Goal: Information Seeking & Learning: Learn about a topic

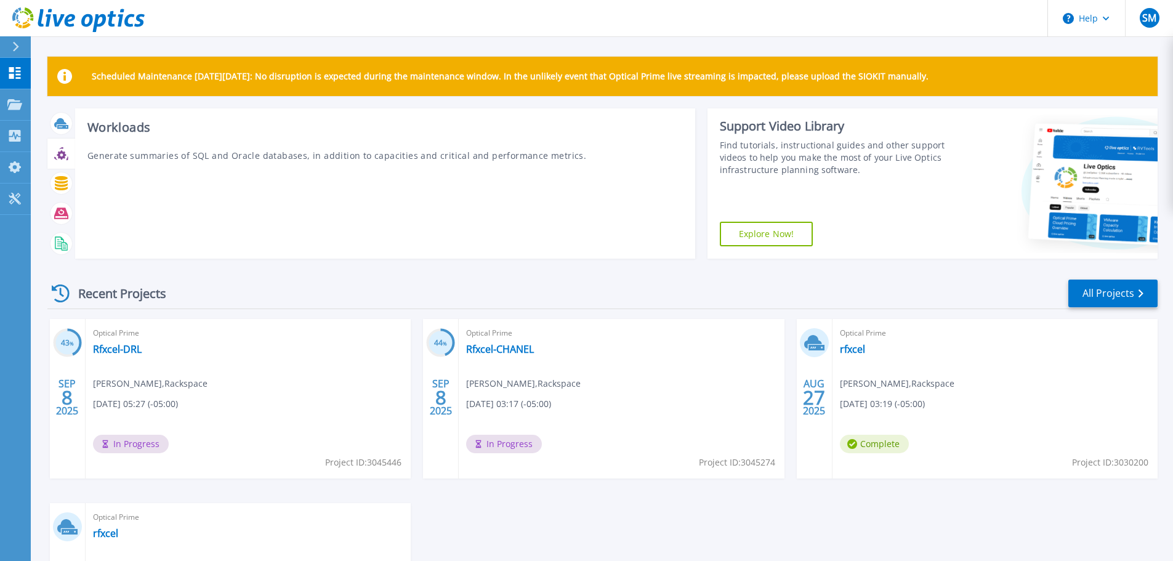
click at [60, 154] on icon at bounding box center [61, 154] width 14 height 14
click at [61, 152] on icon at bounding box center [61, 154] width 9 height 9
click at [198, 156] on p "Generate summaries of SQL and Oracle databases, in addition to capacities and c…" at bounding box center [385, 155] width 596 height 13
click at [59, 150] on icon at bounding box center [61, 154] width 14 height 14
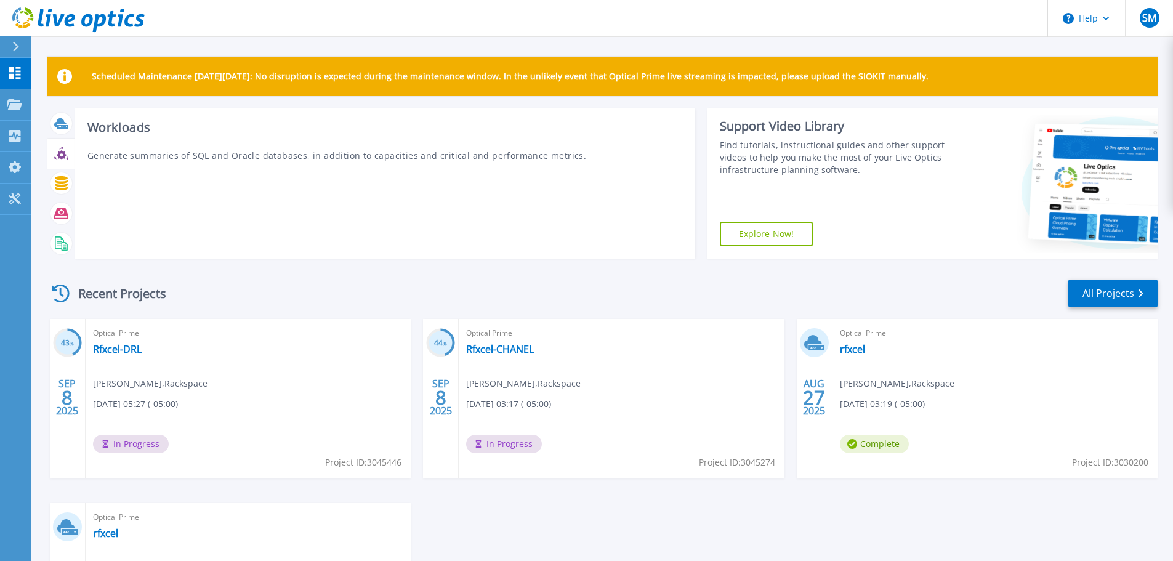
click at [123, 143] on div "Workloads Generate summaries of SQL and Oracle databases, in addition to capaci…" at bounding box center [385, 183] width 620 height 150
click at [123, 125] on h3 "Workloads" at bounding box center [385, 128] width 596 height 14
click at [131, 156] on p "Generate summaries of SQL and Oracle databases, in addition to capacities and c…" at bounding box center [385, 155] width 596 height 13
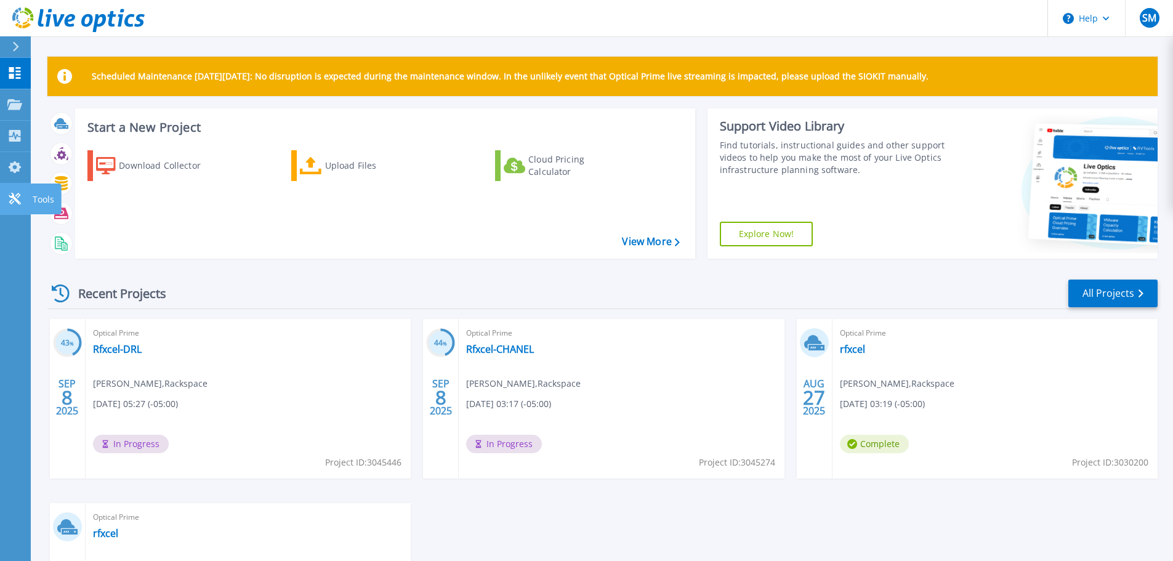
click at [17, 202] on icon at bounding box center [15, 199] width 12 height 12
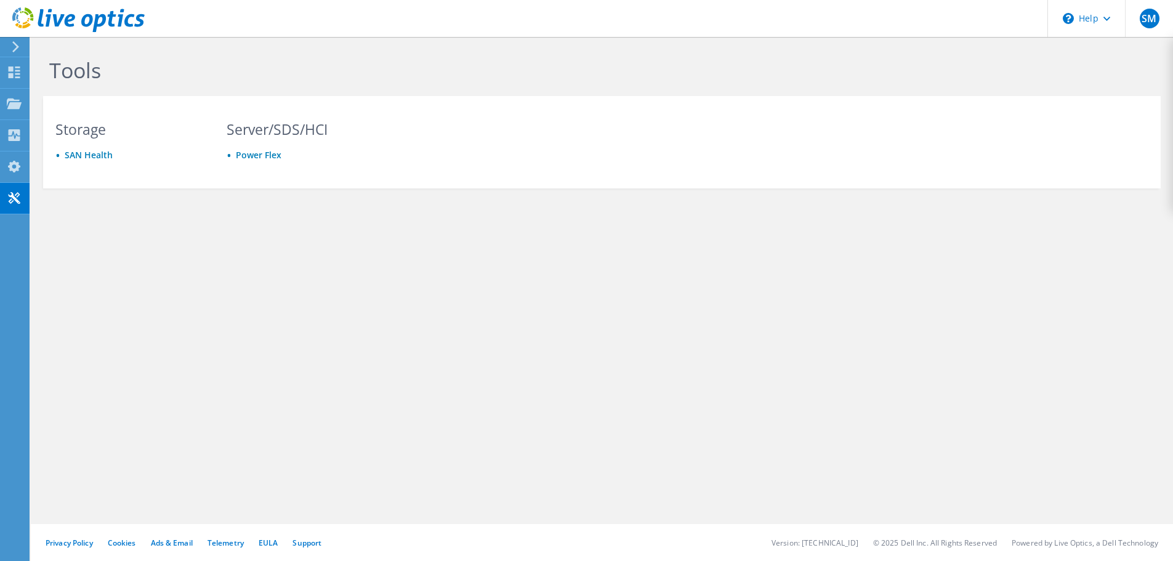
click at [14, 42] on use at bounding box center [15, 46] width 7 height 11
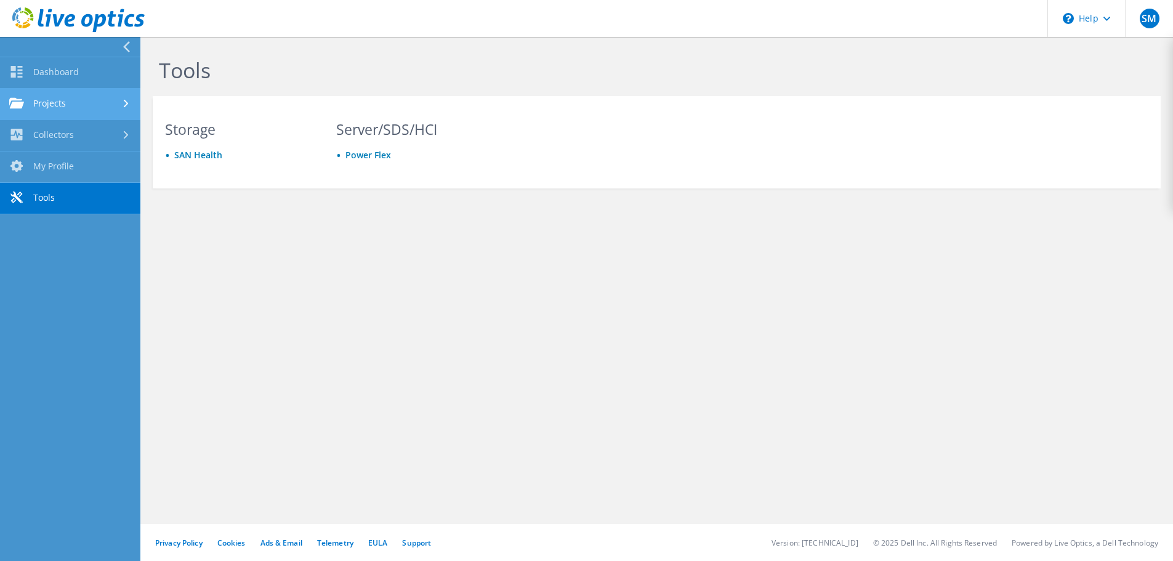
click at [66, 100] on link "Projects" at bounding box center [70, 104] width 140 height 31
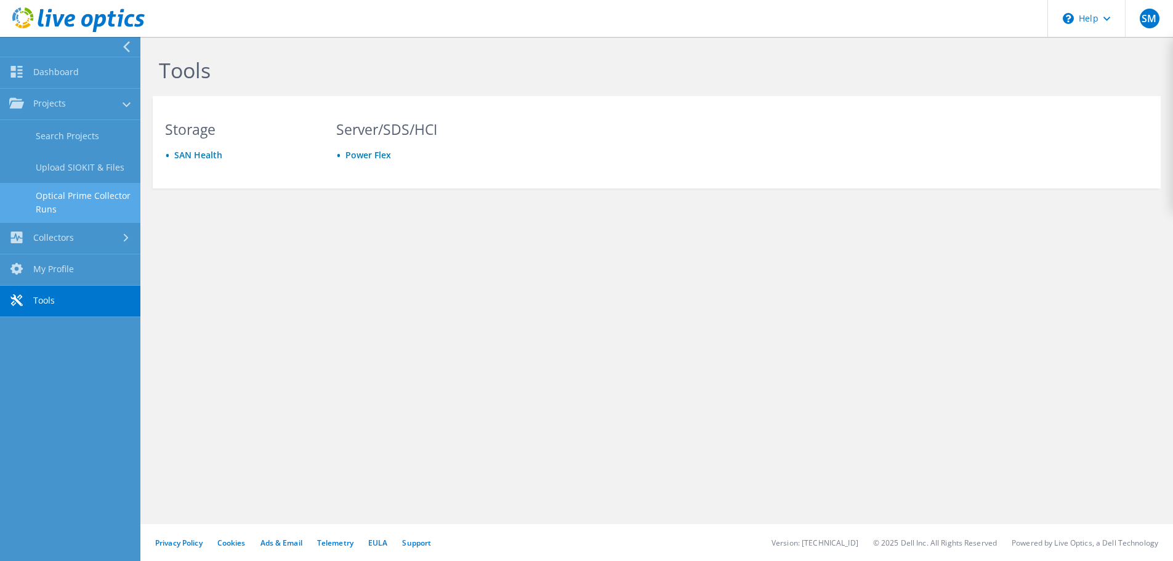
click at [63, 188] on link "Optical Prime Collector Runs" at bounding box center [70, 202] width 140 height 39
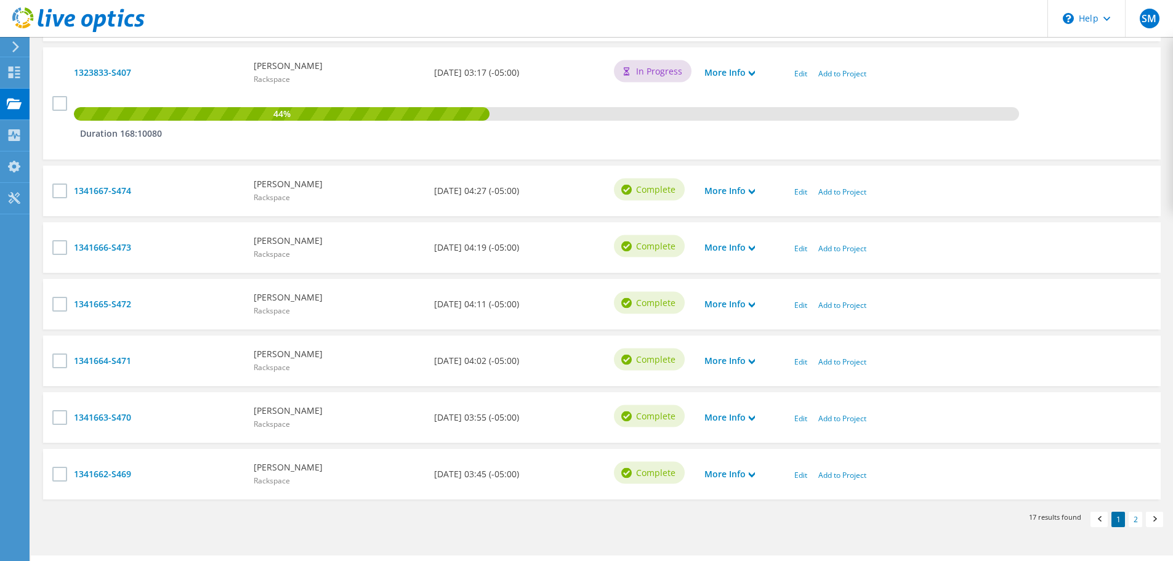
scroll to position [771, 0]
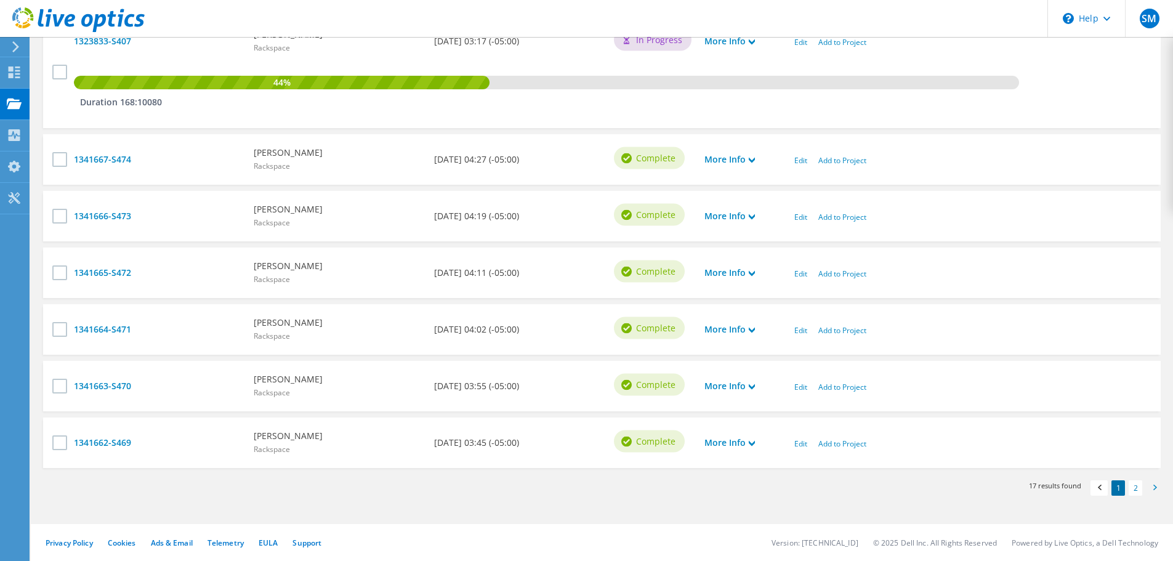
click at [1151, 489] on span at bounding box center [1155, 489] width 12 height 13
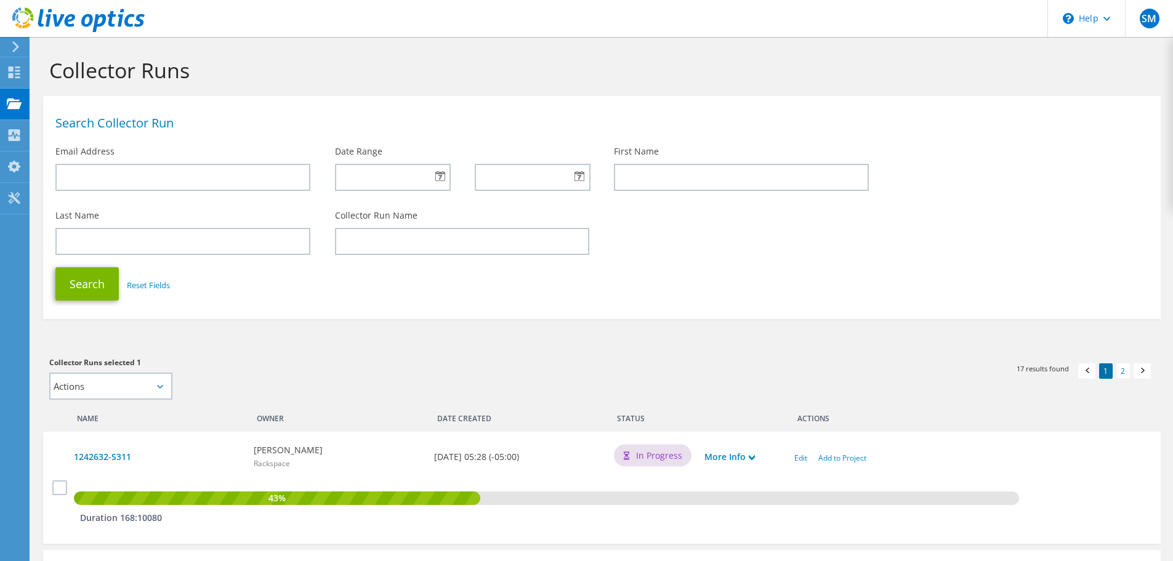
scroll to position [771, 0]
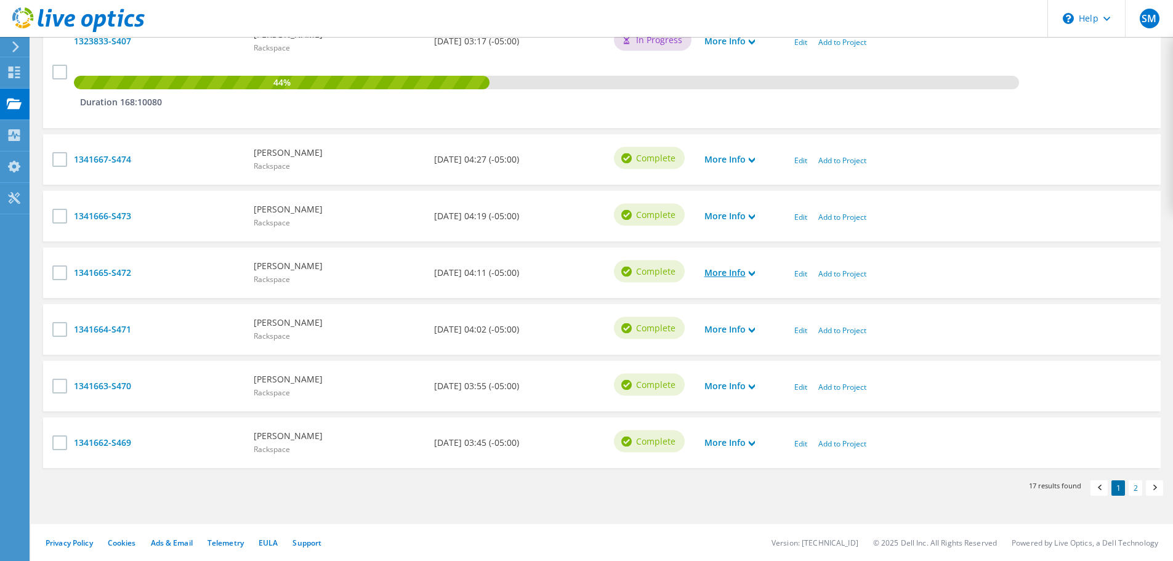
click at [752, 273] on use at bounding box center [752, 274] width 6 height 6
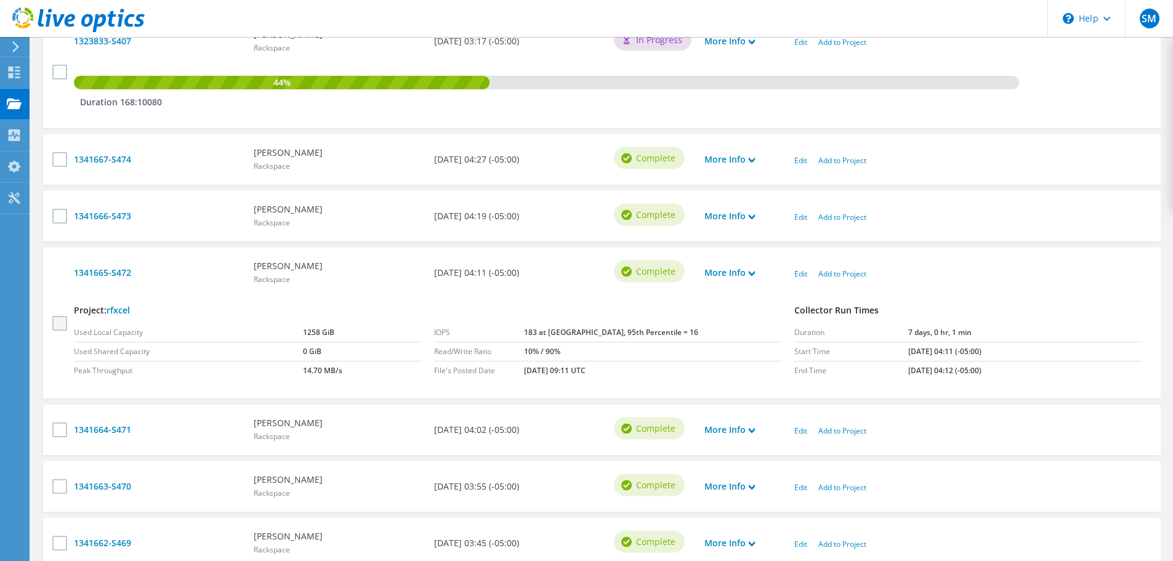
click at [59, 330] on label at bounding box center [61, 322] width 18 height 15
click at [0, 0] on input "checkbox" at bounding box center [0, 0] width 0 height 0
click at [55, 326] on label at bounding box center [61, 322] width 18 height 15
click at [0, 0] on input "checkbox" at bounding box center [0, 0] width 0 height 0
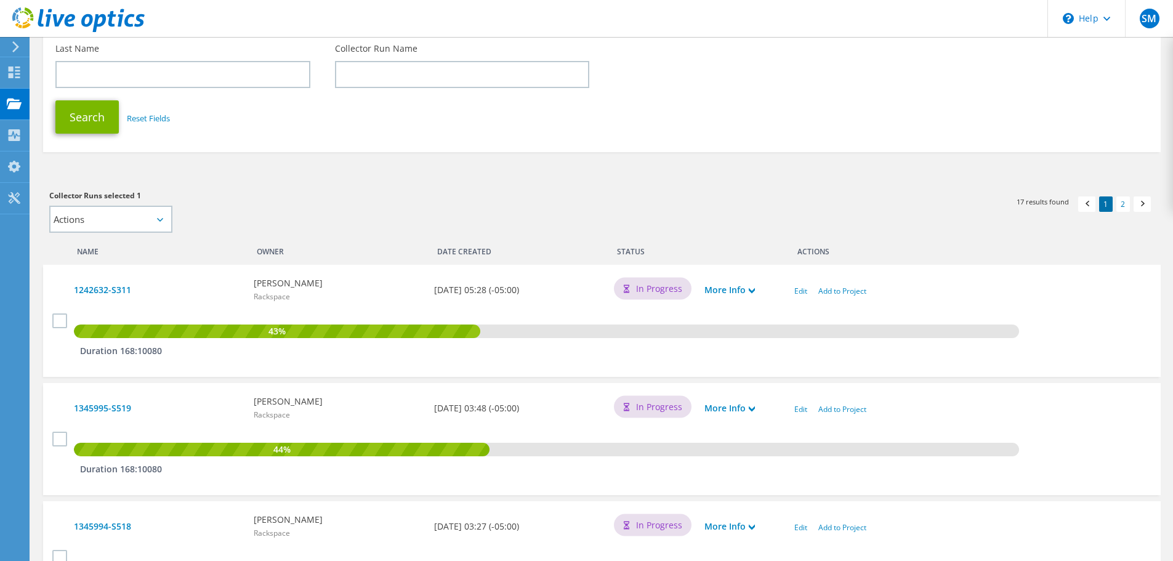
scroll to position [185, 0]
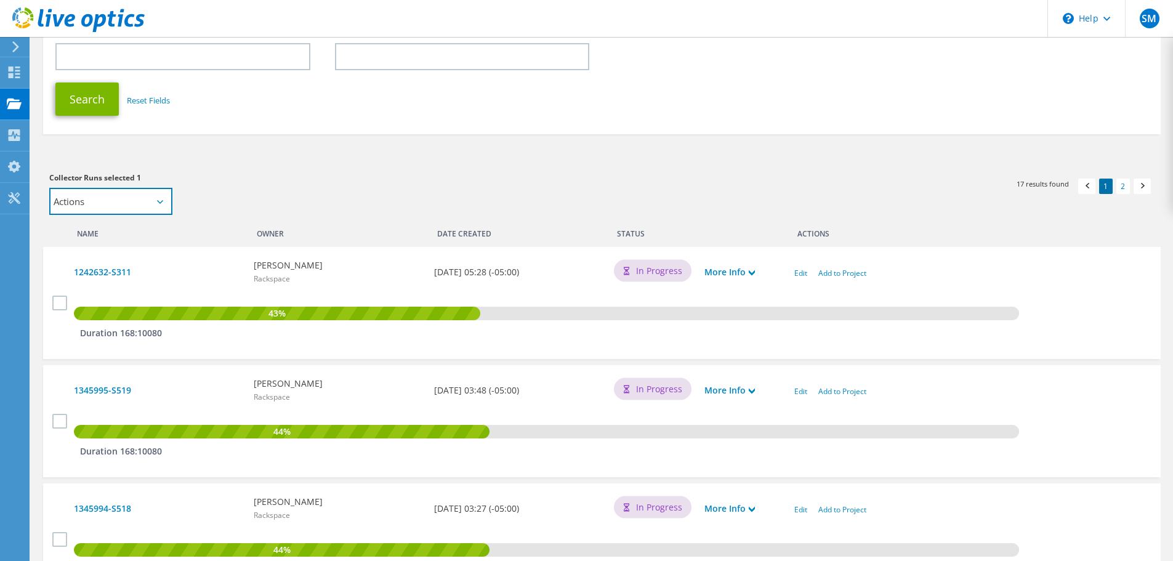
click at [154, 205] on select "Actions Add to new project Add to existing project" at bounding box center [110, 201] width 123 height 27
click at [251, 193] on div "Collector Runs selected 1 Actions Add to new project Add to existing project Ap…" at bounding box center [319, 193] width 540 height 44
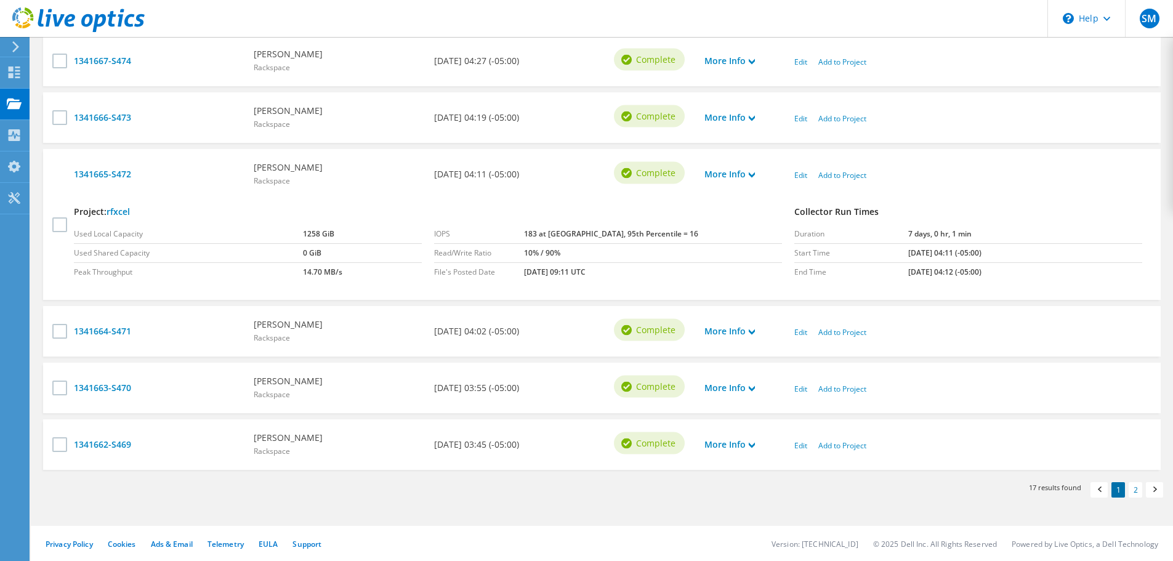
scroll to position [871, 0]
click at [1159, 486] on span at bounding box center [1155, 489] width 12 height 13
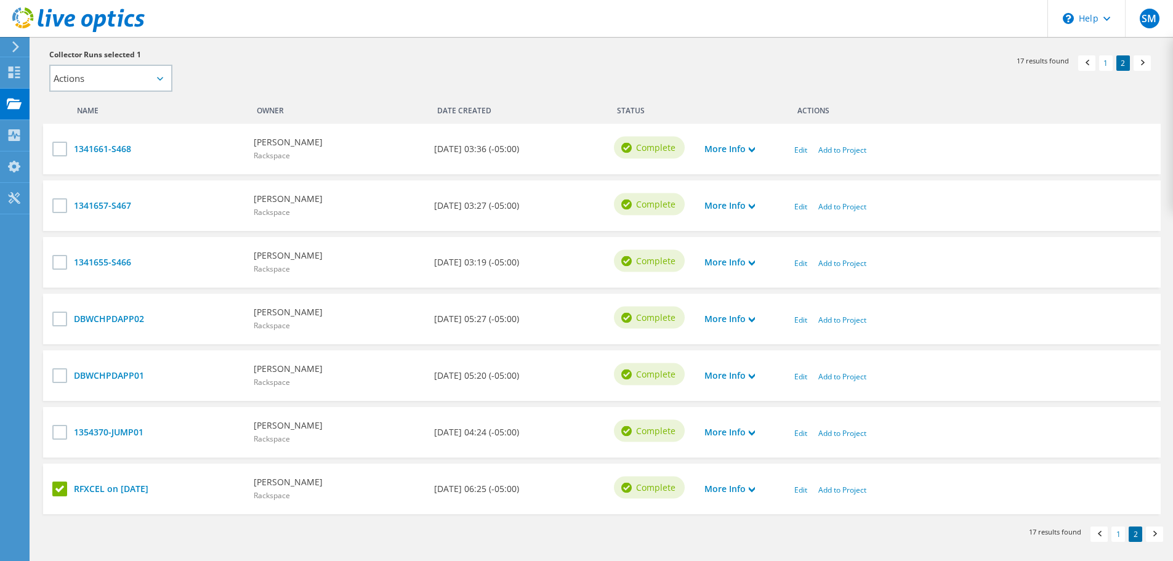
scroll to position [354, 0]
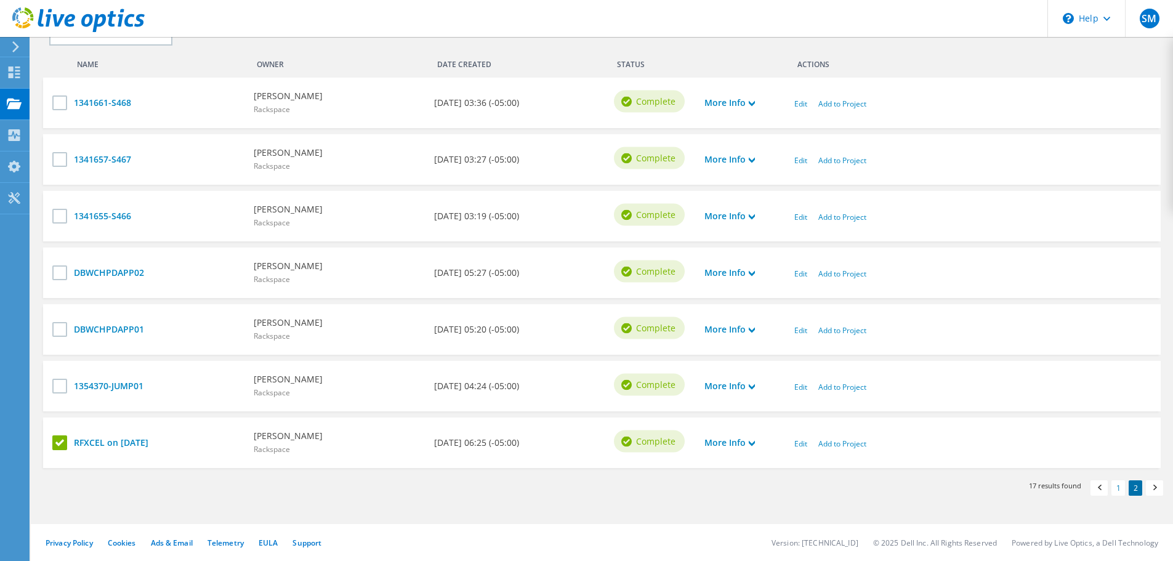
click at [52, 445] on div "RFXCEL on [DATE] [PERSON_NAME] Rackspace [DATE] 06:25 (-05:00) Complete More In…" at bounding box center [602, 443] width 1118 height 51
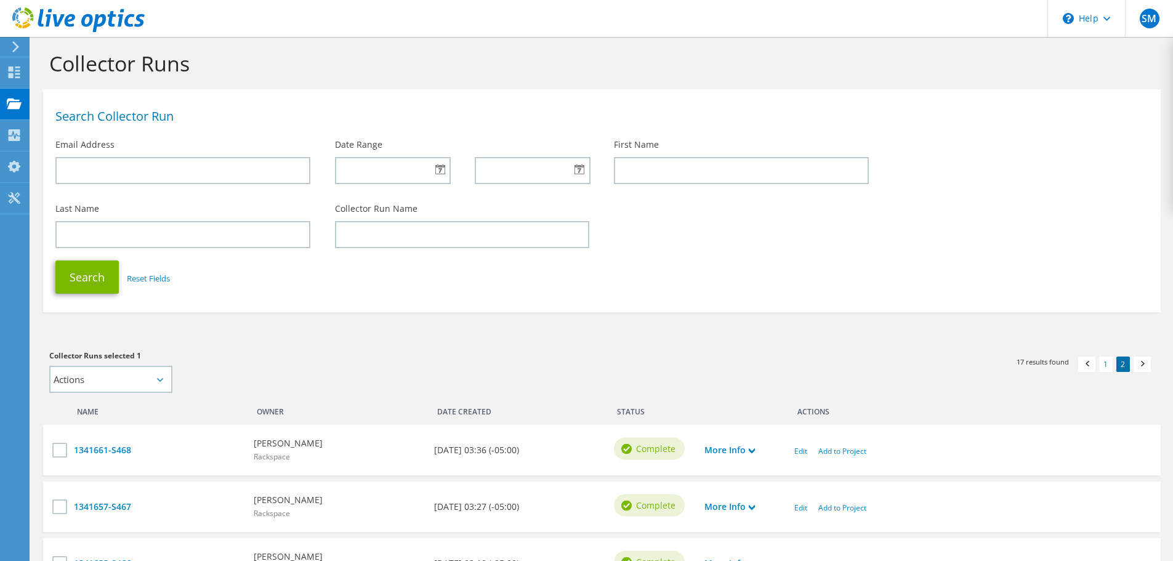
scroll to position [0, 0]
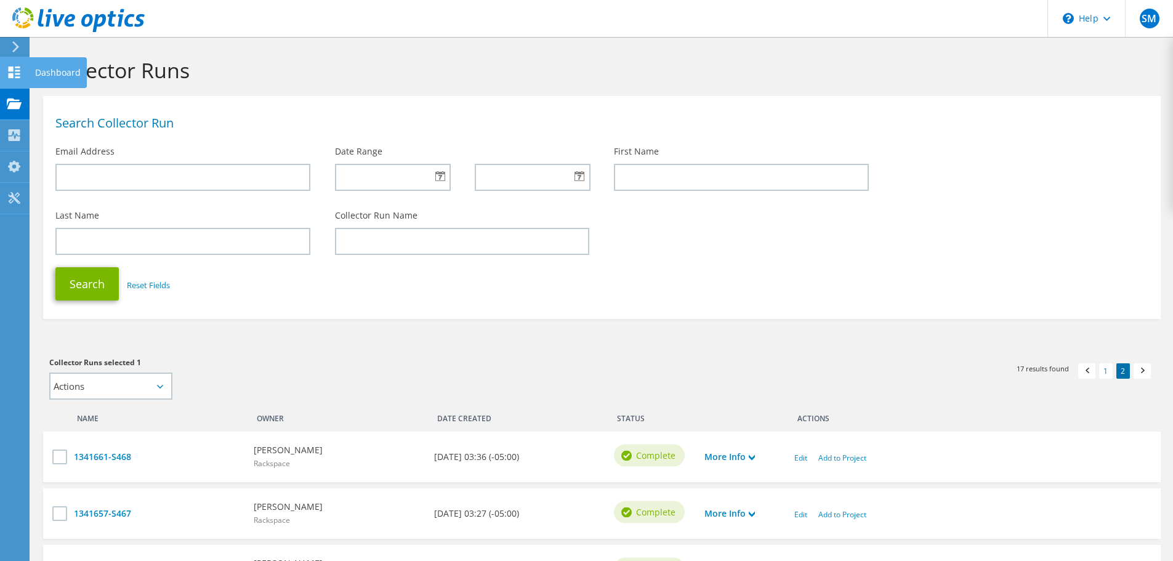
click at [10, 67] on use at bounding box center [15, 73] width 12 height 12
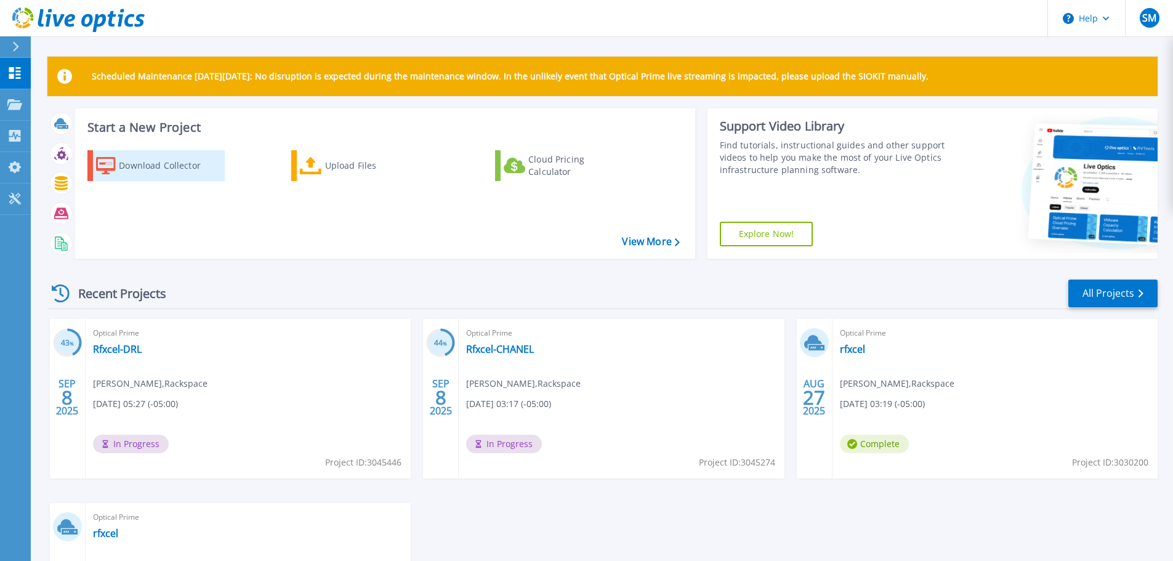
click at [169, 164] on div "Download Collector" at bounding box center [168, 165] width 99 height 25
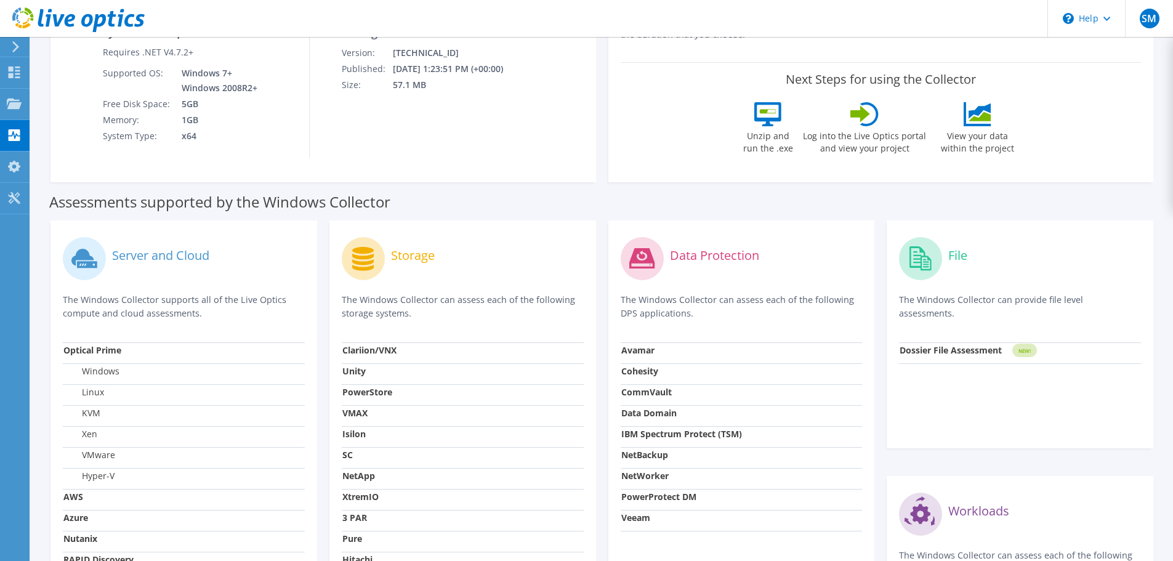
scroll to position [246, 0]
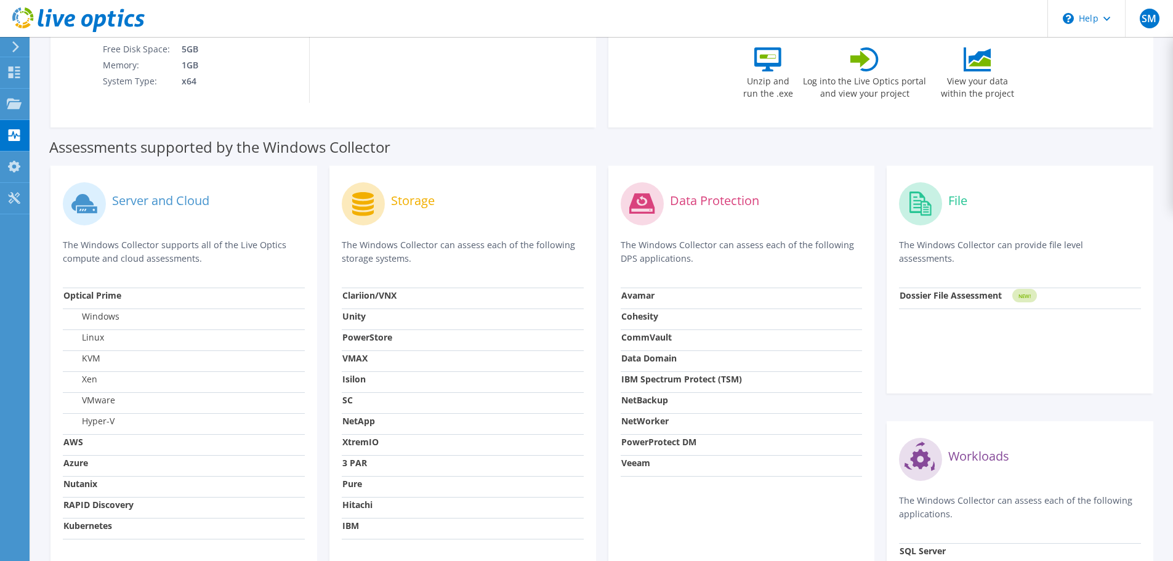
click at [91, 338] on label "Linux" at bounding box center [83, 337] width 41 height 12
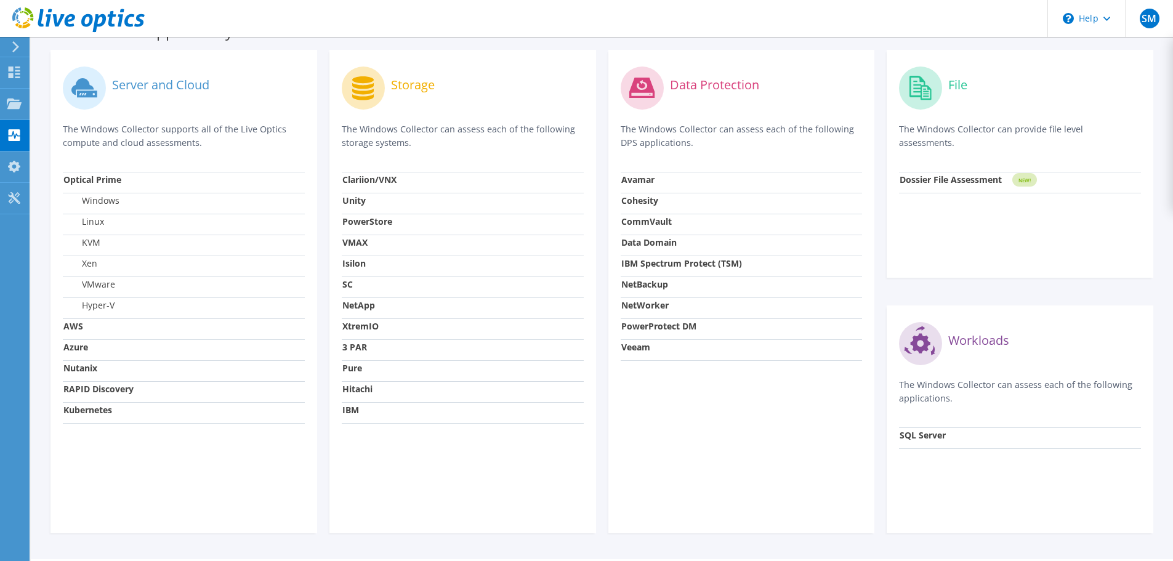
scroll to position [370, 0]
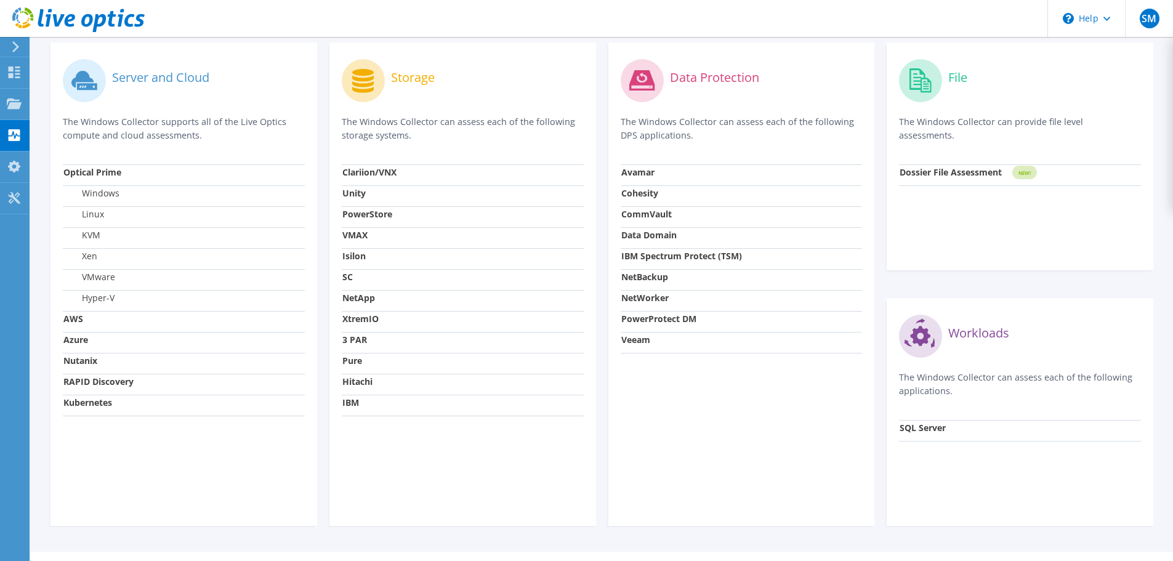
click at [918, 426] on strong "SQL Server" at bounding box center [923, 428] width 46 height 12
click at [919, 428] on strong "SQL Server" at bounding box center [923, 428] width 46 height 12
drag, startPoint x: 940, startPoint y: 378, endPoint x: 945, endPoint y: 381, distance: 6.7
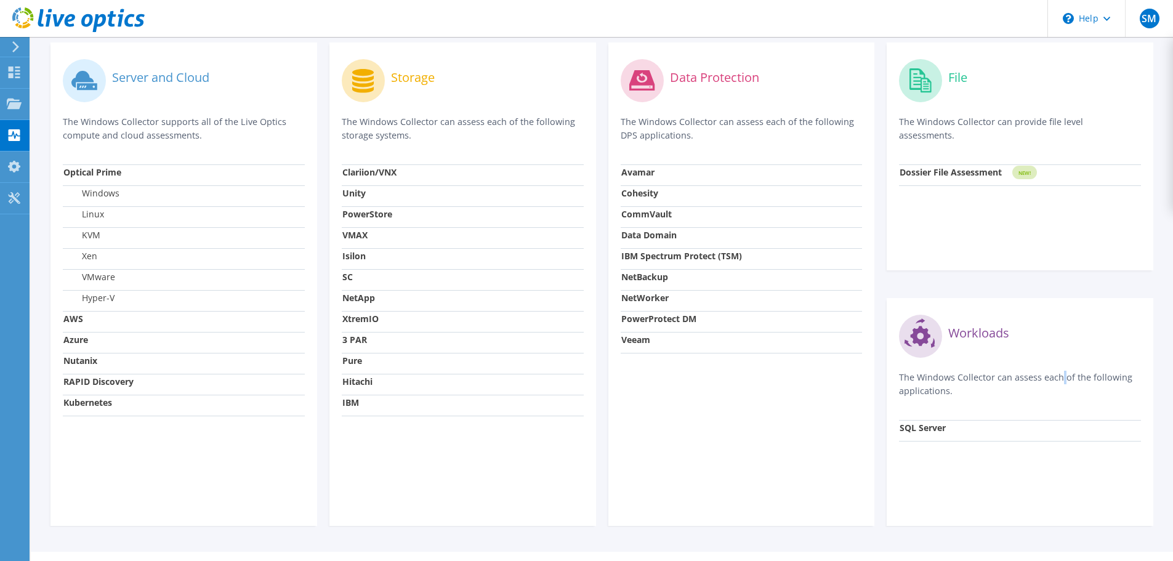
click at [945, 381] on p "The Windows Collector can assess each of the following applications." at bounding box center [1020, 384] width 242 height 27
click at [946, 168] on strong "Dossier File Assessment" at bounding box center [951, 172] width 102 height 12
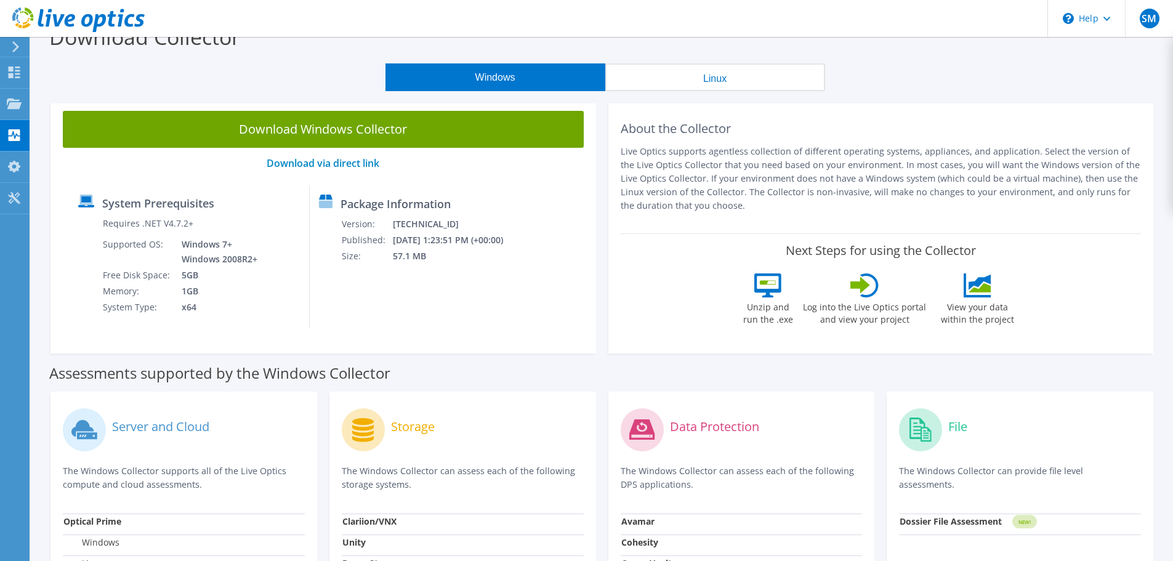
scroll to position [0, 0]
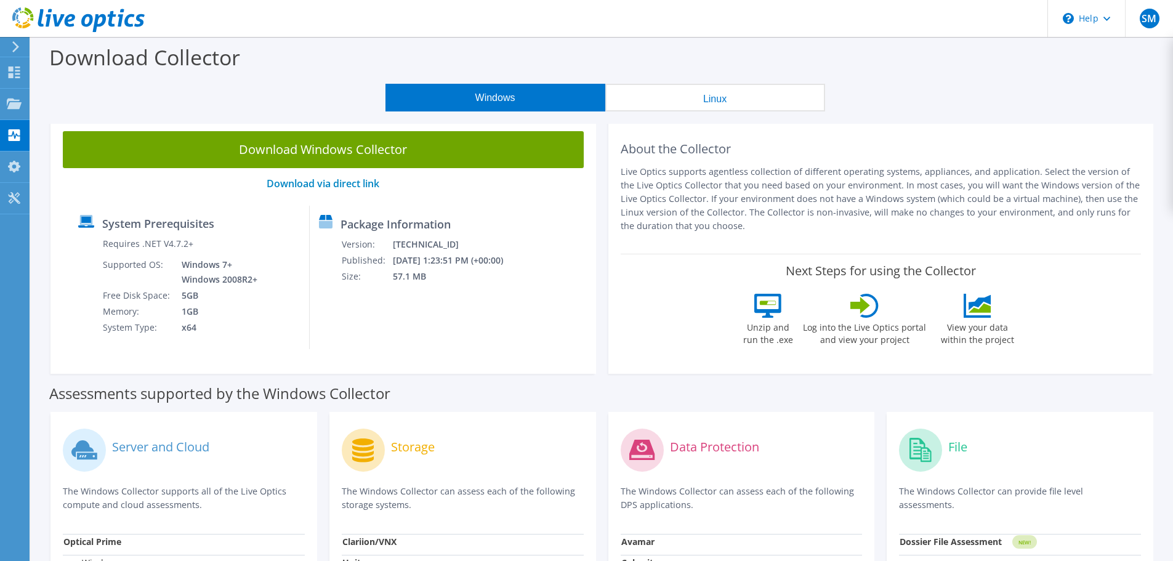
click at [701, 95] on button "Linux" at bounding box center [715, 98] width 220 height 28
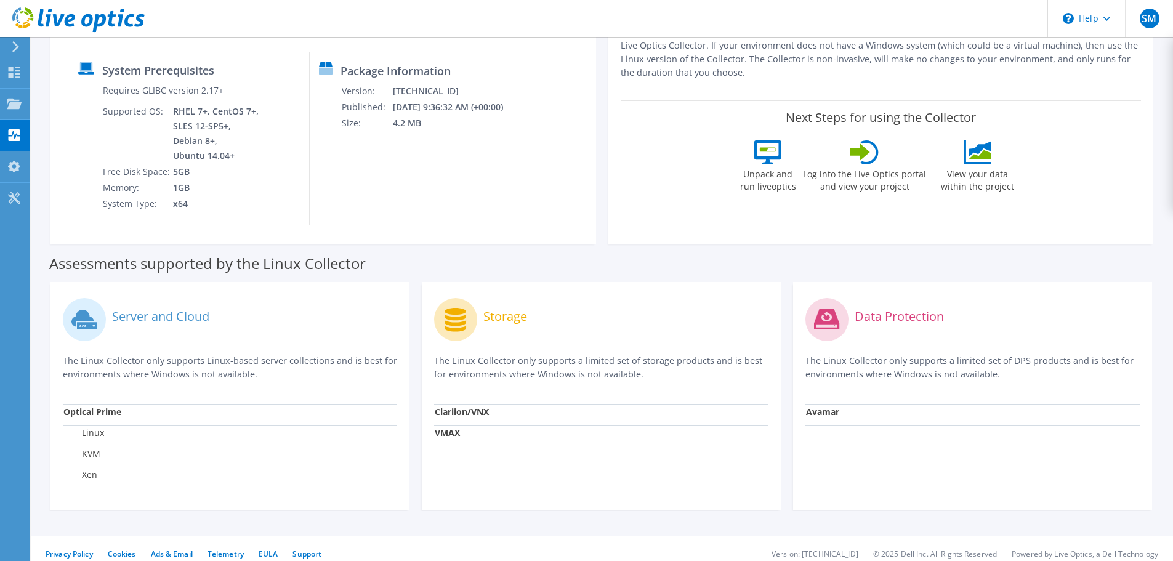
scroll to position [165, 0]
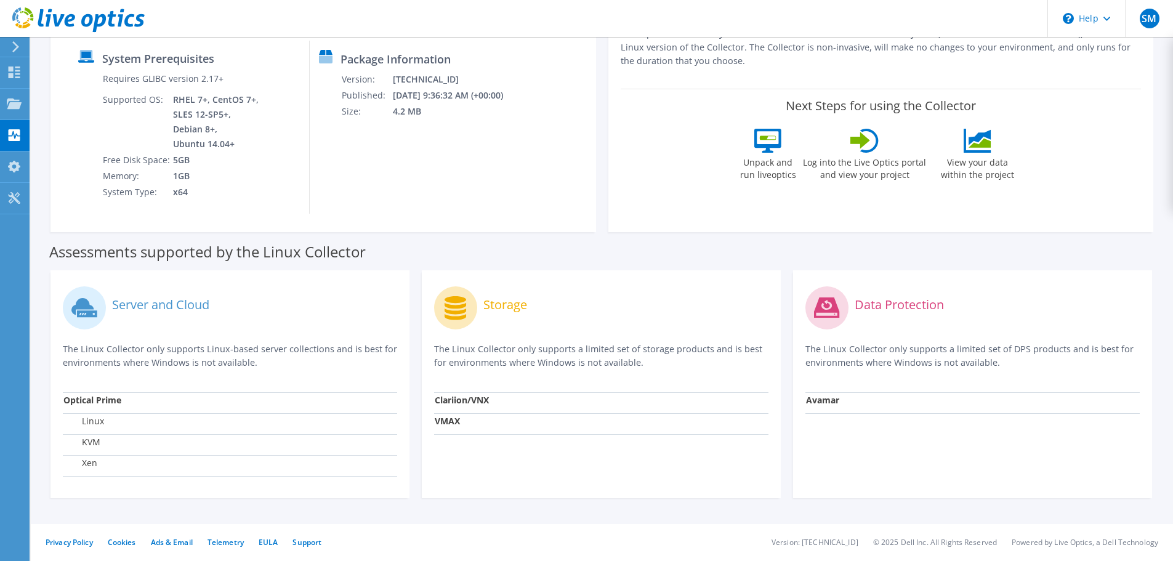
click at [101, 424] on label "Linux" at bounding box center [83, 421] width 41 height 12
click at [100, 424] on label "Linux" at bounding box center [83, 421] width 41 height 12
click at [127, 426] on td "Linux" at bounding box center [230, 423] width 334 height 21
click at [453, 402] on strong "Clariion/VNX" at bounding box center [462, 400] width 54 height 12
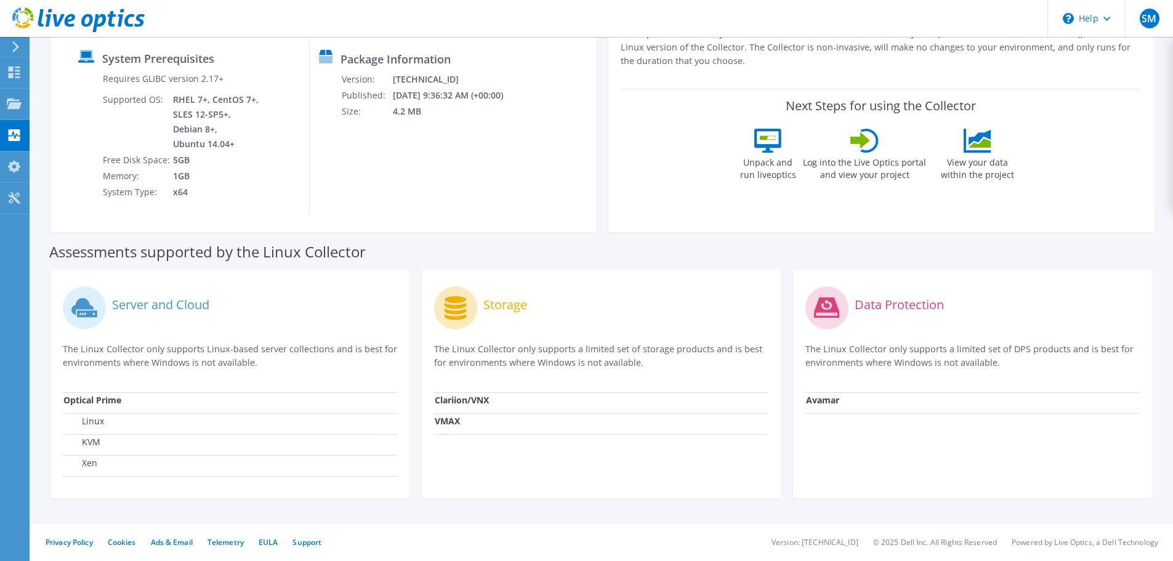
click at [451, 421] on strong "VMAX" at bounding box center [447, 421] width 25 height 12
click at [841, 402] on td "Avamar" at bounding box center [973, 402] width 334 height 21
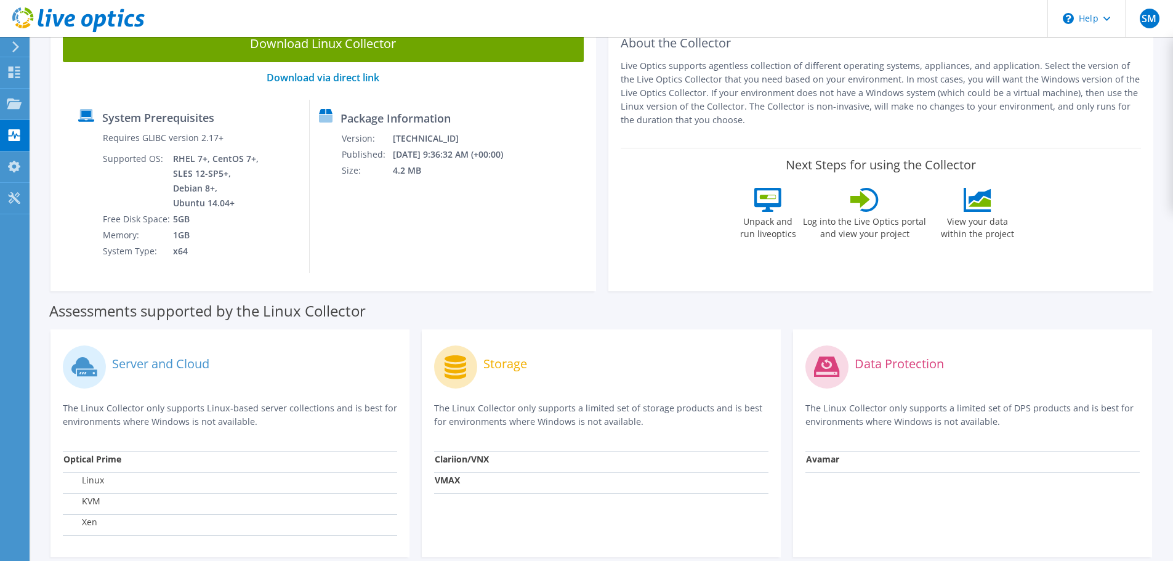
scroll to position [103, 0]
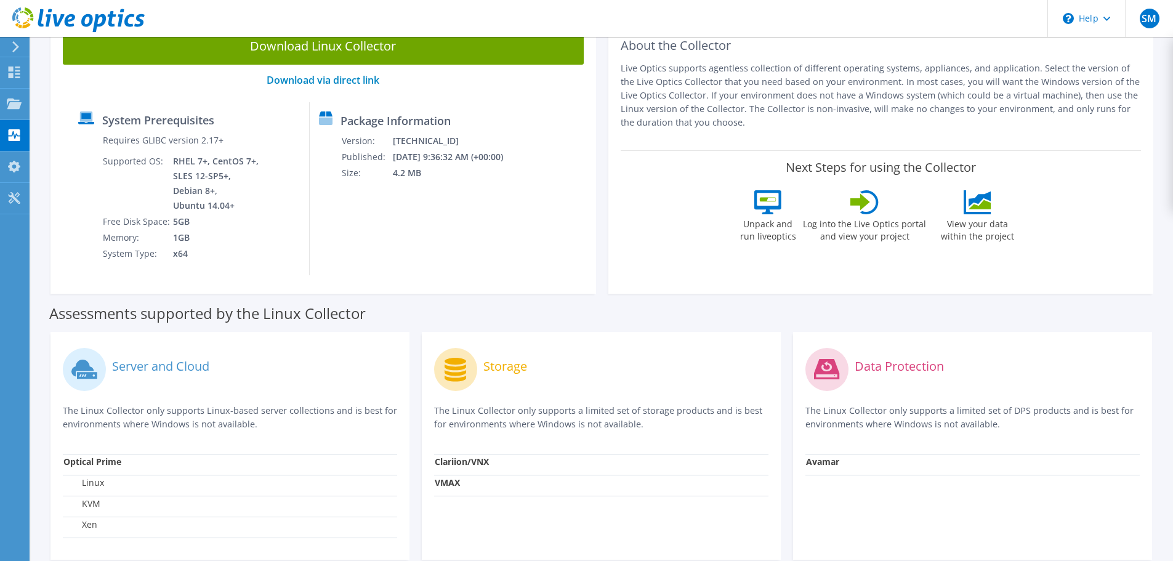
click at [99, 483] on label "Linux" at bounding box center [83, 483] width 41 height 12
click at [96, 481] on label "Linux" at bounding box center [83, 483] width 41 height 12
click at [95, 481] on label "Linux" at bounding box center [83, 483] width 41 height 12
click at [96, 466] on strong "Optical Prime" at bounding box center [92, 462] width 58 height 12
click at [96, 463] on strong "Optical Prime" at bounding box center [92, 462] width 58 height 12
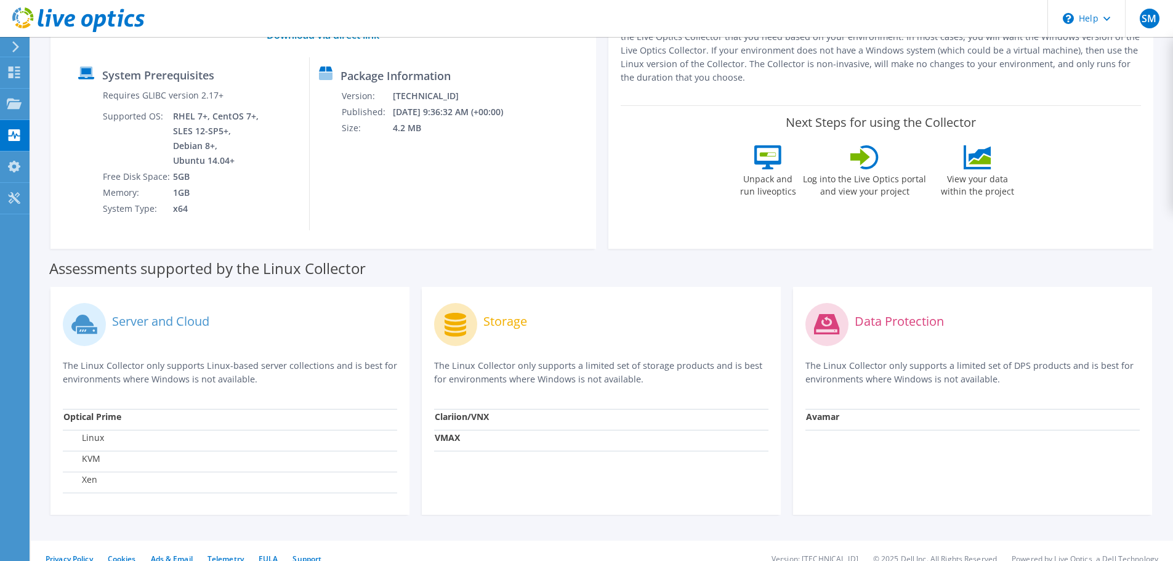
scroll to position [165, 0]
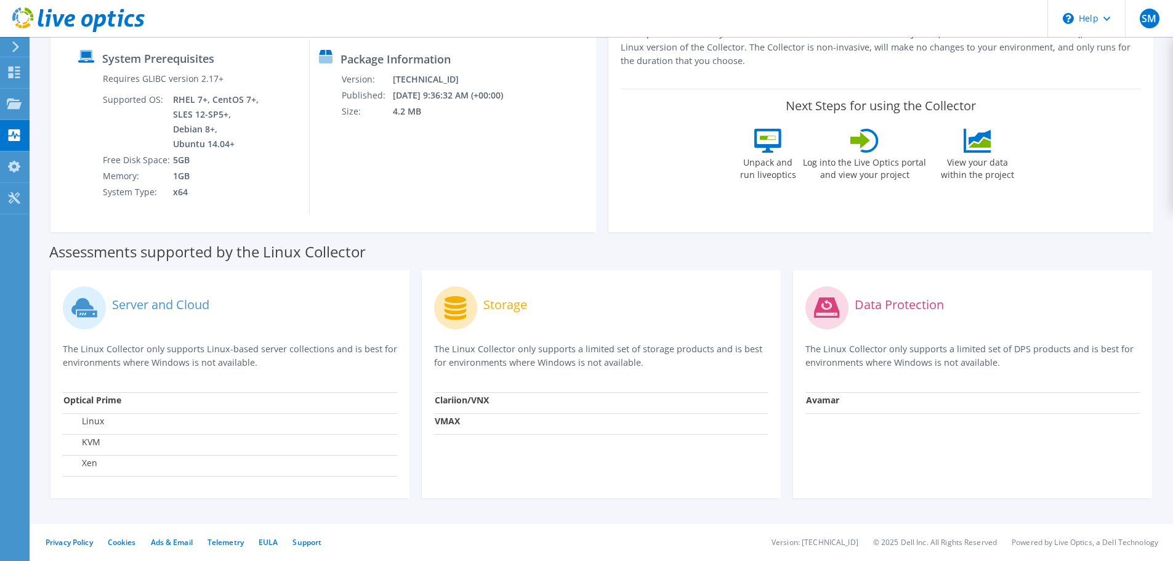
click at [471, 399] on strong "Clariion/VNX" at bounding box center [462, 400] width 54 height 12
click at [450, 422] on strong "VMAX" at bounding box center [447, 421] width 25 height 12
click at [449, 405] on strong "Clariion/VNX" at bounding box center [462, 400] width 54 height 12
click at [88, 440] on label "KVM" at bounding box center [81, 442] width 37 height 12
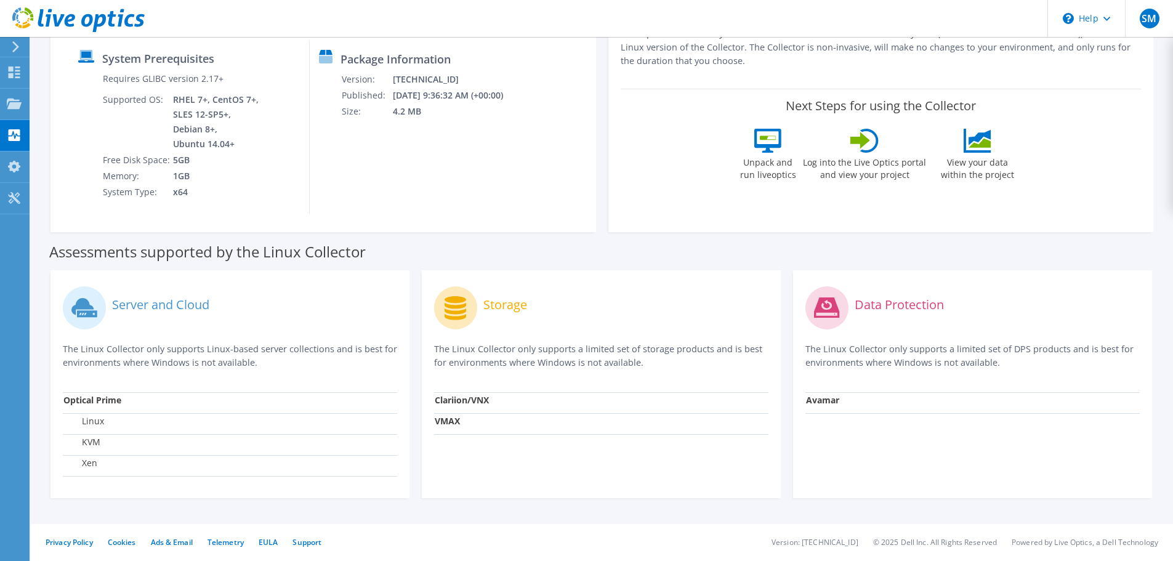
click at [89, 464] on label "Xen" at bounding box center [80, 463] width 34 height 12
click at [88, 461] on label "Xen" at bounding box center [80, 463] width 34 height 12
click at [94, 418] on label "Linux" at bounding box center [83, 421] width 41 height 12
click at [98, 402] on strong "Optical Prime" at bounding box center [92, 400] width 58 height 12
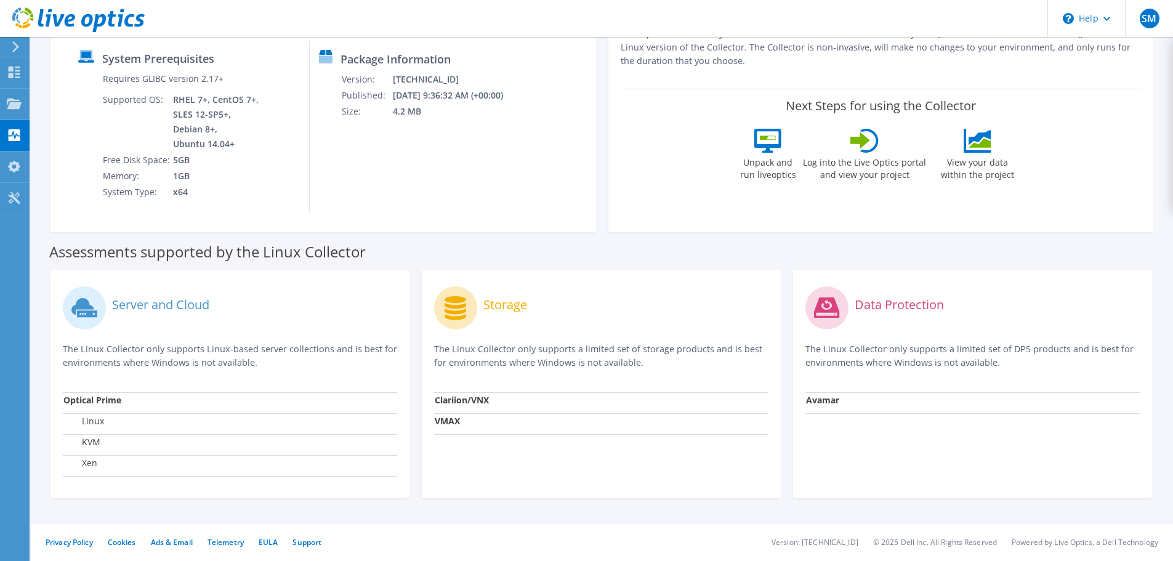
click at [160, 301] on label "Server and Cloud" at bounding box center [160, 305] width 97 height 12
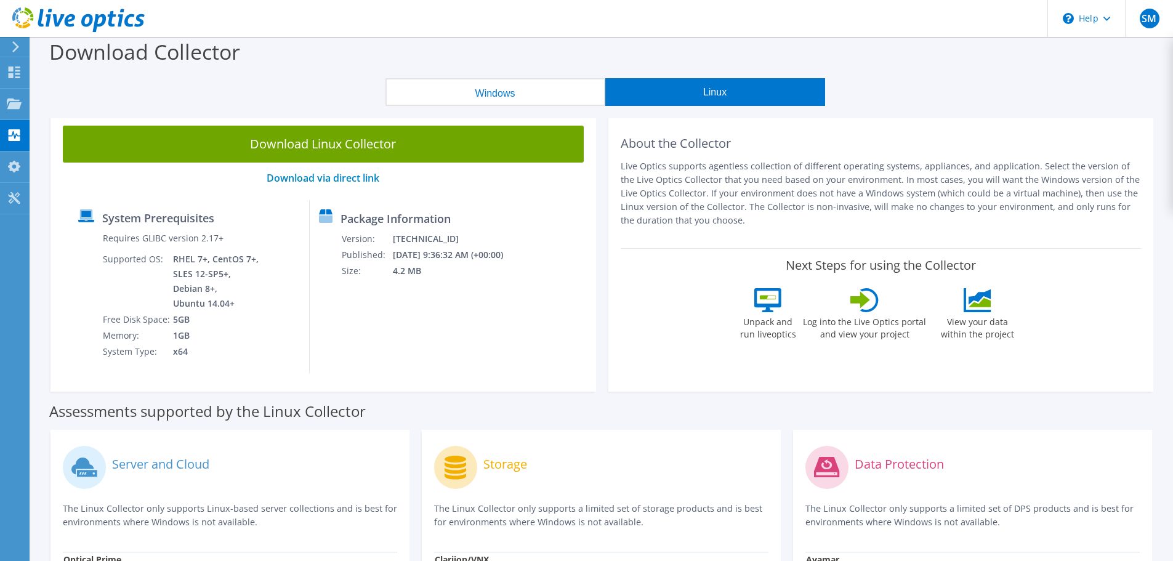
scroll to position [0, 0]
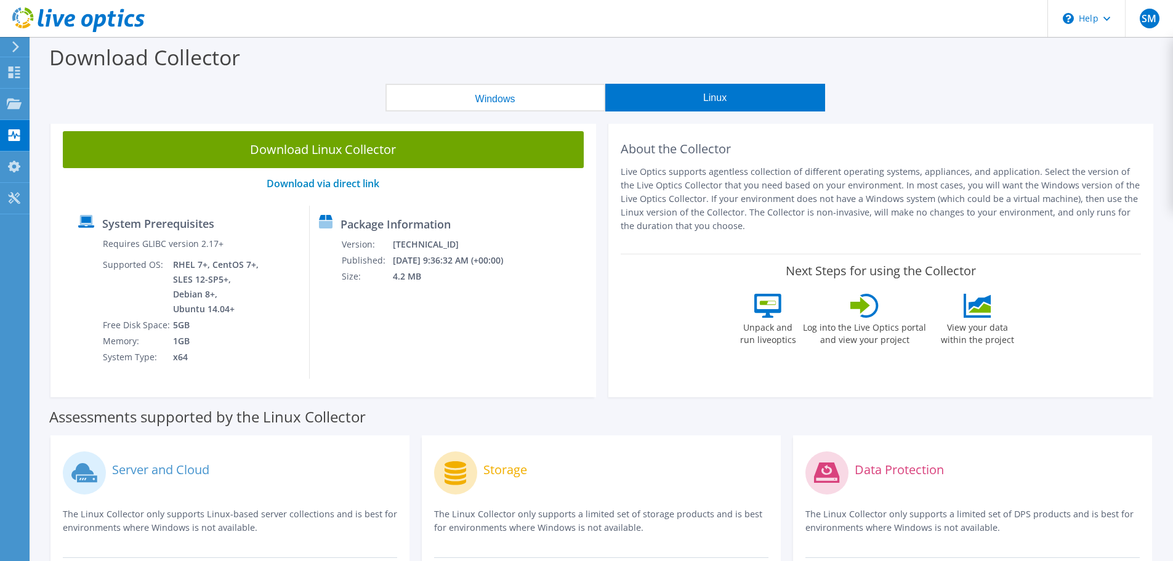
click at [768, 317] on icon at bounding box center [768, 306] width 27 height 24
click at [844, 330] on label "Log into the Live Optics portal and view your project" at bounding box center [865, 332] width 124 height 28
click at [527, 103] on button "Windows" at bounding box center [496, 98] width 220 height 28
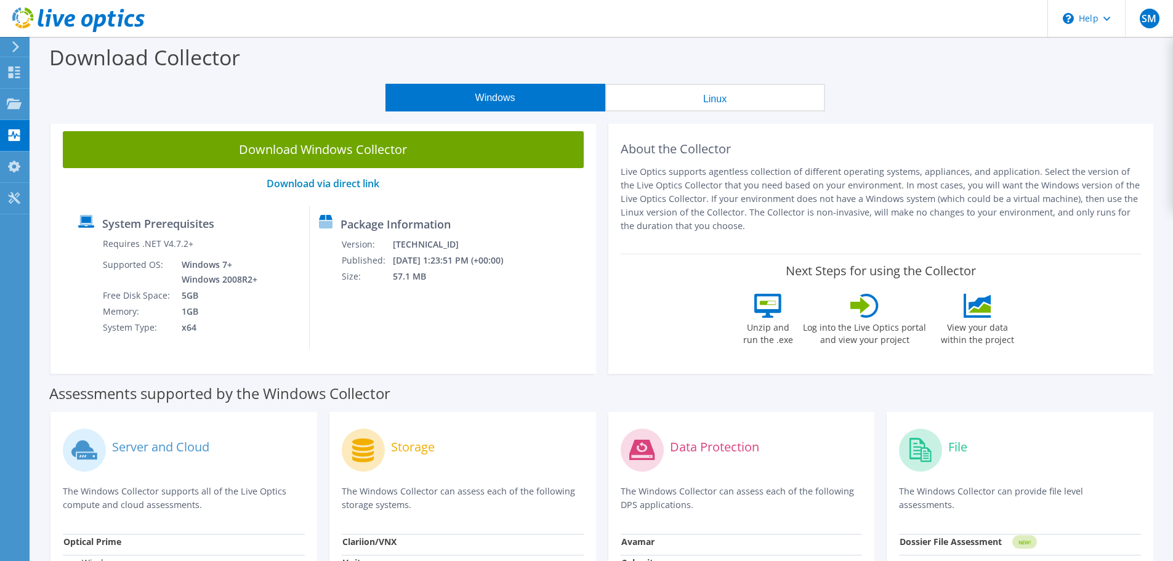
click at [654, 105] on button "Linux" at bounding box center [715, 98] width 220 height 28
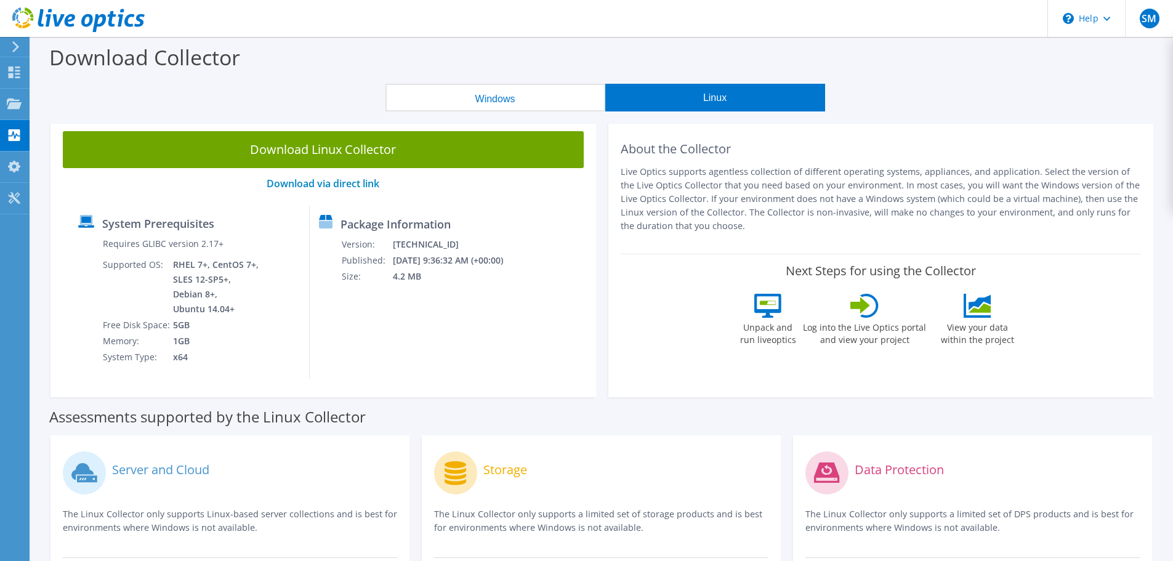
click at [508, 103] on button "Windows" at bounding box center [496, 98] width 220 height 28
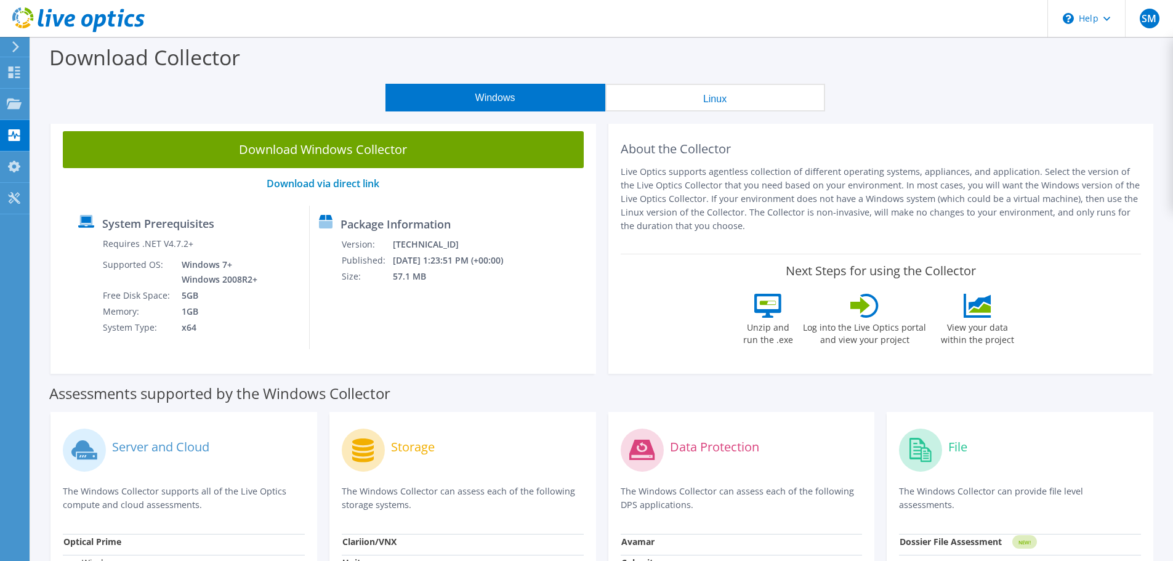
click at [645, 105] on button "Linux" at bounding box center [715, 98] width 220 height 28
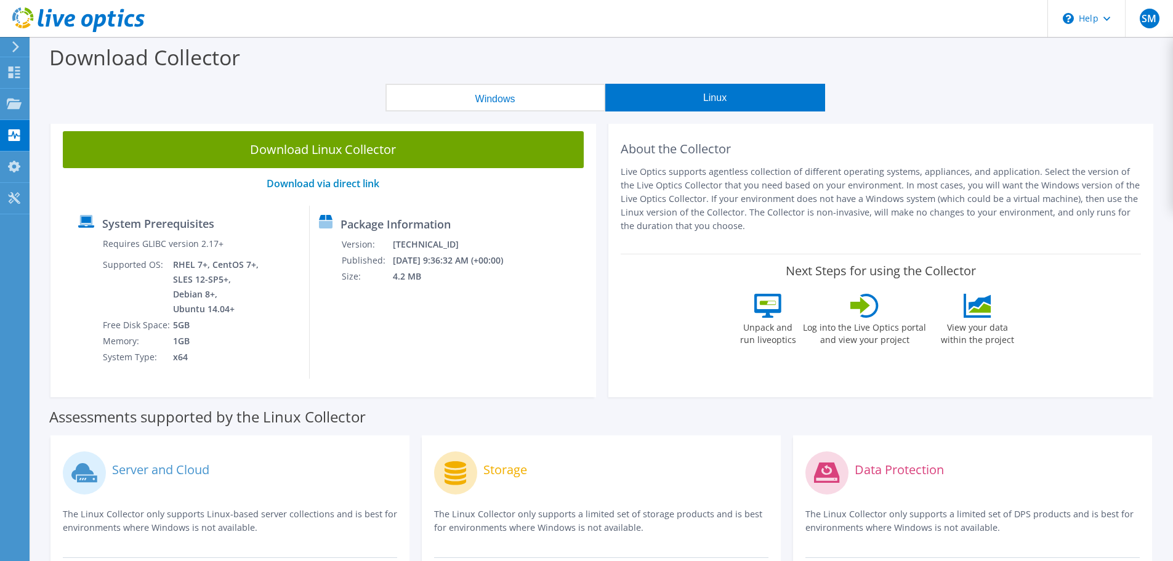
click at [485, 105] on button "Windows" at bounding box center [496, 98] width 220 height 28
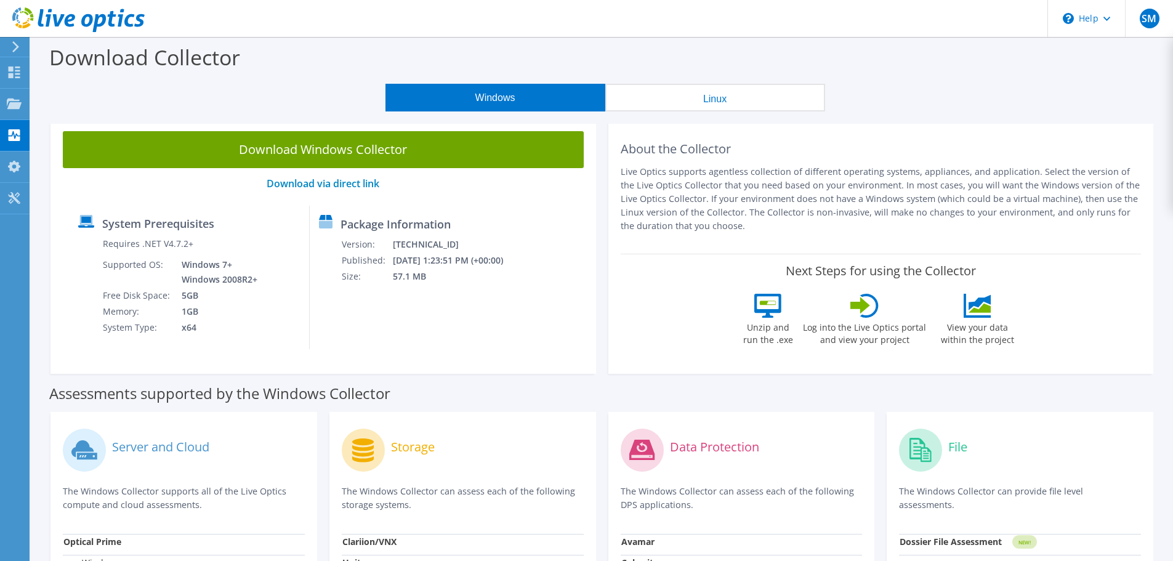
click at [633, 108] on button "Linux" at bounding box center [715, 98] width 220 height 28
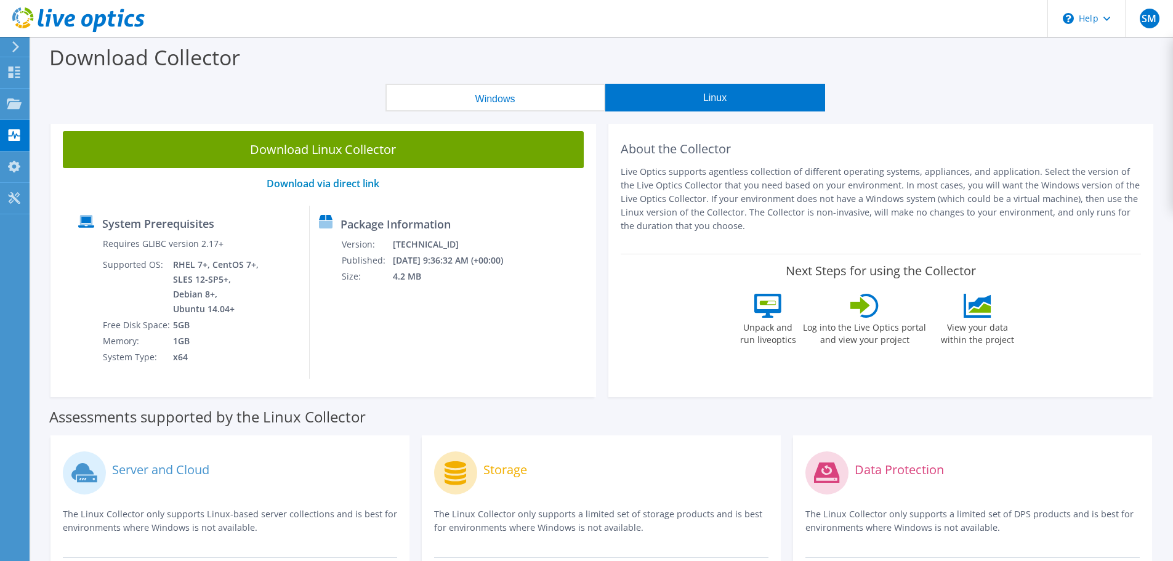
click at [8, 46] on div at bounding box center [14, 46] width 14 height 11
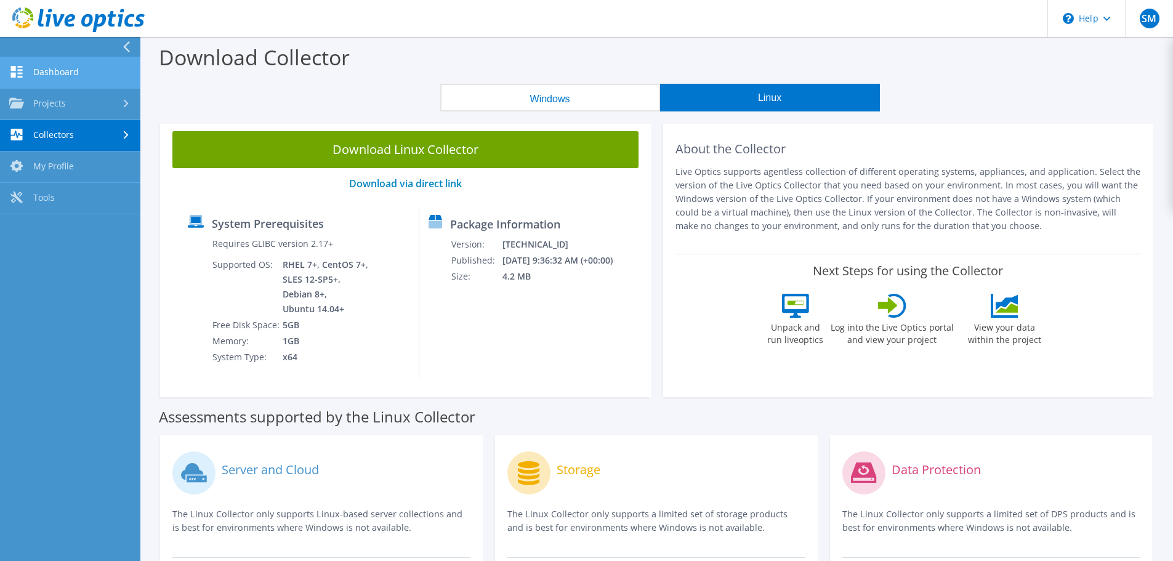
click at [76, 65] on link "Dashboard" at bounding box center [70, 72] width 140 height 31
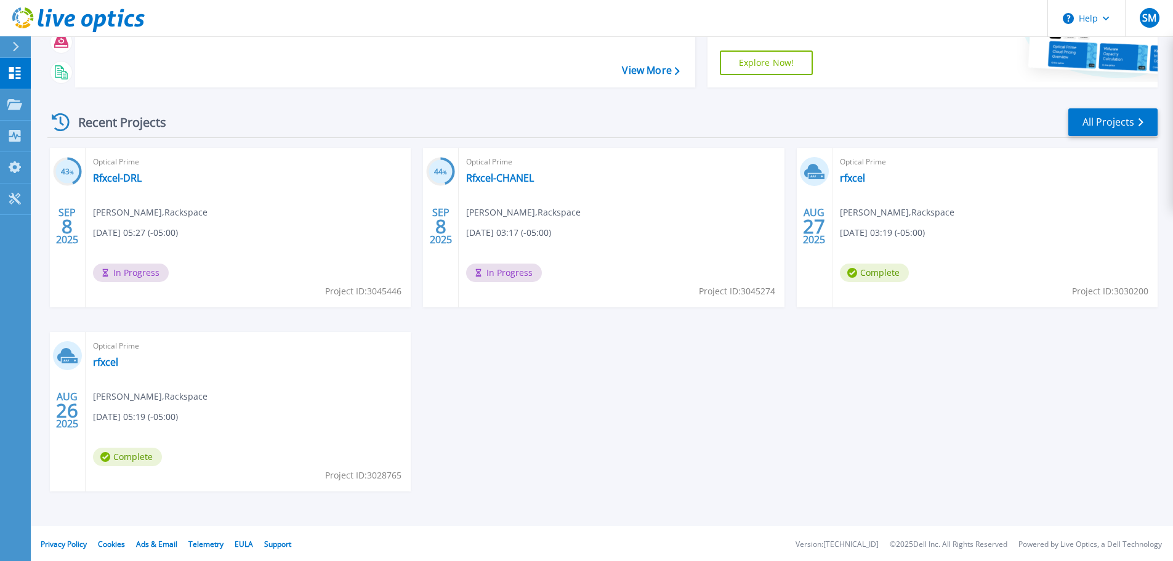
scroll to position [173, 0]
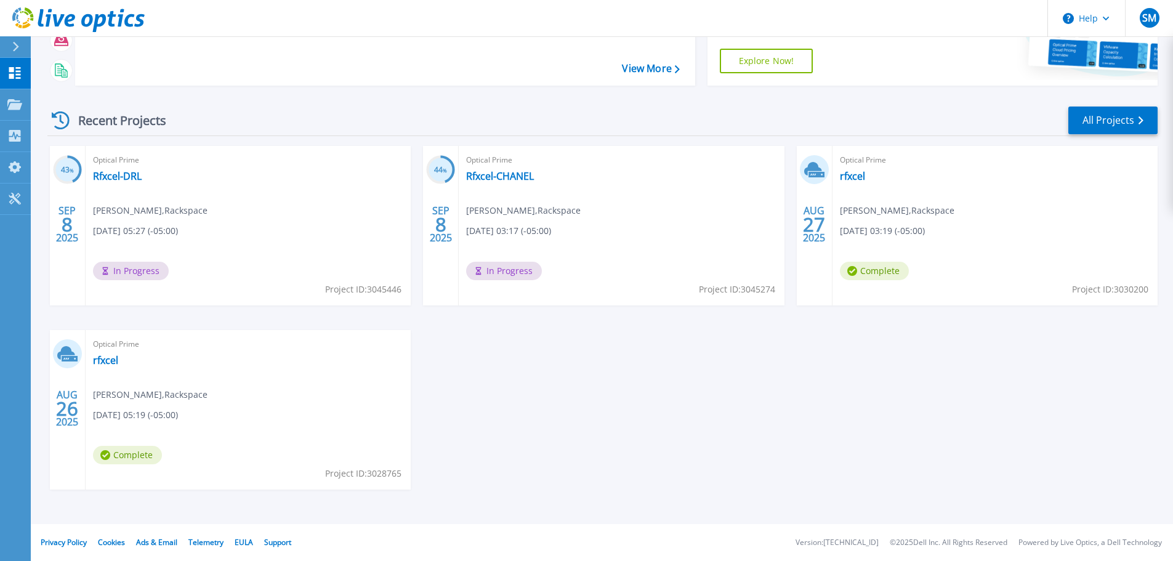
click at [508, 272] on span "In Progress" at bounding box center [504, 271] width 76 height 18
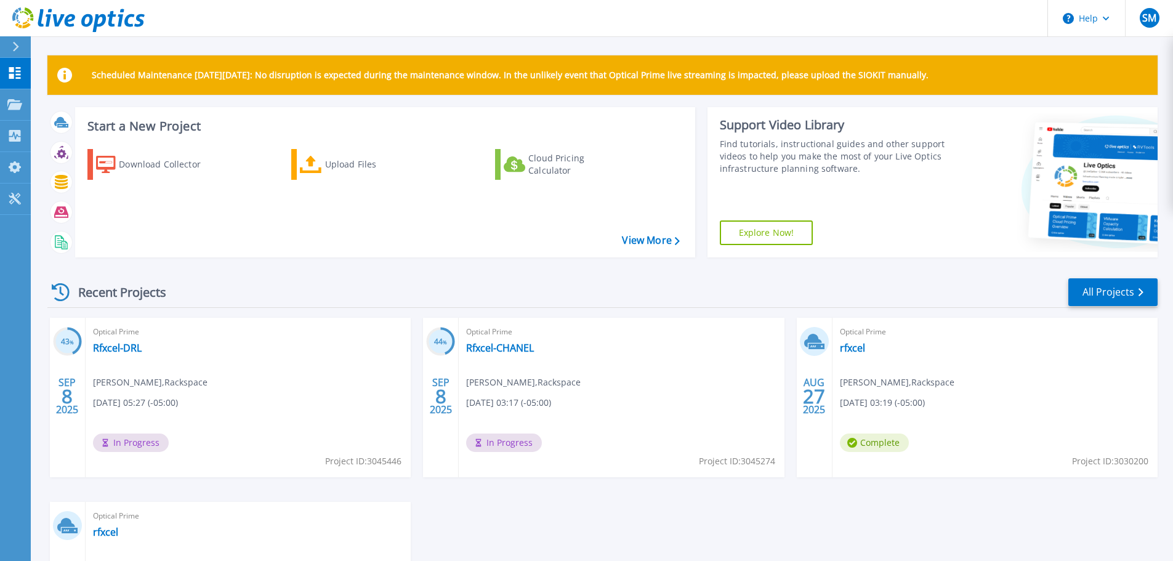
scroll to position [0, 0]
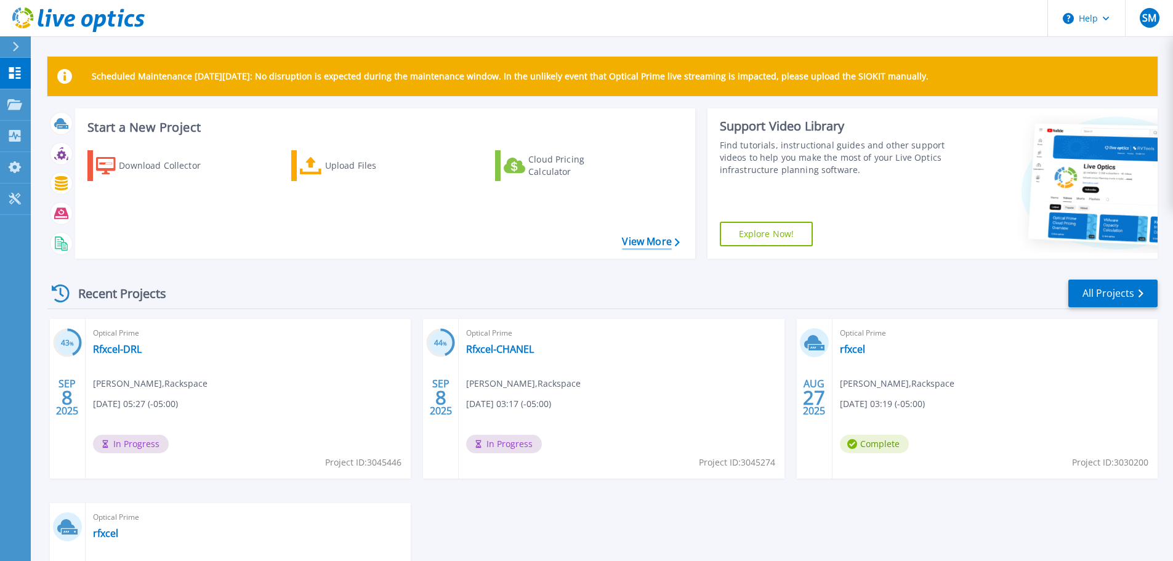
click at [649, 243] on link "View More" at bounding box center [650, 242] width 57 height 12
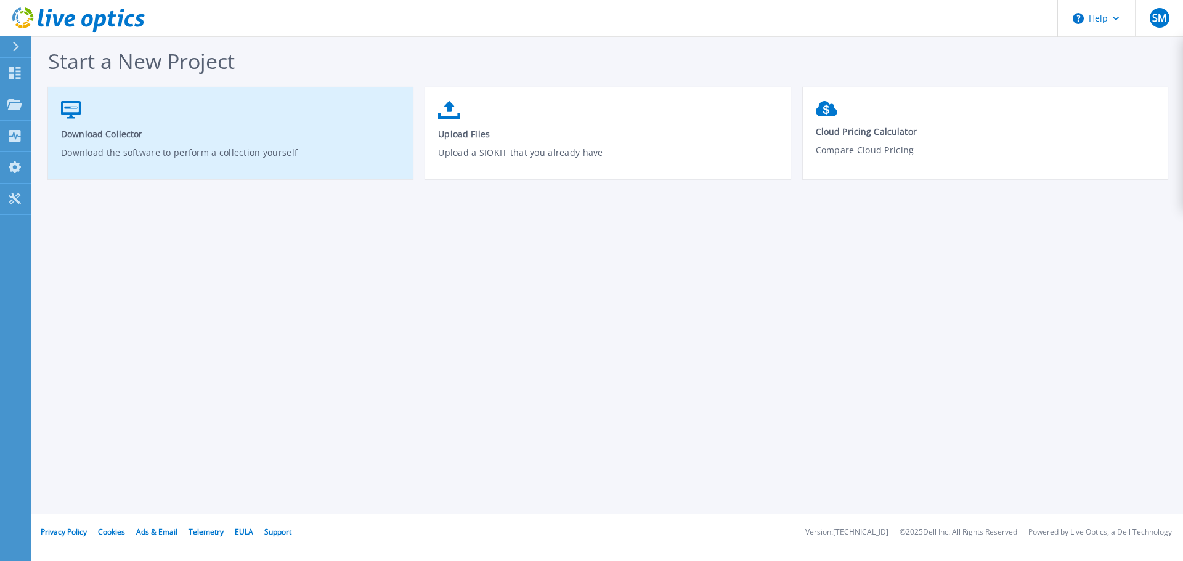
click at [95, 134] on span "Download Collector" at bounding box center [230, 134] width 339 height 12
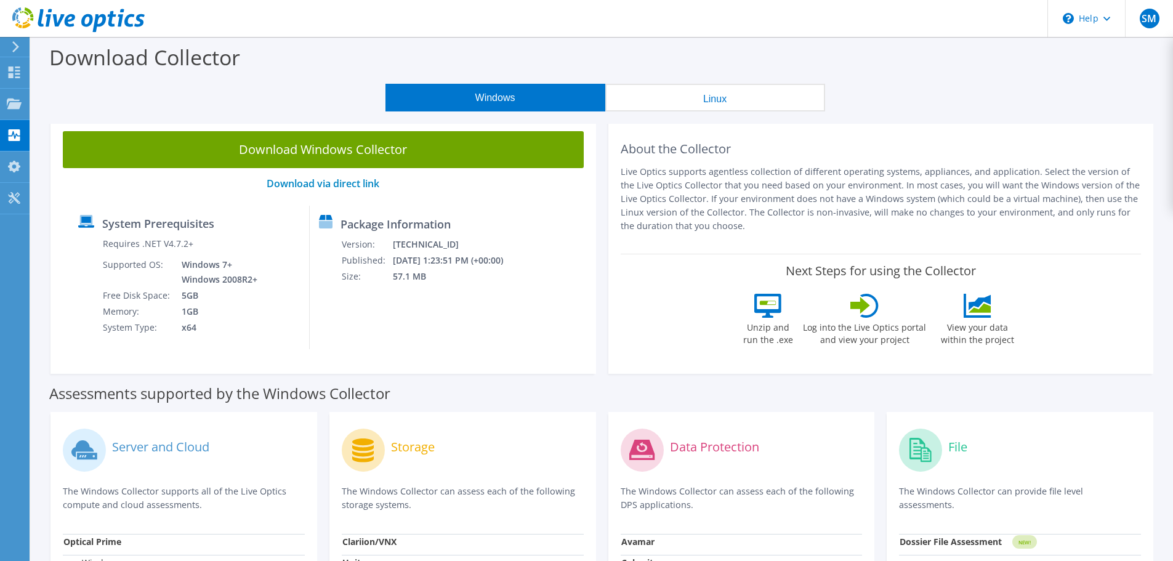
click at [704, 110] on button "Linux" at bounding box center [715, 98] width 220 height 28
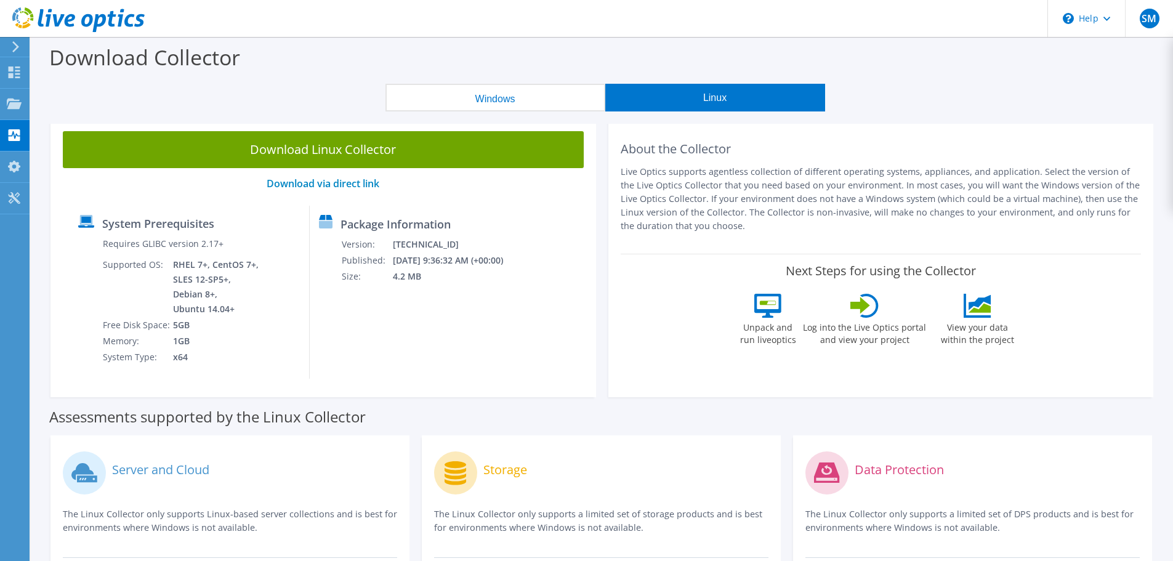
click at [531, 103] on button "Windows" at bounding box center [496, 98] width 220 height 28
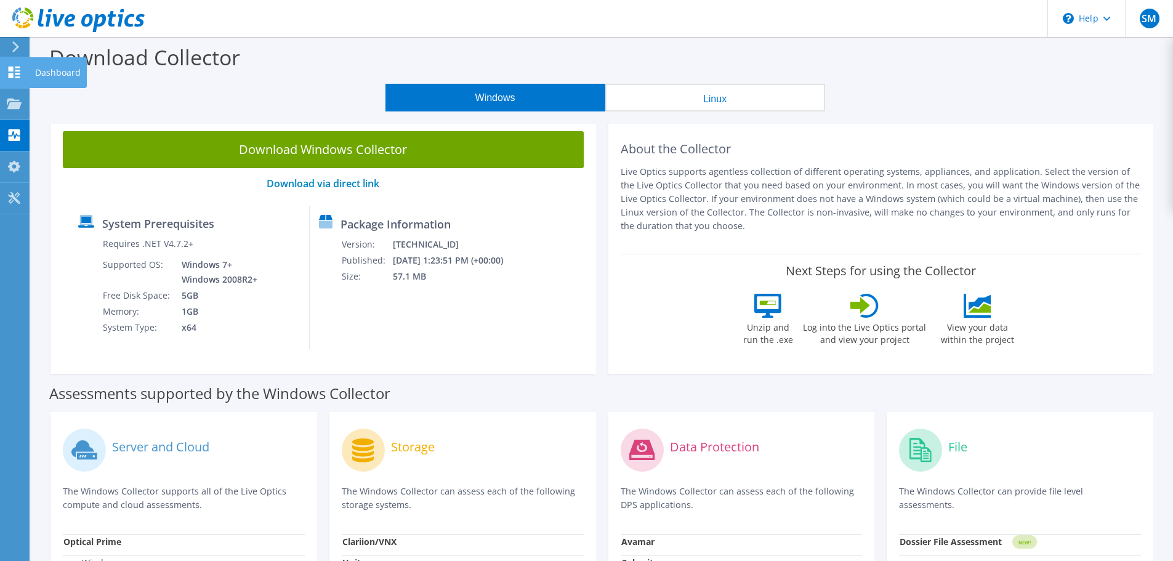
click at [66, 73] on div "Dashboard" at bounding box center [58, 72] width 58 height 31
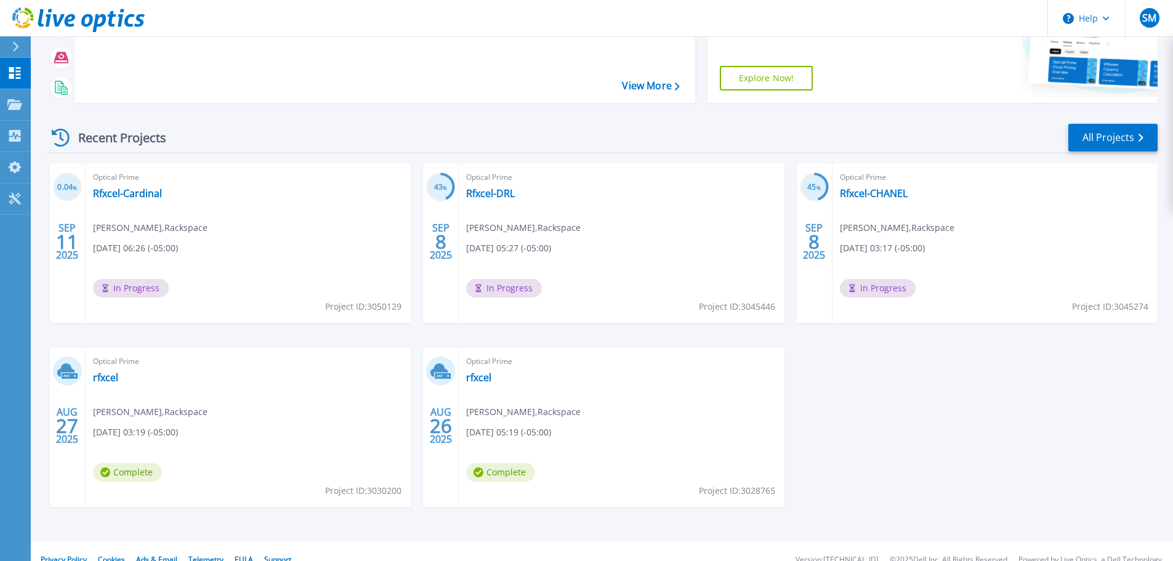
scroll to position [173, 0]
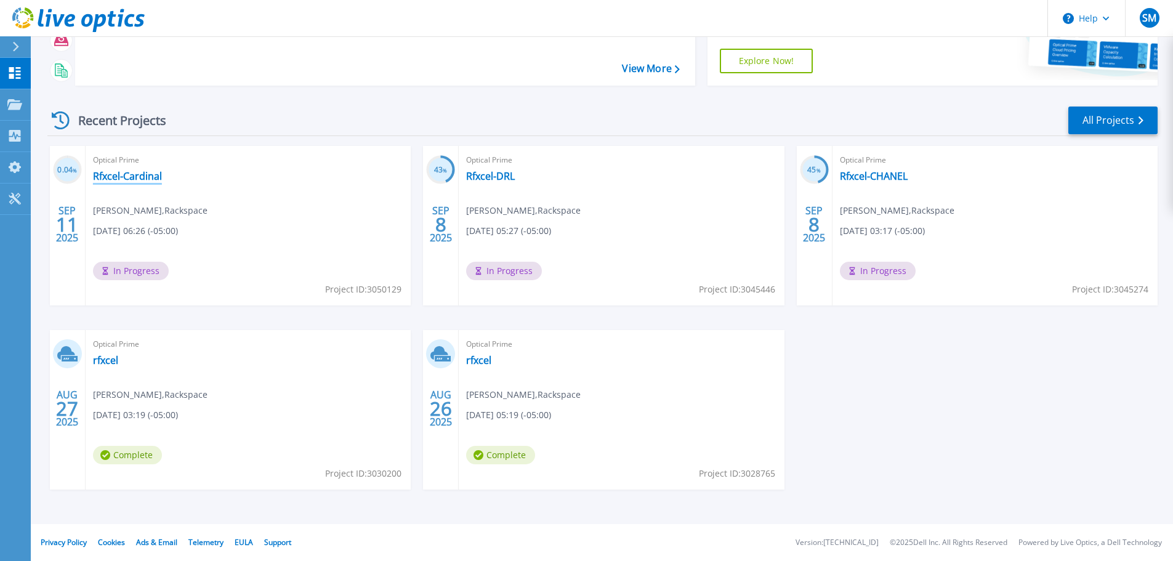
click at [136, 177] on link "Rfxcel-Cardinal" at bounding box center [127, 176] width 69 height 12
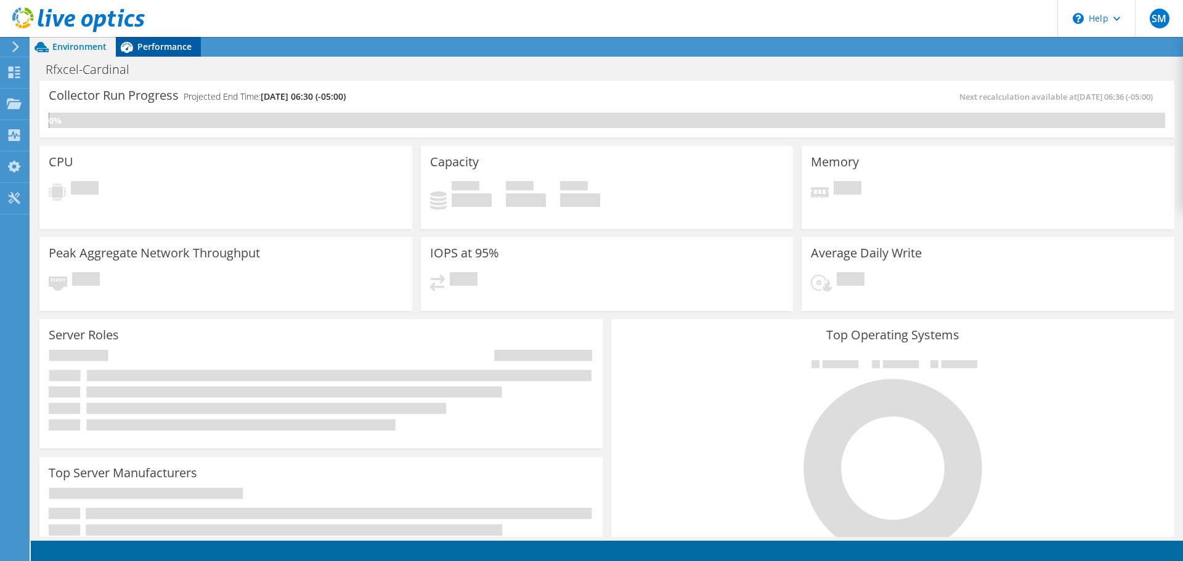
click at [158, 54] on div "Performance" at bounding box center [158, 47] width 85 height 20
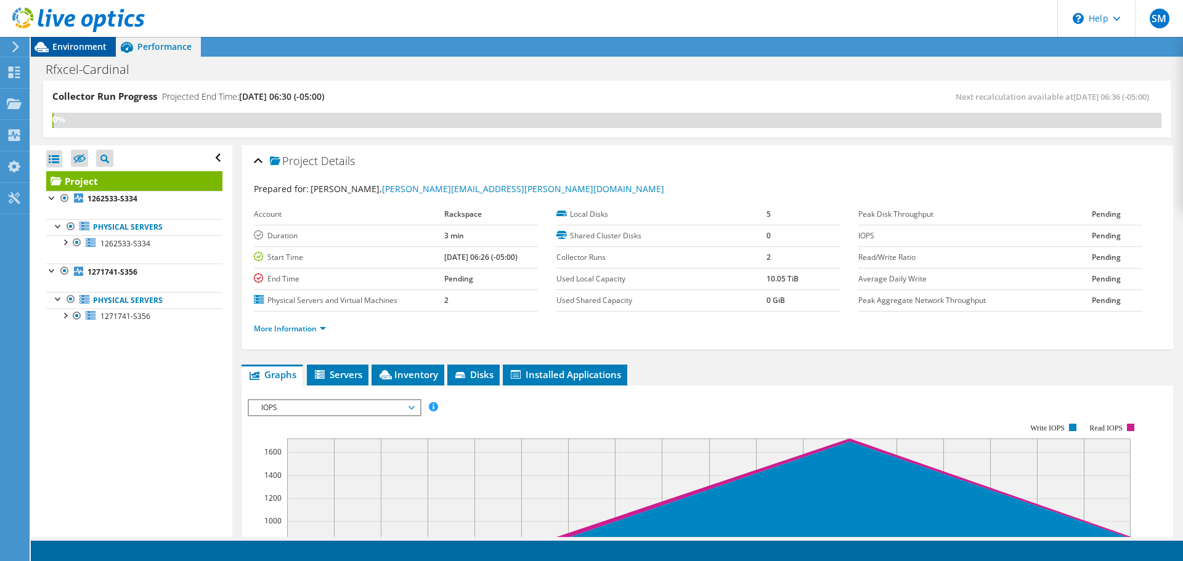
click at [83, 43] on span "Environment" at bounding box center [79, 47] width 54 height 12
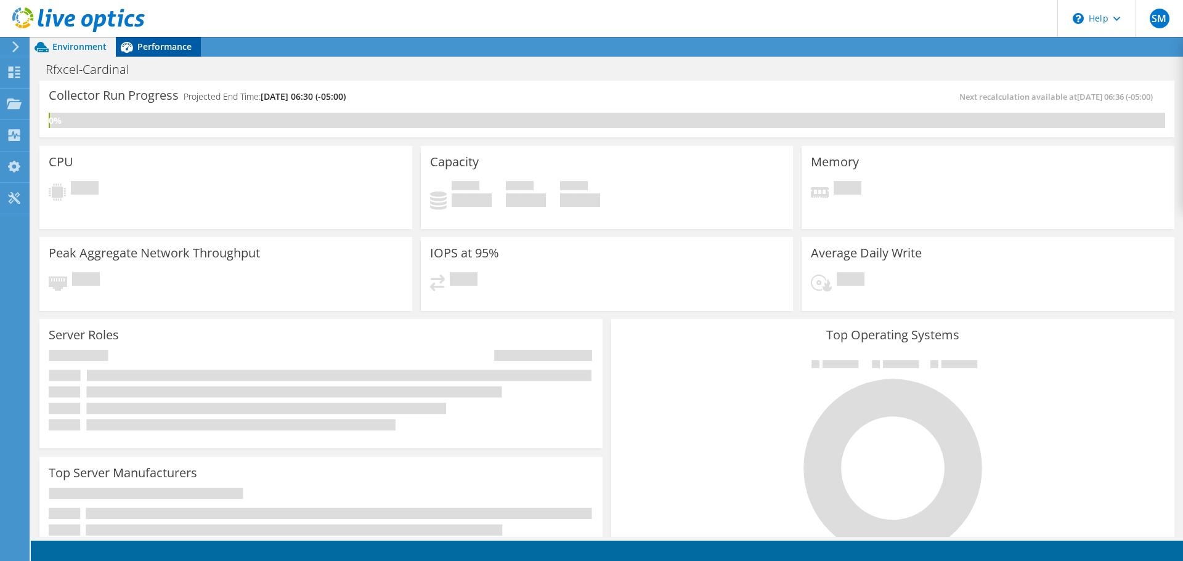
click at [169, 46] on span "Performance" at bounding box center [164, 47] width 54 height 12
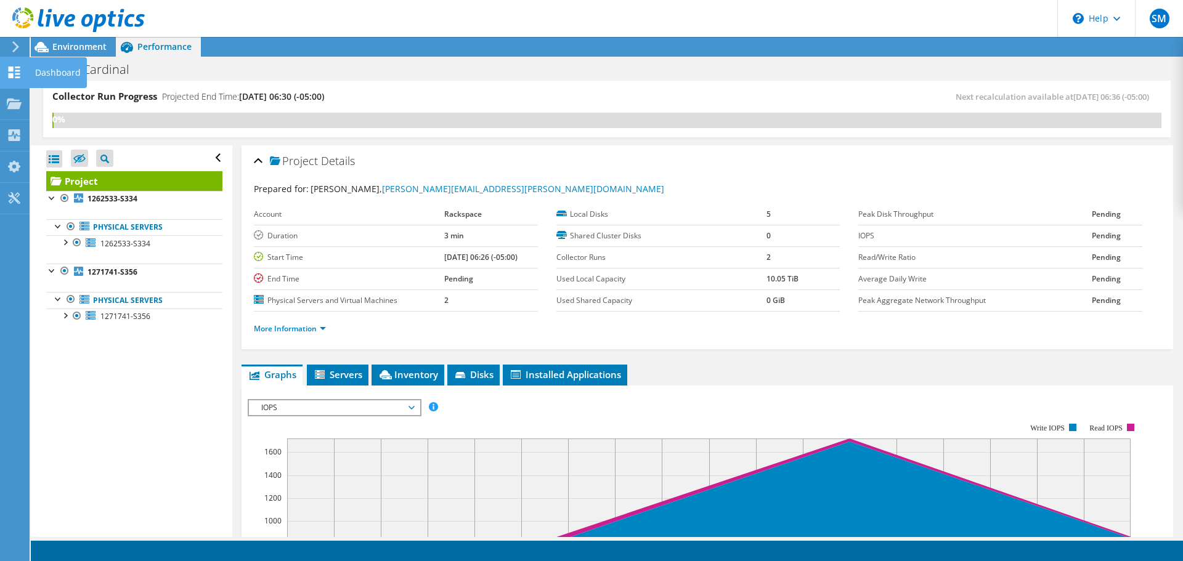
click at [50, 71] on div "Dashboard" at bounding box center [58, 72] width 58 height 31
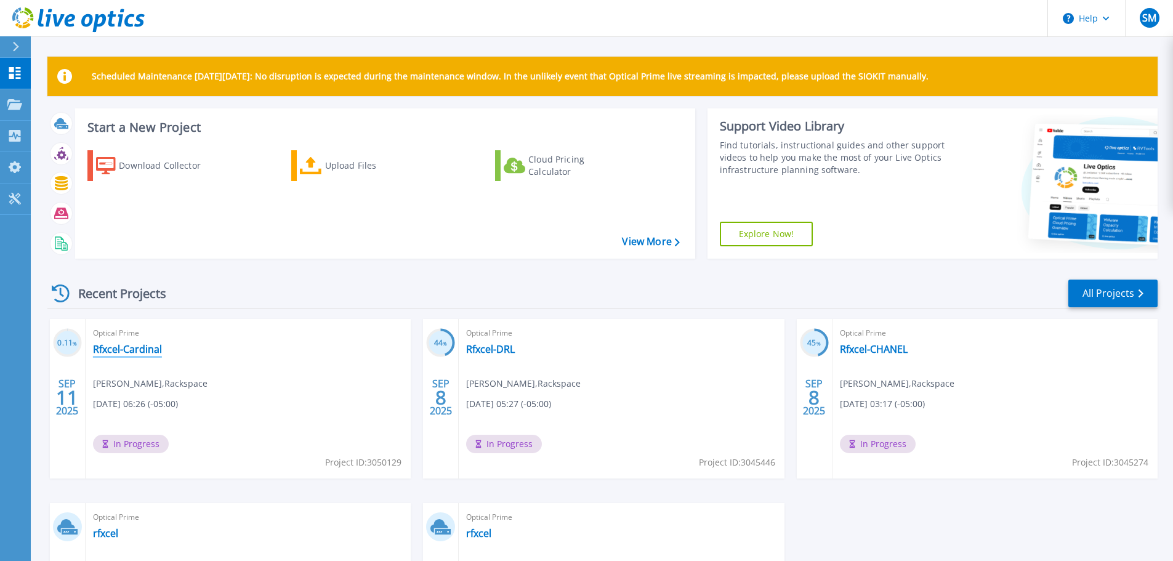
click at [115, 346] on link "Rfxcel-Cardinal" at bounding box center [127, 349] width 69 height 12
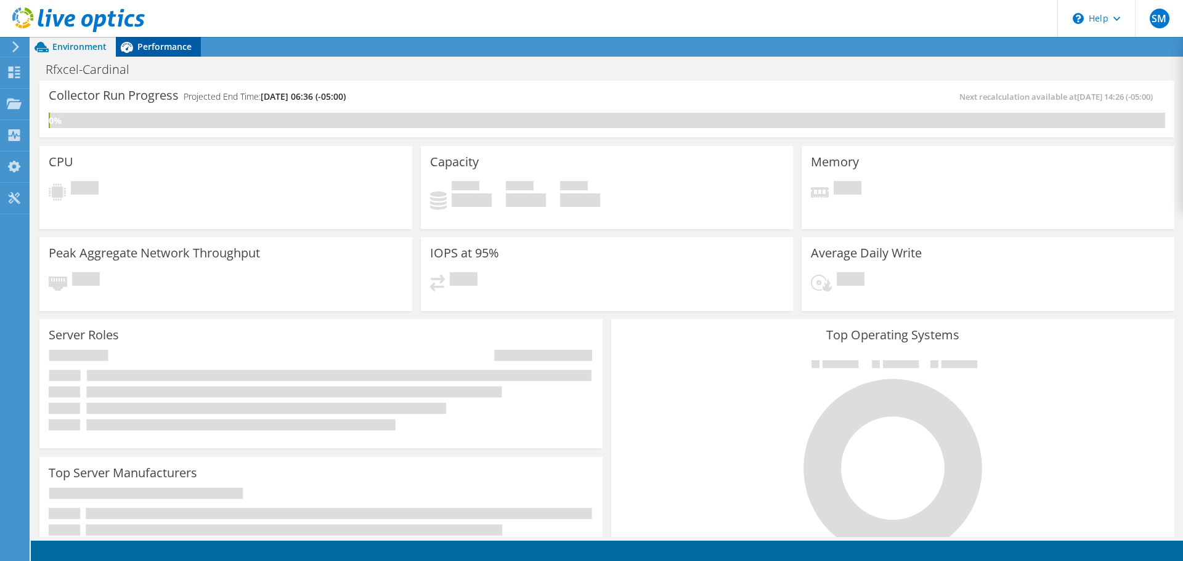
click at [158, 49] on span "Performance" at bounding box center [164, 47] width 54 height 12
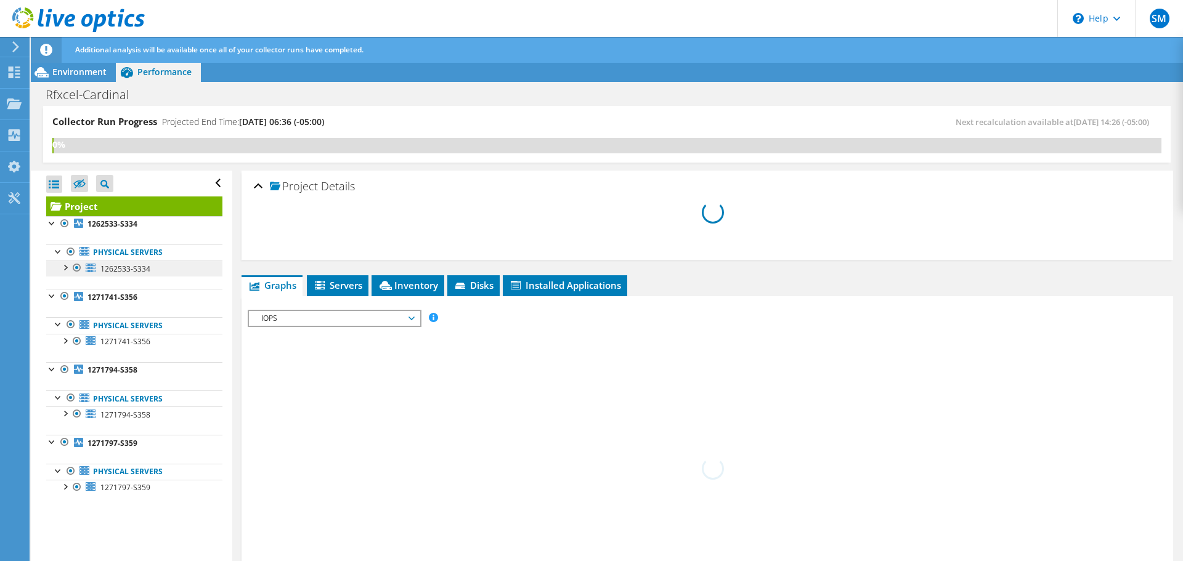
click at [52, 222] on div at bounding box center [52, 222] width 12 height 12
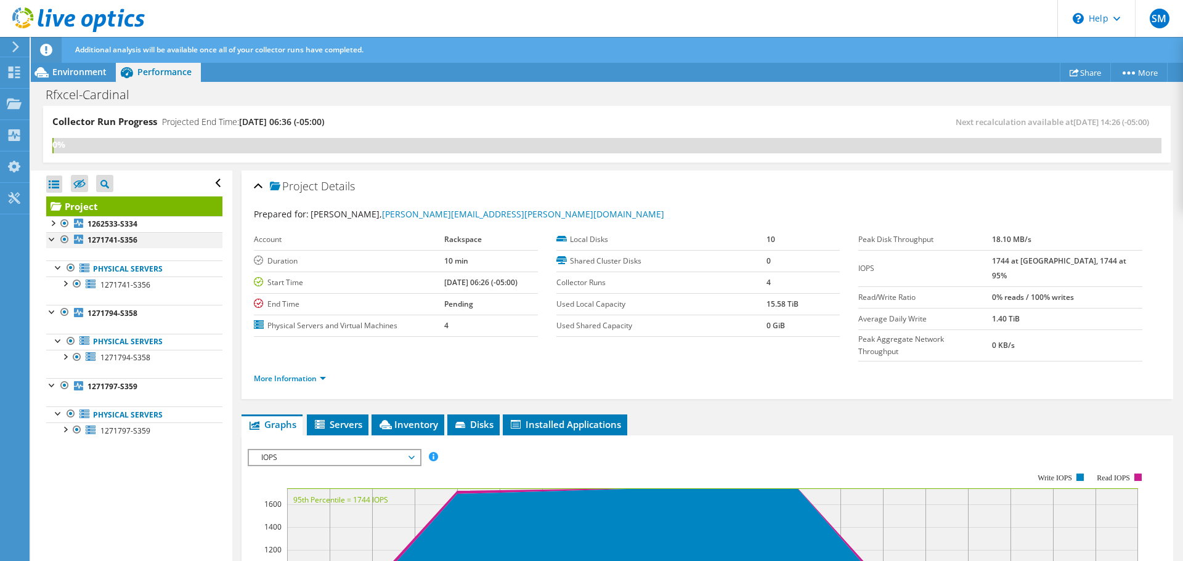
click at [50, 242] on div at bounding box center [52, 238] width 12 height 12
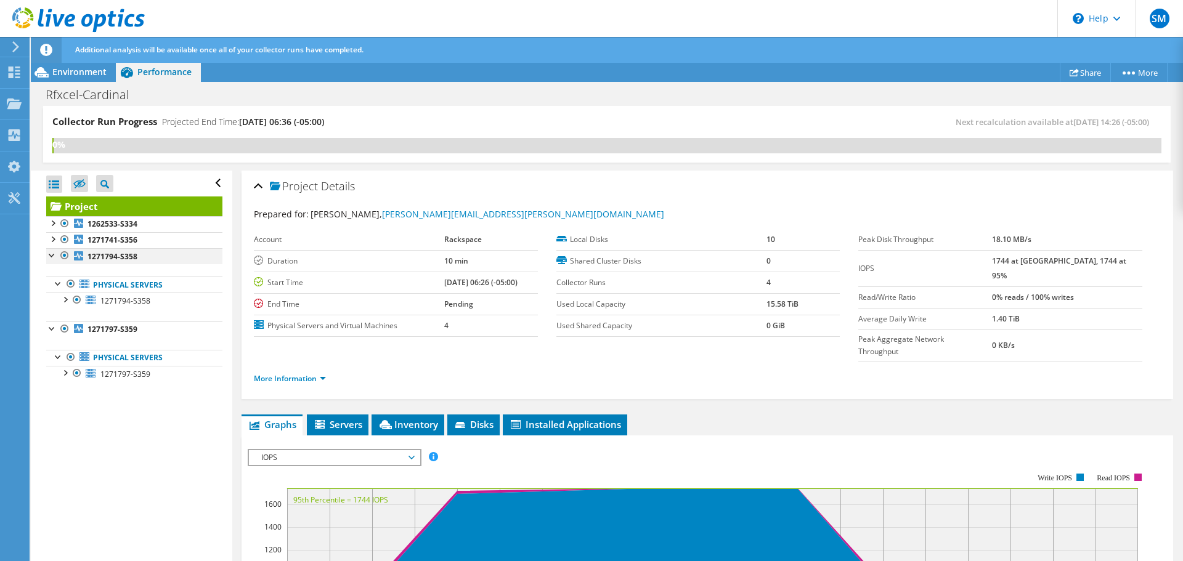
click at [51, 253] on div at bounding box center [52, 254] width 12 height 12
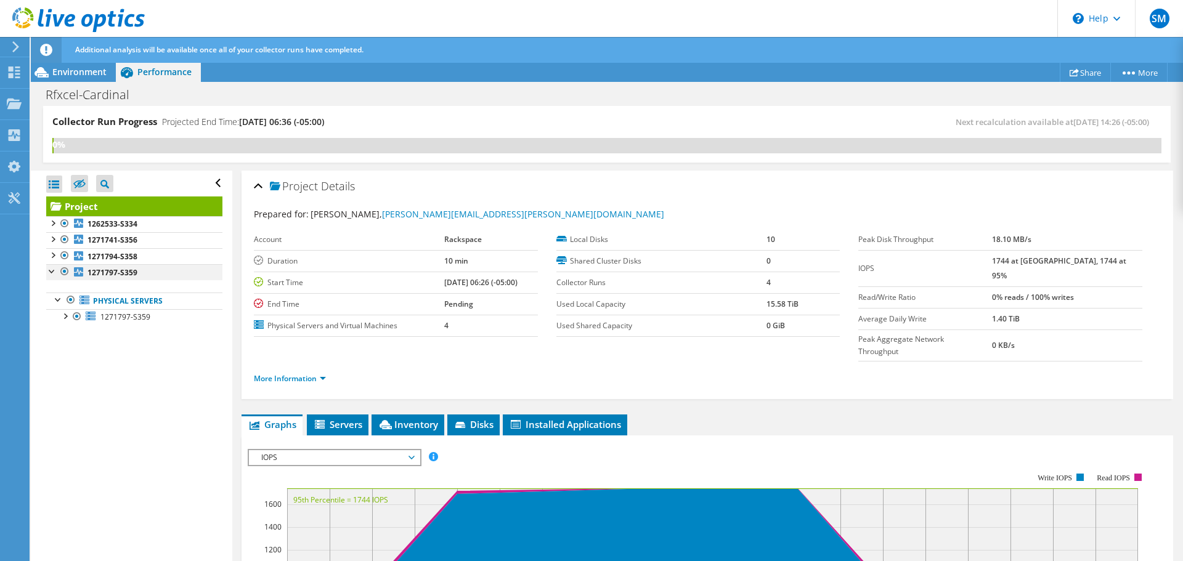
click at [51, 267] on div at bounding box center [52, 270] width 12 height 12
click at [41, 69] on div "Dashboard" at bounding box center [58, 72] width 58 height 31
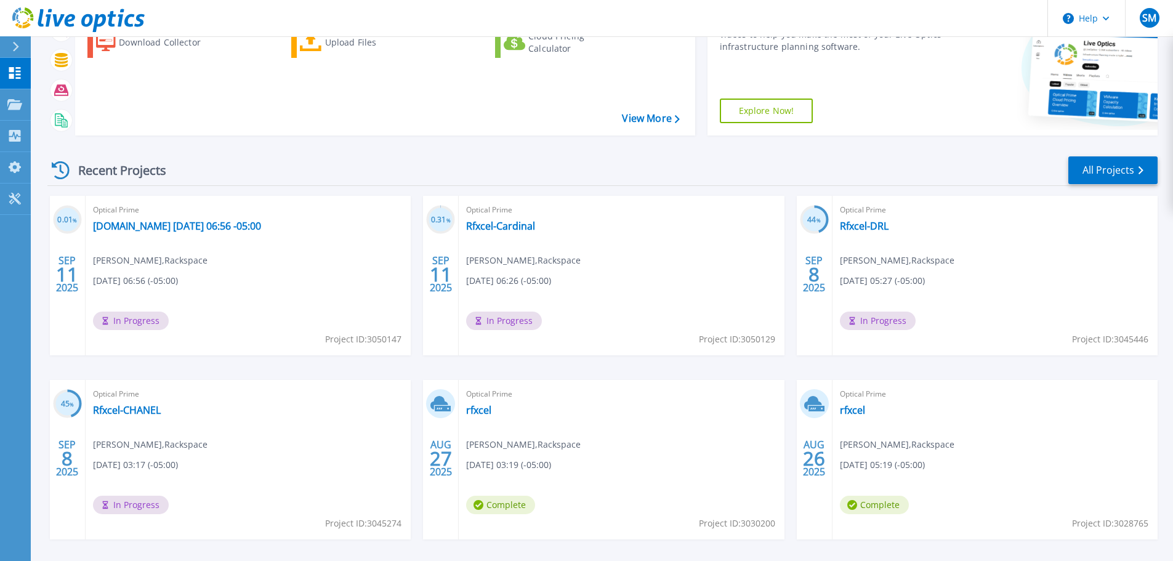
scroll to position [173, 0]
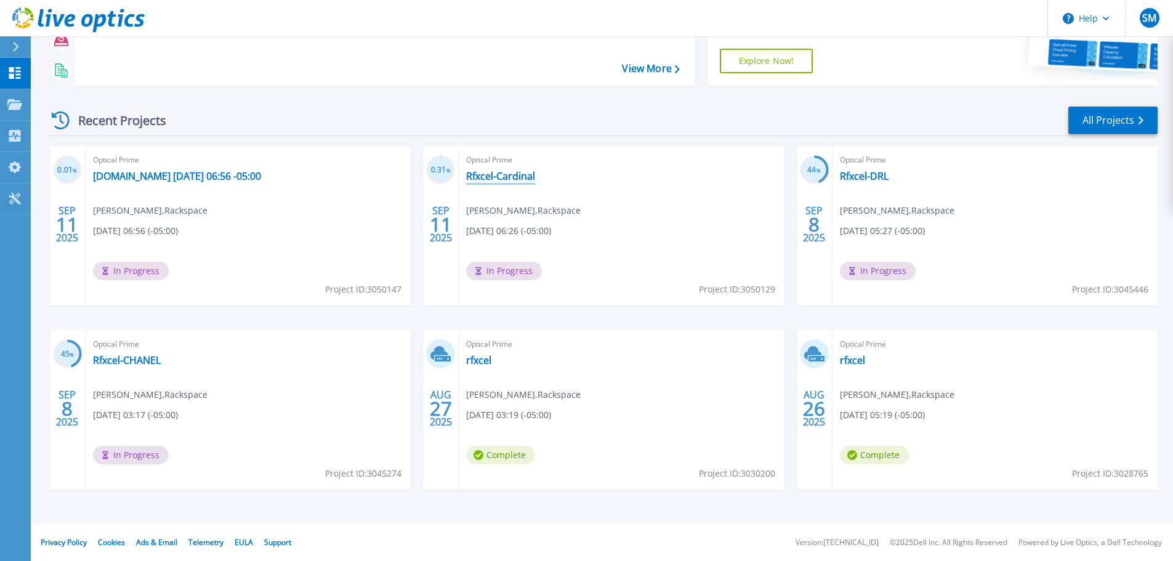
click at [513, 174] on link "Rfxcel-Cardinal" at bounding box center [500, 176] width 69 height 12
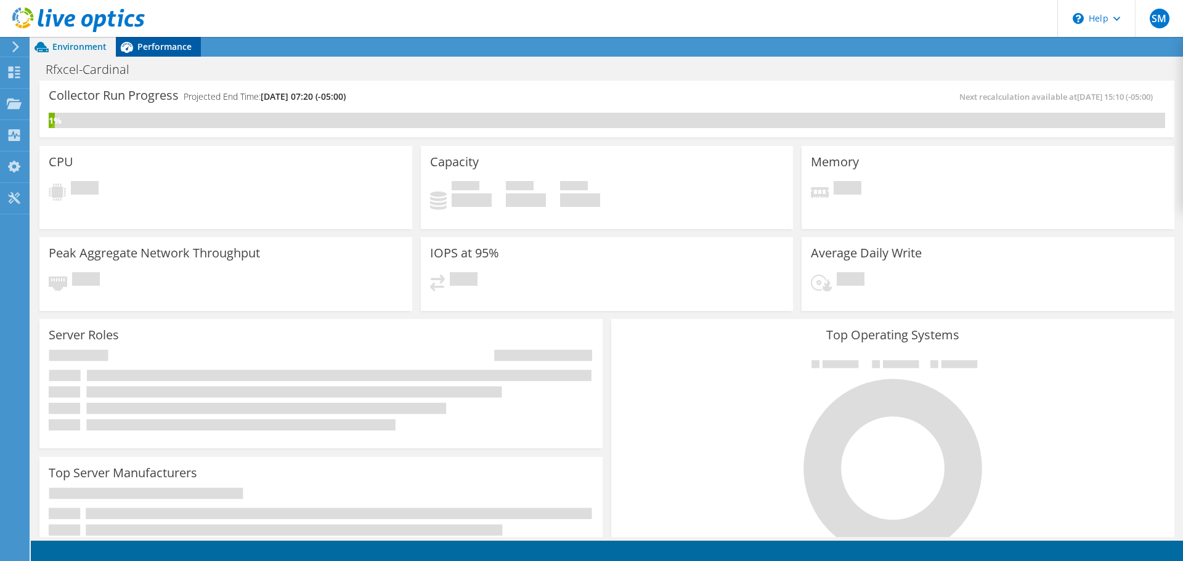
click at [166, 49] on span "Performance" at bounding box center [164, 47] width 54 height 12
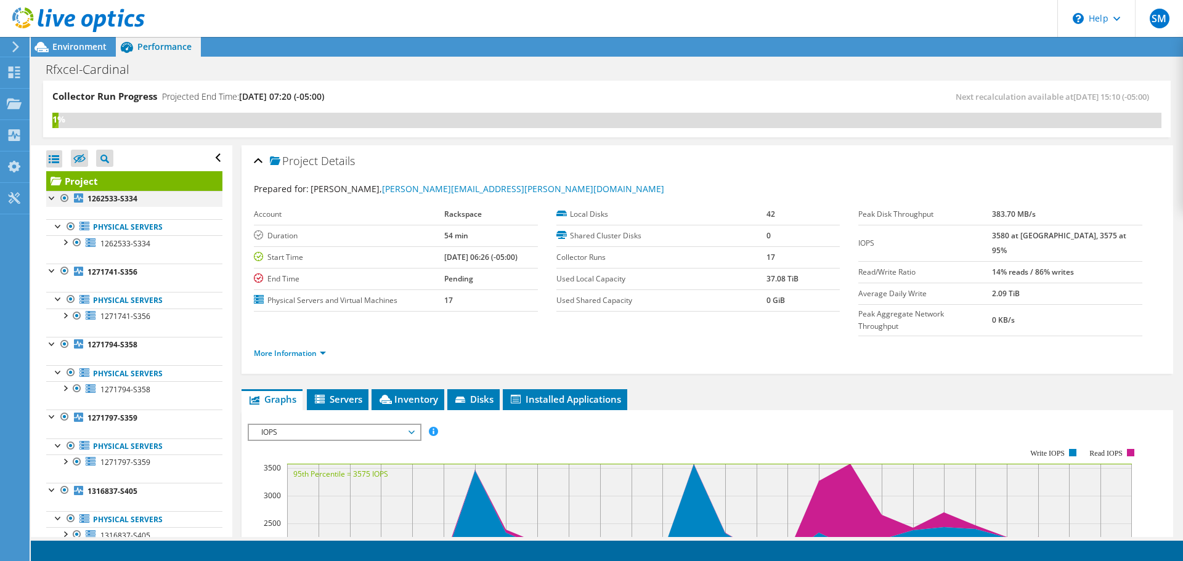
click at [49, 195] on div at bounding box center [52, 197] width 12 height 12
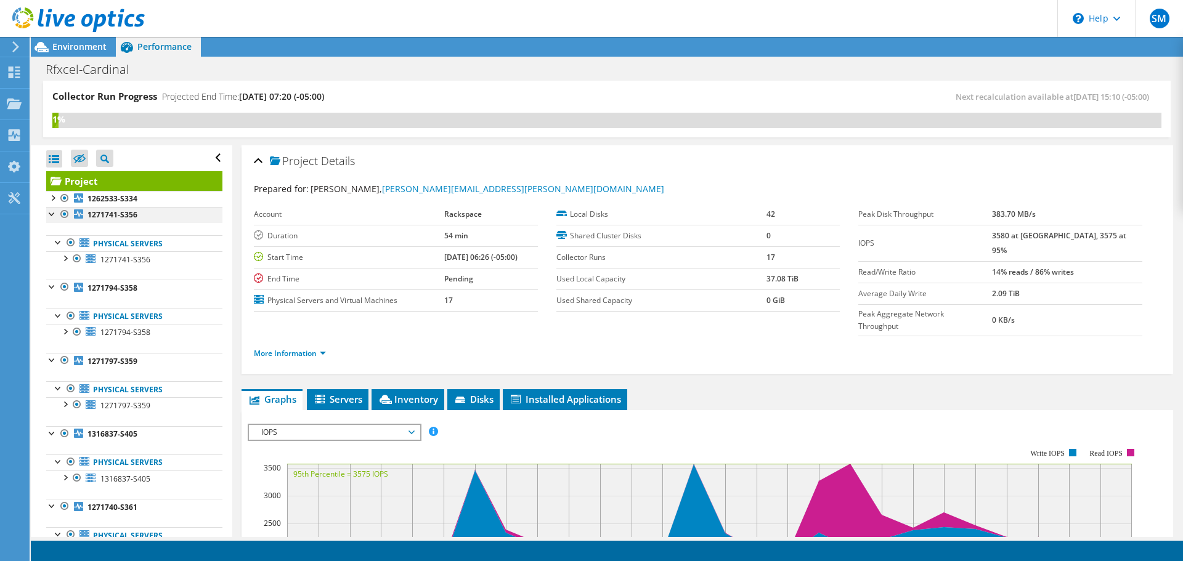
click at [52, 214] on div at bounding box center [52, 213] width 12 height 12
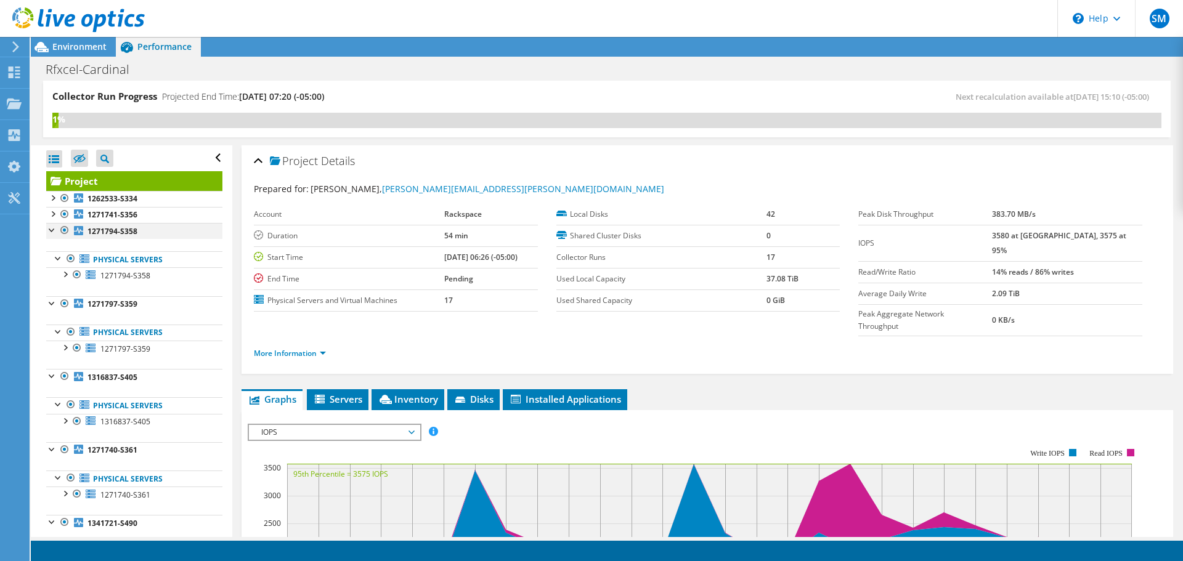
click at [54, 226] on div at bounding box center [52, 229] width 12 height 12
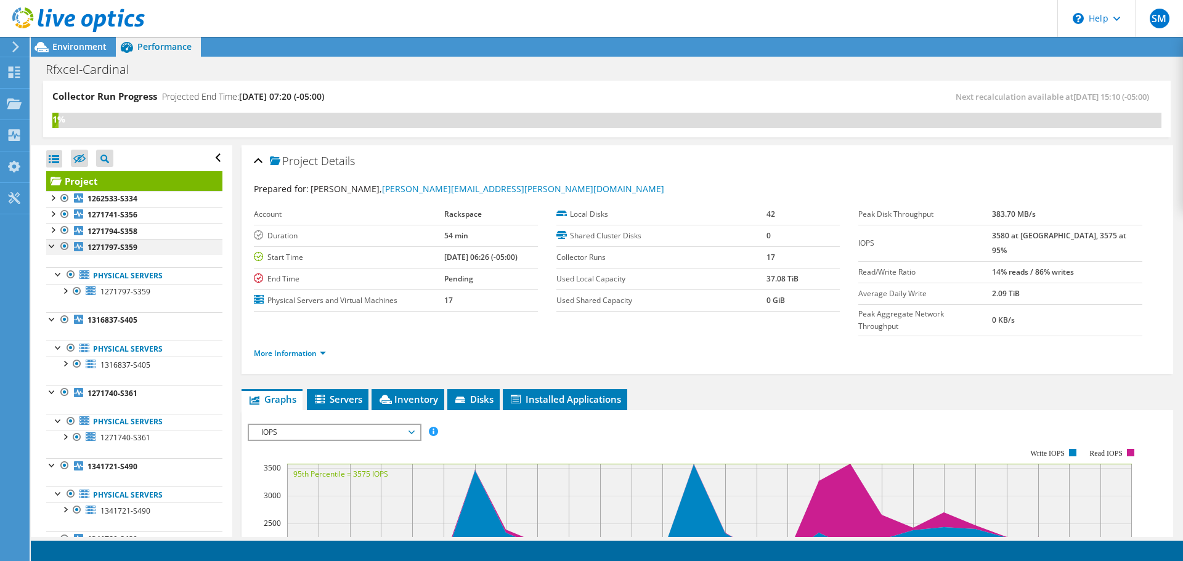
click at [55, 249] on div at bounding box center [52, 245] width 12 height 12
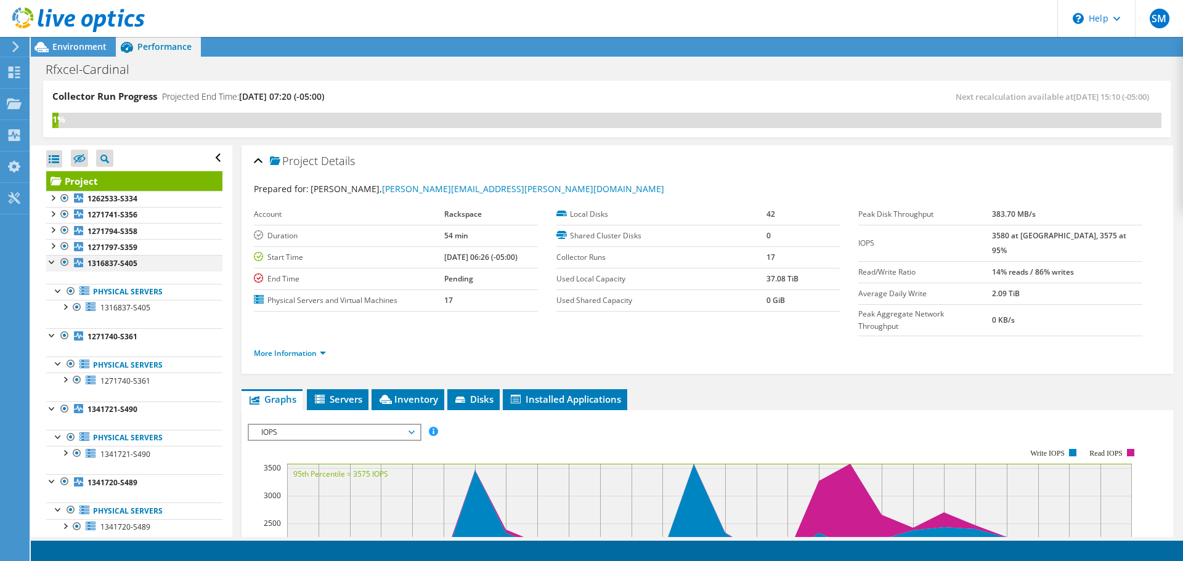
click at [52, 267] on div at bounding box center [52, 261] width 12 height 12
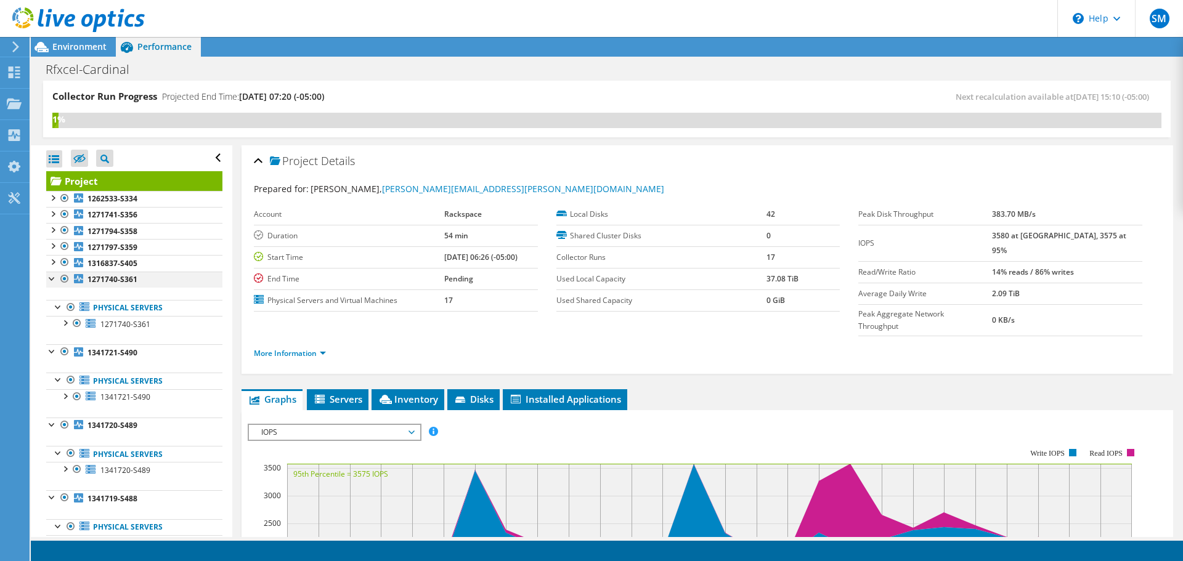
click at [52, 280] on div at bounding box center [52, 278] width 12 height 12
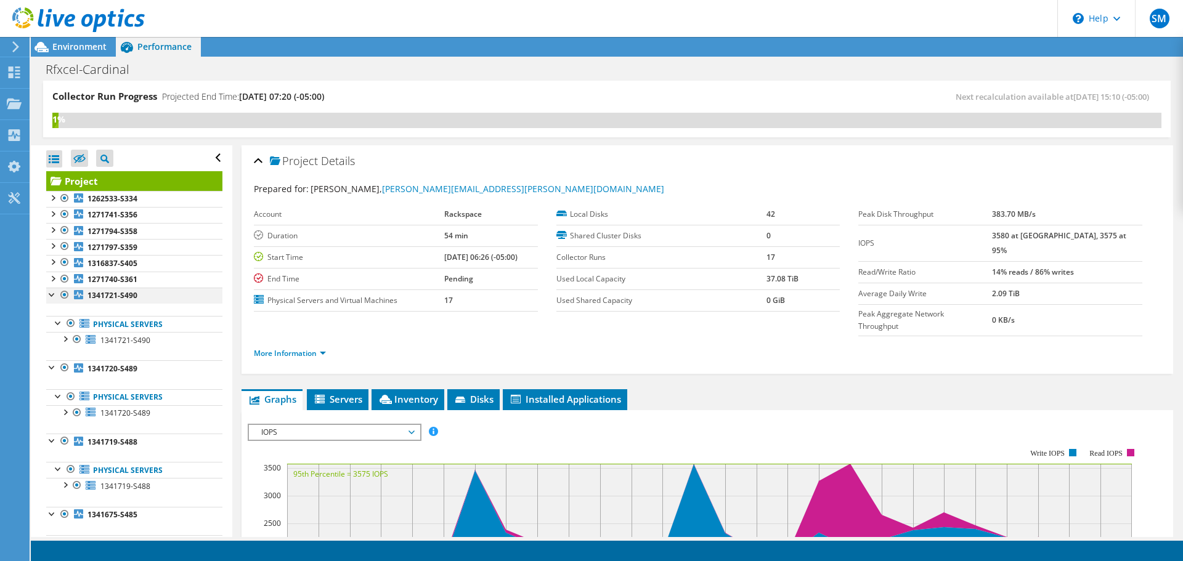
click at [54, 296] on div at bounding box center [52, 294] width 12 height 12
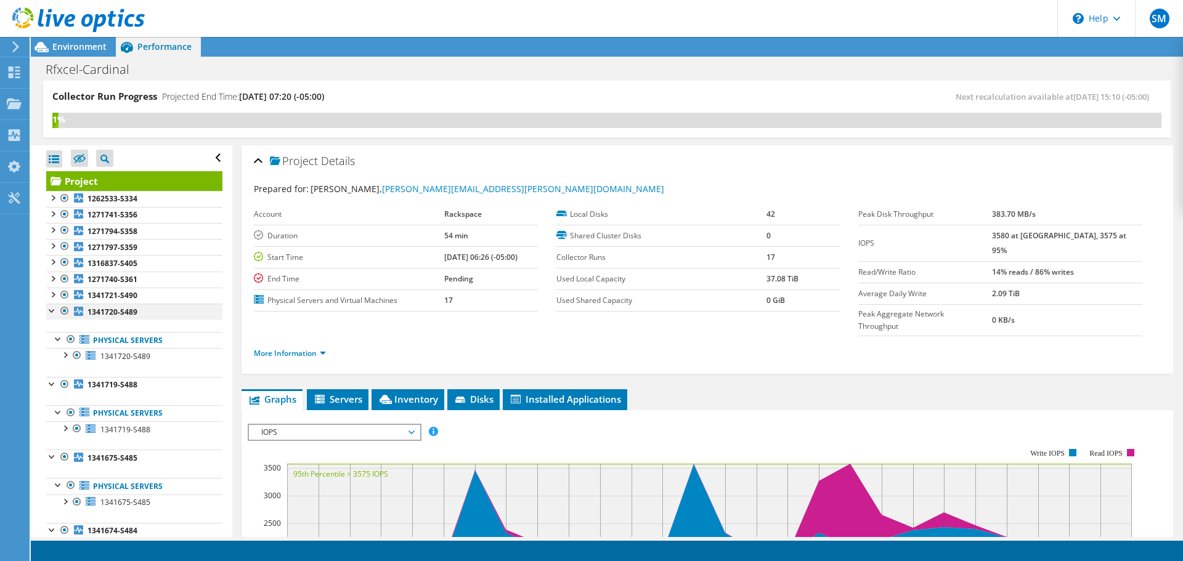
click at [55, 310] on div at bounding box center [52, 310] width 12 height 12
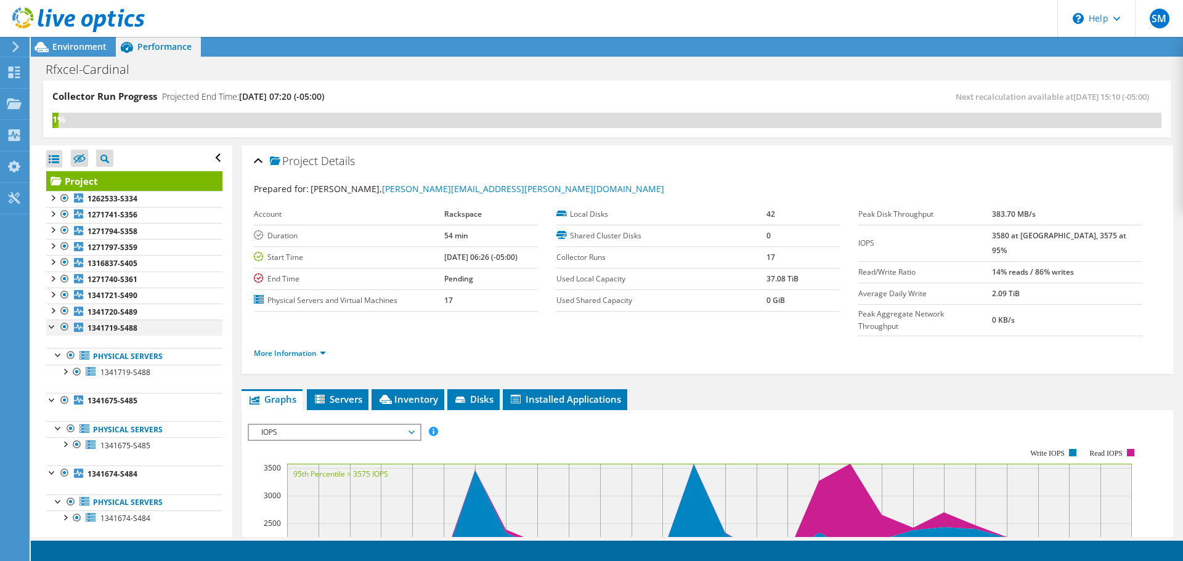
click at [54, 332] on div at bounding box center [52, 326] width 12 height 12
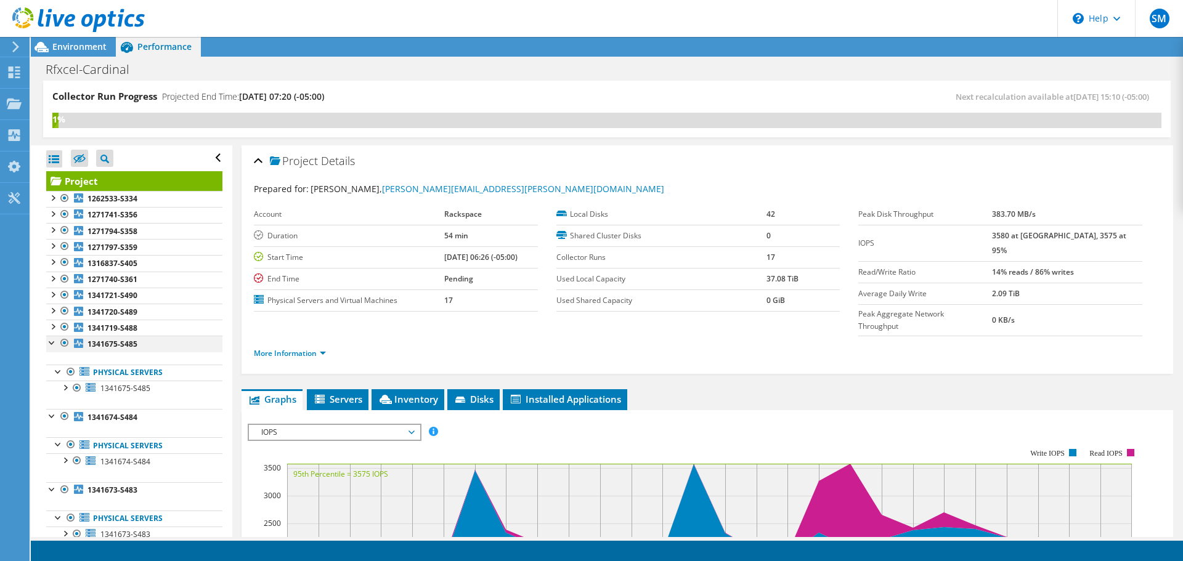
click at [54, 346] on div at bounding box center [52, 342] width 12 height 12
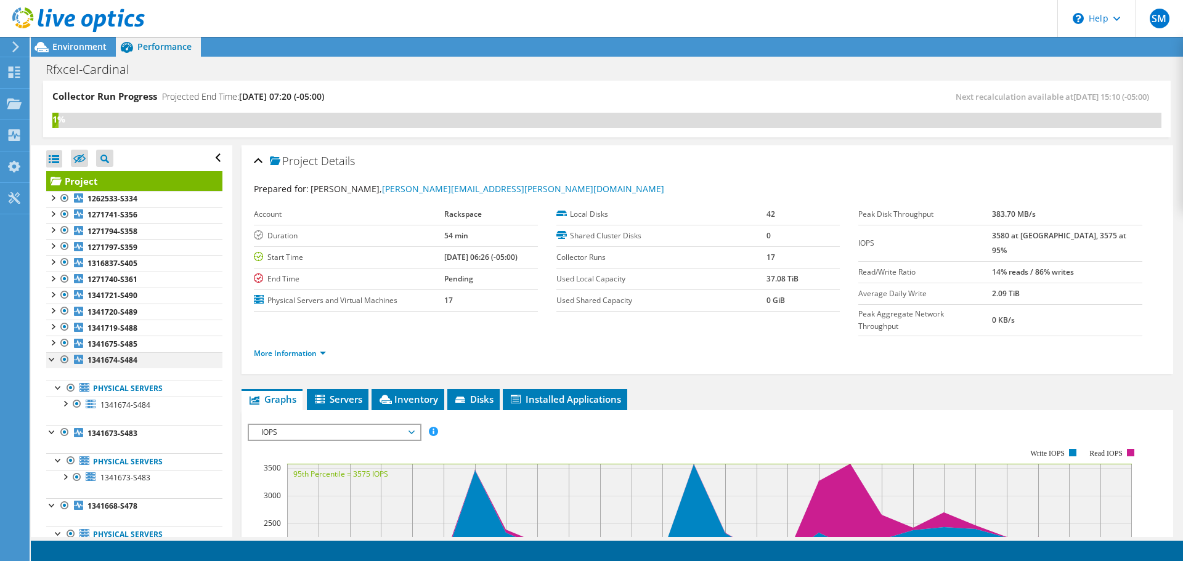
click at [53, 356] on div at bounding box center [52, 358] width 12 height 12
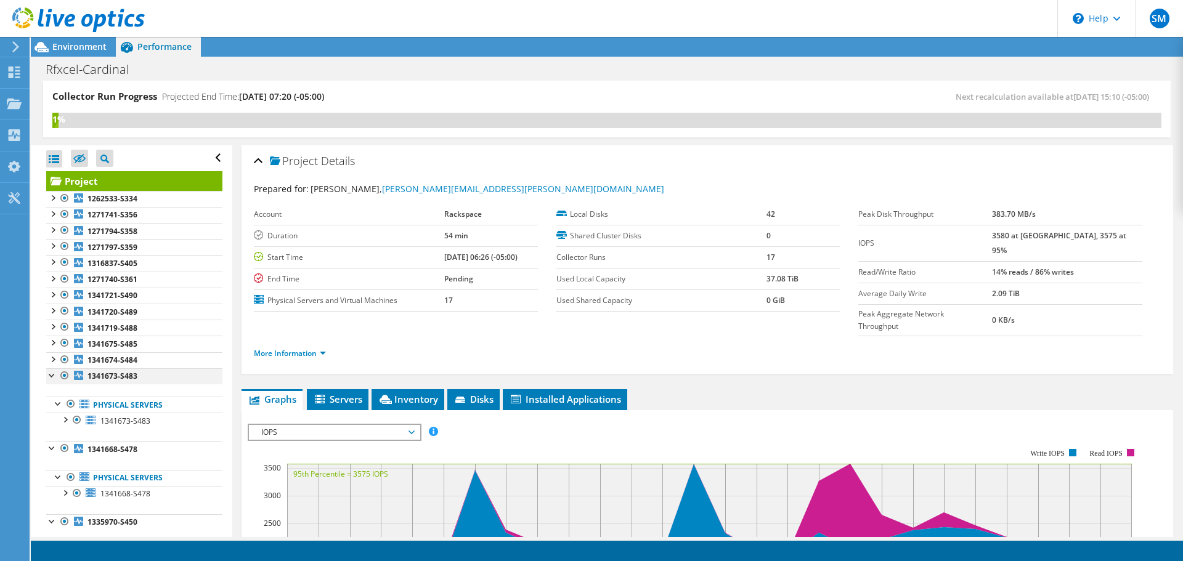
click at [53, 378] on div at bounding box center [52, 374] width 12 height 12
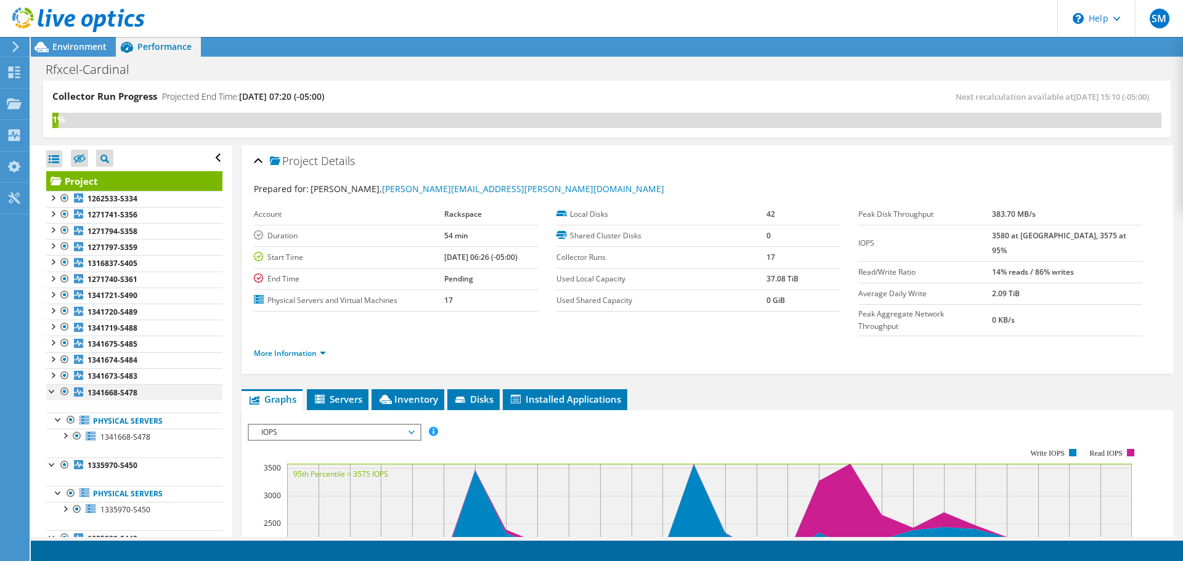
click at [53, 392] on div at bounding box center [52, 390] width 12 height 12
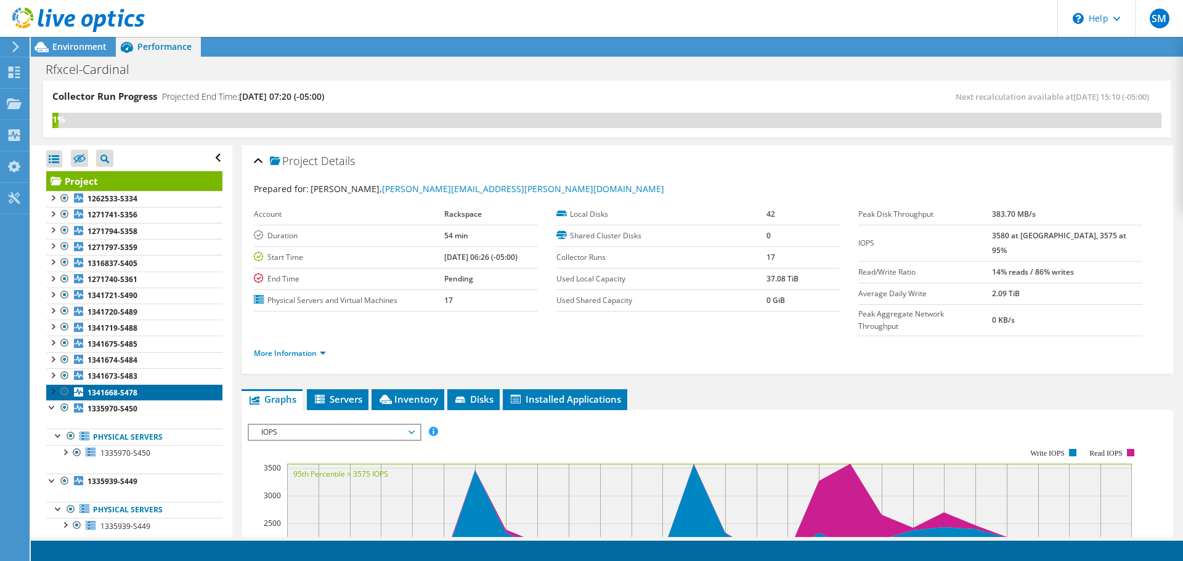
click at [51, 400] on link "1341668-S478" at bounding box center [134, 392] width 176 height 16
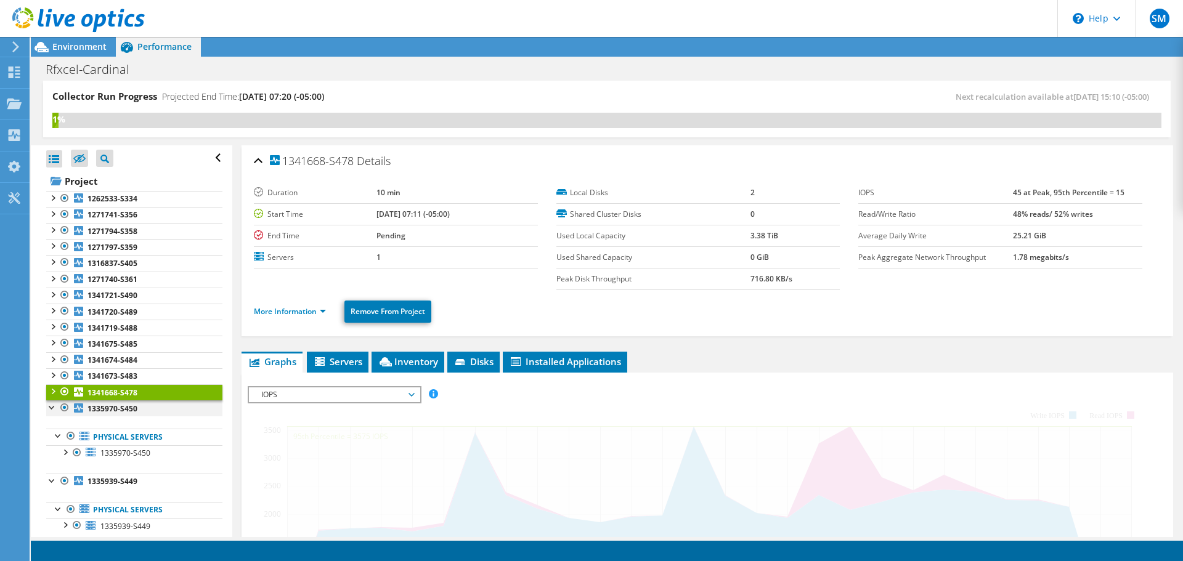
click at [52, 407] on div at bounding box center [52, 406] width 12 height 12
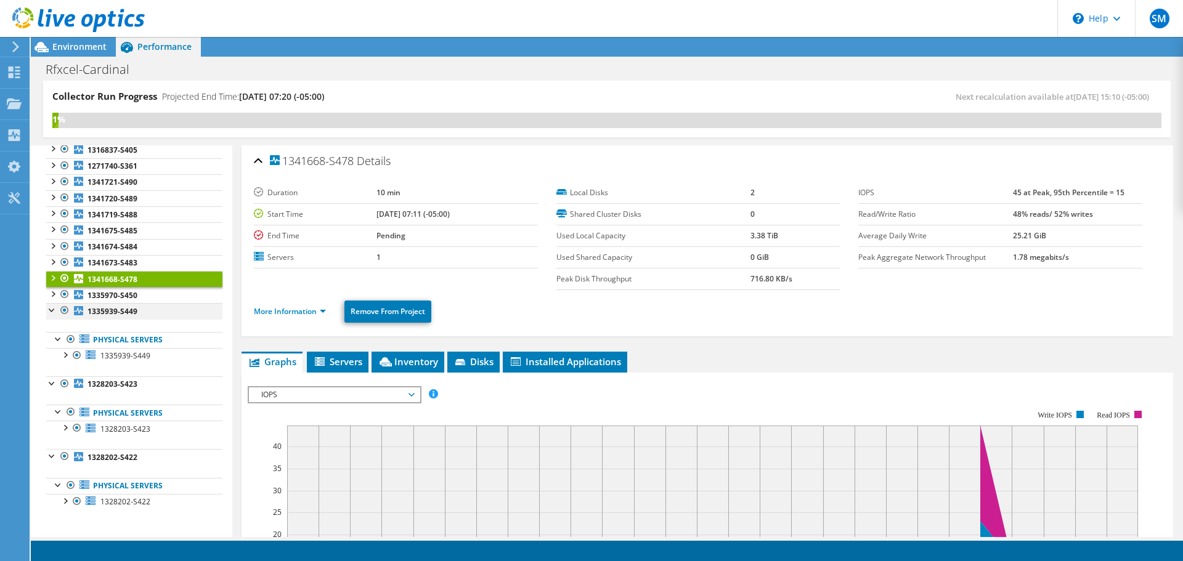
click at [52, 310] on div at bounding box center [52, 309] width 12 height 12
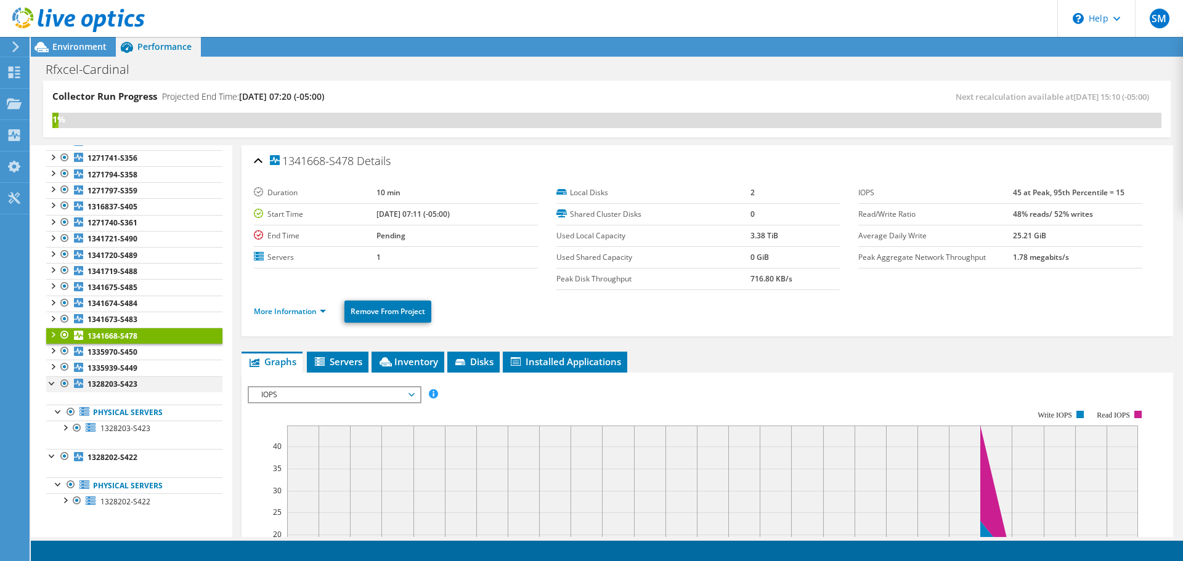
click at [53, 384] on div at bounding box center [52, 382] width 12 height 12
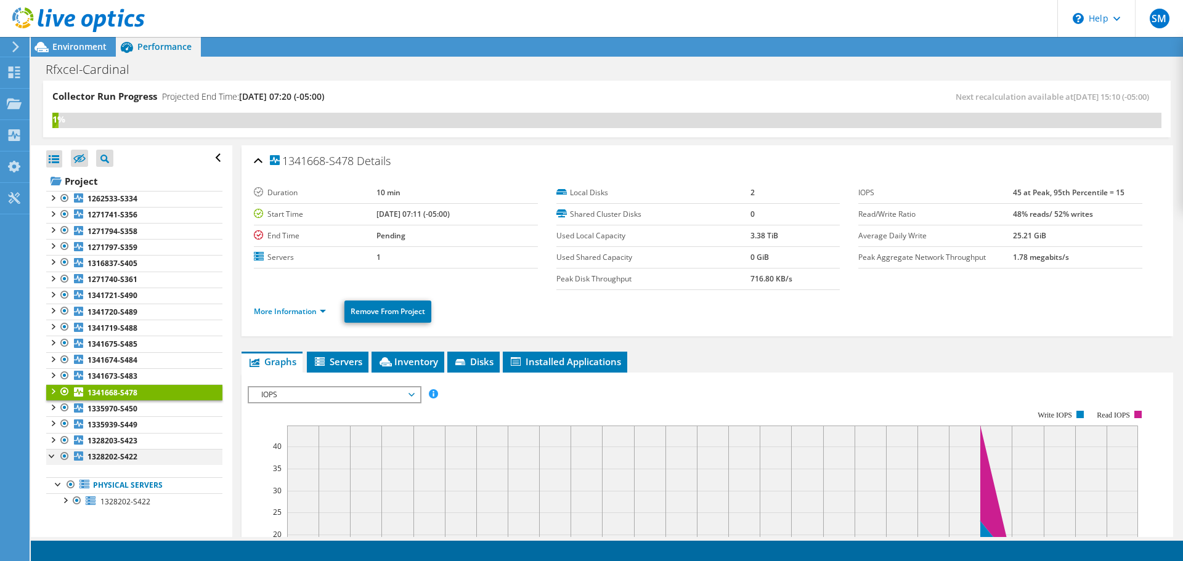
click at [52, 455] on div at bounding box center [52, 455] width 12 height 12
click at [320, 309] on link "More Information" at bounding box center [290, 311] width 72 height 10
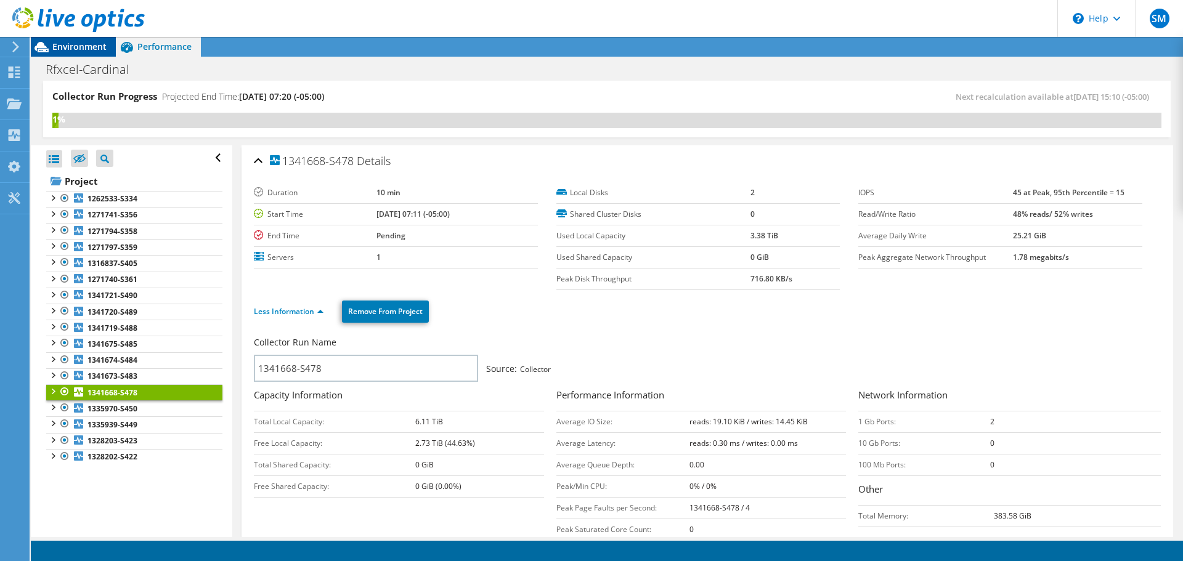
click at [71, 50] on span "Environment" at bounding box center [79, 47] width 54 height 12
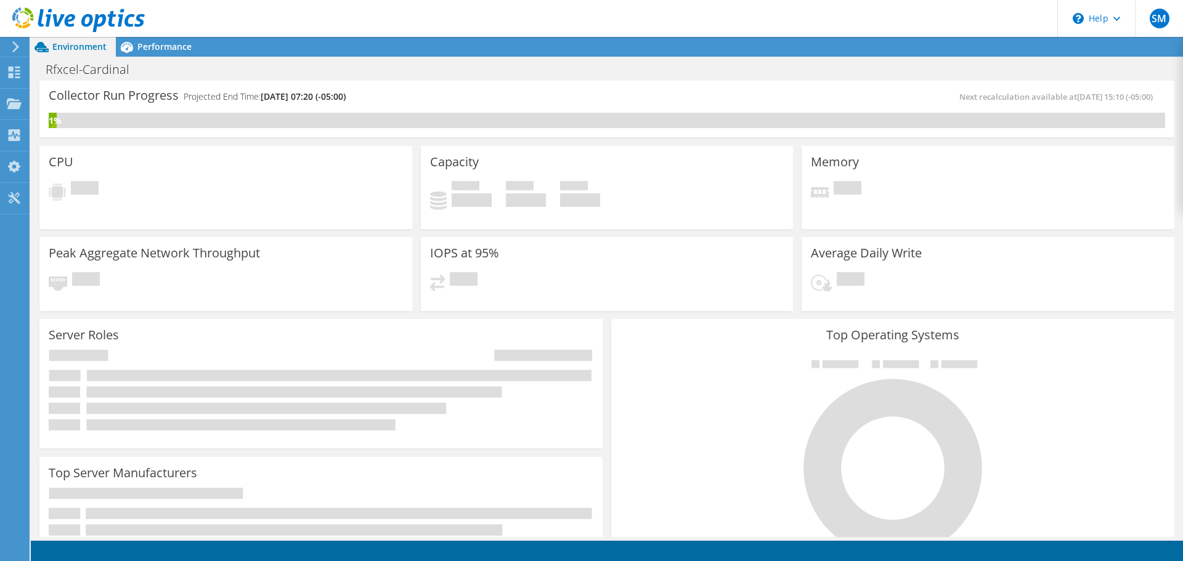
click at [14, 44] on icon at bounding box center [15, 46] width 9 height 11
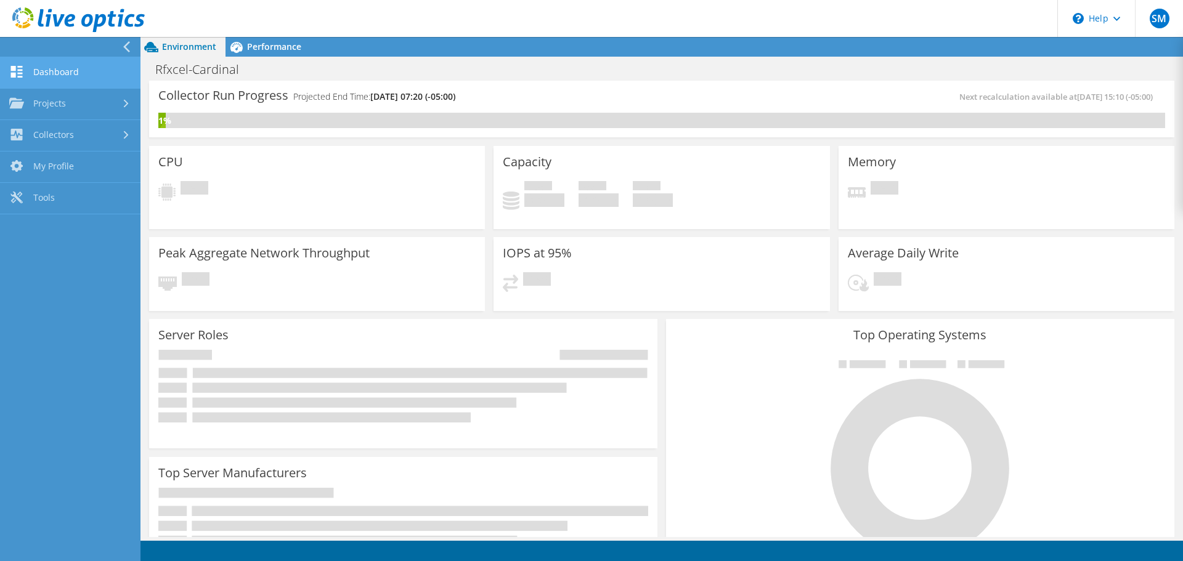
click at [55, 72] on link "Dashboard" at bounding box center [70, 72] width 140 height 31
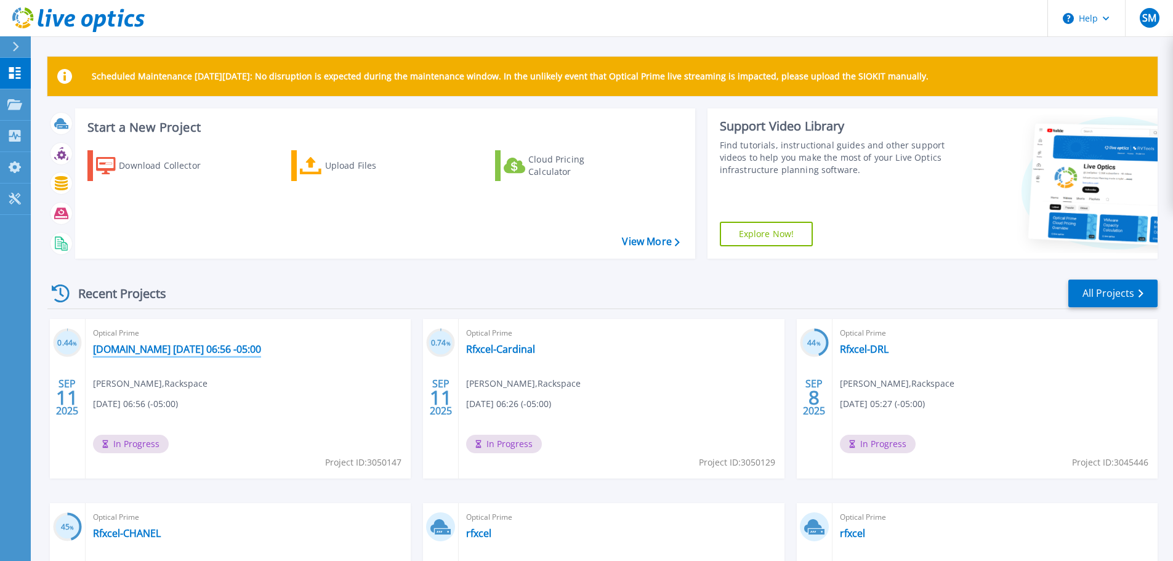
click at [234, 354] on link "[DOMAIN_NAME] [DATE] 06:56 -05:00" at bounding box center [177, 349] width 168 height 12
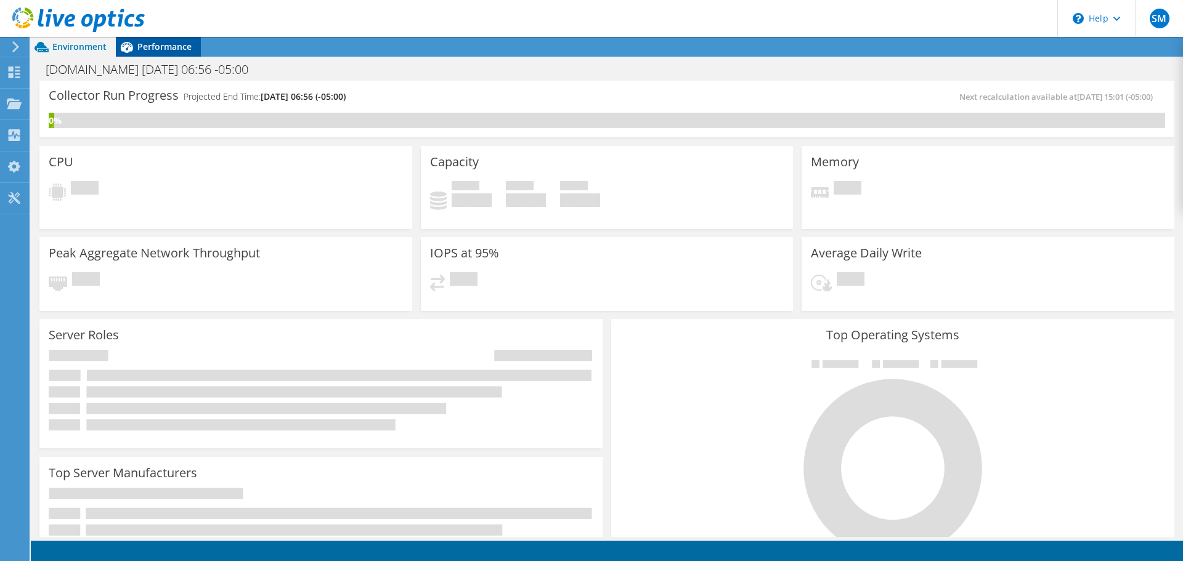
click at [142, 47] on span "Performance" at bounding box center [164, 47] width 54 height 12
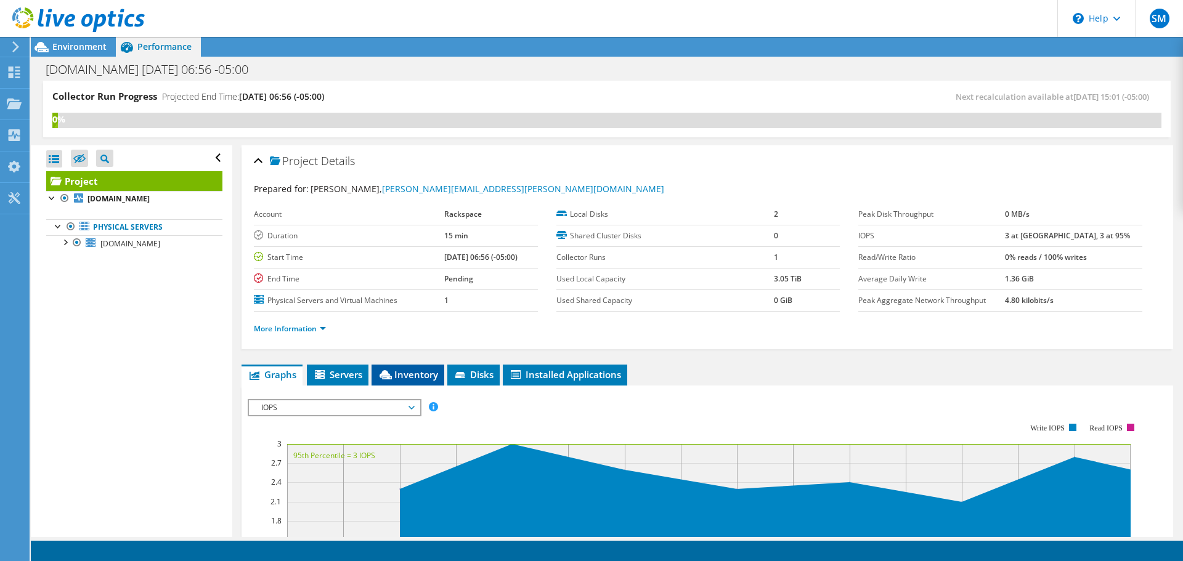
click at [403, 371] on span "Inventory" at bounding box center [408, 374] width 60 height 12
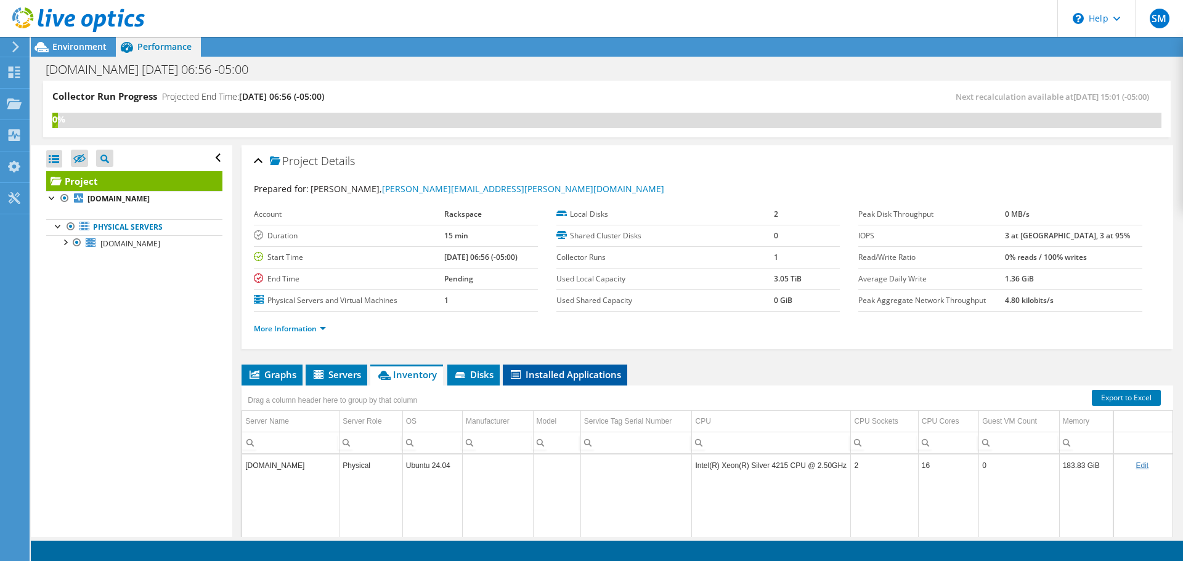
click at [552, 379] on span "Installed Applications" at bounding box center [565, 374] width 112 height 12
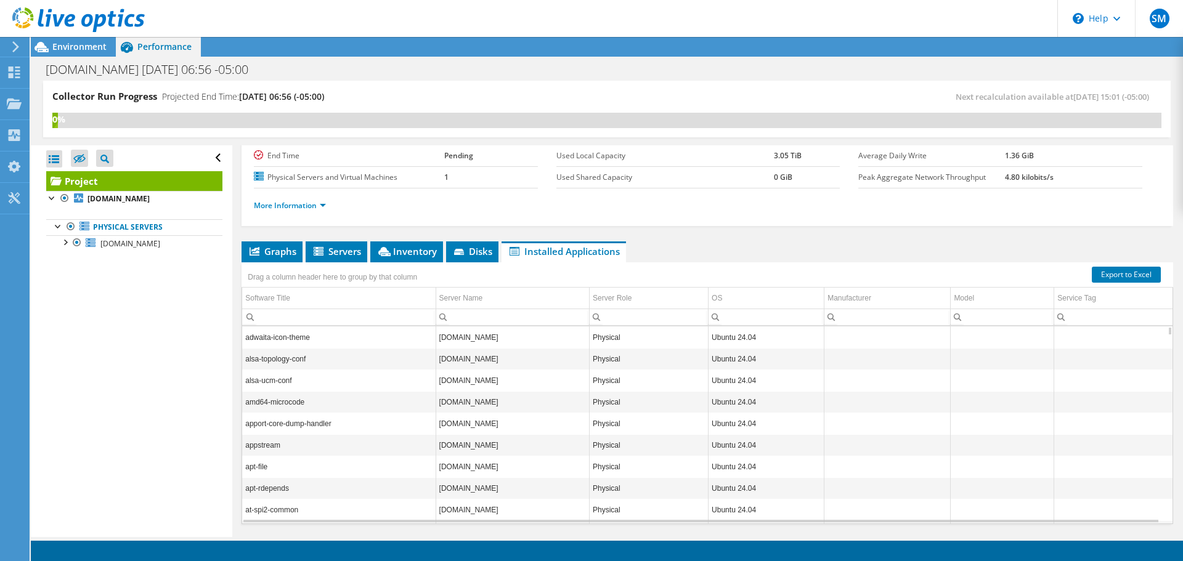
scroll to position [157, 0]
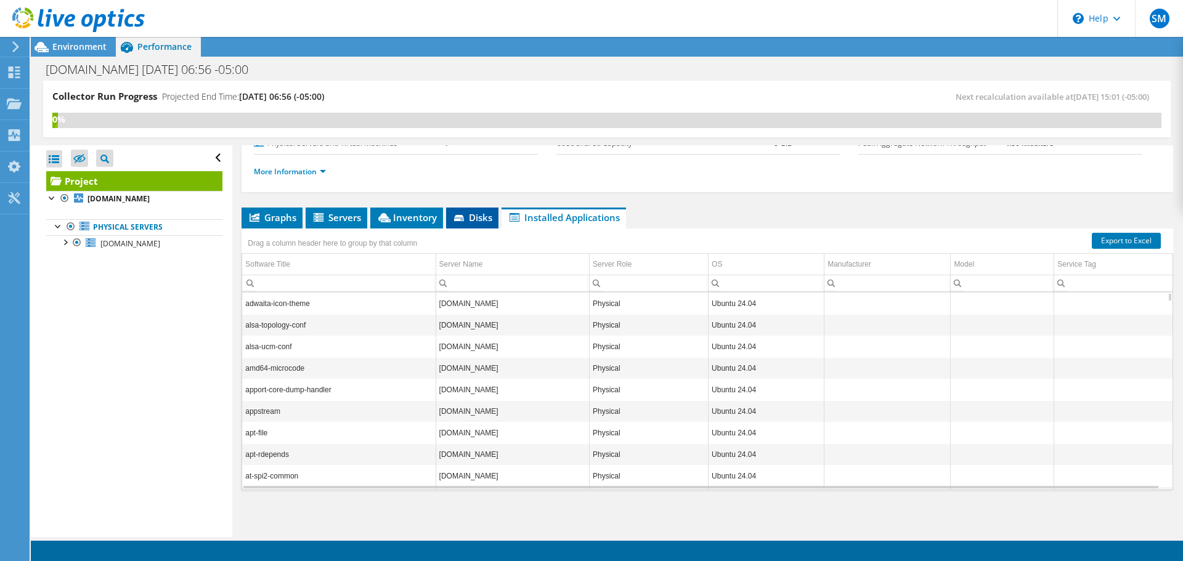
click at [468, 218] on span "Disks" at bounding box center [472, 217] width 40 height 12
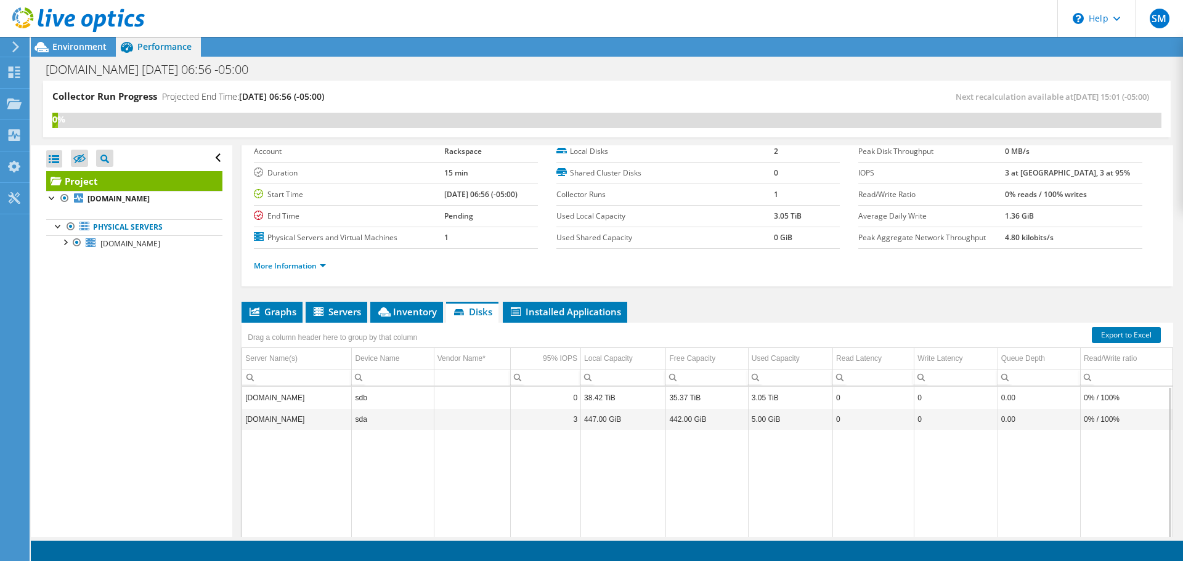
scroll to position [34, 0]
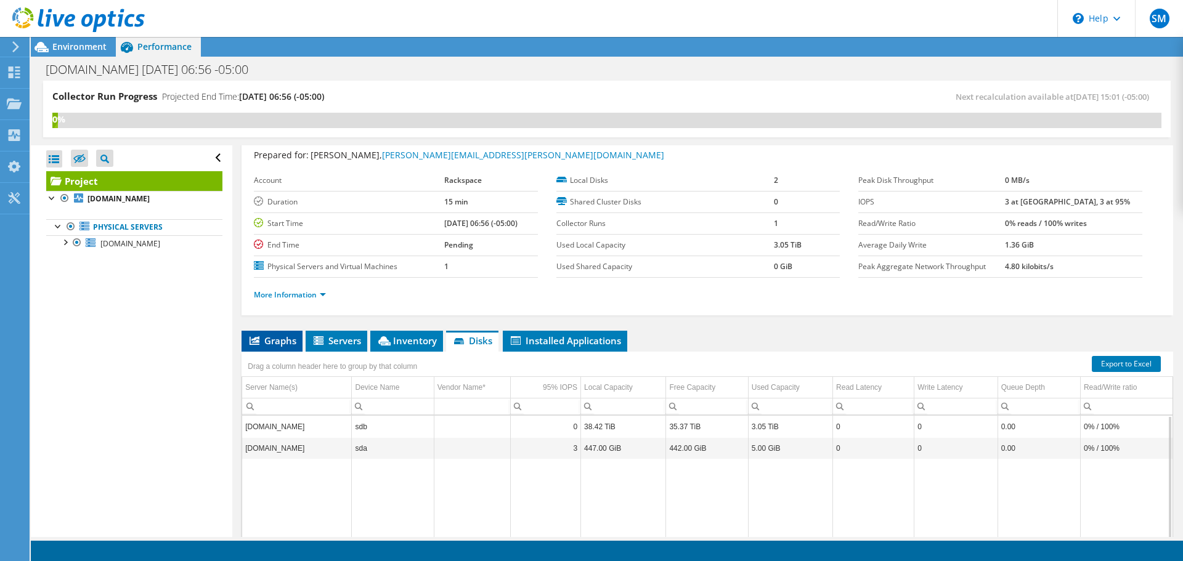
click at [278, 337] on span "Graphs" at bounding box center [272, 340] width 49 height 12
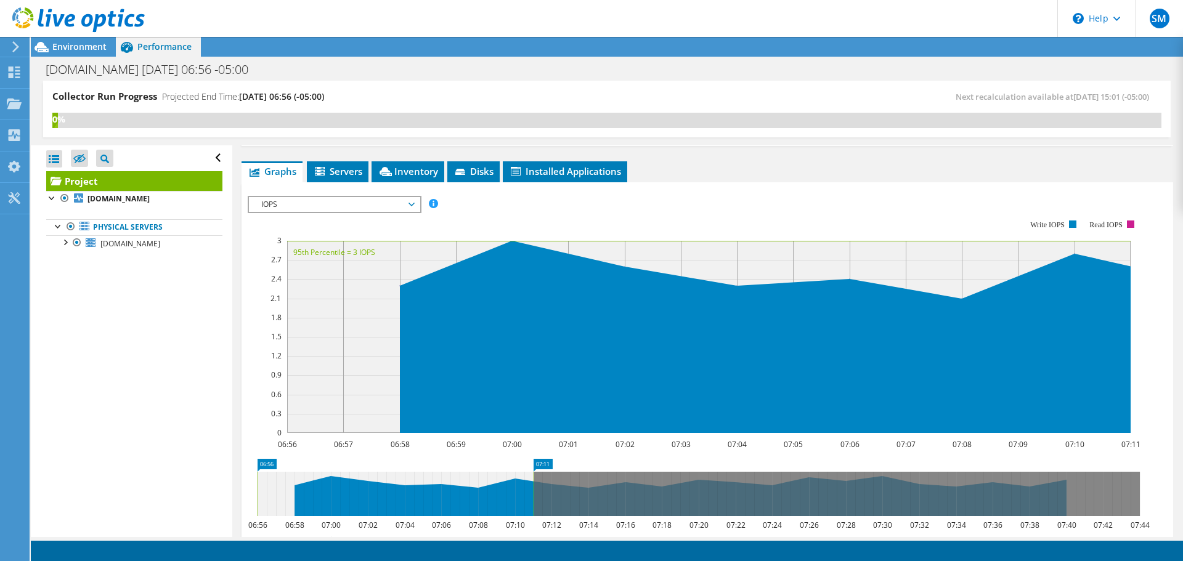
scroll to position [183, 0]
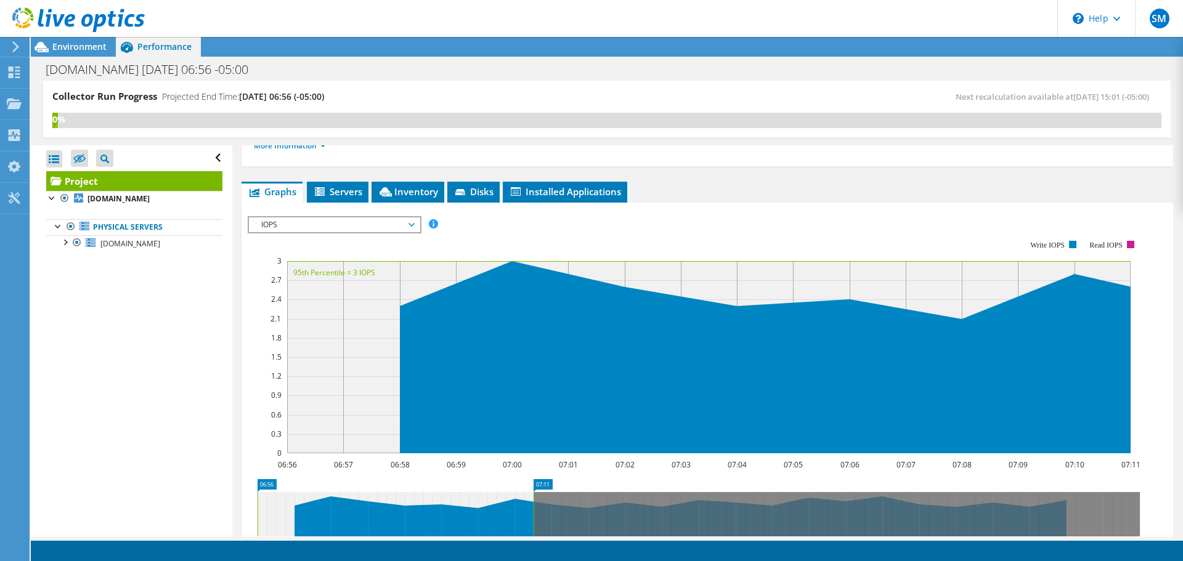
click at [411, 221] on span "IOPS" at bounding box center [334, 224] width 158 height 15
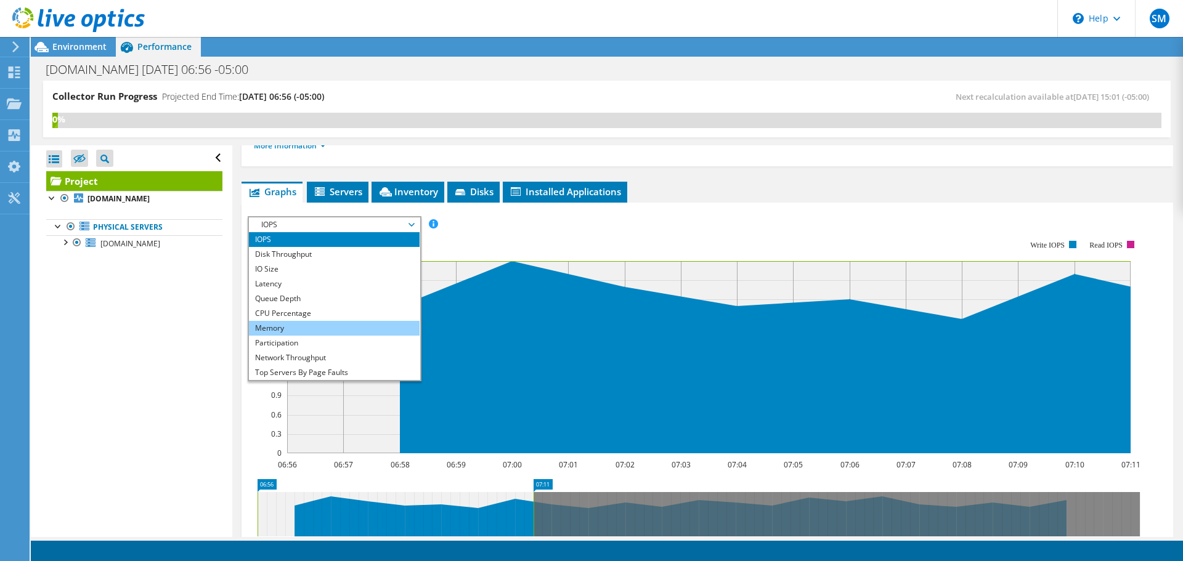
click at [309, 328] on li "Memory" at bounding box center [334, 328] width 171 height 15
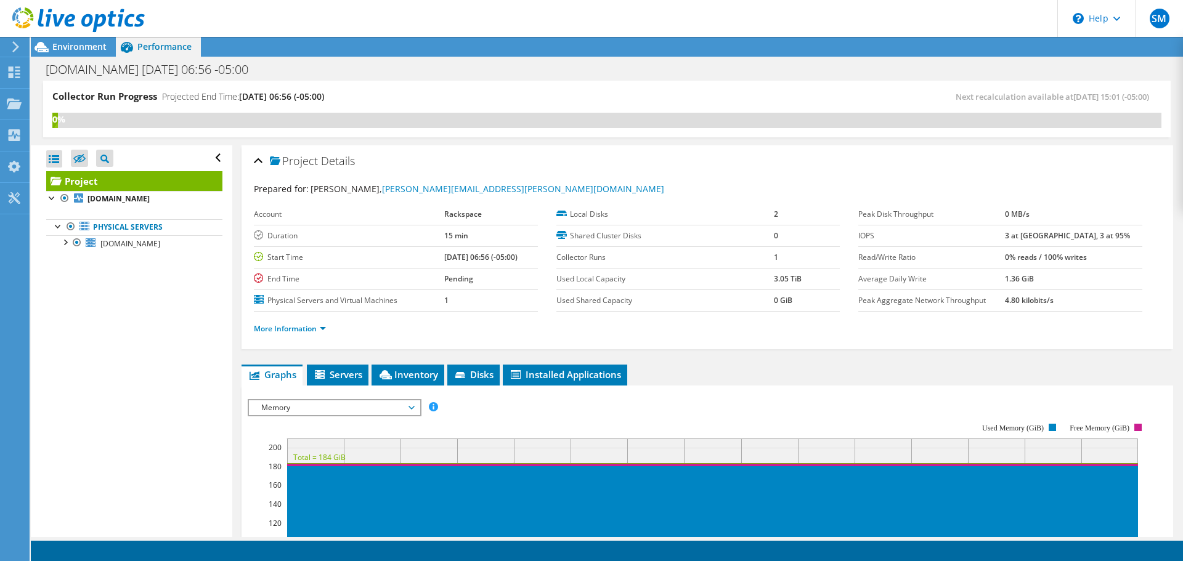
scroll to position [0, 0]
click at [68, 47] on span "Environment" at bounding box center [79, 47] width 54 height 12
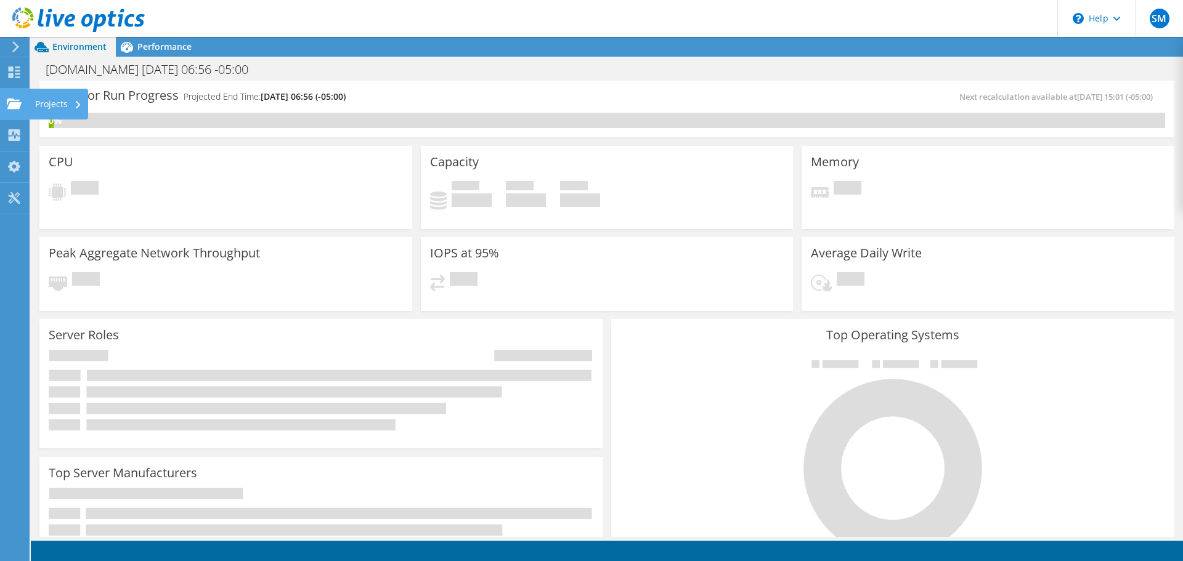
click at [39, 107] on div "Projects" at bounding box center [58, 104] width 59 height 31
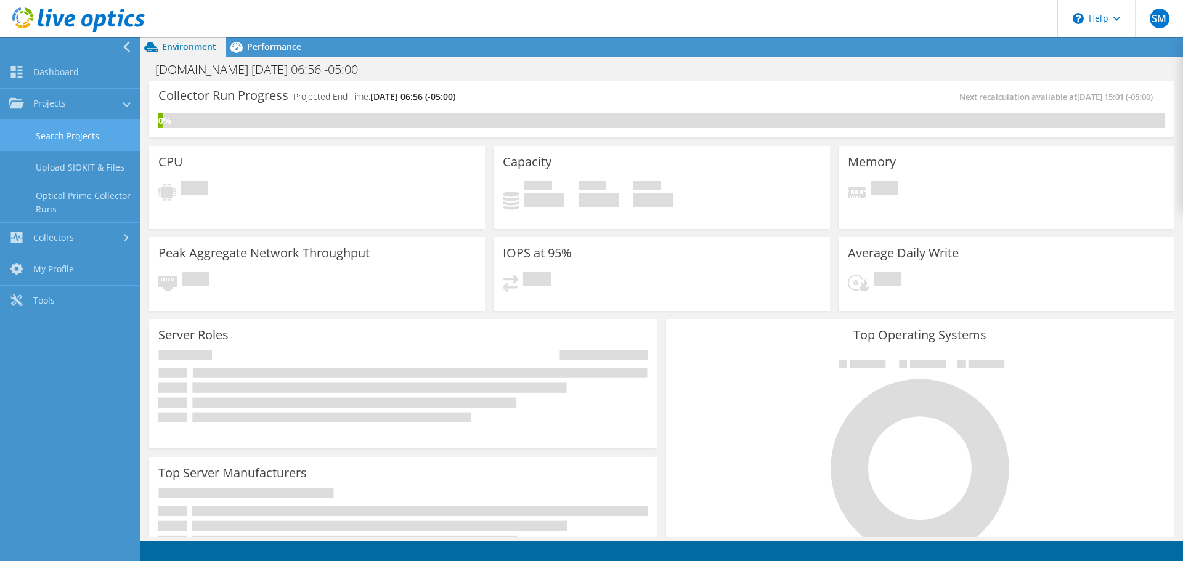
click at [68, 131] on link "Search Projects" at bounding box center [70, 135] width 140 height 31
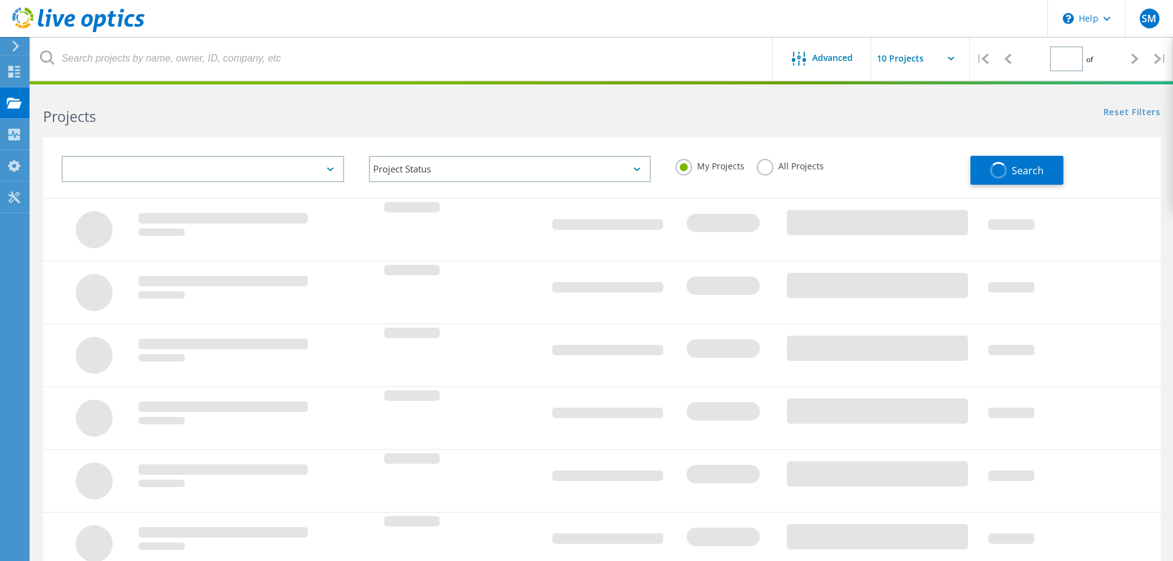
type input "1"
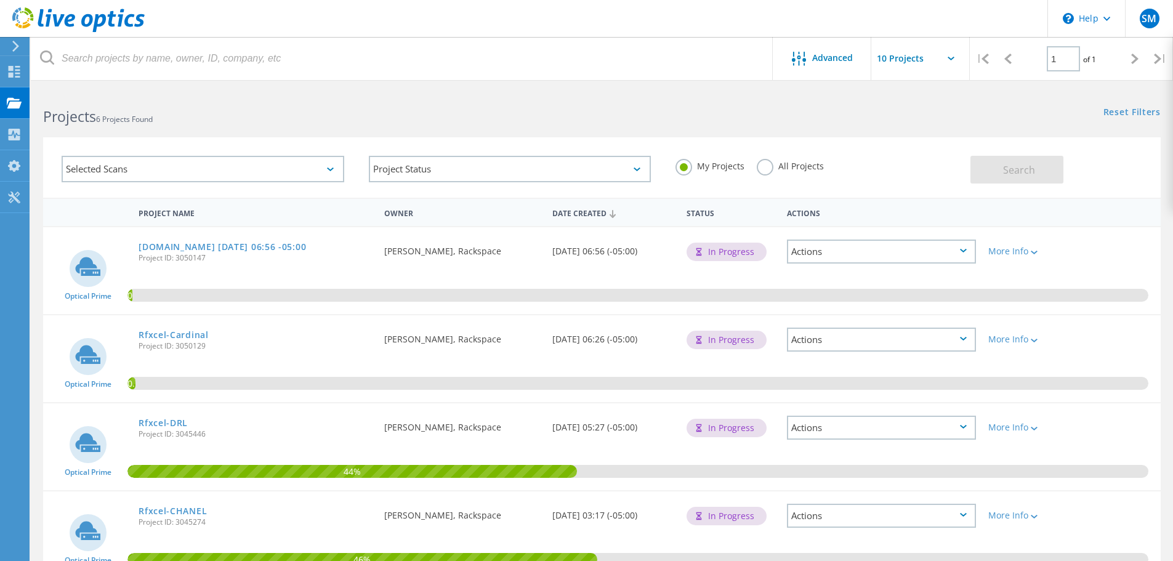
click at [960, 254] on div "Actions" at bounding box center [881, 252] width 189 height 24
click at [1035, 254] on icon at bounding box center [1034, 253] width 7 height 4
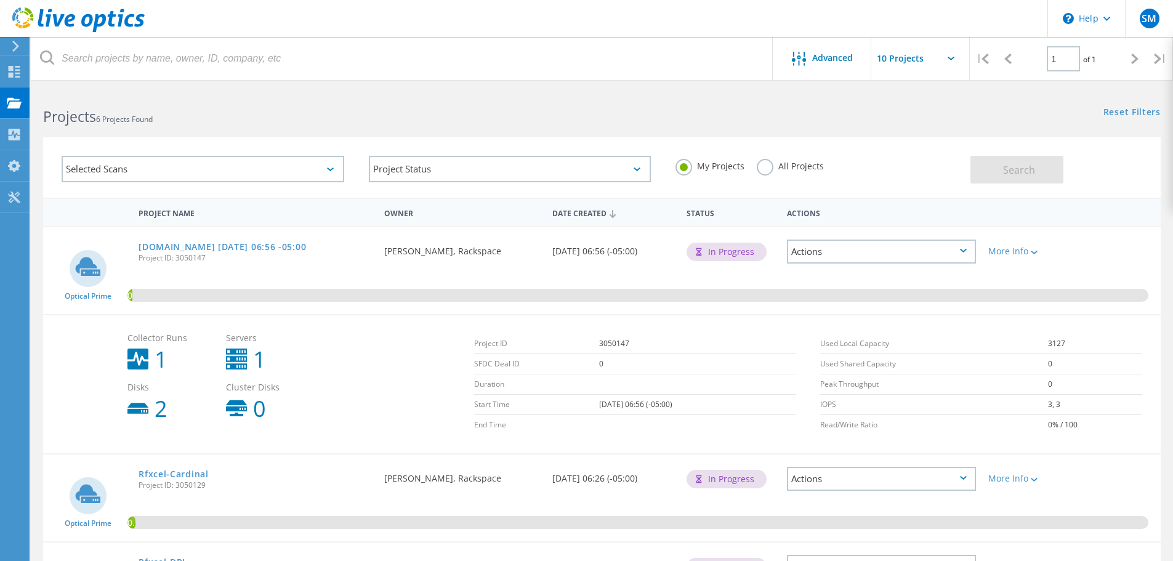
click at [967, 477] on div "Actions" at bounding box center [881, 479] width 189 height 24
click at [1109, 416] on td "0% / 100" at bounding box center [1095, 425] width 94 height 20
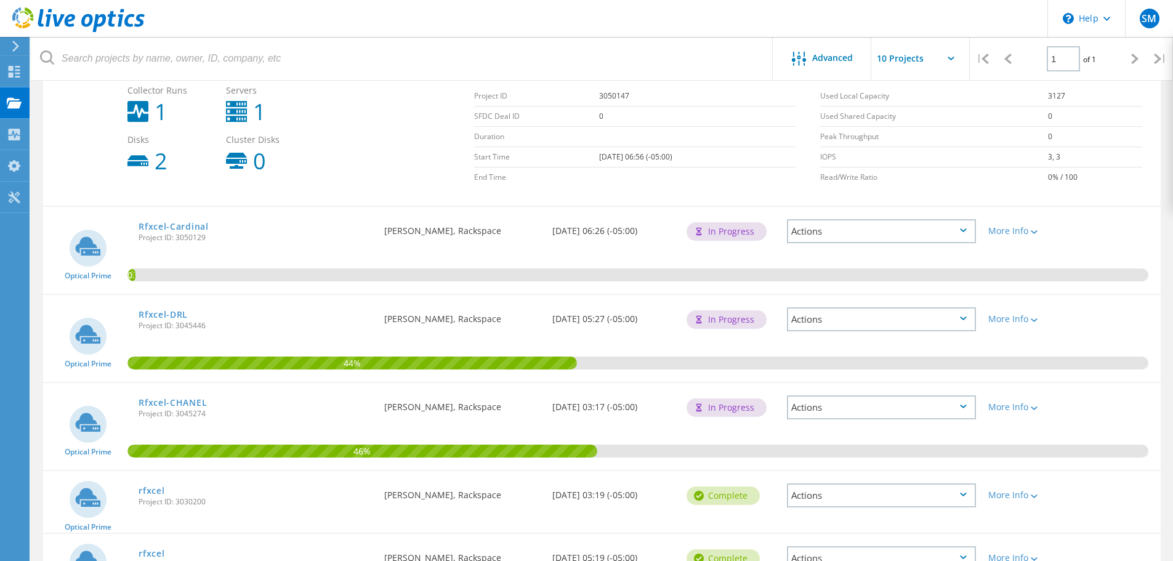
scroll to position [331, 0]
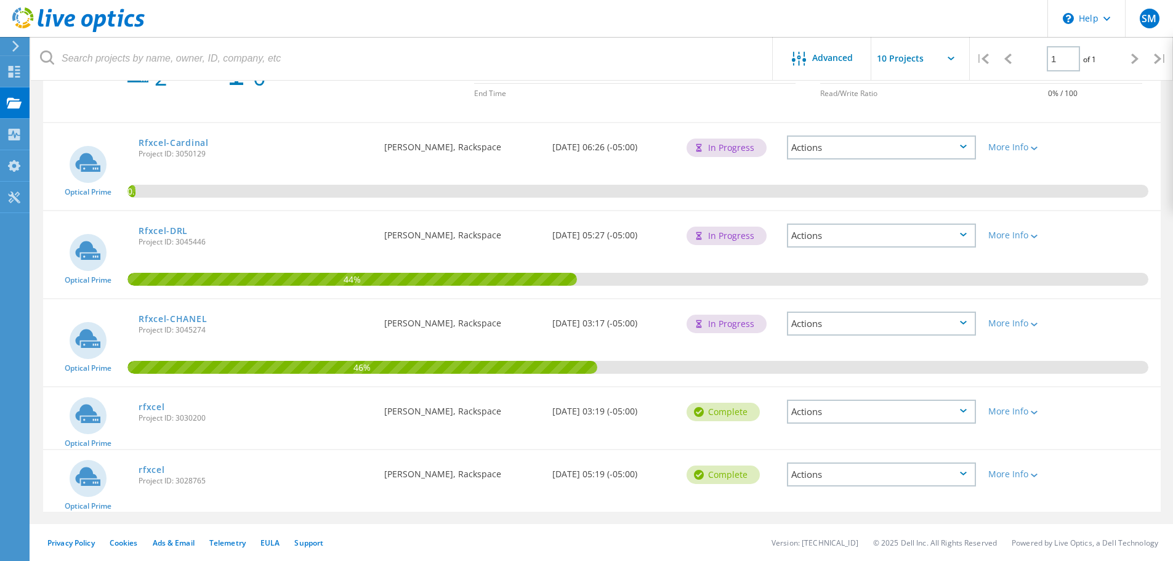
click at [964, 412] on icon at bounding box center [963, 411] width 7 height 4
click at [1037, 410] on div at bounding box center [1033, 411] width 9 height 7
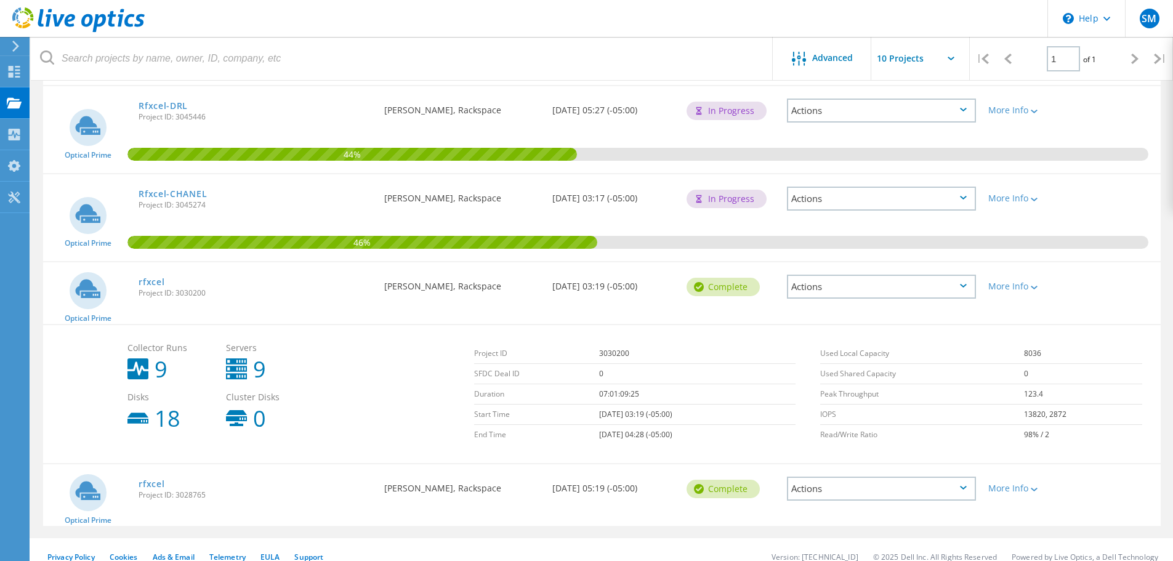
scroll to position [471, 0]
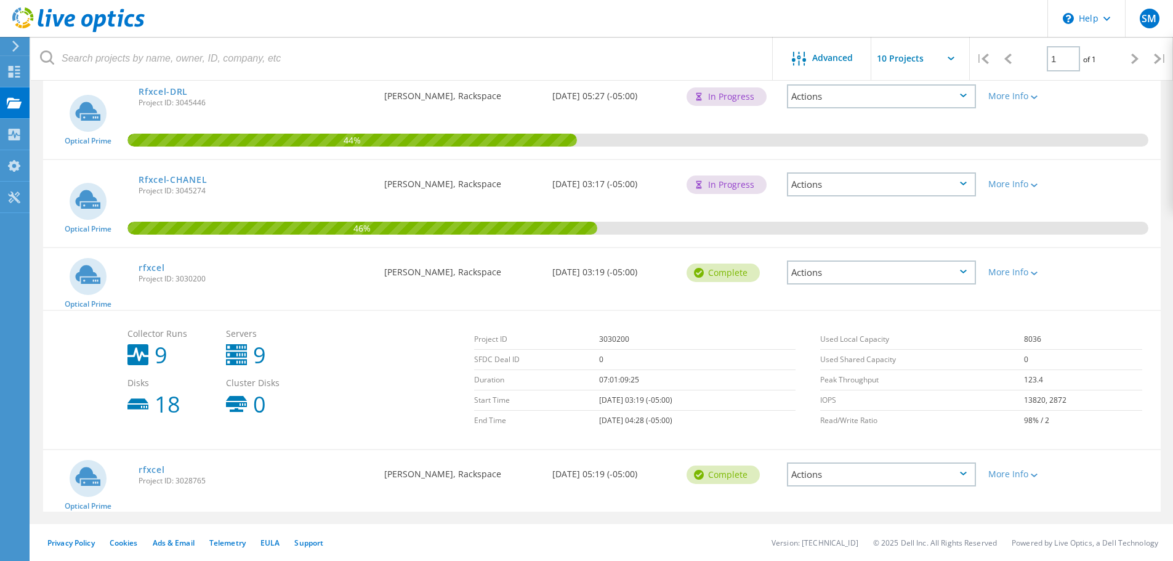
click at [961, 474] on icon at bounding box center [963, 474] width 7 height 4
click at [1105, 488] on div "Optical Prime rfxcel Project ID: 3028765 Requested By Saransh Mathur, Rackspace…" at bounding box center [602, 481] width 1118 height 62
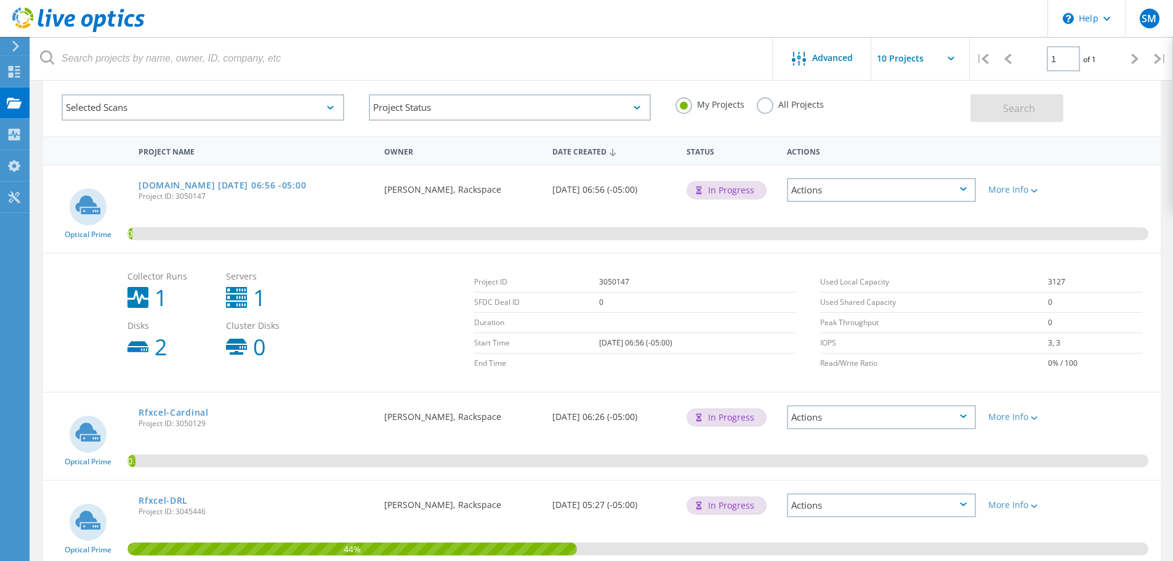
scroll to position [0, 0]
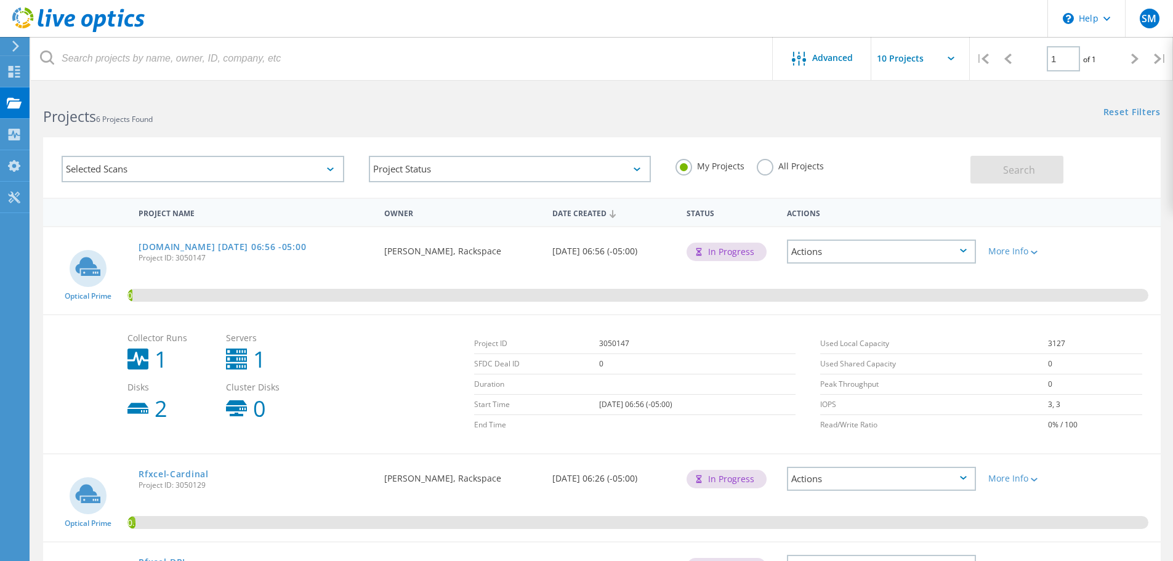
click at [962, 249] on icon at bounding box center [963, 251] width 7 height 4
click at [1067, 206] on div at bounding box center [1026, 212] width 89 height 23
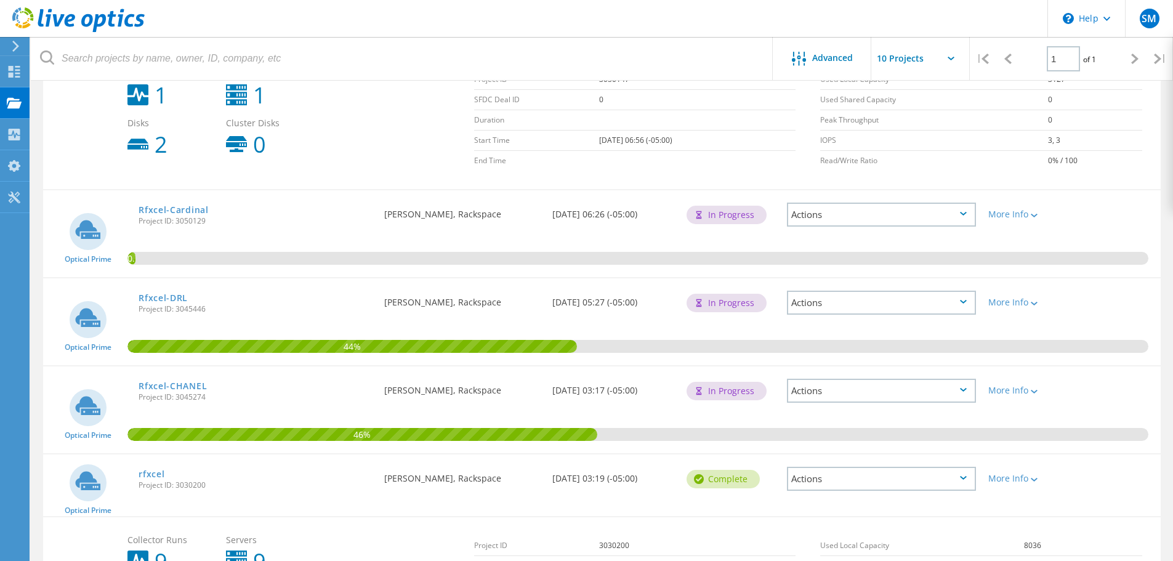
scroll to position [308, 0]
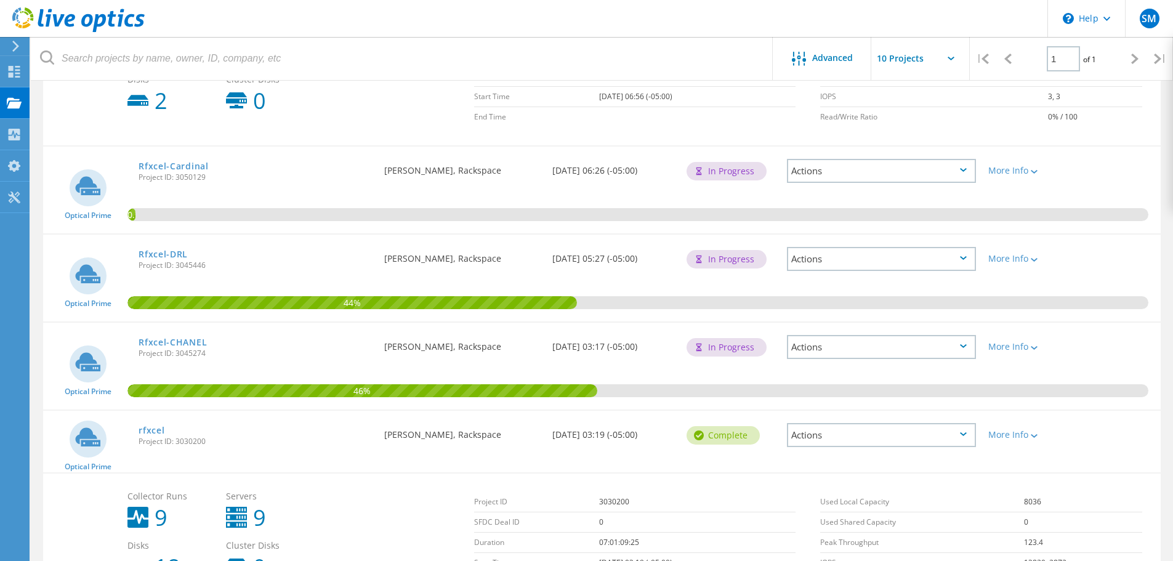
click at [964, 259] on icon at bounding box center [963, 258] width 7 height 4
click at [1001, 258] on div "More Info" at bounding box center [1027, 258] width 77 height 9
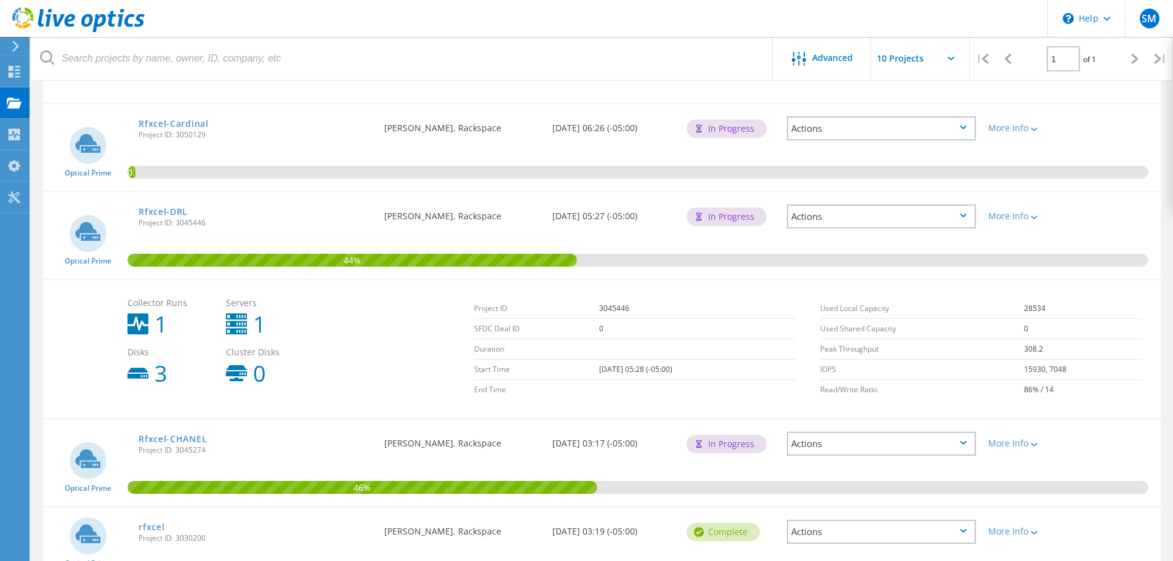
scroll to position [370, 0]
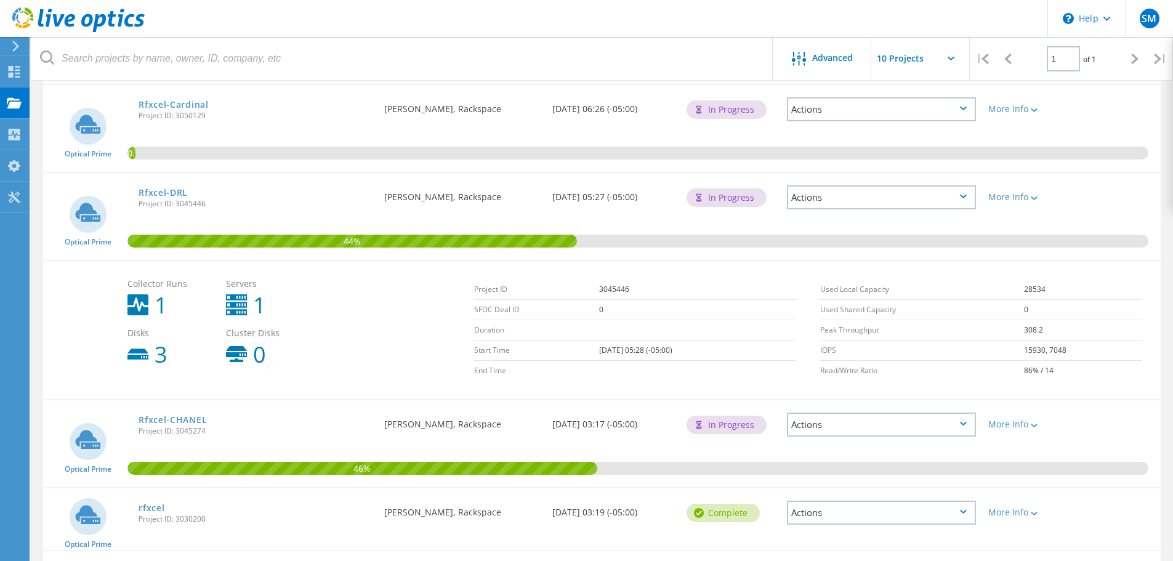
click at [956, 423] on div "Actions" at bounding box center [881, 425] width 189 height 24
click at [1082, 363] on td "86% / 14" at bounding box center [1083, 371] width 118 height 20
click at [953, 420] on div "Actions" at bounding box center [881, 425] width 189 height 24
click at [1034, 422] on div at bounding box center [1033, 424] width 9 height 7
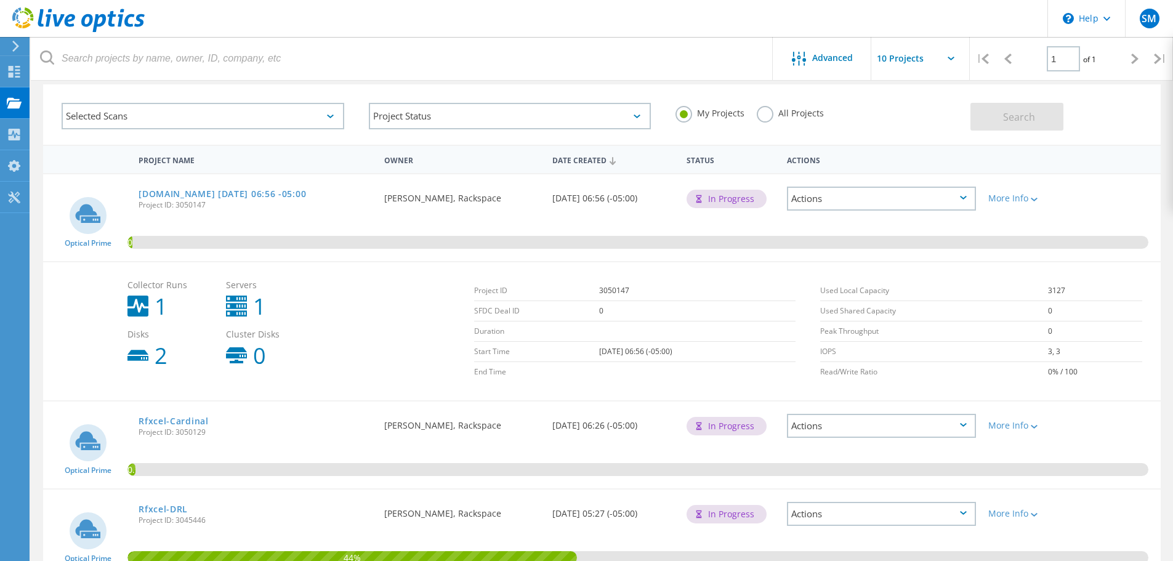
scroll to position [0, 0]
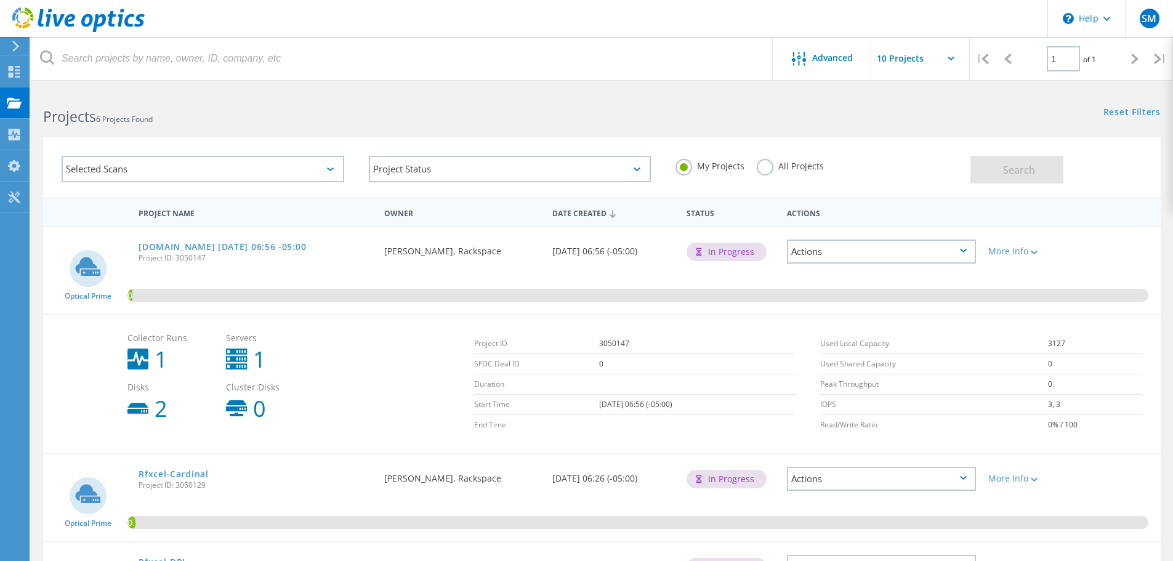
click at [769, 176] on div "All Projects" at bounding box center [790, 168] width 67 height 18
click at [767, 171] on label "All Projects" at bounding box center [790, 165] width 67 height 12
click at [0, 0] on input "All Projects" at bounding box center [0, 0] width 0 height 0
click at [1018, 171] on span "Search" at bounding box center [1019, 170] width 32 height 14
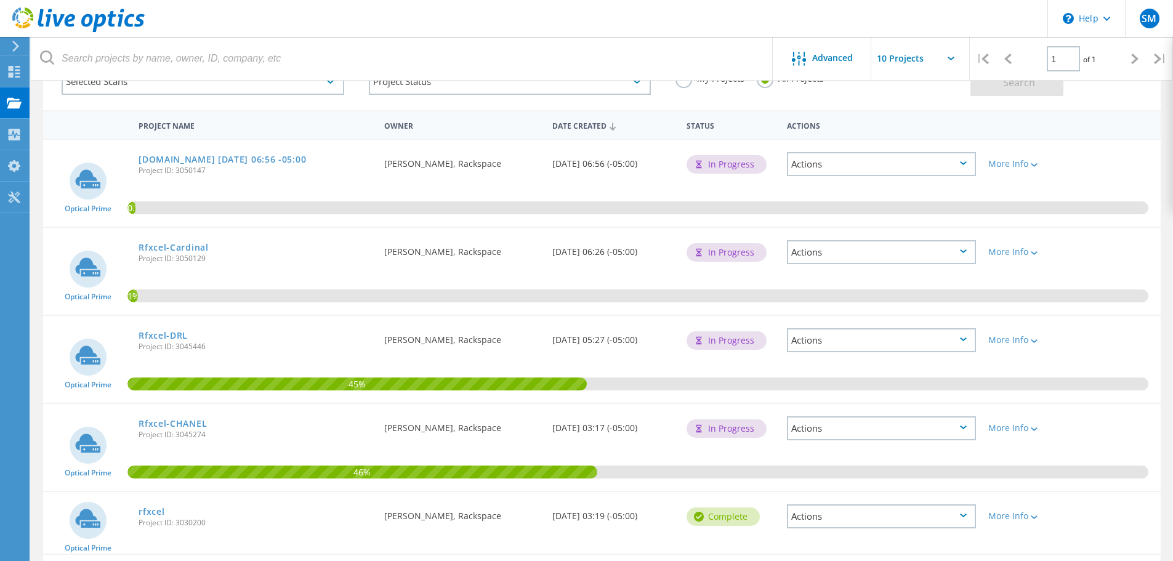
scroll to position [69, 0]
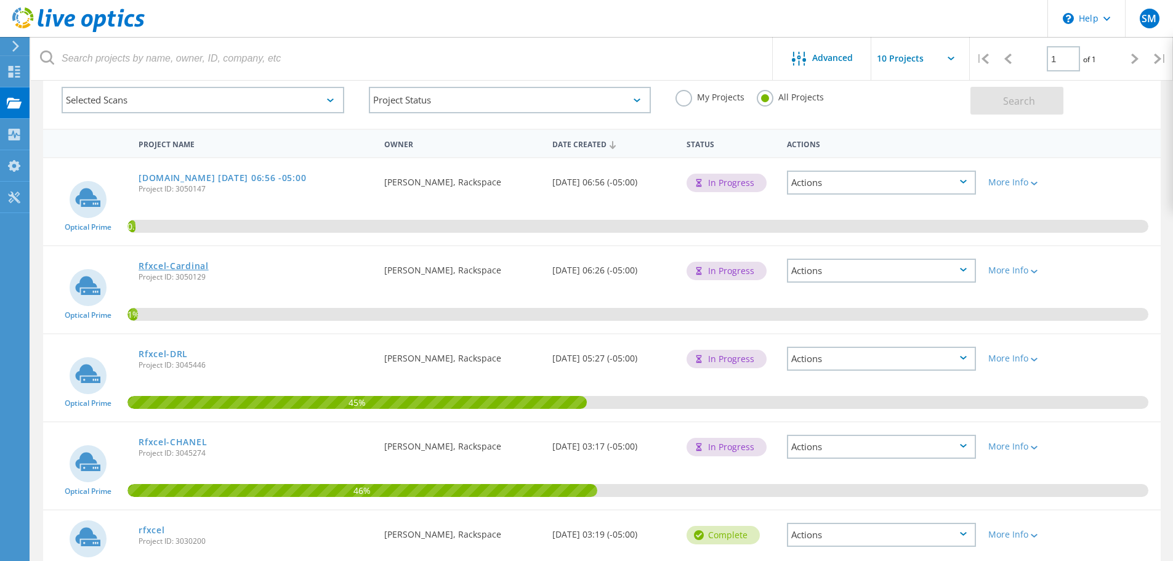
click at [174, 265] on link "Rfxcel-Cardinal" at bounding box center [174, 266] width 70 height 9
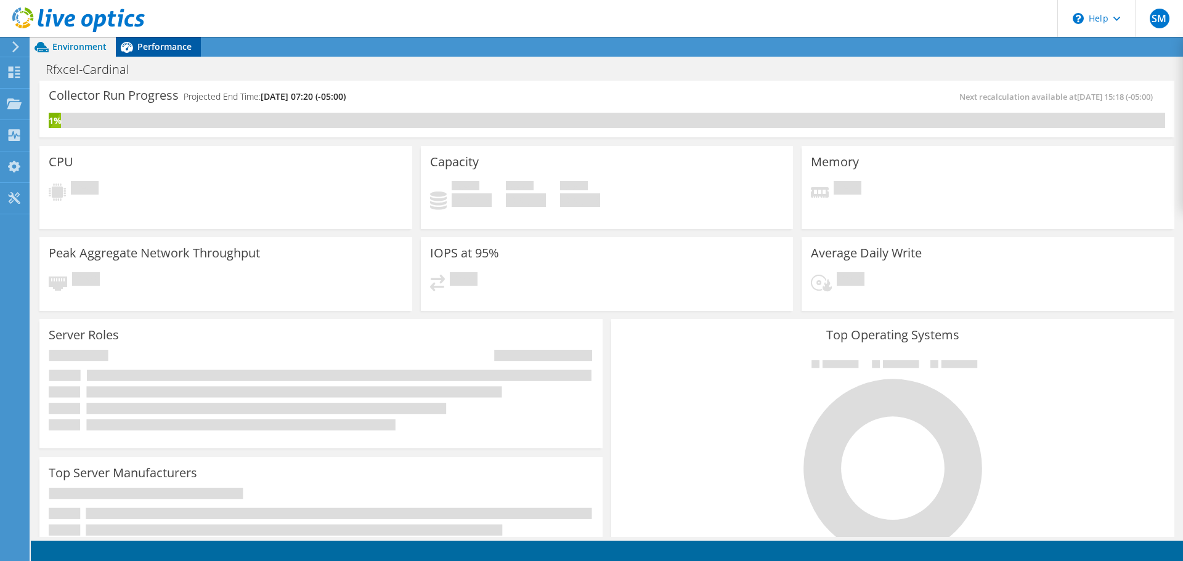
click at [160, 44] on span "Performance" at bounding box center [164, 47] width 54 height 12
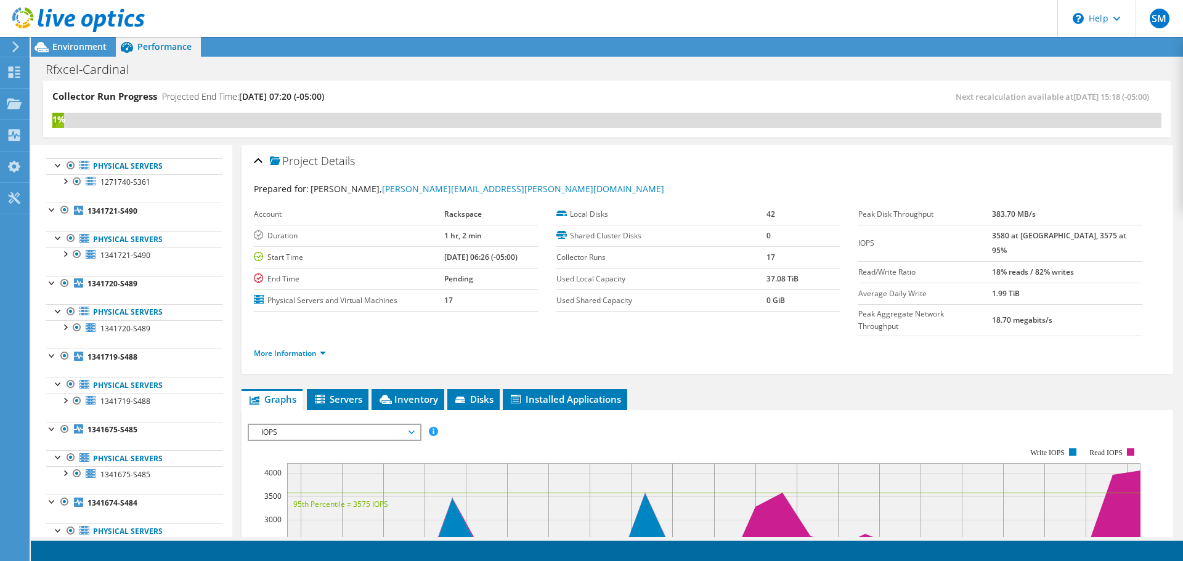
scroll to position [431, 0]
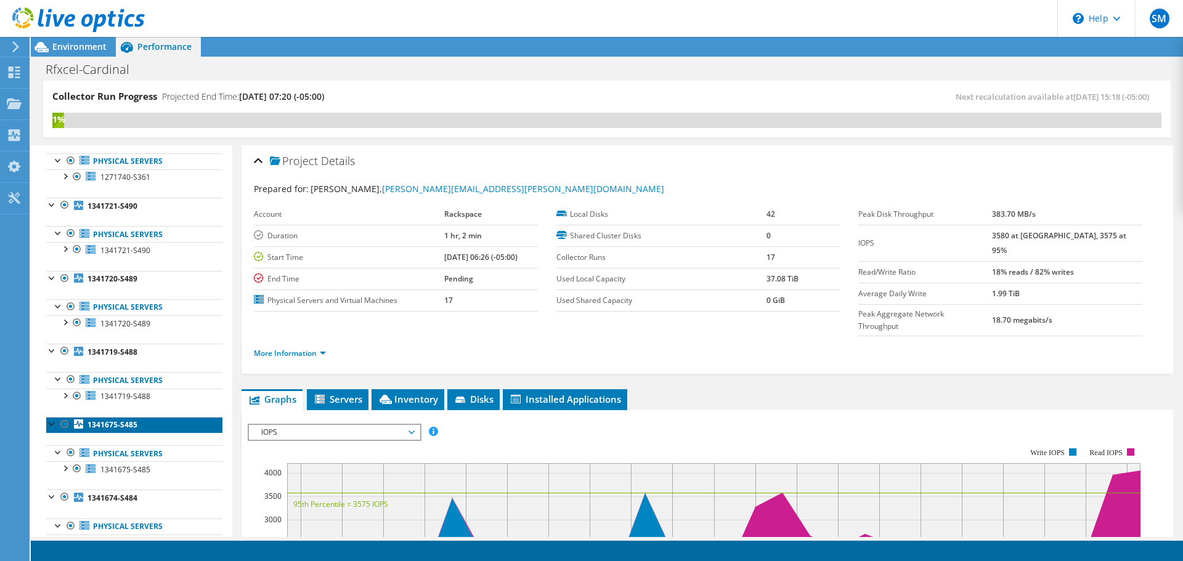
click at [125, 422] on b "1341675-S485" at bounding box center [112, 424] width 50 height 10
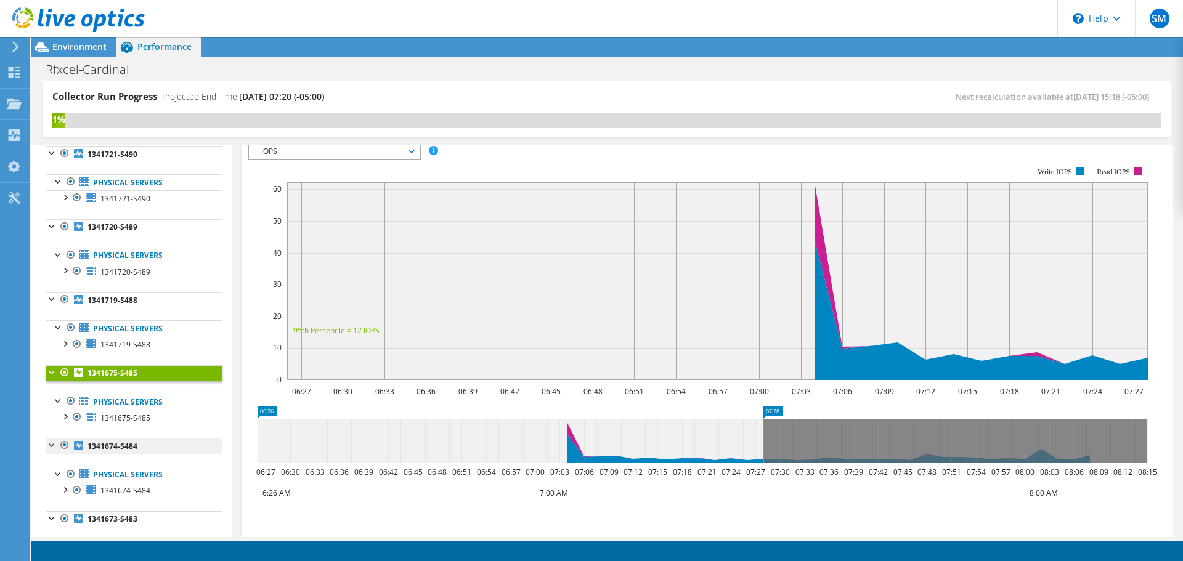
scroll to position [493, 0]
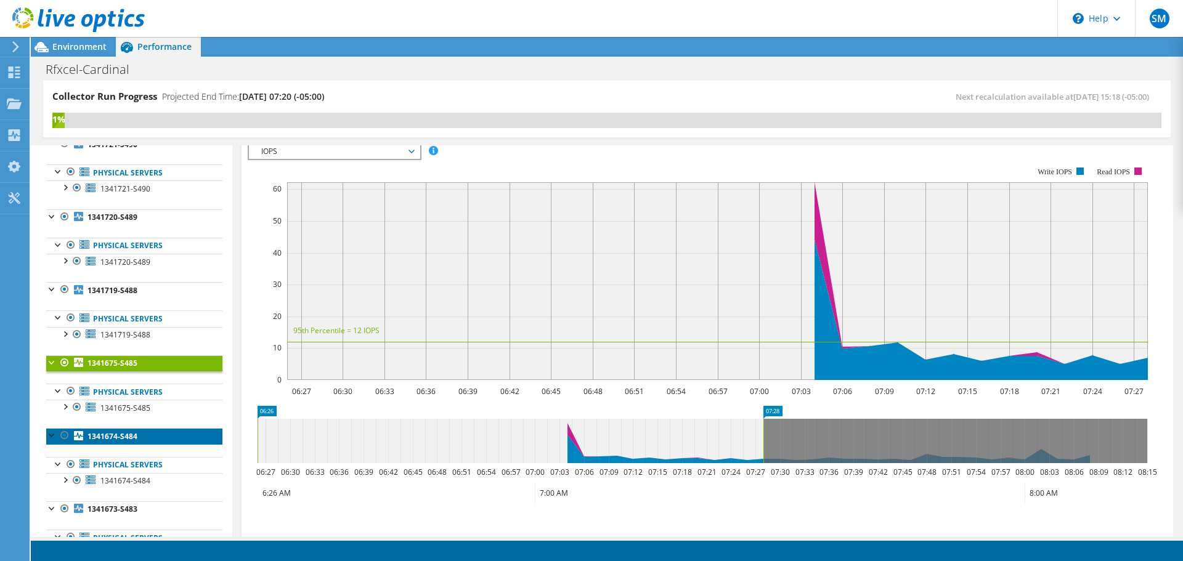
click at [125, 435] on b "1341674-S484" at bounding box center [112, 436] width 50 height 10
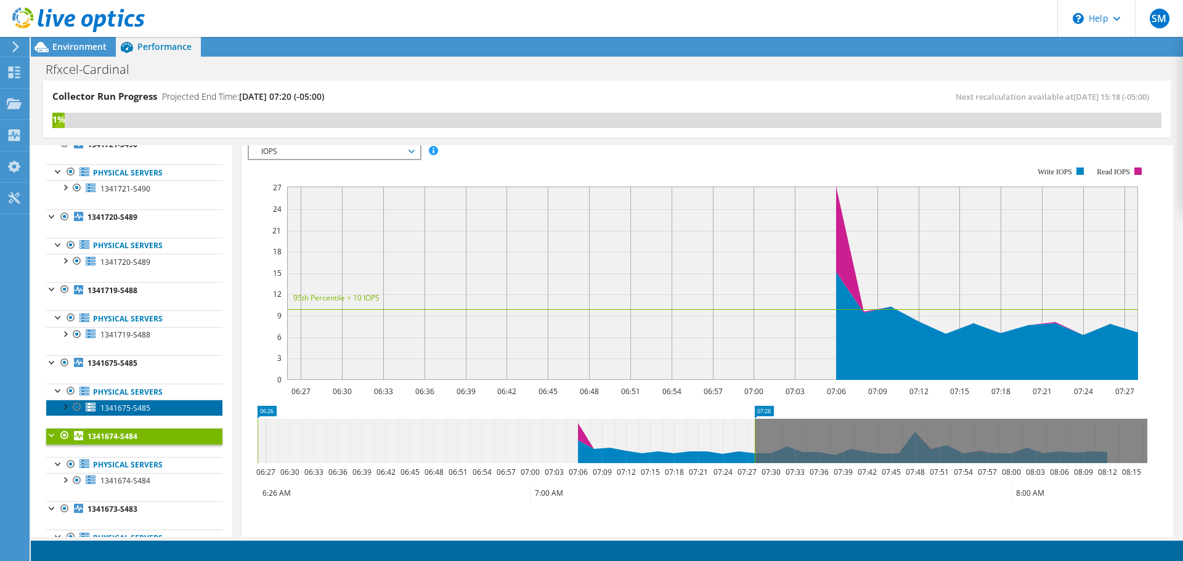
click at [147, 407] on span "1341675-S485" at bounding box center [125, 408] width 50 height 10
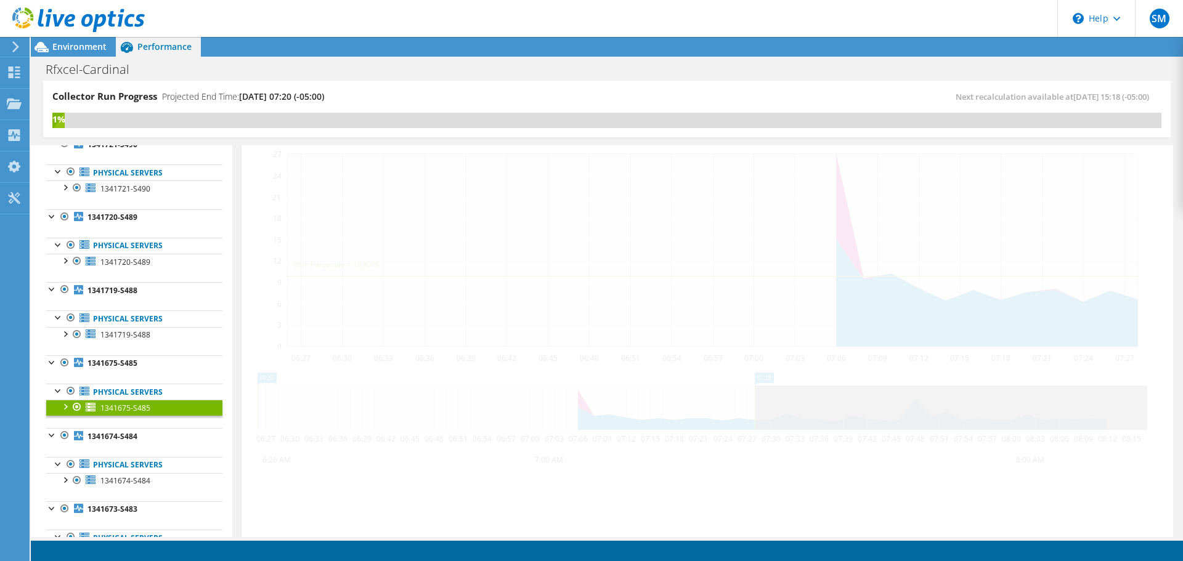
scroll to position [216, 0]
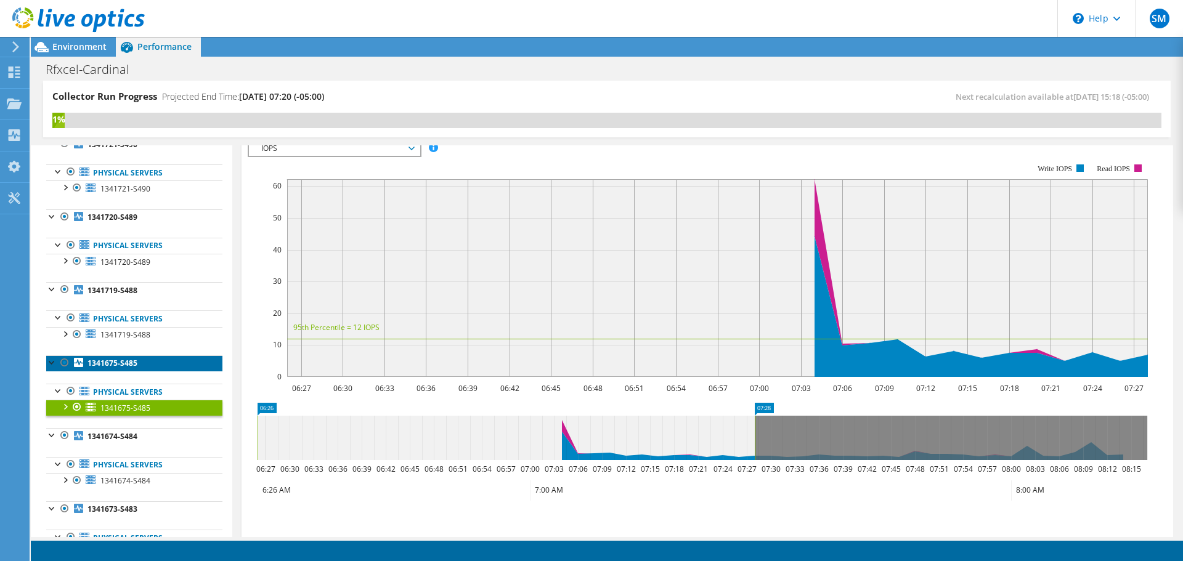
click at [140, 359] on link "1341675-S485" at bounding box center [134, 363] width 176 height 16
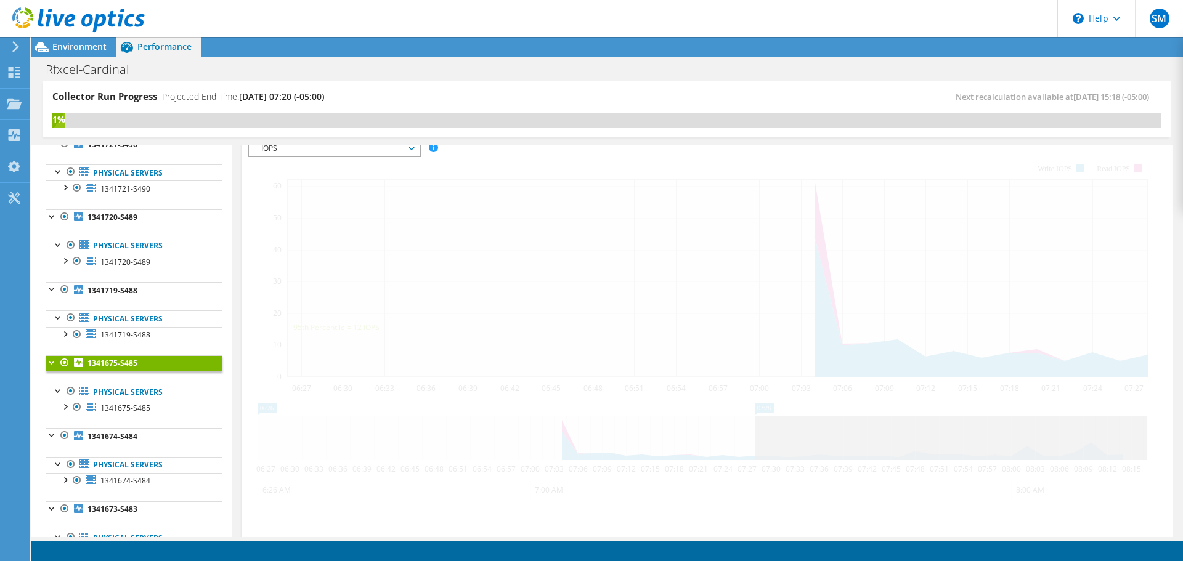
scroll to position [246, 0]
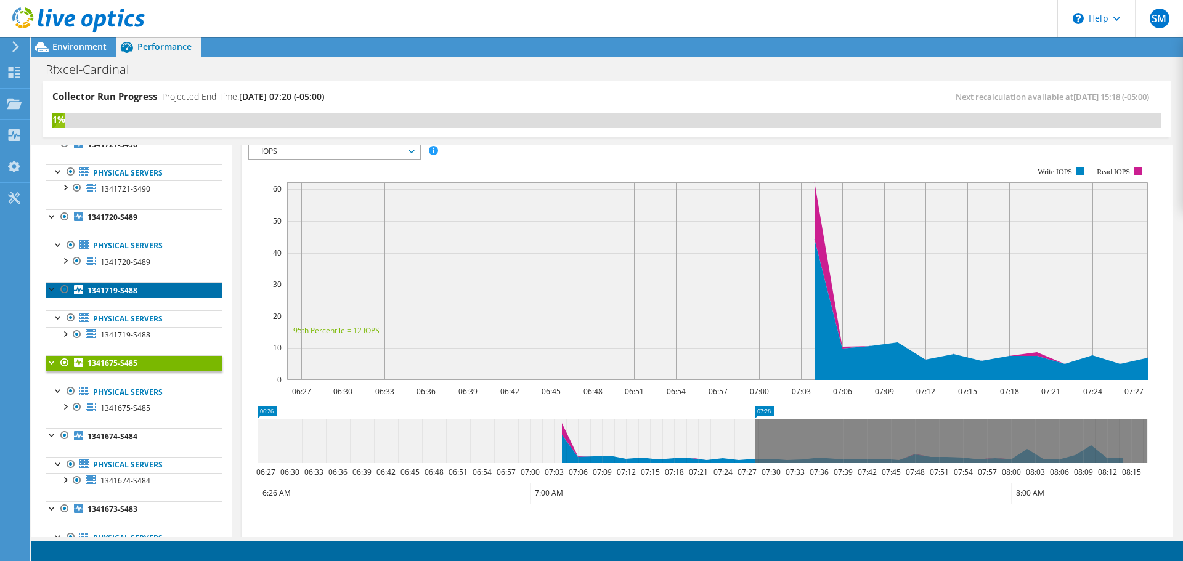
click at [132, 292] on b "1341719-S488" at bounding box center [112, 290] width 50 height 10
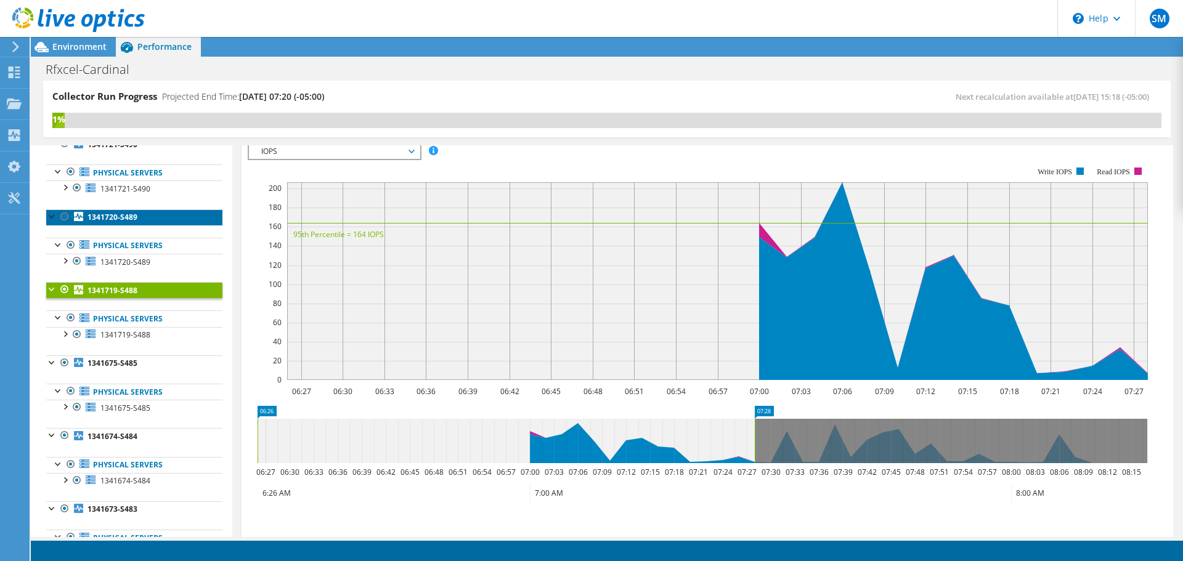
click at [133, 221] on b "1341720-S489" at bounding box center [112, 217] width 50 height 10
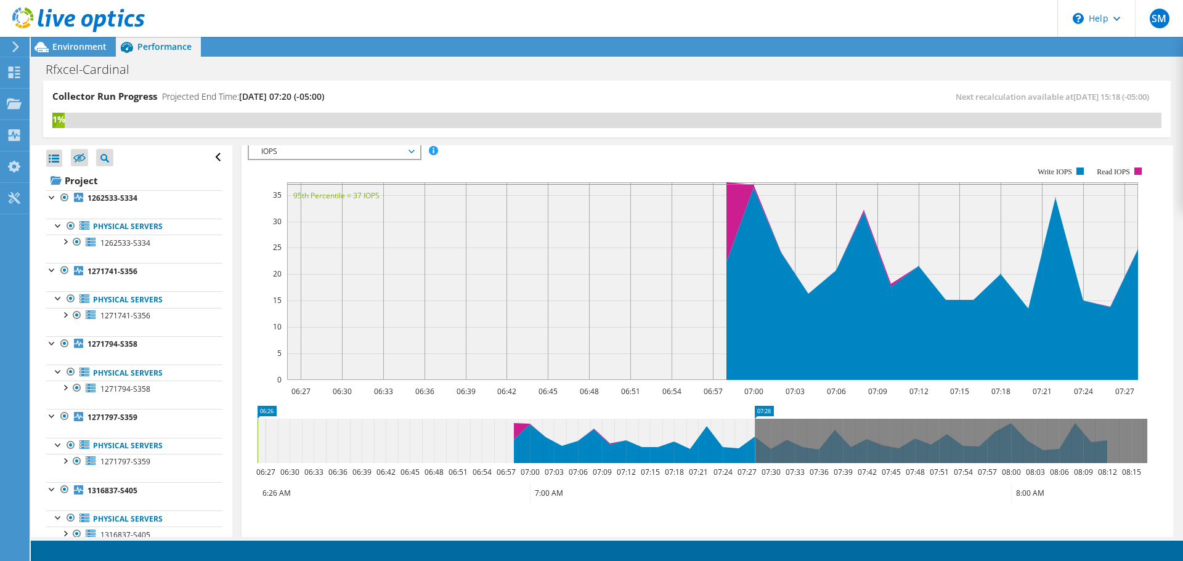
scroll to position [0, 0]
click at [51, 198] on div at bounding box center [52, 197] width 12 height 12
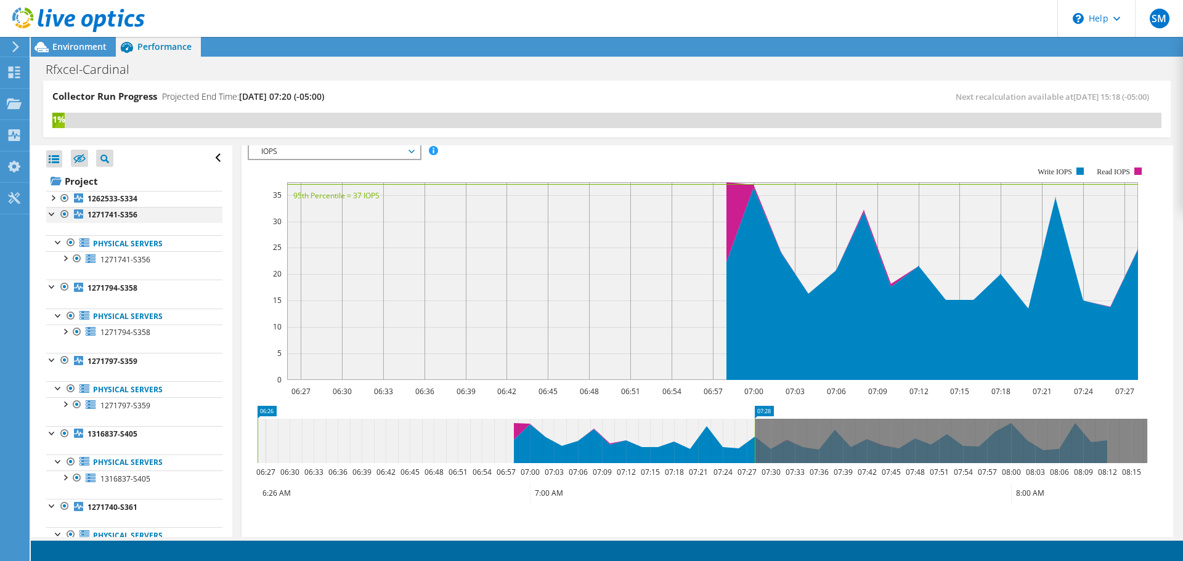
click at [54, 219] on div at bounding box center [52, 213] width 12 height 12
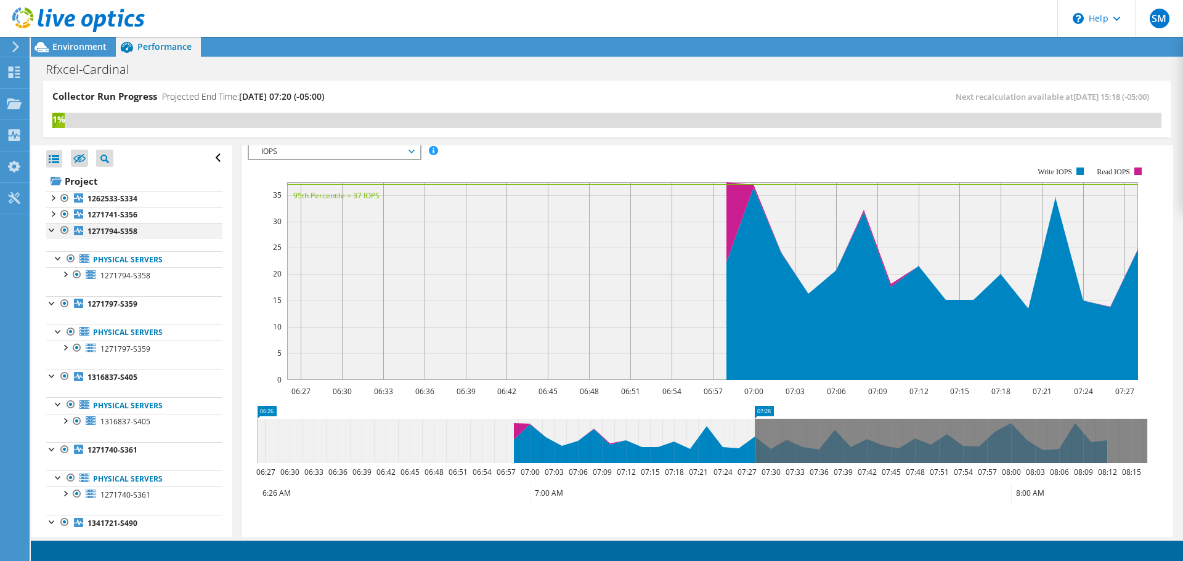
click at [54, 225] on div at bounding box center [52, 229] width 12 height 12
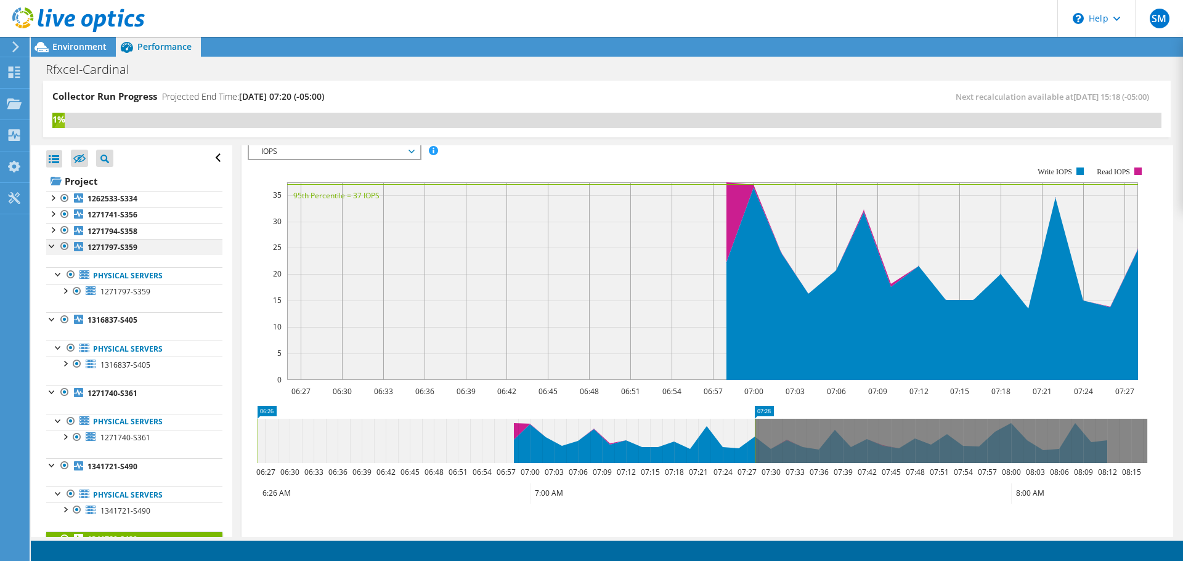
click at [54, 248] on div at bounding box center [52, 245] width 12 height 12
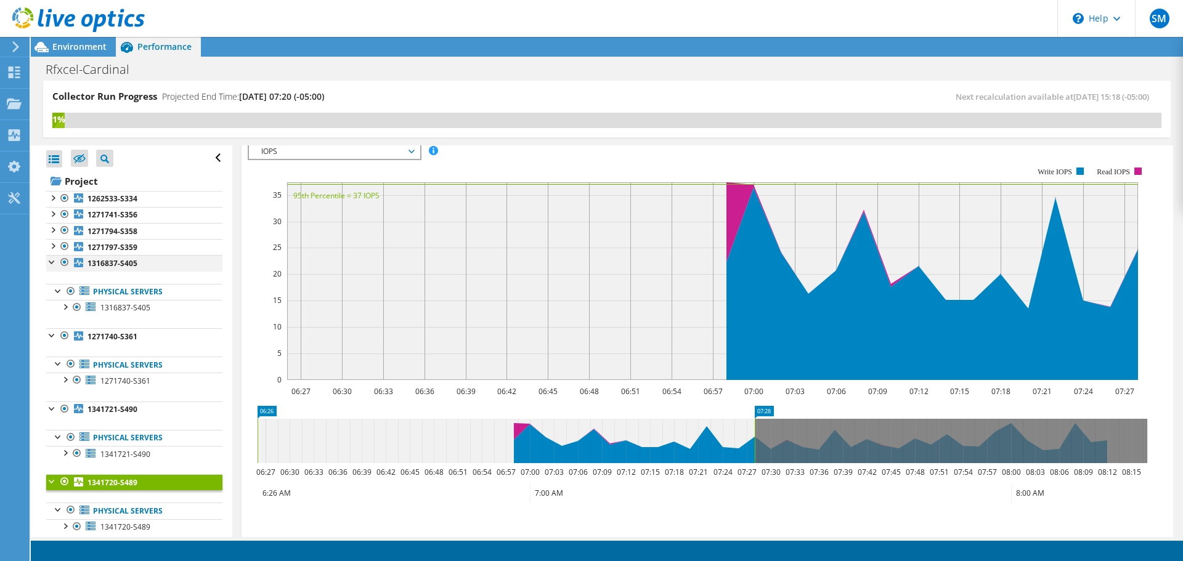
click at [55, 265] on div at bounding box center [52, 261] width 12 height 12
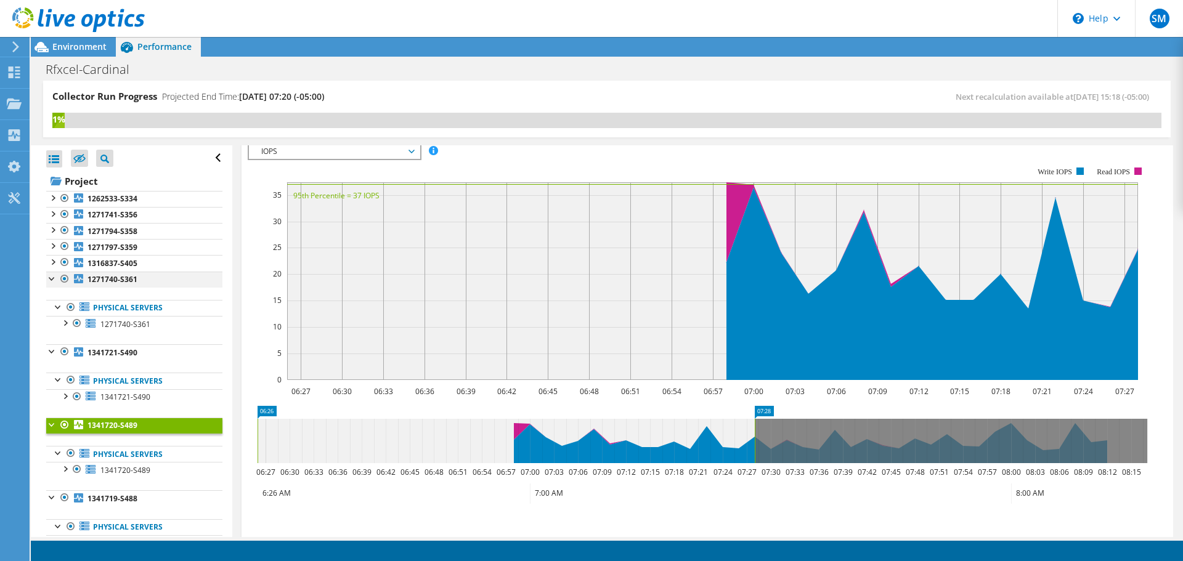
click at [56, 281] on div at bounding box center [52, 278] width 12 height 12
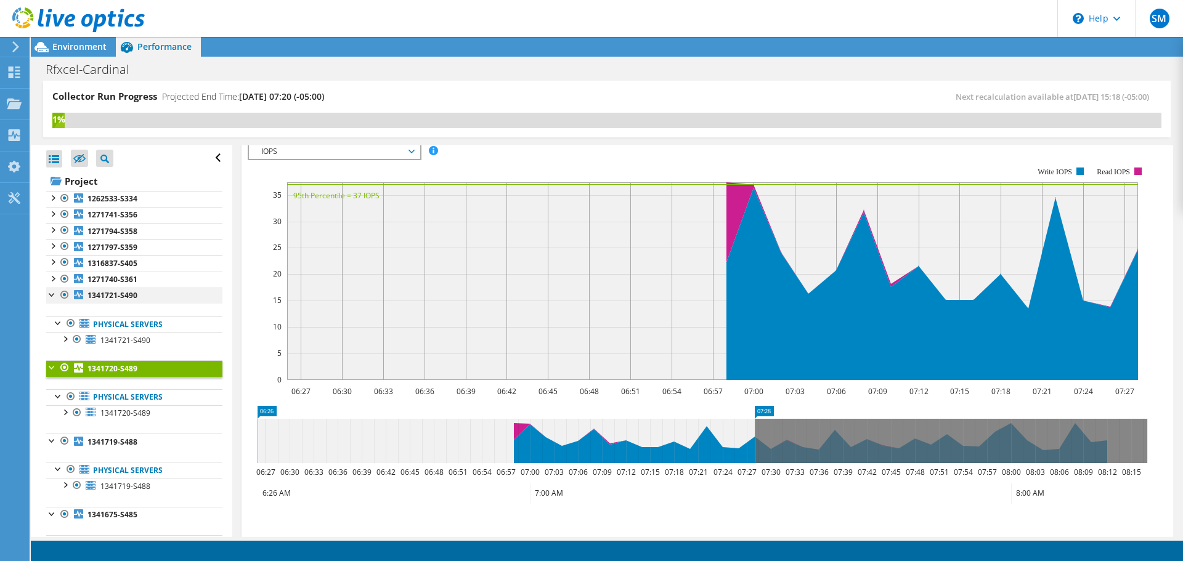
click at [52, 298] on div at bounding box center [52, 294] width 12 height 12
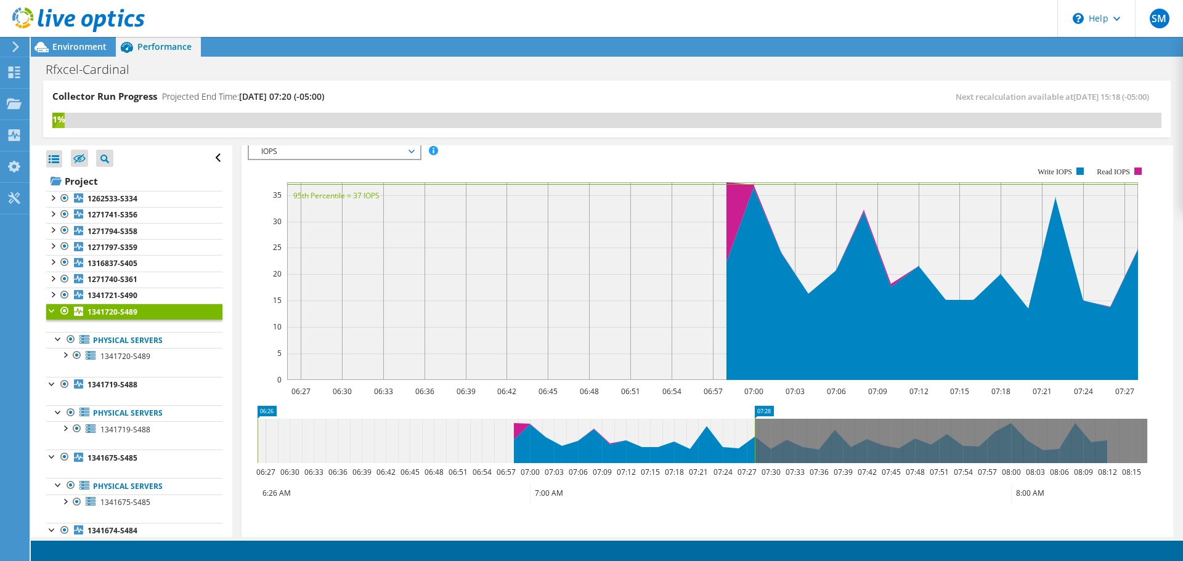
click at [53, 309] on div at bounding box center [52, 310] width 12 height 12
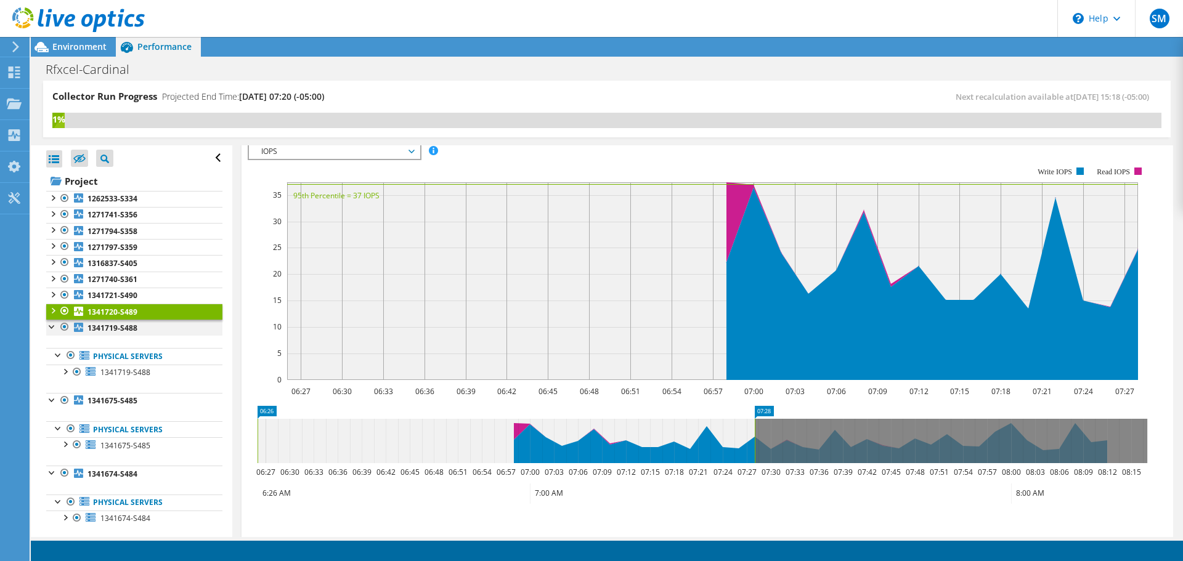
click at [54, 330] on div at bounding box center [52, 326] width 12 height 12
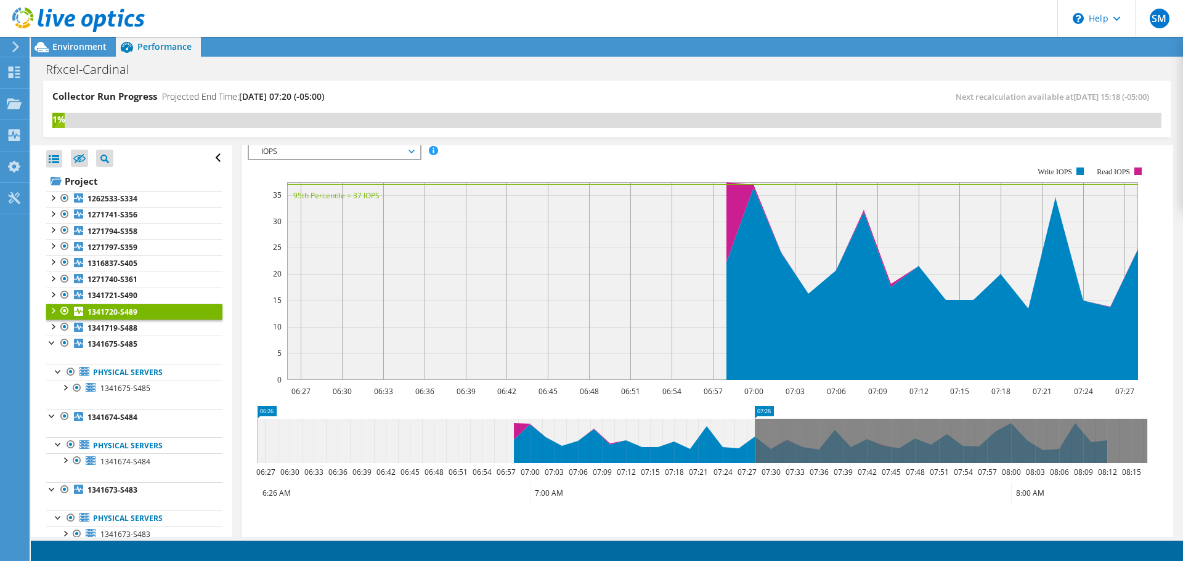
click at [53, 352] on ul "Physical Servers 1341675-S485 0 C: 1 D:" at bounding box center [134, 380] width 176 height 57
click at [53, 343] on div at bounding box center [52, 342] width 12 height 12
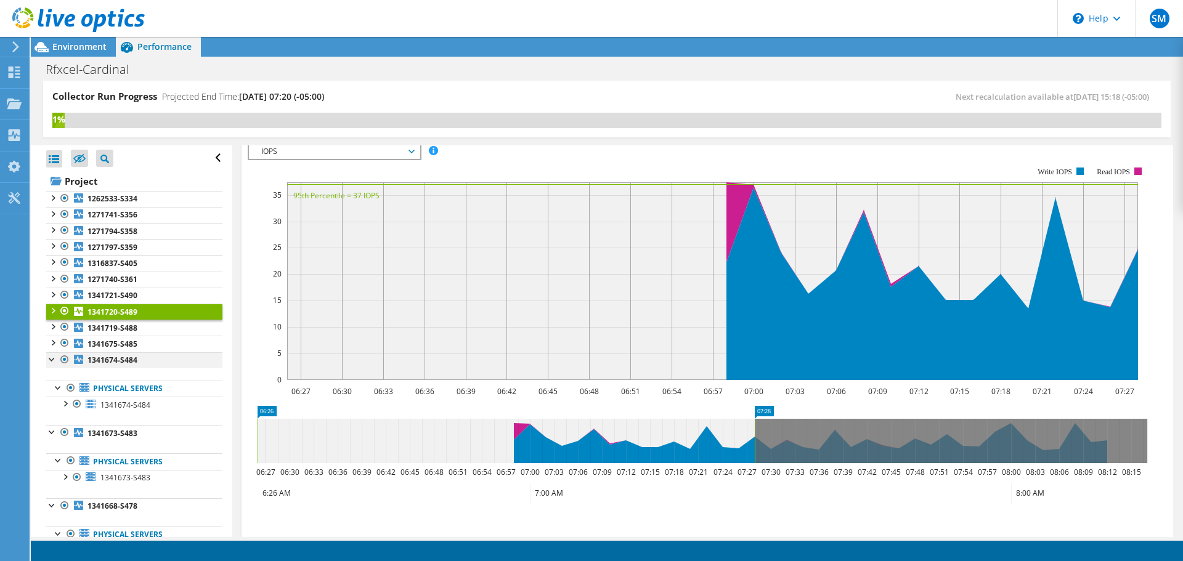
click at [53, 362] on div at bounding box center [52, 358] width 12 height 12
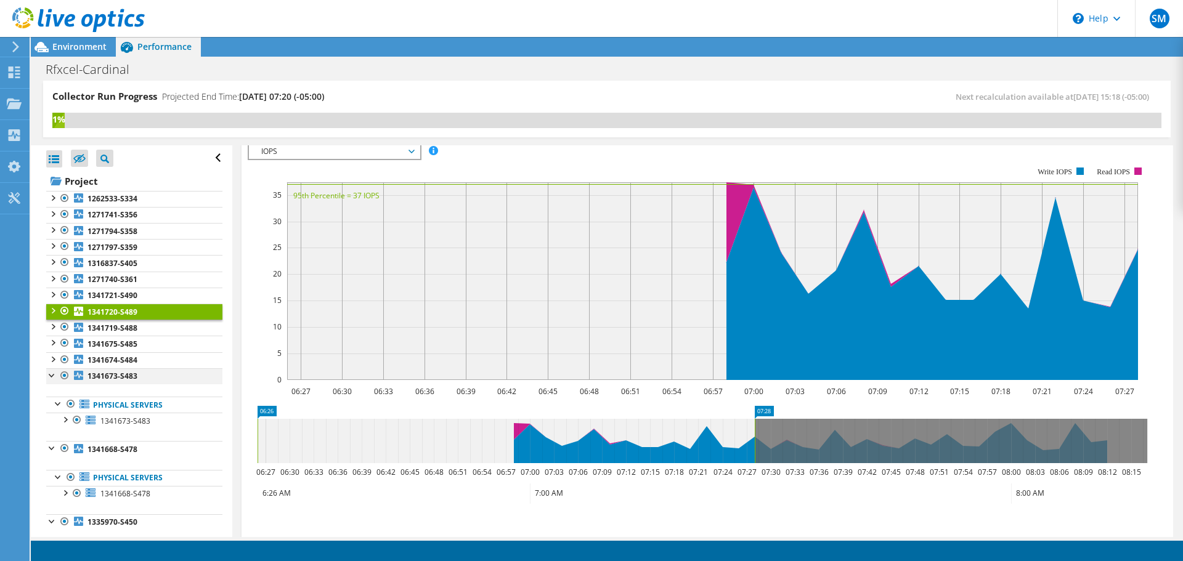
click at [51, 378] on div at bounding box center [52, 374] width 12 height 12
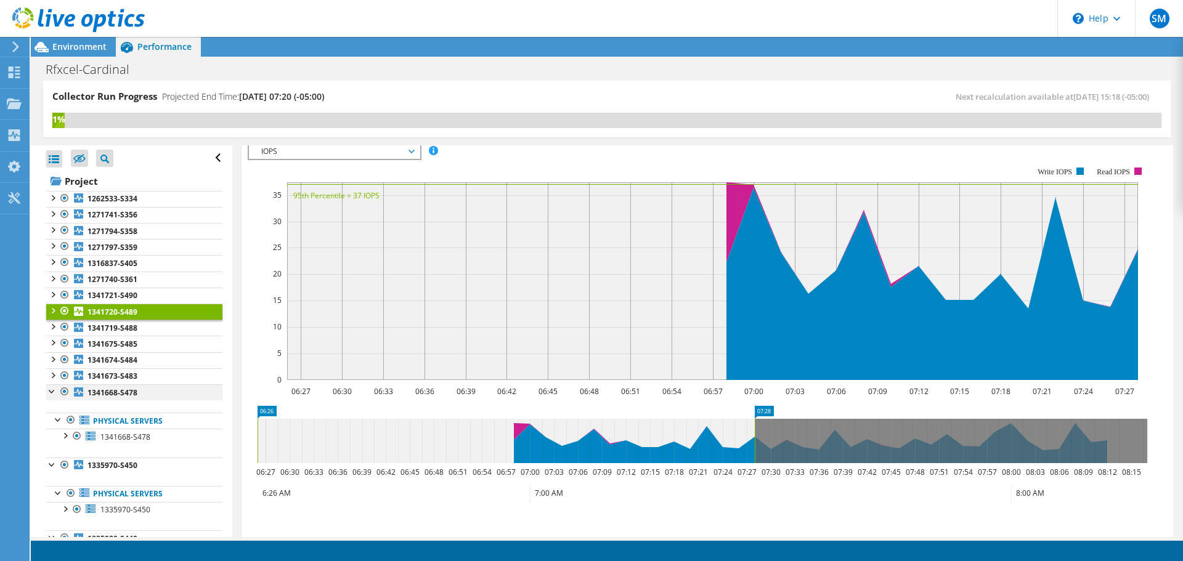
click at [52, 392] on div at bounding box center [52, 390] width 12 height 12
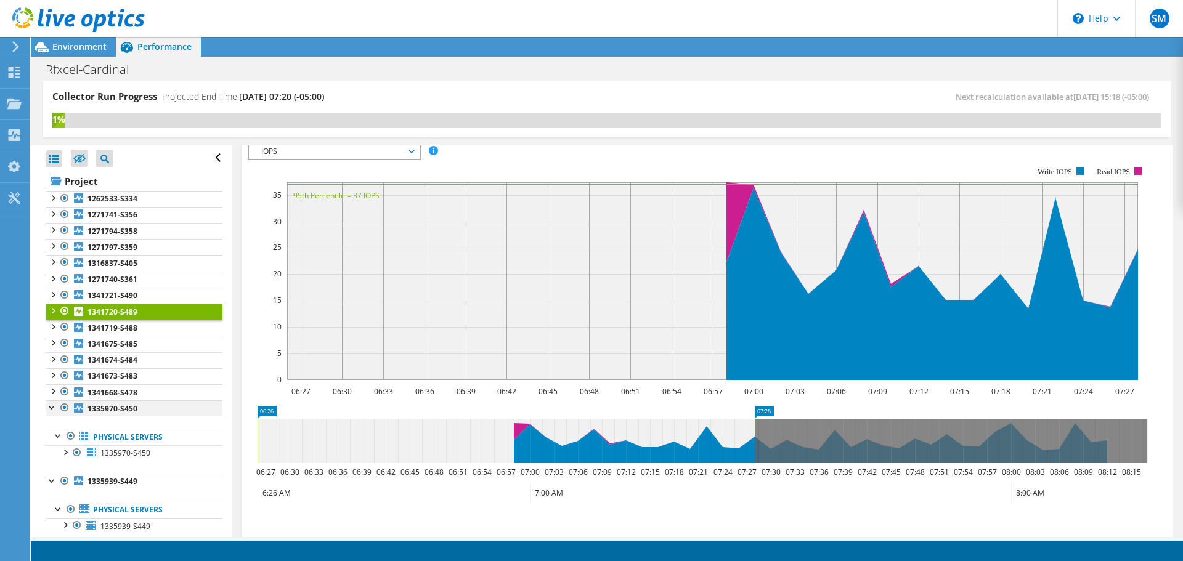
click at [52, 402] on div at bounding box center [52, 406] width 12 height 12
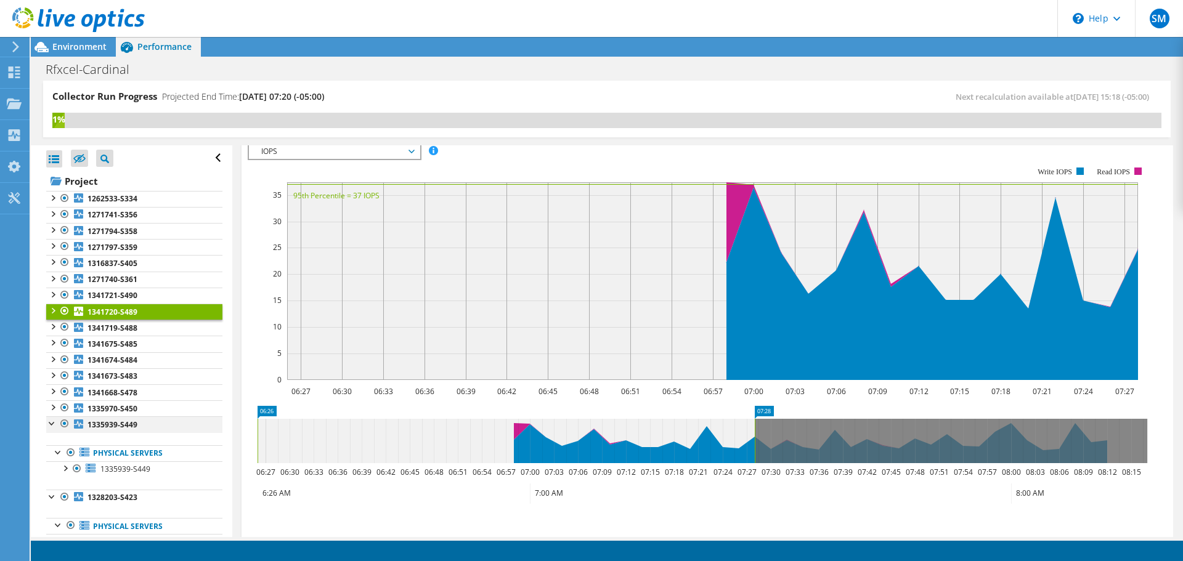
click at [52, 419] on div at bounding box center [52, 422] width 12 height 12
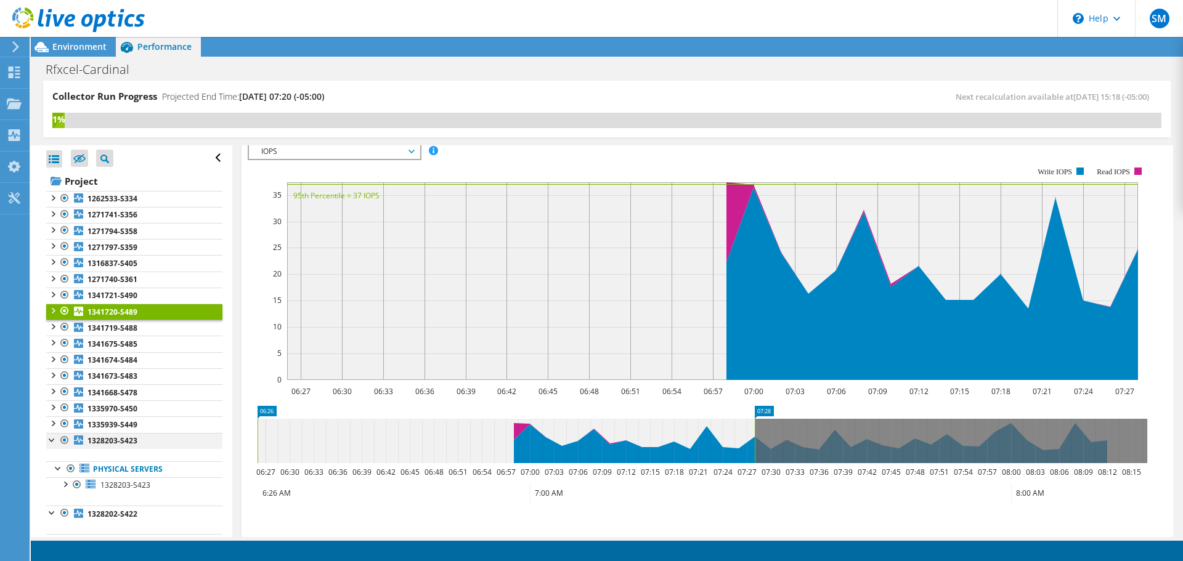
click at [52, 434] on div at bounding box center [52, 439] width 12 height 12
click at [52, 452] on div at bounding box center [52, 455] width 12 height 12
click at [73, 38] on div at bounding box center [72, 20] width 145 height 41
click at [71, 50] on span "Environment" at bounding box center [79, 47] width 54 height 12
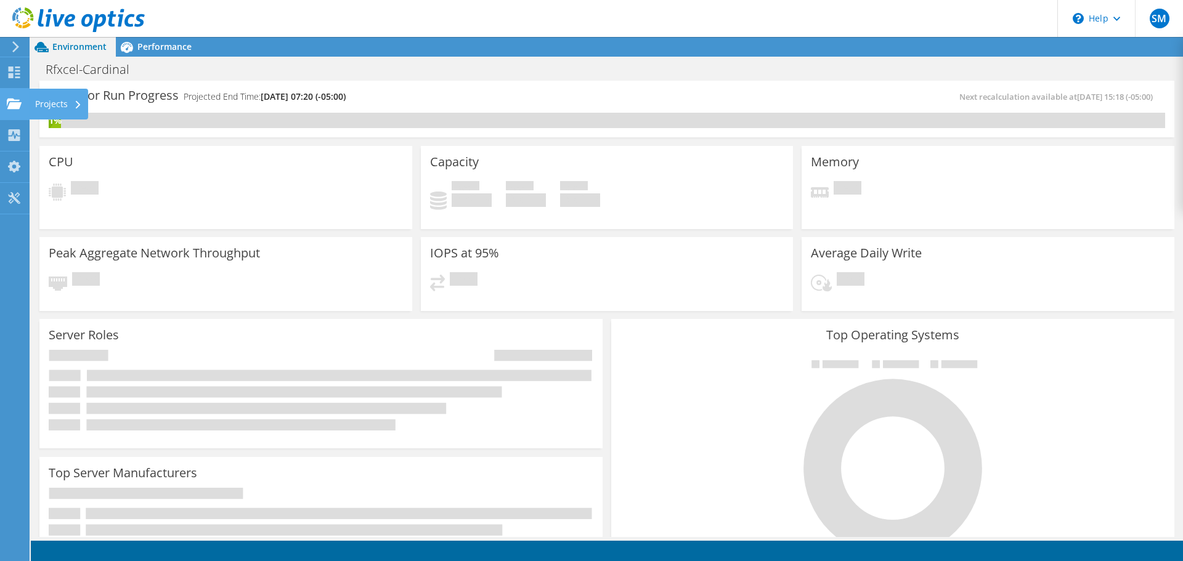
click at [48, 105] on div "Projects" at bounding box center [58, 104] width 59 height 31
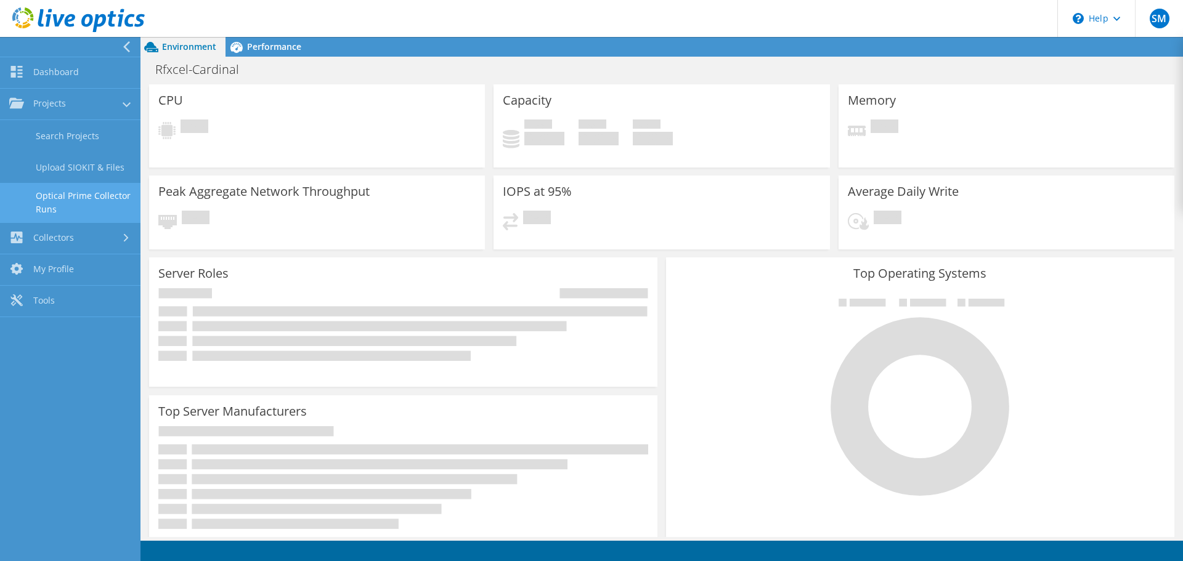
click at [65, 198] on link "Optical Prime Collector Runs" at bounding box center [70, 202] width 140 height 39
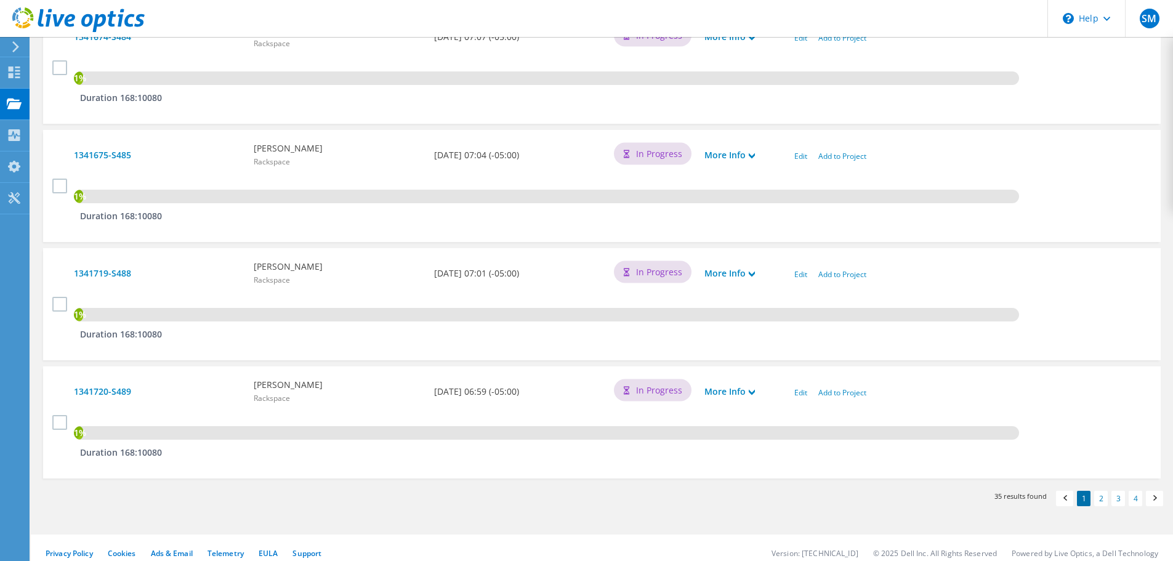
scroll to position [1140, 0]
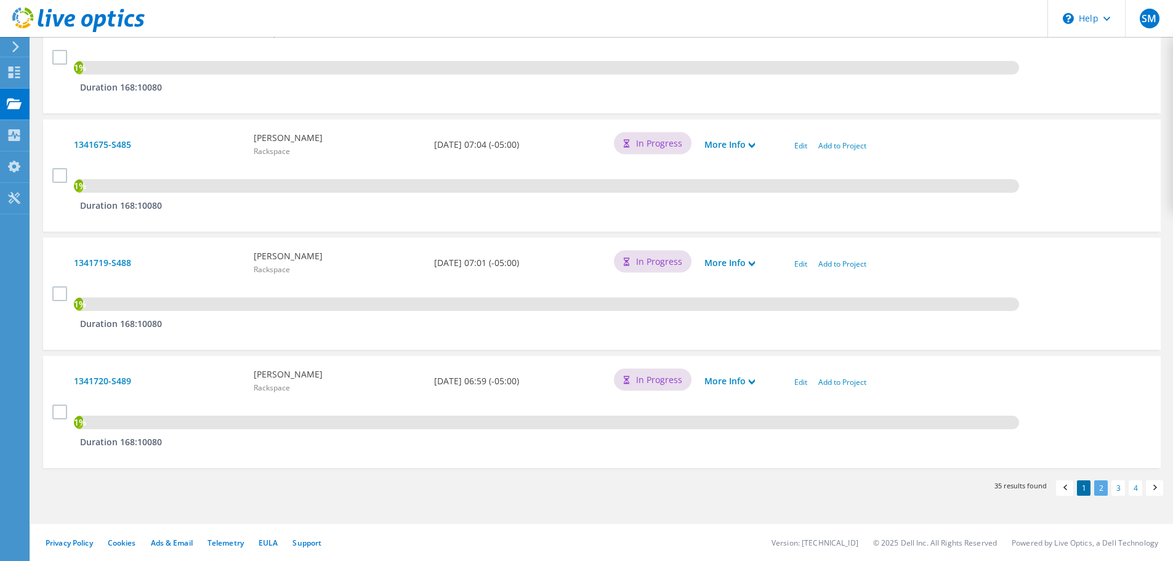
click at [1101, 495] on link "2" at bounding box center [1102, 487] width 14 height 15
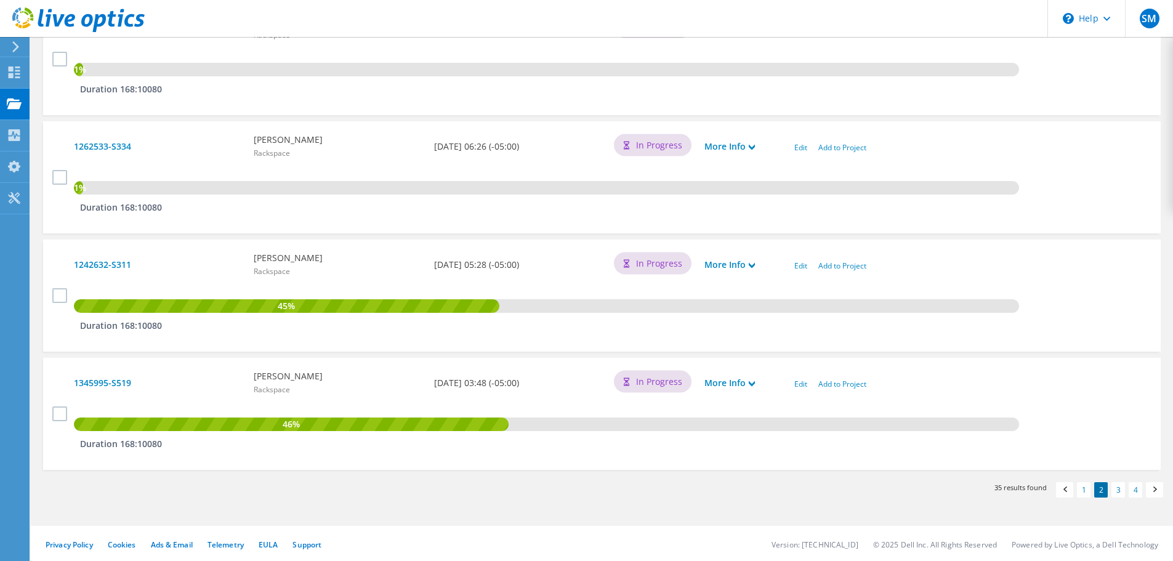
scroll to position [1140, 0]
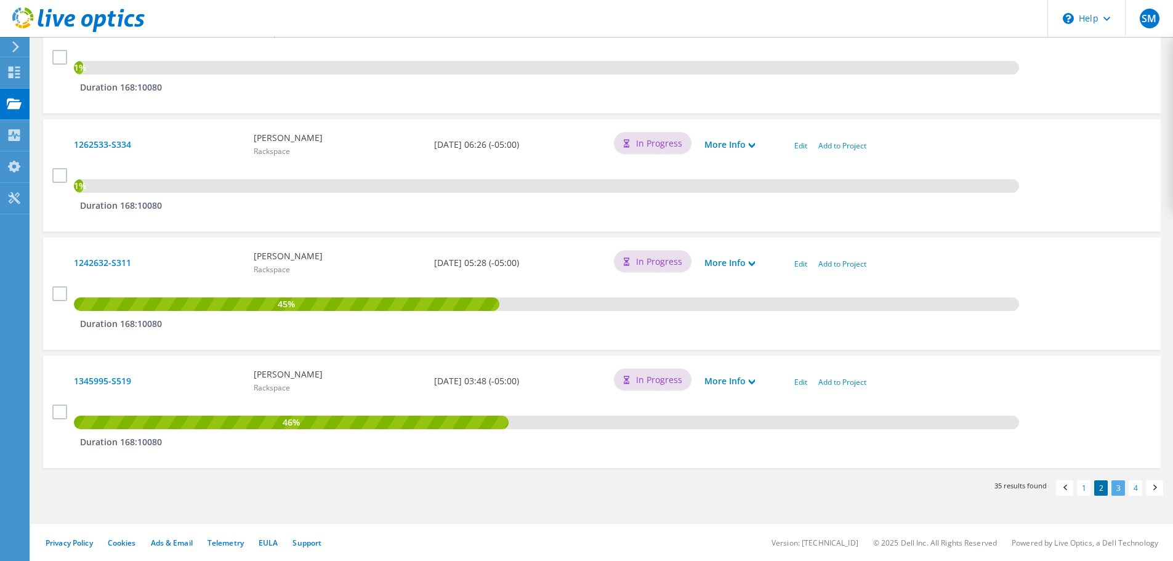
click at [1121, 485] on link "3" at bounding box center [1119, 487] width 14 height 15
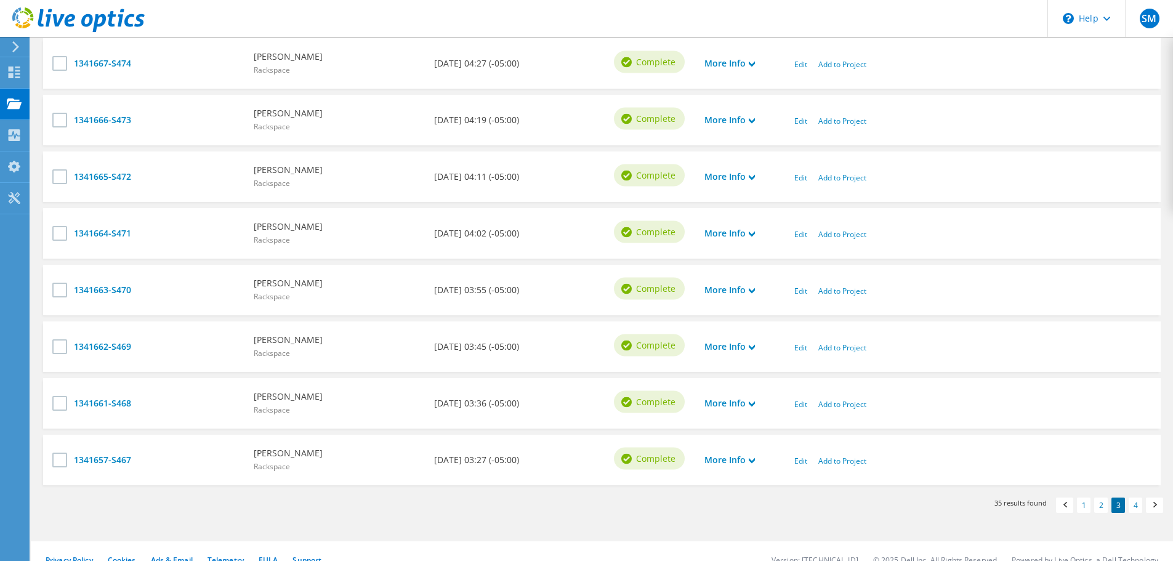
scroll to position [647, 0]
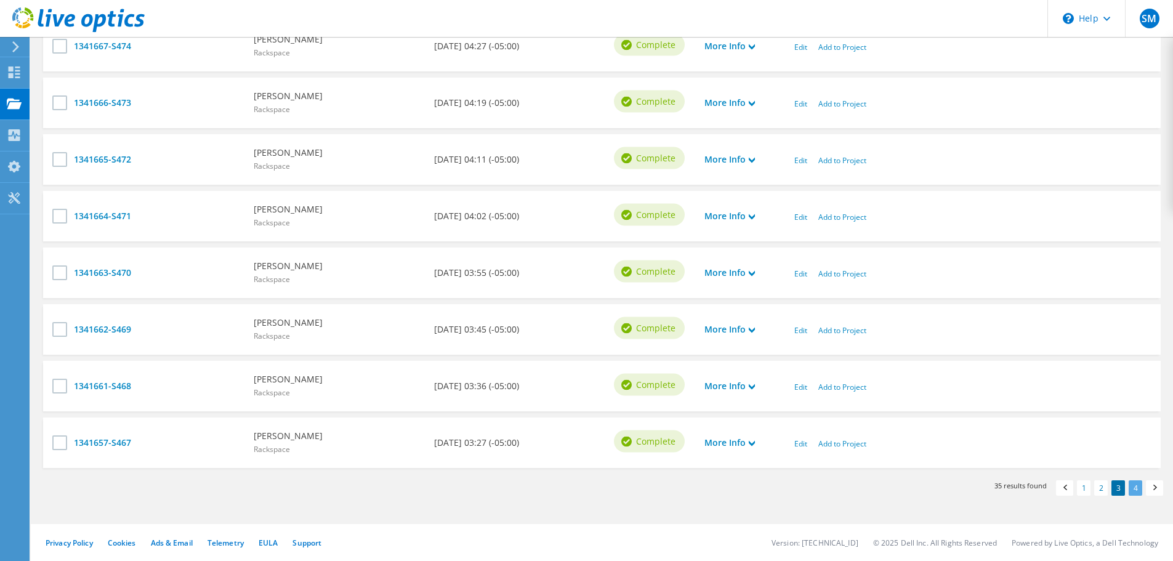
click at [1137, 487] on link "4" at bounding box center [1136, 487] width 14 height 15
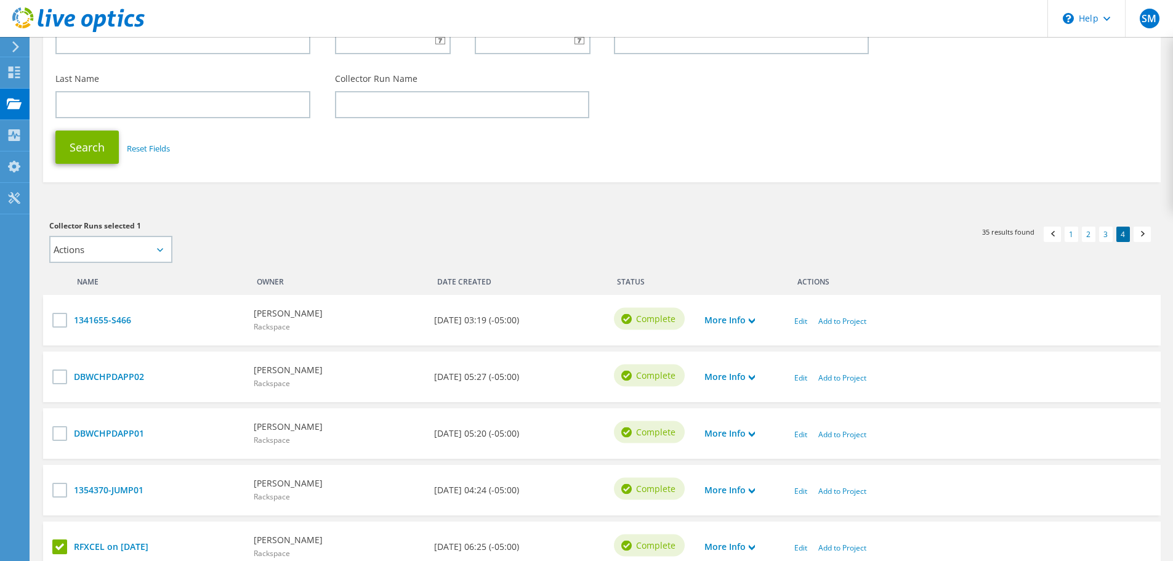
scroll to position [241, 0]
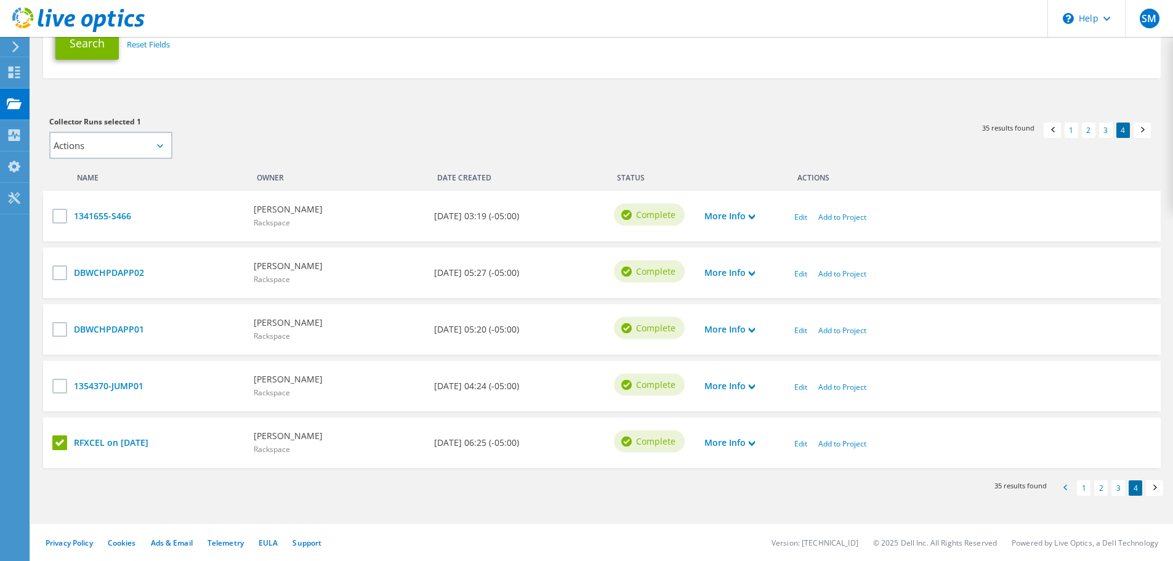
click at [1065, 488] on span at bounding box center [1065, 489] width 12 height 13
click at [1087, 490] on link "1" at bounding box center [1084, 487] width 14 height 15
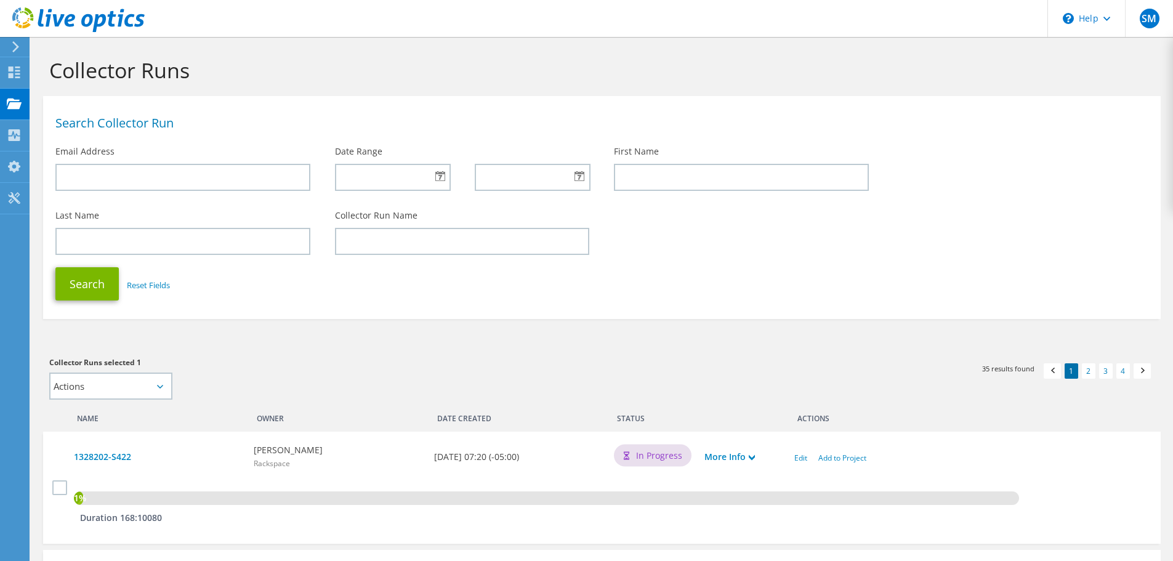
click at [16, 46] on icon at bounding box center [15, 46] width 9 height 11
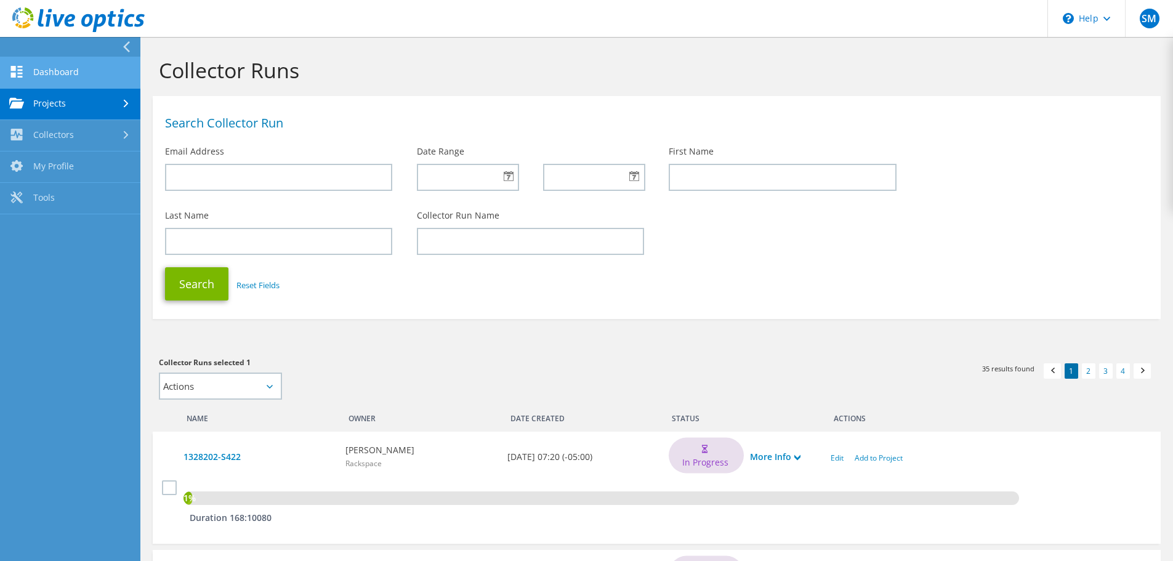
click at [83, 68] on link "Dashboard" at bounding box center [70, 72] width 140 height 31
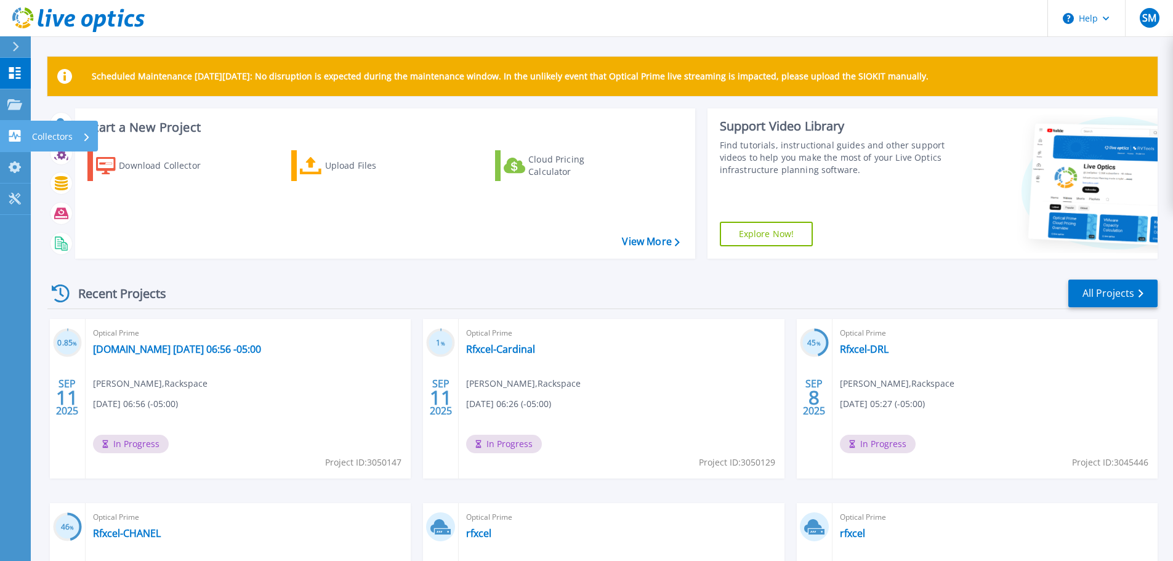
click at [55, 132] on p "Collectors" at bounding box center [52, 137] width 41 height 32
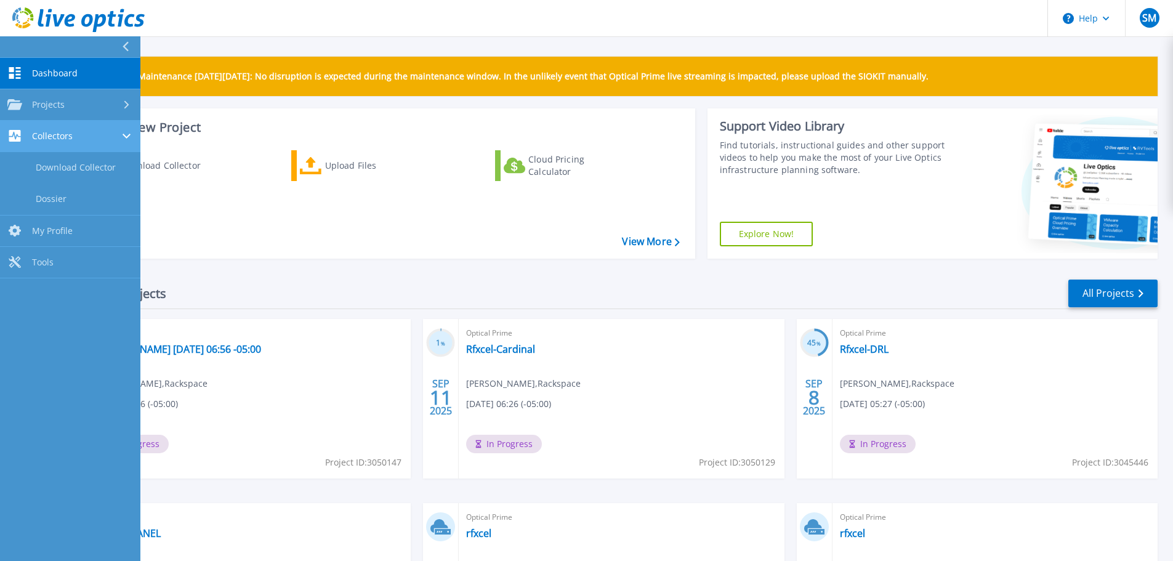
click at [89, 136] on div "Collectors" at bounding box center [70, 136] width 126 height 12
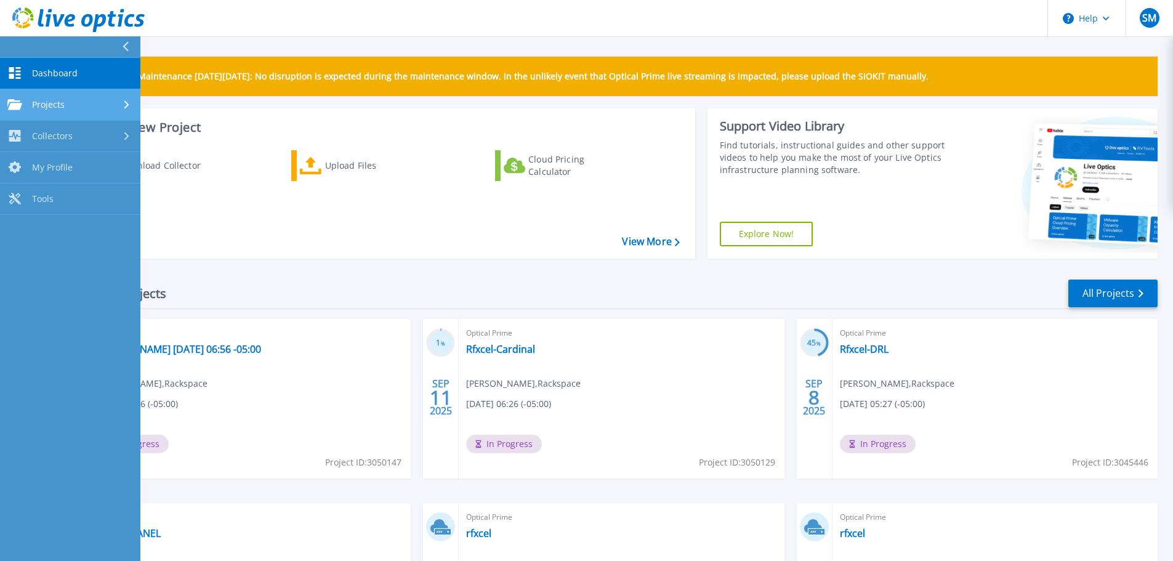
click at [85, 105] on div "Projects" at bounding box center [70, 104] width 126 height 11
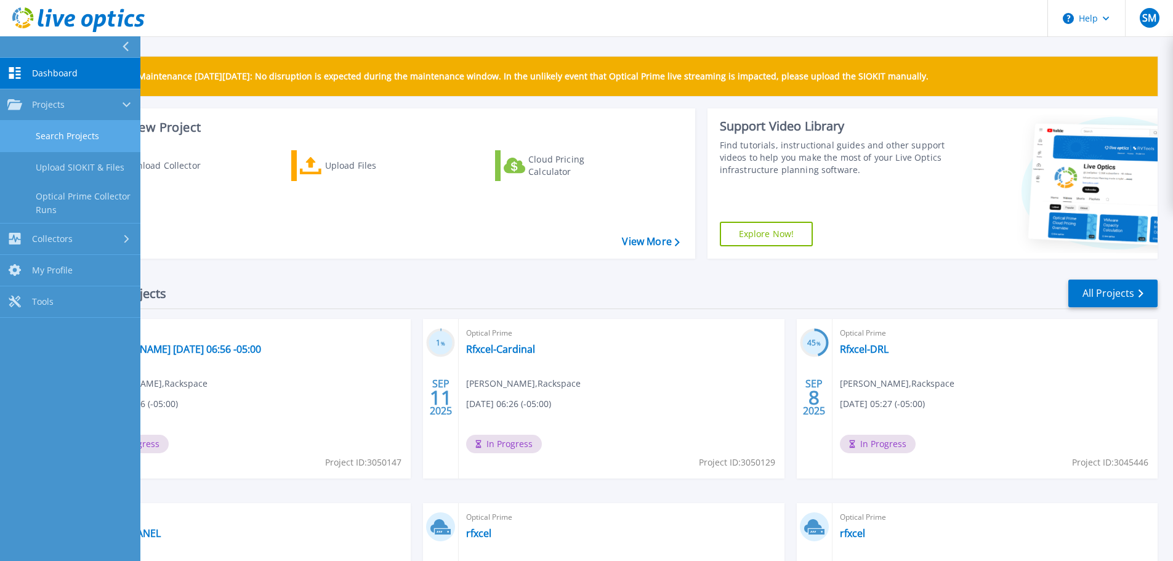
click at [95, 136] on link "Search Projects" at bounding box center [70, 136] width 140 height 31
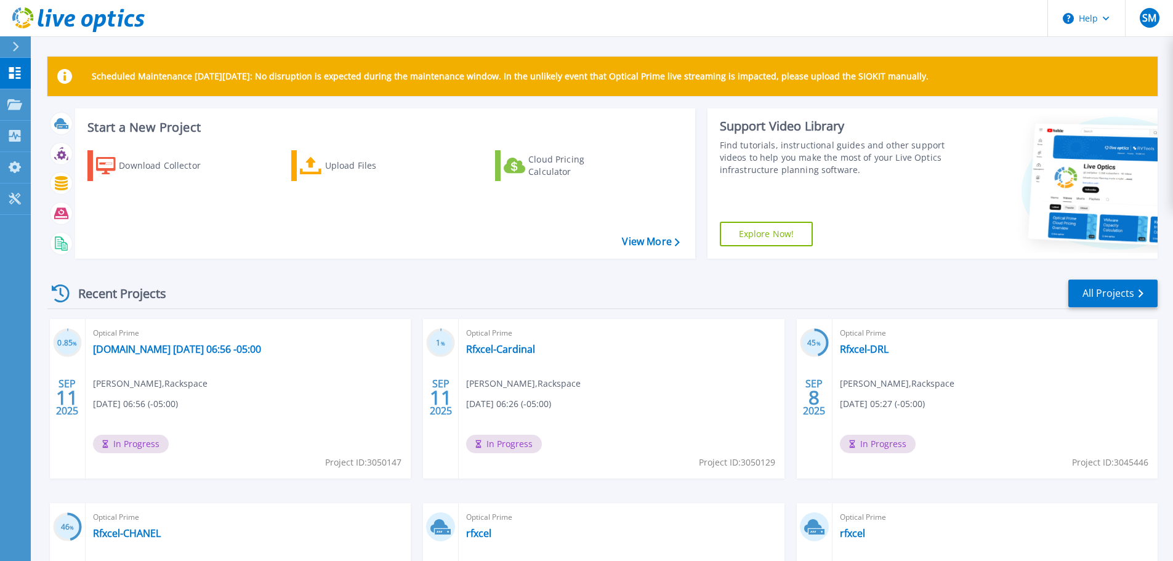
click at [251, 236] on div "Download Collector Upload Files Cloud Pricing Calculator" at bounding box center [384, 196] width 612 height 112
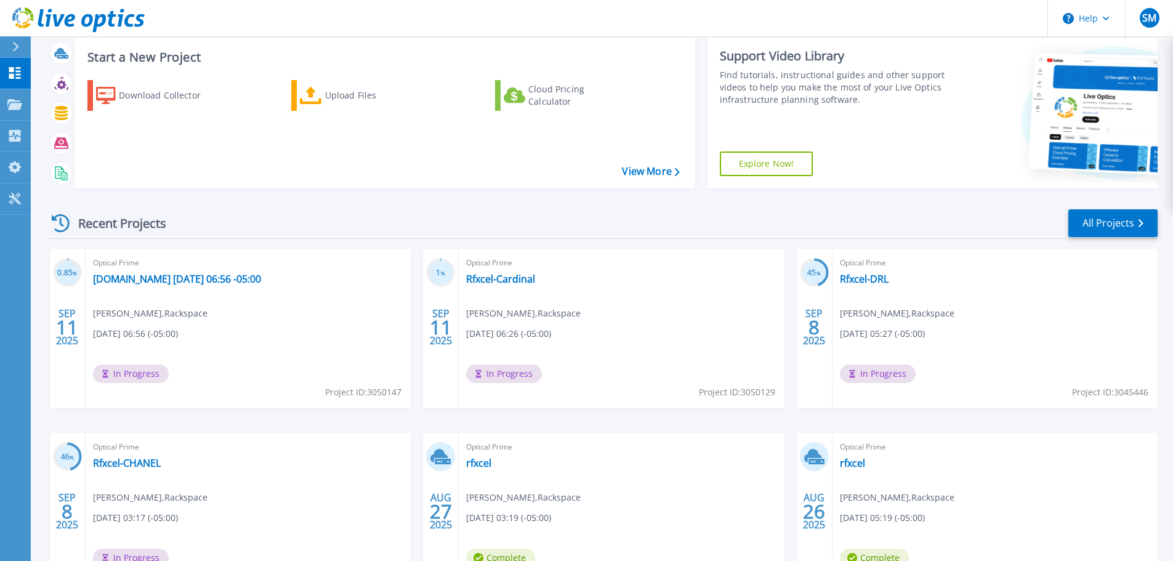
scroll to position [173, 0]
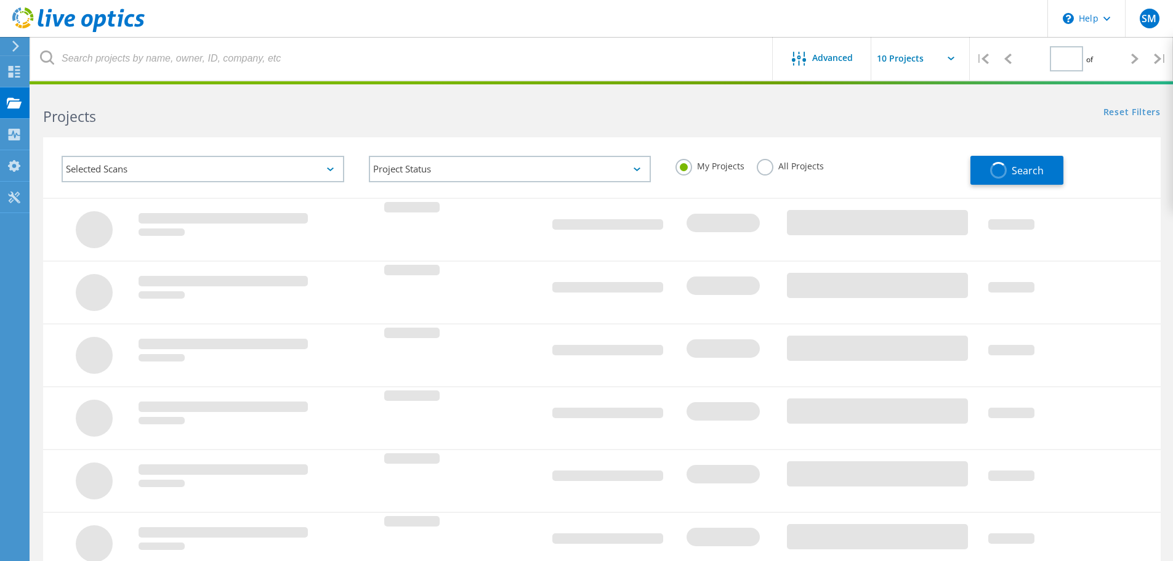
type input "1"
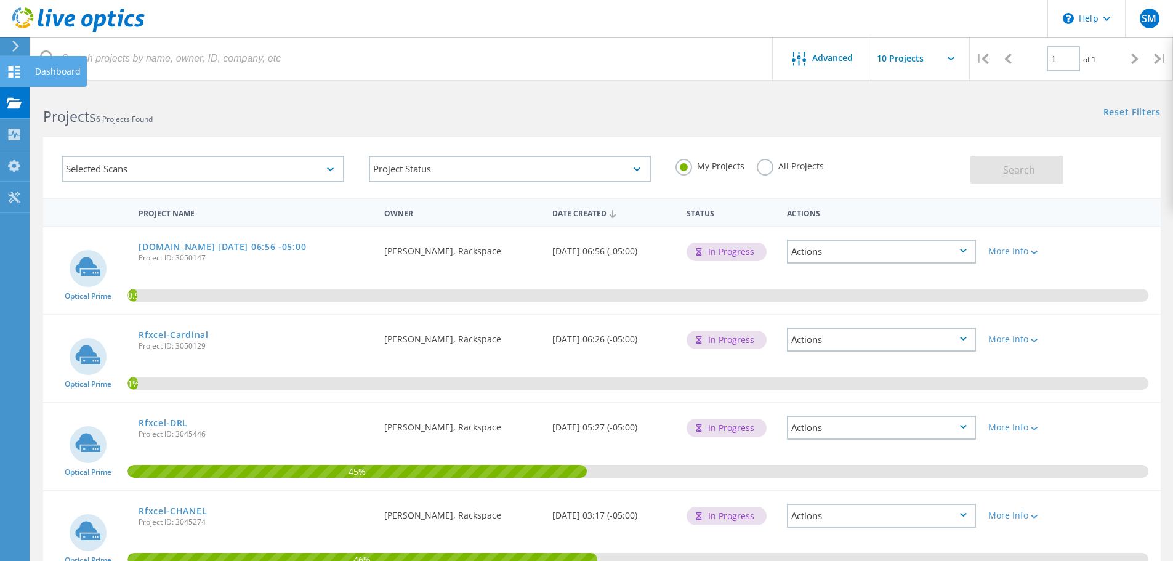
click at [52, 69] on div "Dashboard" at bounding box center [58, 71] width 46 height 9
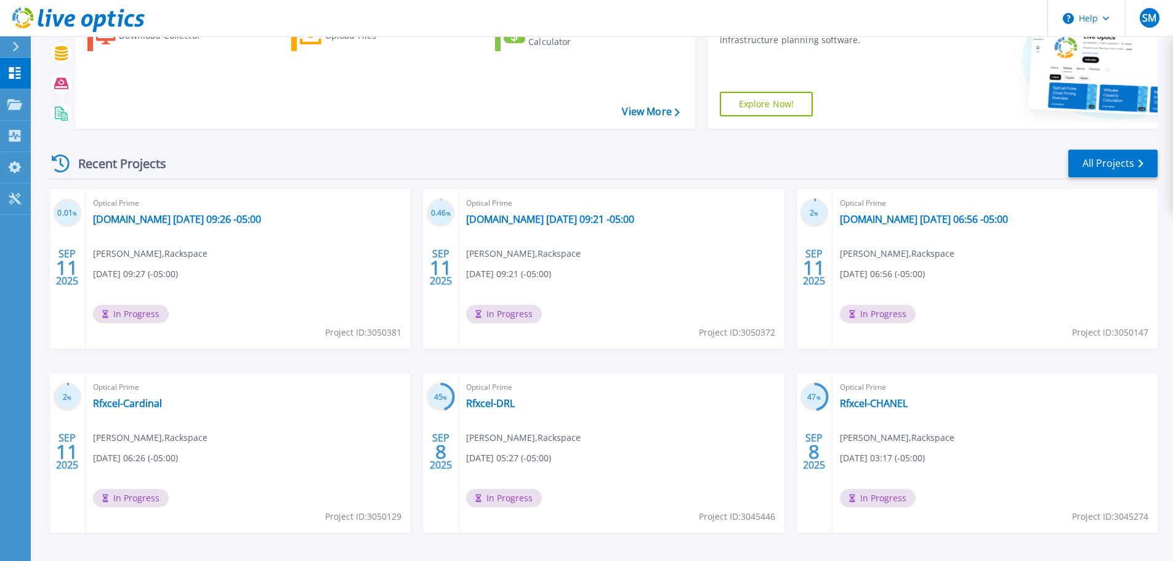
scroll to position [111, 0]
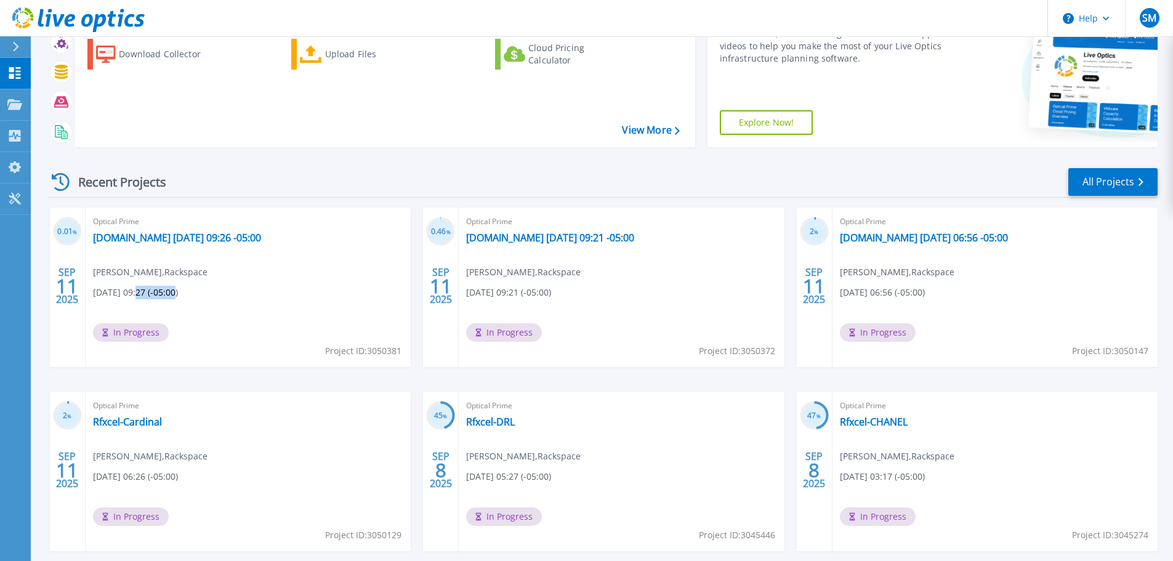
drag, startPoint x: 174, startPoint y: 296, endPoint x: 139, endPoint y: 292, distance: 36.0
click at [139, 292] on span "[DATE] 09:27 (-05:00)" at bounding box center [135, 293] width 85 height 14
click at [560, 236] on link "[DOMAIN_NAME] [DATE] 09:21 -05:00" at bounding box center [550, 238] width 168 height 12
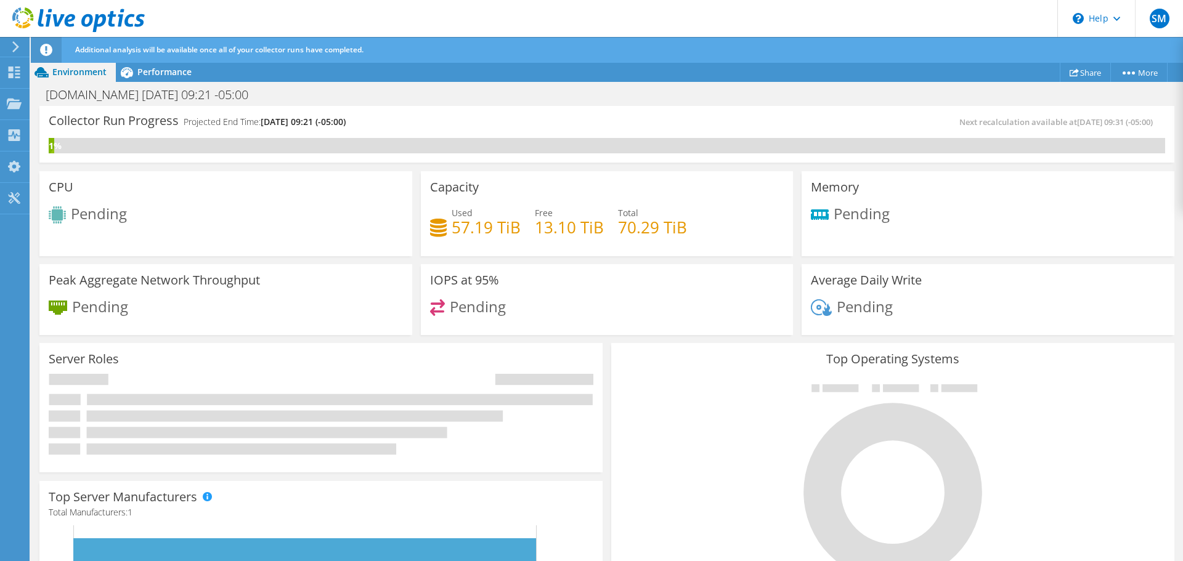
scroll to position [185, 0]
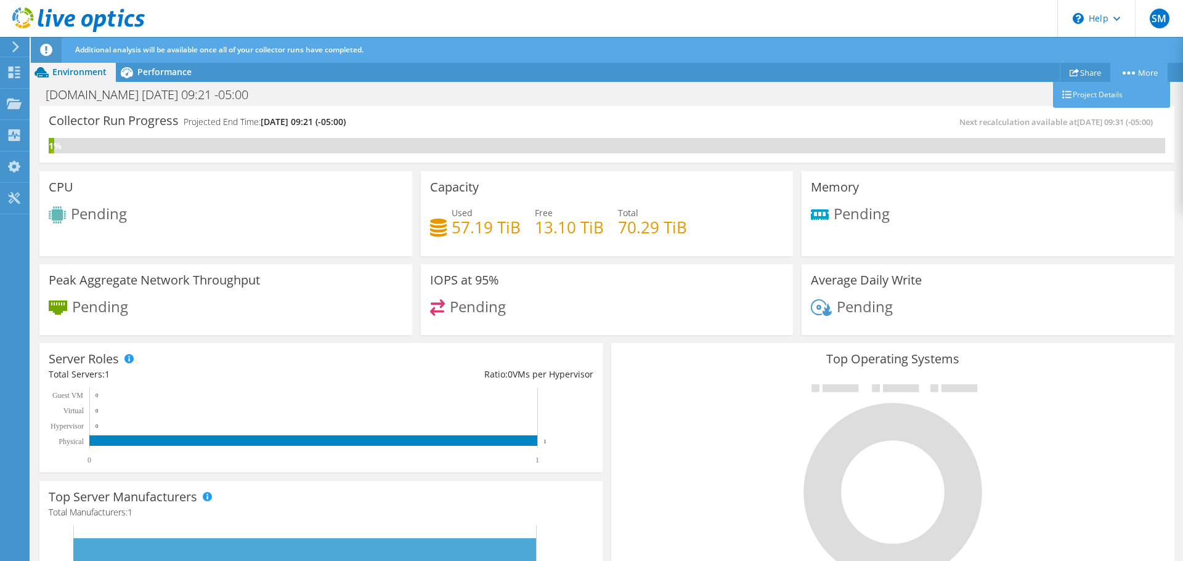
click at [1123, 75] on link "More" at bounding box center [1138, 72] width 57 height 19
click at [1123, 70] on link "More" at bounding box center [1138, 72] width 57 height 19
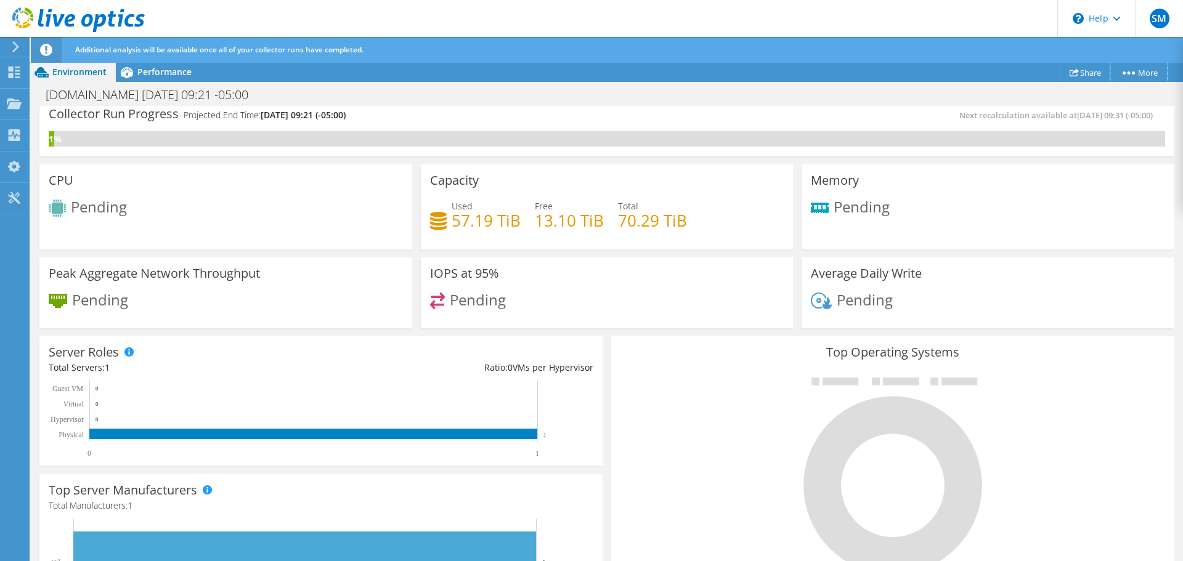
scroll to position [0, 0]
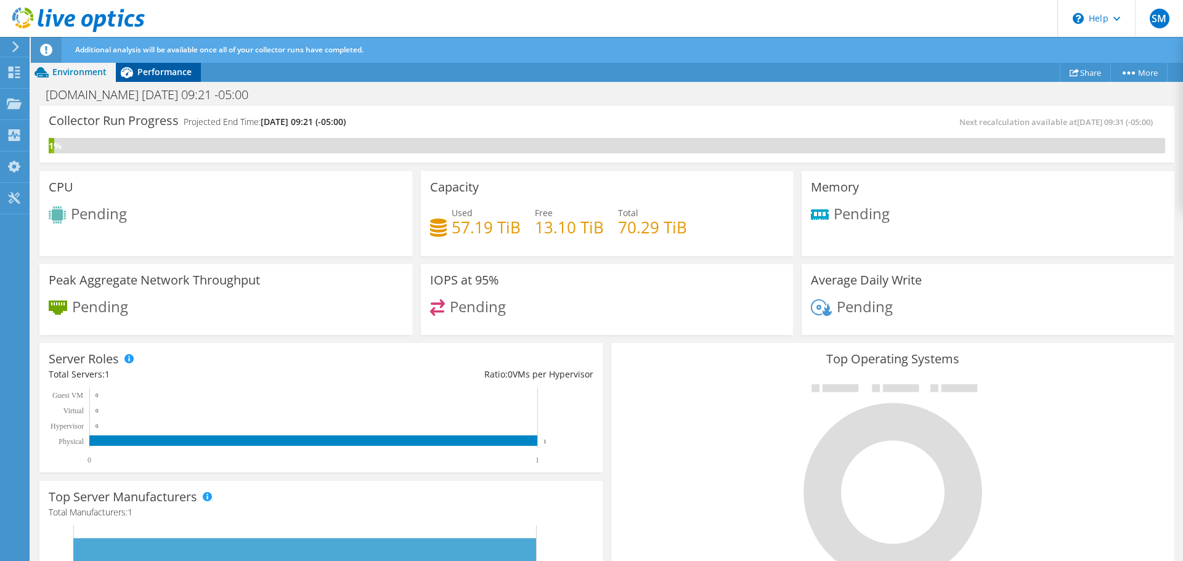
click at [164, 73] on span "Performance" at bounding box center [164, 72] width 54 height 12
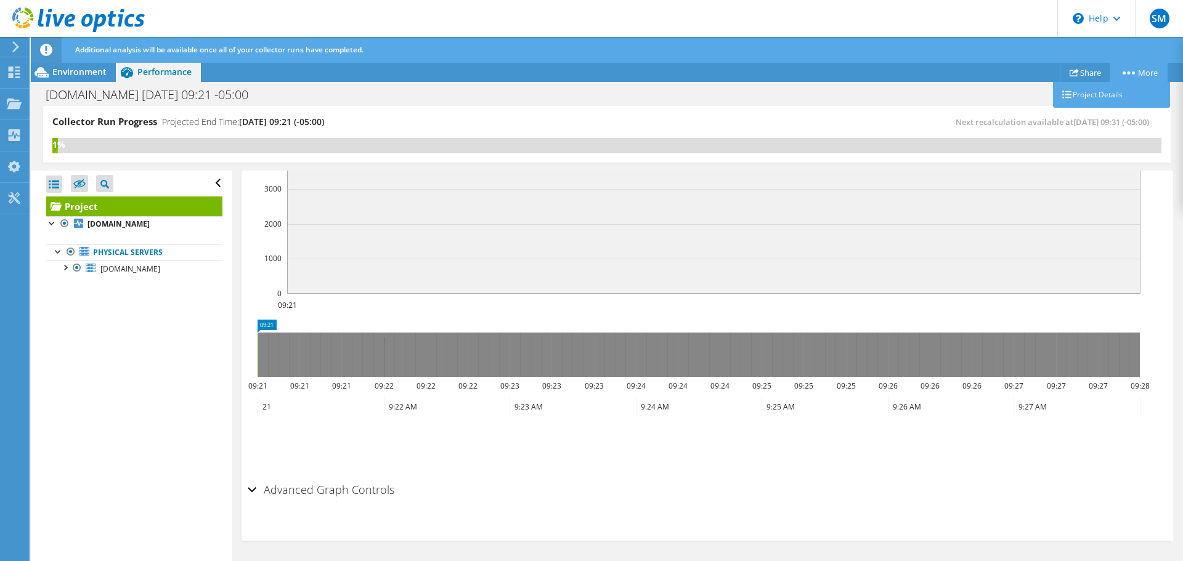
click at [1123, 72] on icon at bounding box center [1128, 72] width 12 height 3
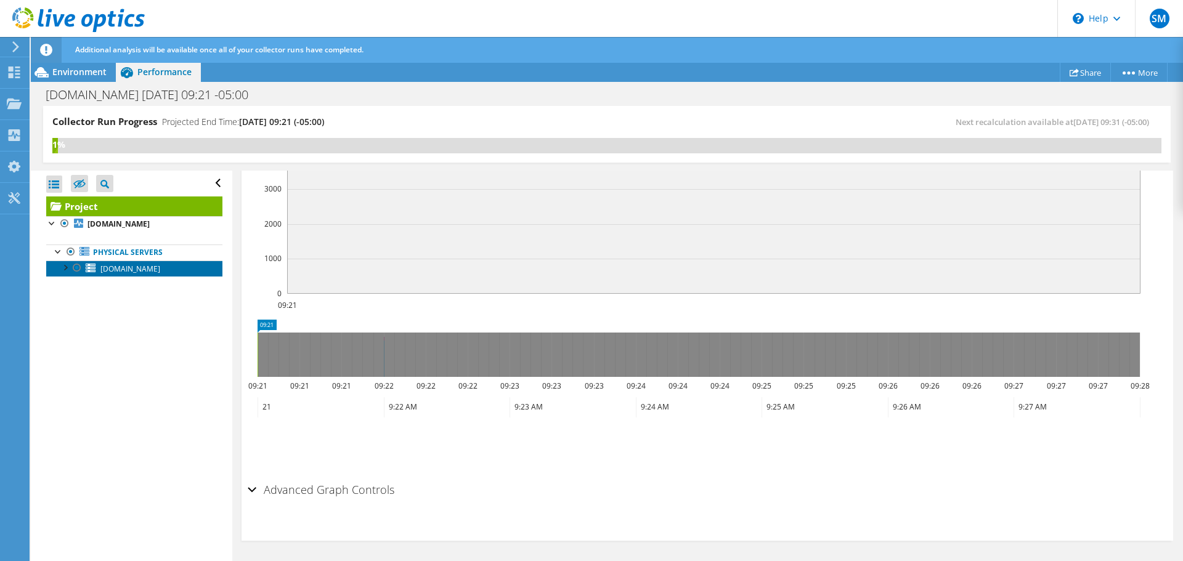
click at [146, 272] on span "1270023-S353.rfxcel.com" at bounding box center [130, 269] width 60 height 10
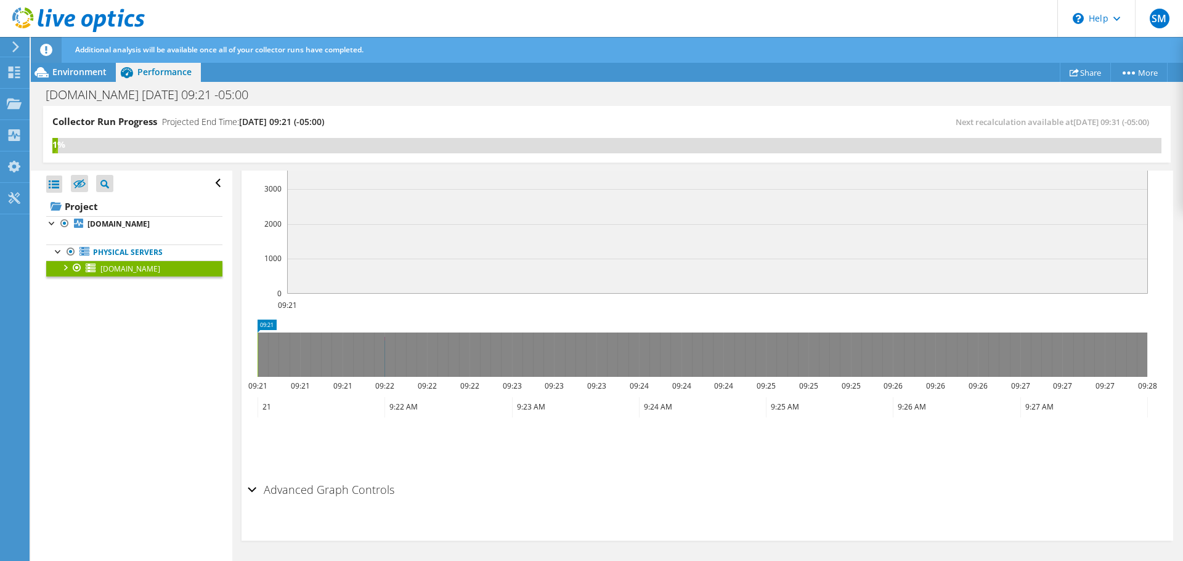
scroll to position [325, 0]
click at [43, 100] on div "Projects" at bounding box center [58, 104] width 59 height 31
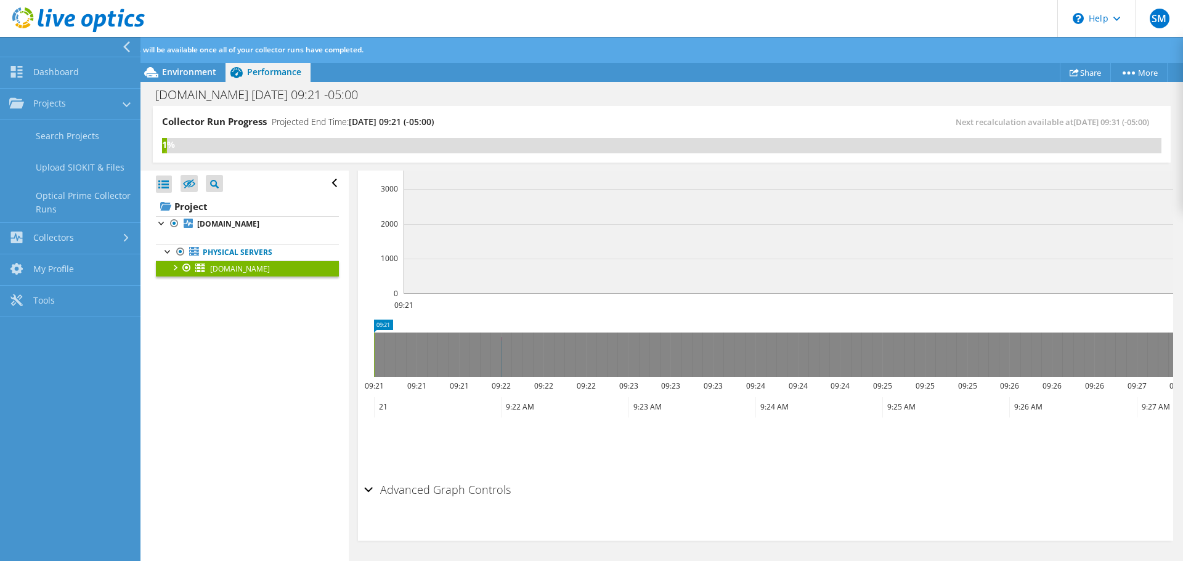
click at [233, 270] on span "1270023-S353.rfxcel.com" at bounding box center [240, 269] width 60 height 10
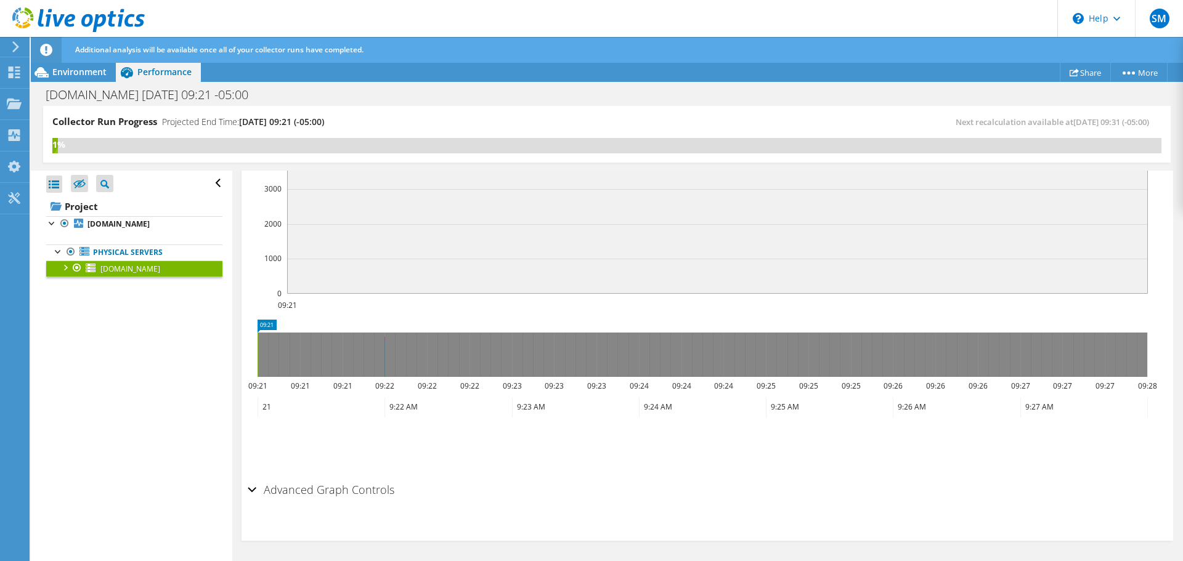
drag, startPoint x: 167, startPoint y: 272, endPoint x: 68, endPoint y: 189, distance: 129.4
click at [127, 285] on ul "Physical Servers 1270023-S353.rfxcel.com sdb vglocal02-data01" at bounding box center [134, 260] width 176 height 57
click at [46, 131] on div "Collectors" at bounding box center [62, 135] width 67 height 31
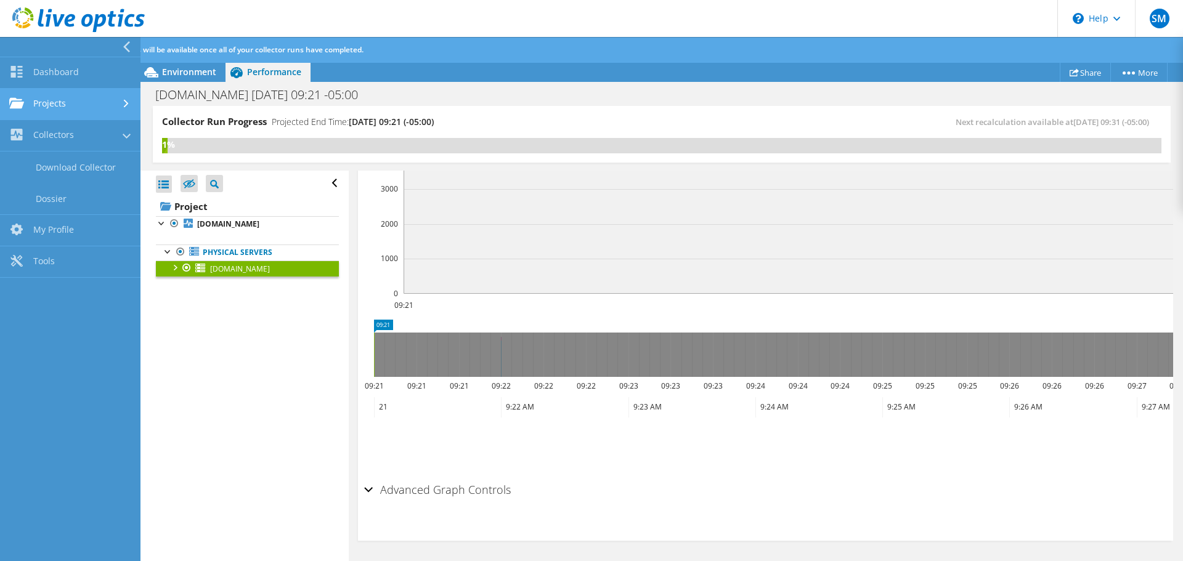
click at [71, 107] on link "Projects" at bounding box center [70, 104] width 140 height 31
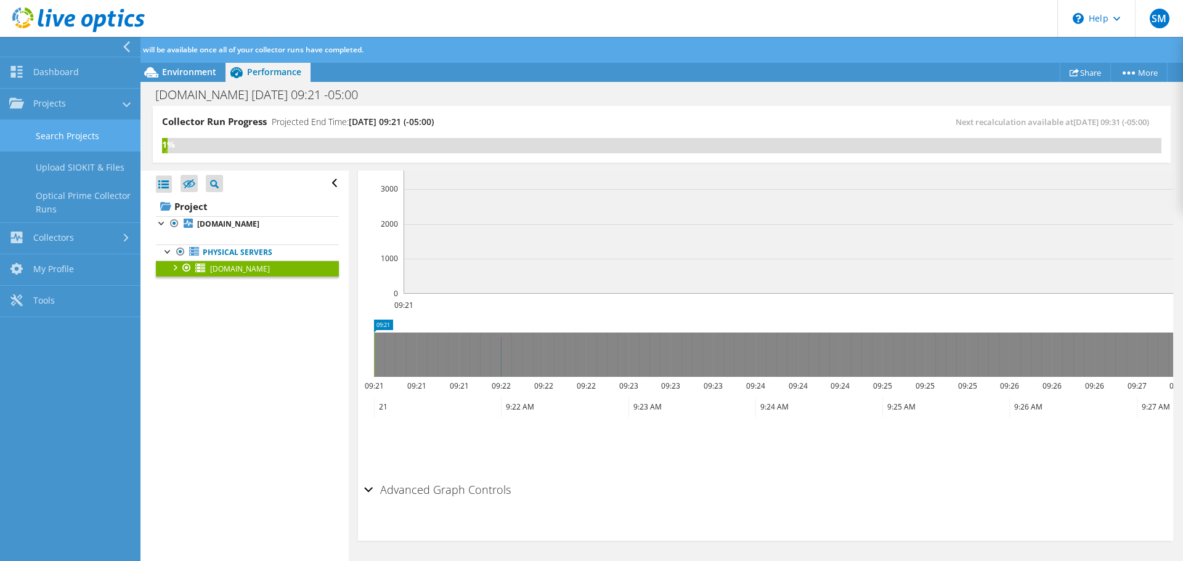
click at [77, 134] on link "Search Projects" at bounding box center [70, 135] width 140 height 31
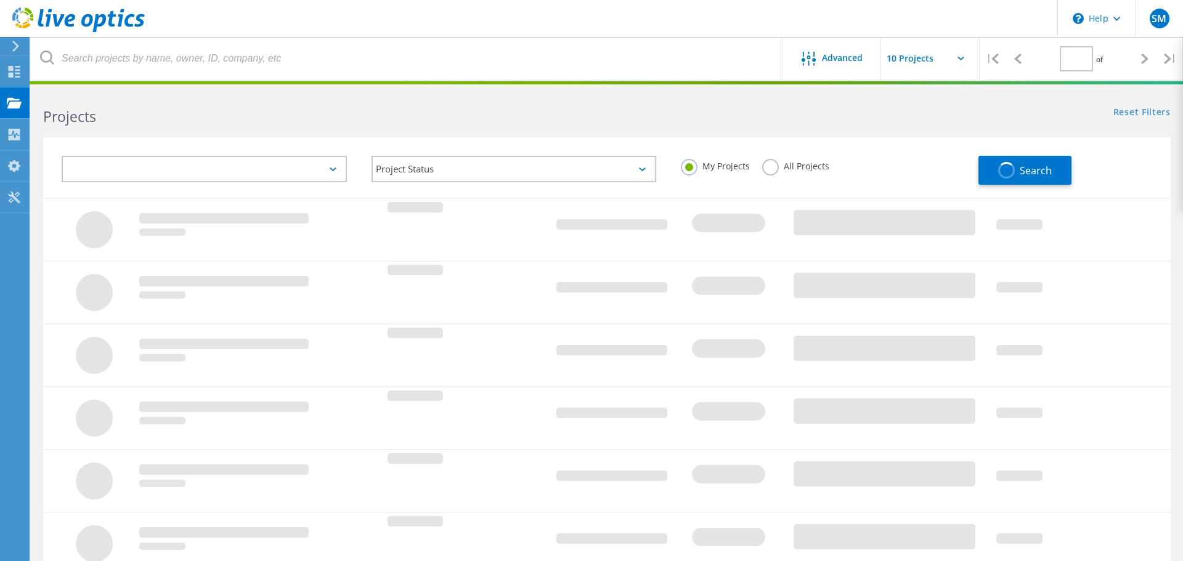
type input "1"
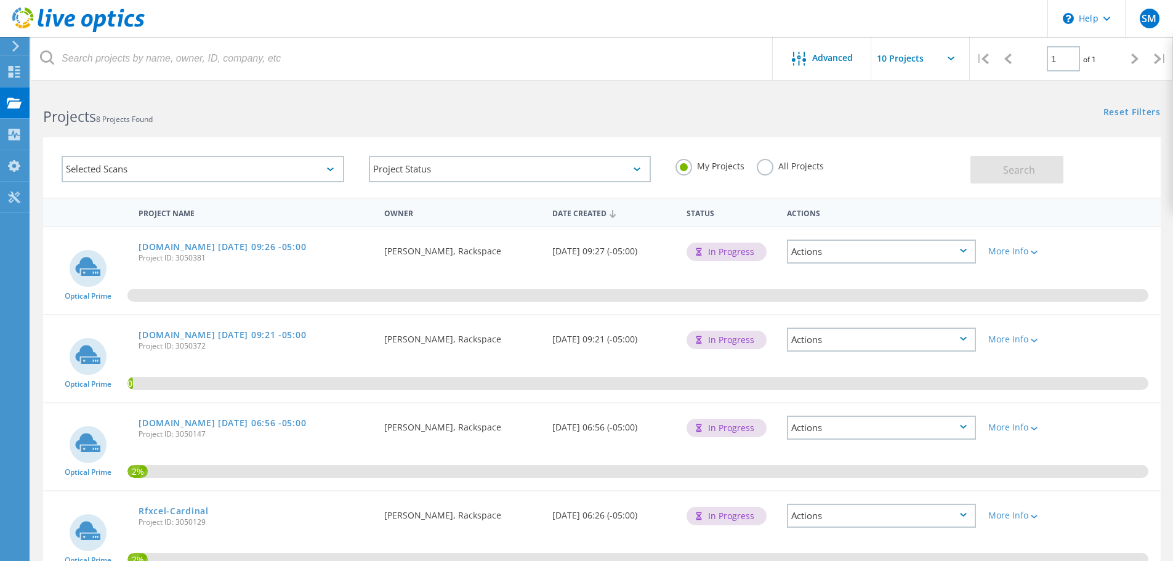
click at [964, 339] on icon at bounding box center [963, 339] width 7 height 4
click at [1035, 341] on icon at bounding box center [1034, 341] width 7 height 4
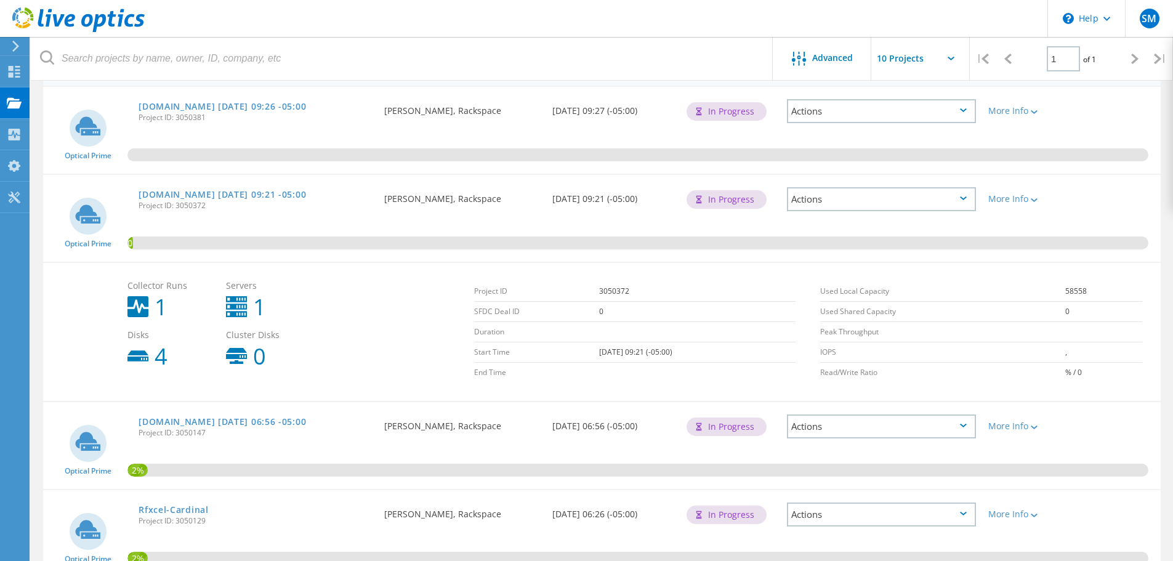
scroll to position [123, 0]
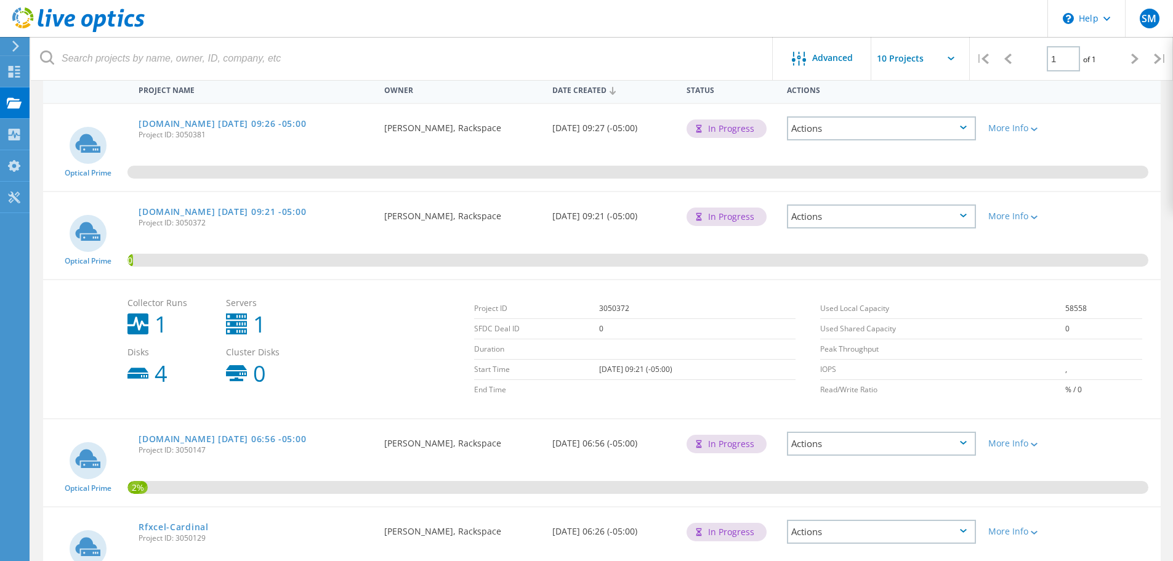
click at [960, 213] on div "Actions" at bounding box center [881, 216] width 189 height 24
click at [1036, 217] on icon at bounding box center [1034, 218] width 7 height 4
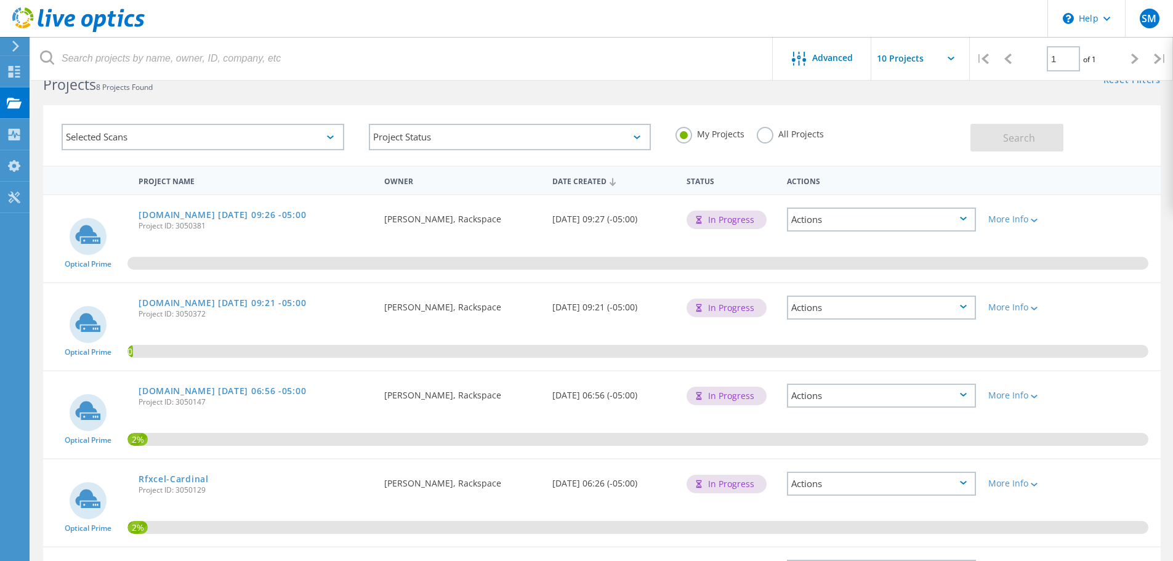
scroll to position [0, 0]
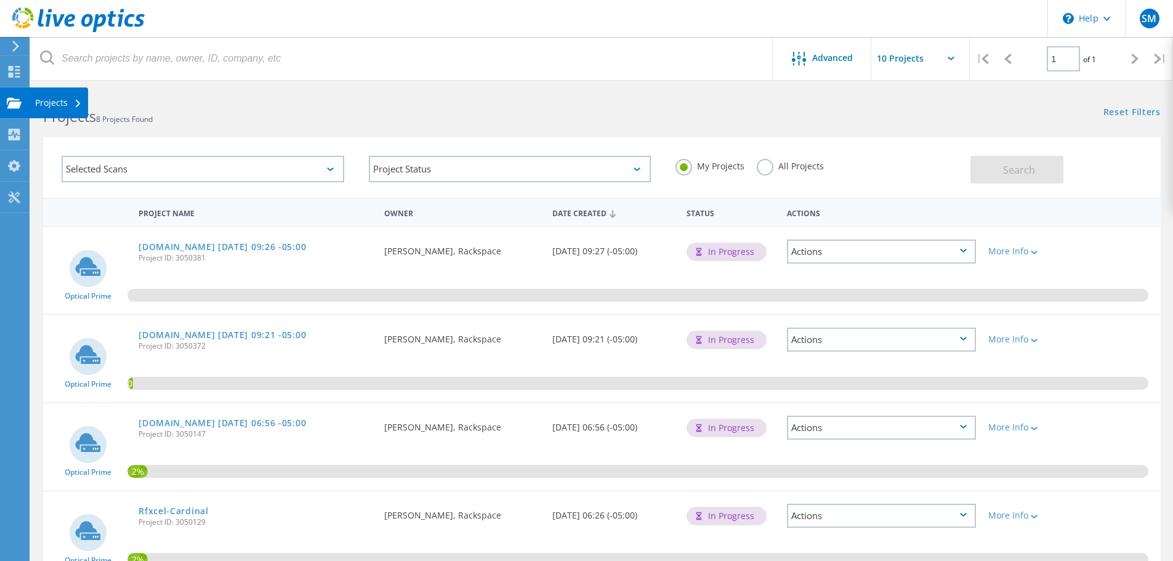
click at [55, 100] on div "Projects" at bounding box center [58, 103] width 47 height 9
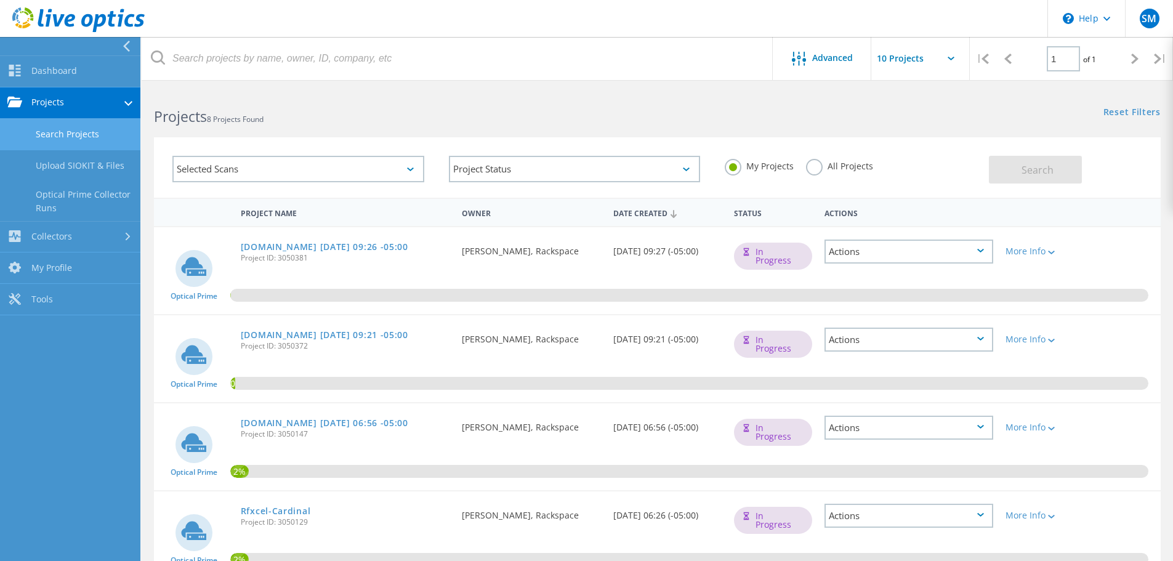
click at [60, 101] on link "Projects" at bounding box center [70, 102] width 140 height 31
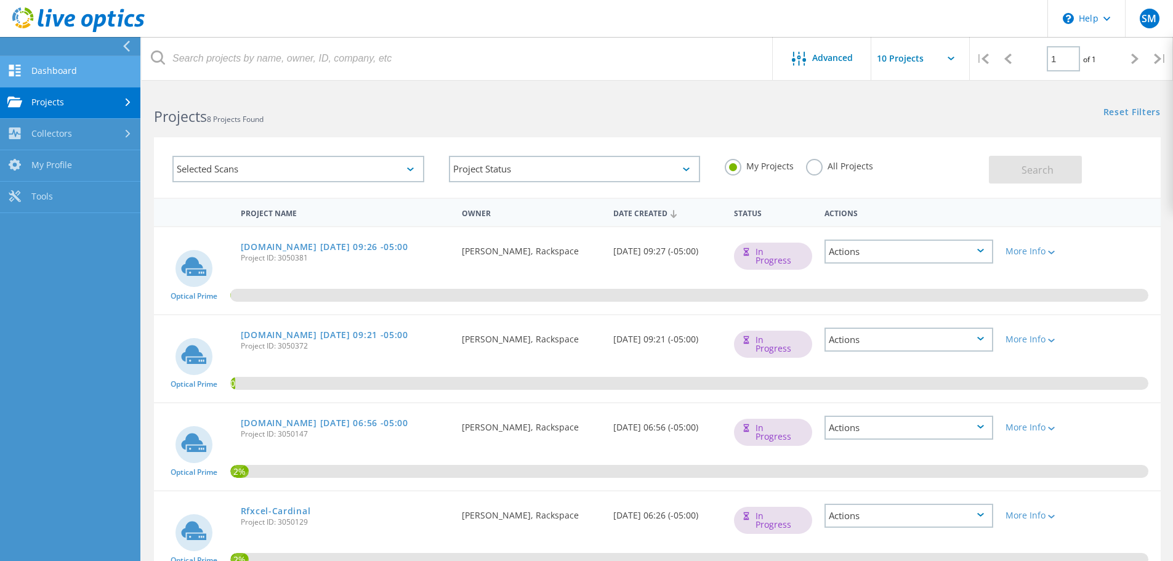
click at [62, 70] on link "Dashboard" at bounding box center [70, 71] width 140 height 31
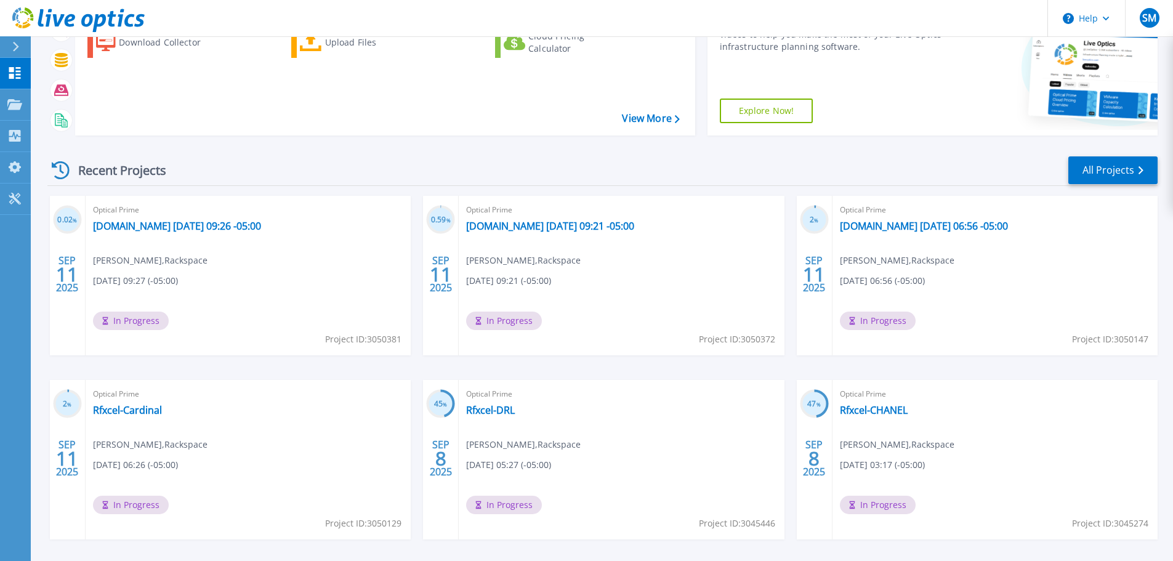
scroll to position [173, 0]
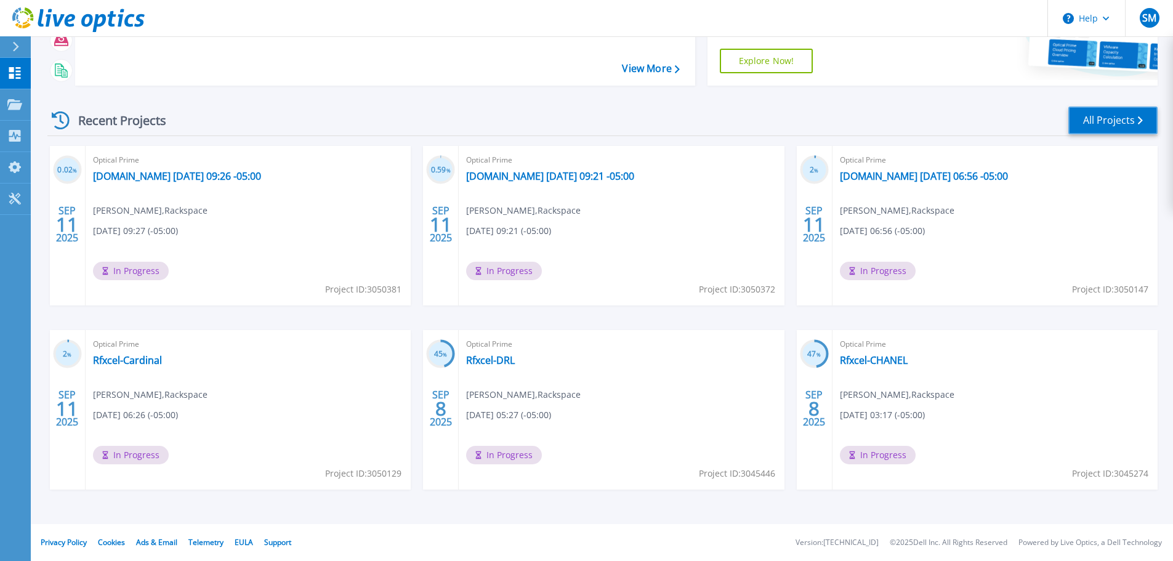
click at [1094, 118] on link "All Projects" at bounding box center [1113, 121] width 89 height 28
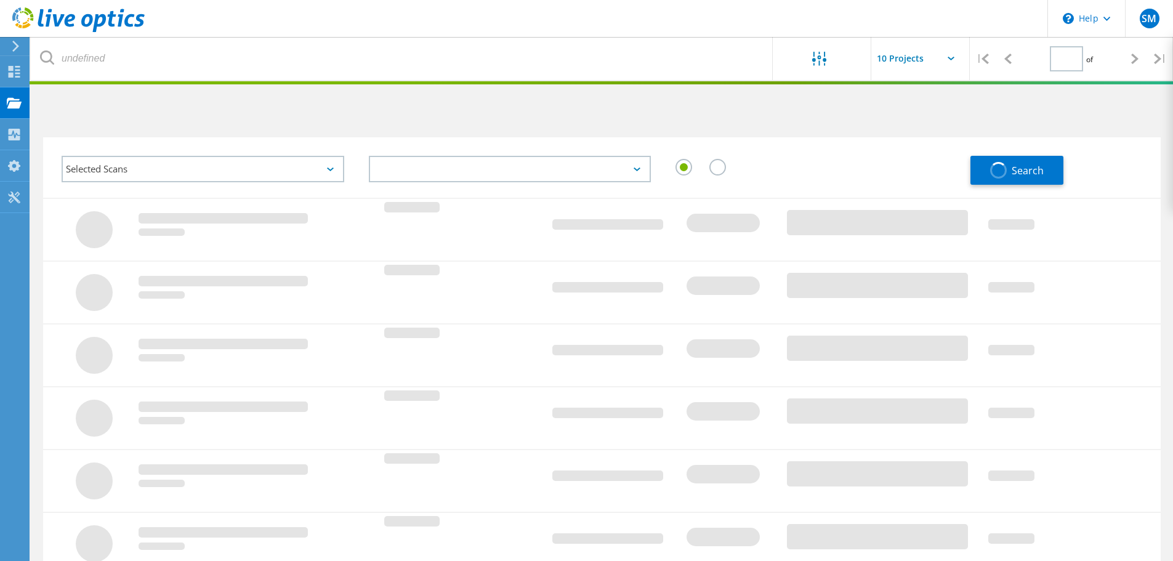
type input "1"
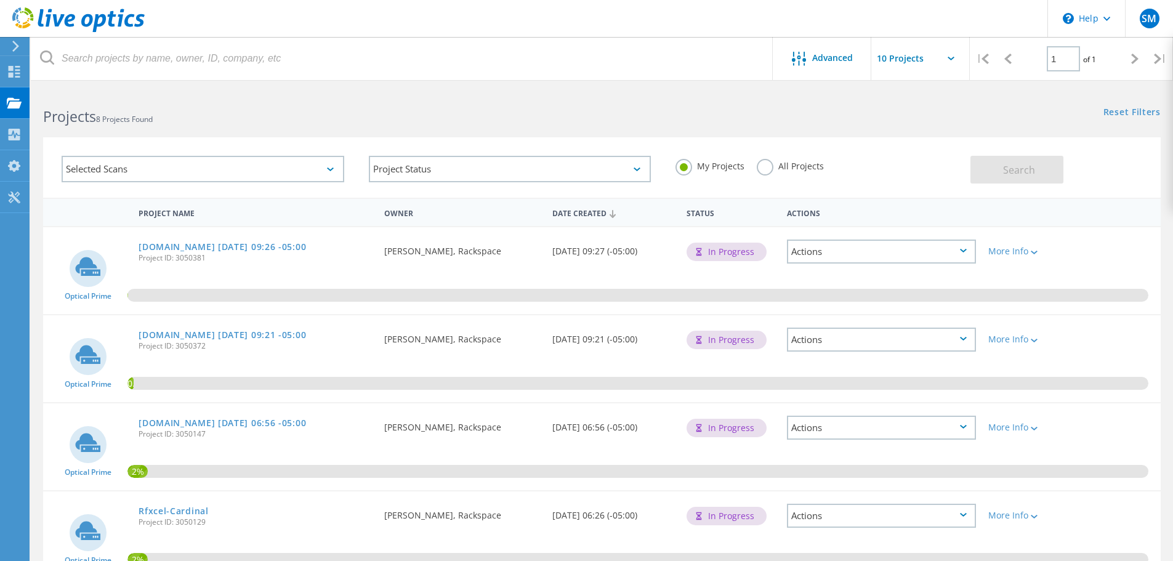
click at [832, 342] on div "Actions" at bounding box center [881, 340] width 189 height 24
click at [1008, 339] on div "More Info" at bounding box center [1027, 339] width 77 height 9
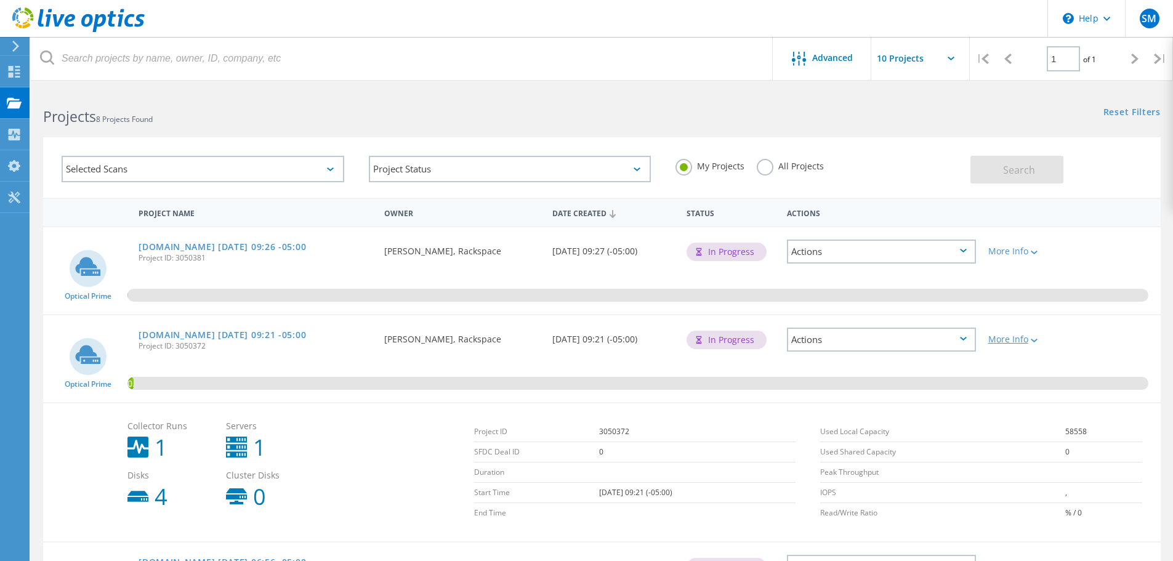
click at [1008, 339] on div "More Info" at bounding box center [1027, 339] width 77 height 9
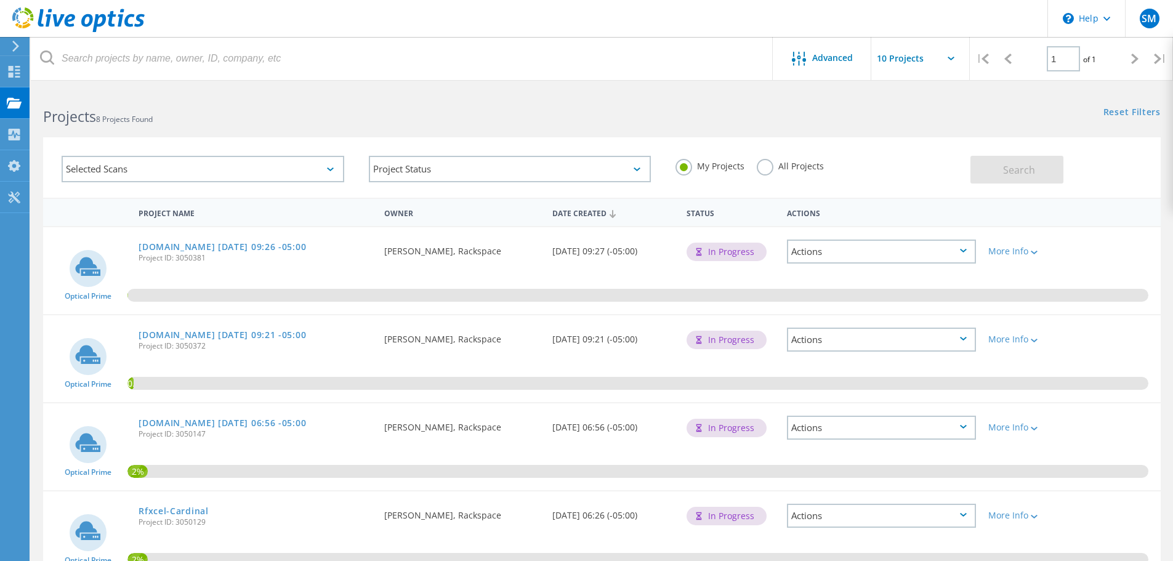
click at [867, 339] on div "Actions" at bounding box center [881, 340] width 189 height 24
click at [820, 322] on div "View Project" at bounding box center [881, 320] width 187 height 19
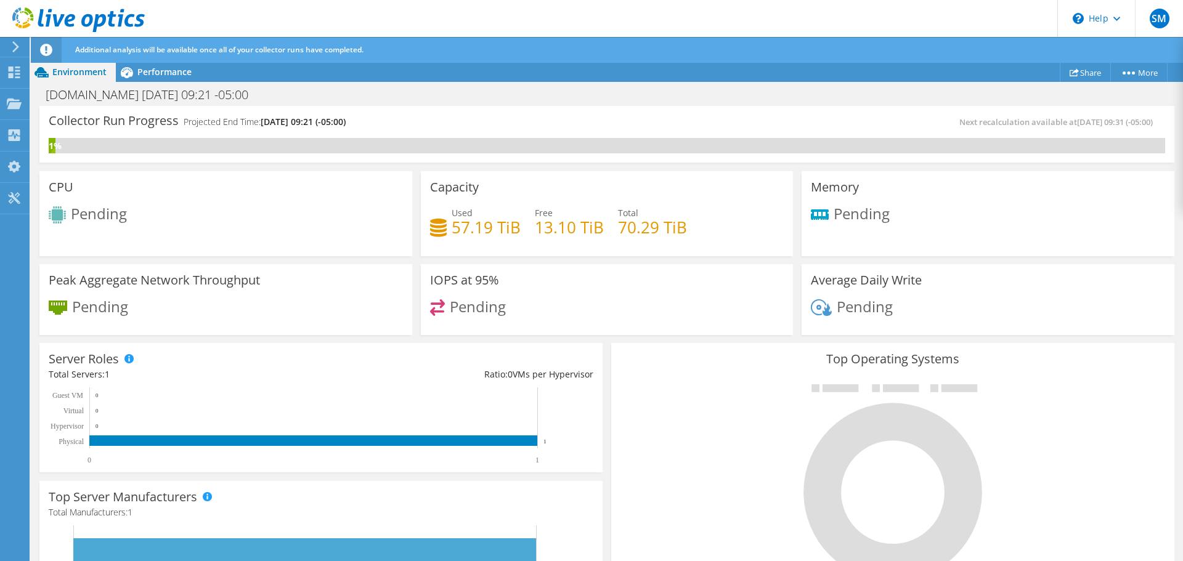
scroll to position [183, 0]
click at [147, 69] on span "Performance" at bounding box center [164, 72] width 54 height 12
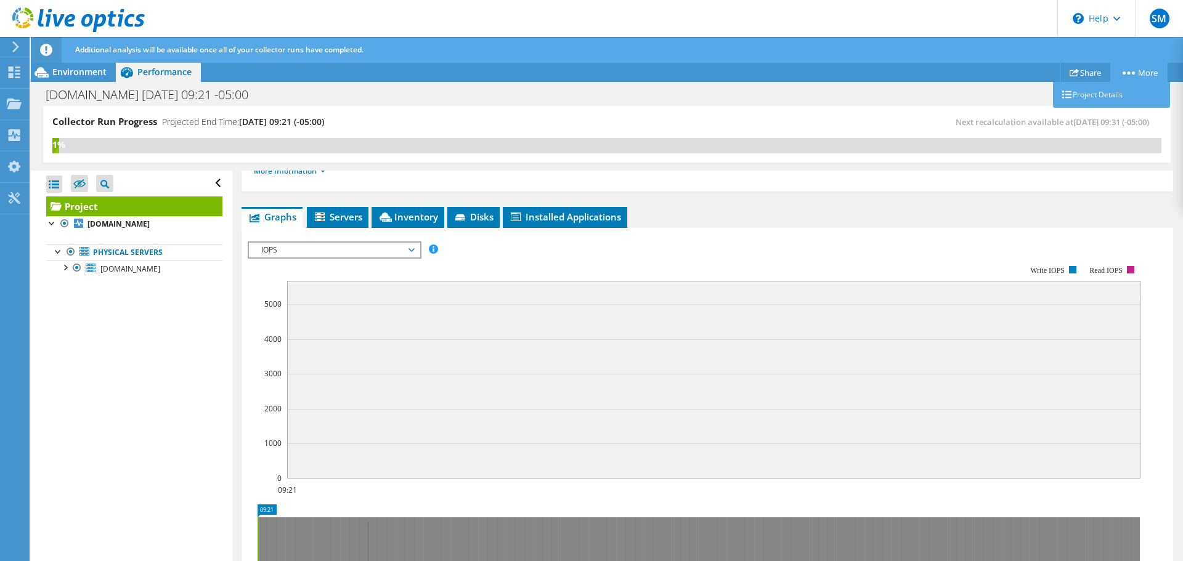
click at [1125, 75] on link "More" at bounding box center [1138, 72] width 57 height 19
click at [1106, 89] on link "Project Details" at bounding box center [1111, 95] width 117 height 26
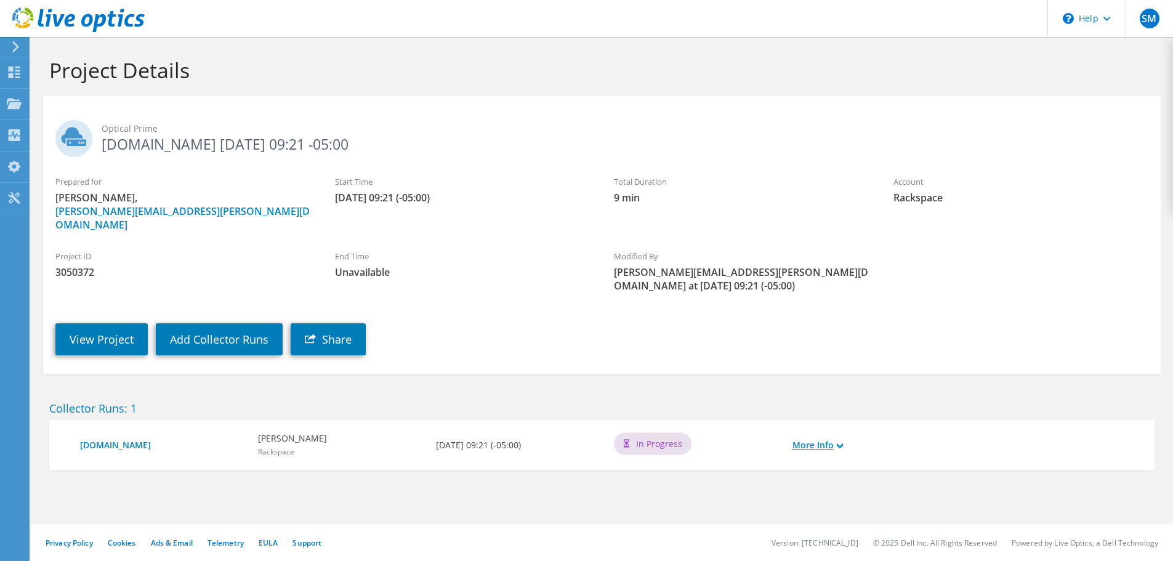
click at [811, 439] on link "More Info" at bounding box center [818, 446] width 51 height 14
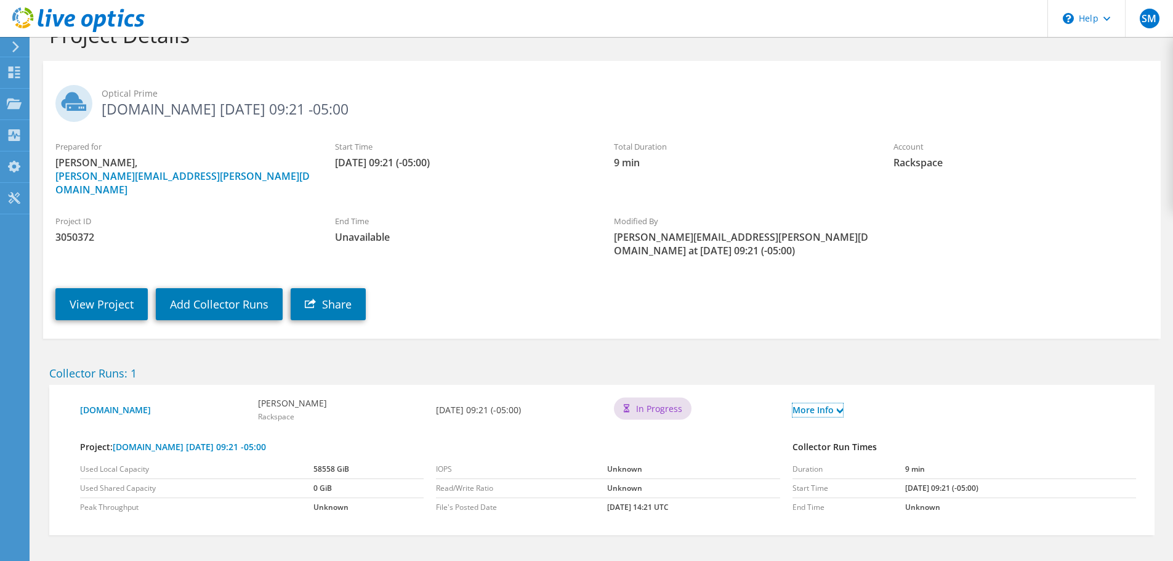
scroll to position [70, 0]
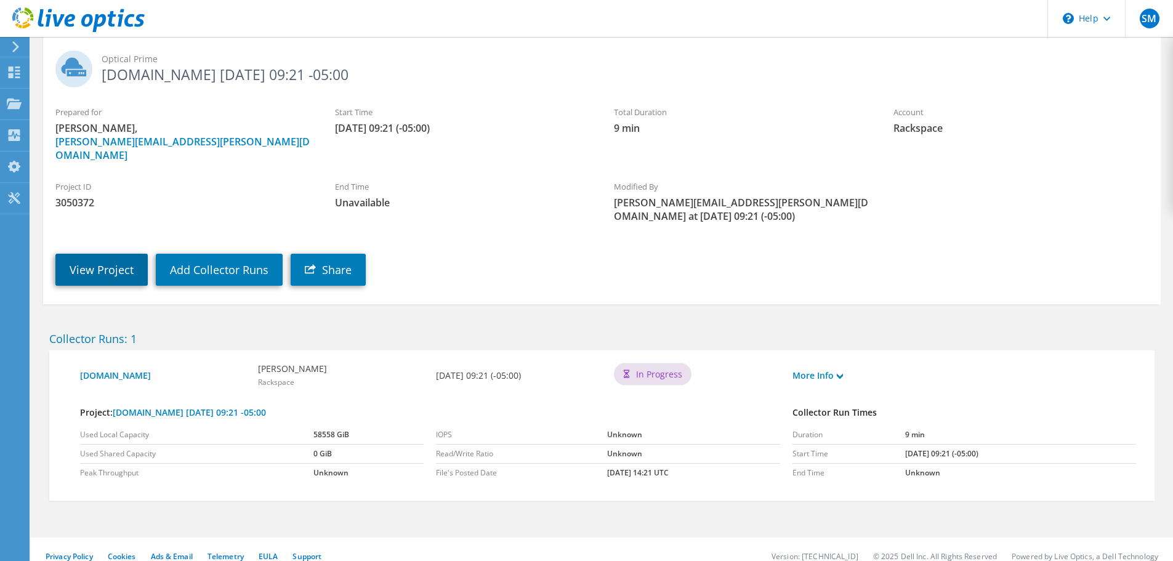
click at [117, 264] on link "View Project" at bounding box center [101, 270] width 92 height 32
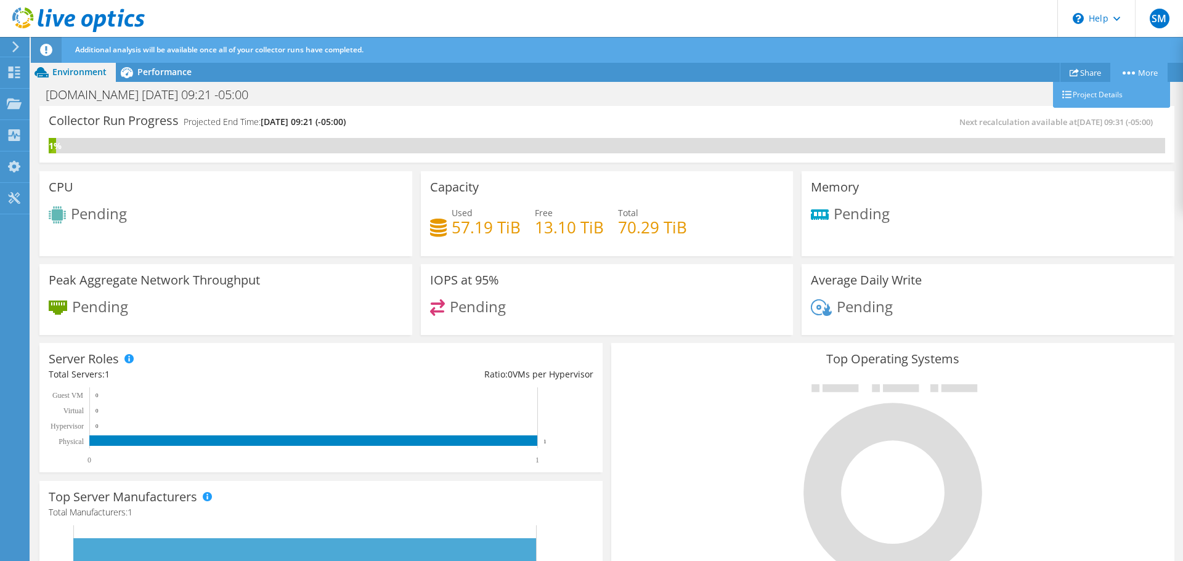
click at [1124, 67] on link "More" at bounding box center [1138, 72] width 57 height 19
click at [1103, 91] on link "Project Details" at bounding box center [1111, 95] width 117 height 26
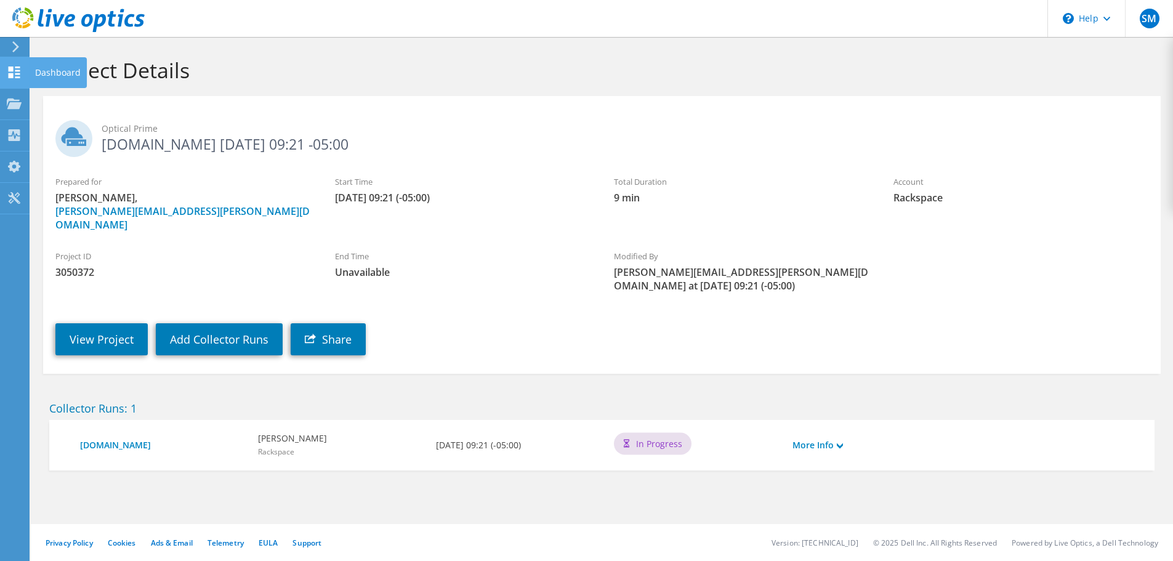
click at [60, 75] on div "Dashboard" at bounding box center [58, 72] width 58 height 31
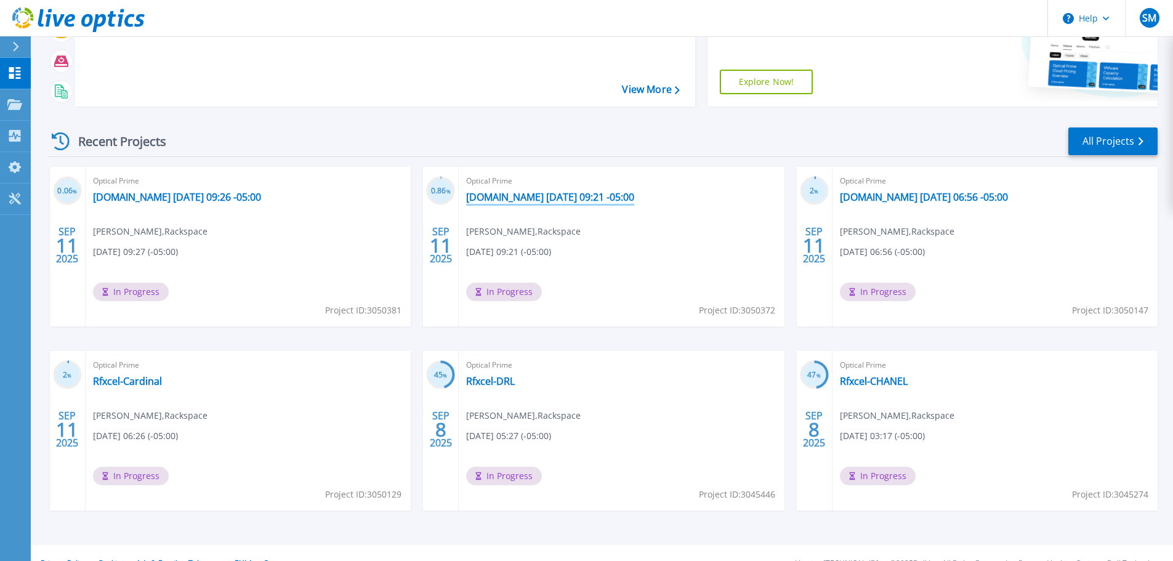
scroll to position [173, 0]
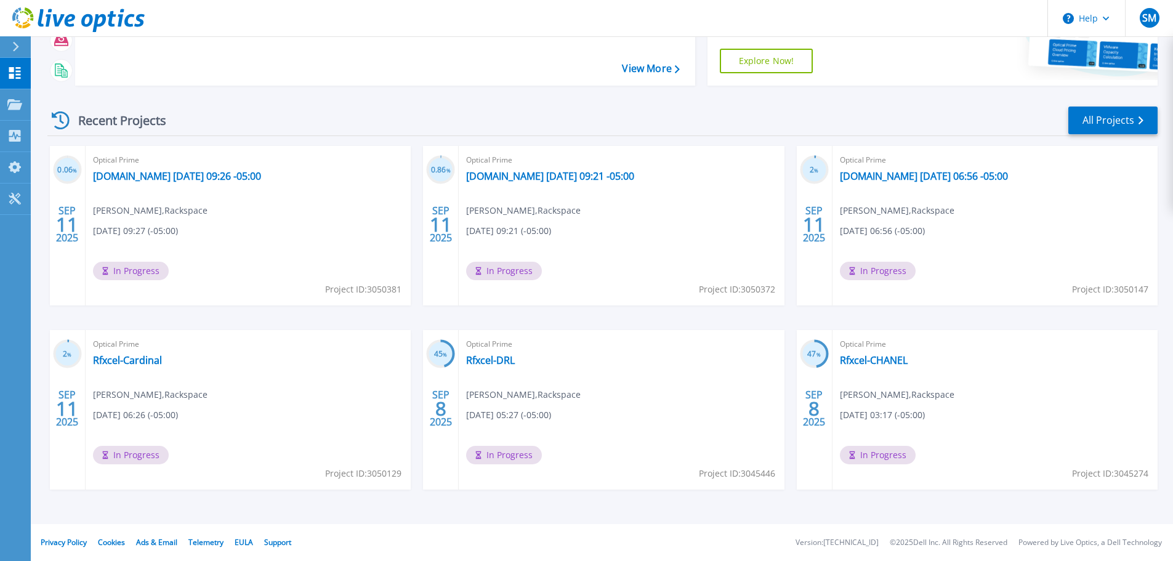
drag, startPoint x: 557, startPoint y: 180, endPoint x: 440, endPoint y: 179, distance: 116.4
click at [440, 179] on circle at bounding box center [441, 170] width 26 height 26
drag, startPoint x: 503, startPoint y: 234, endPoint x: 529, endPoint y: 236, distance: 26.5
click at [529, 236] on span "[DATE] 09:21 (-05:00)" at bounding box center [508, 231] width 85 height 14
click at [527, 241] on div "Optical Prime [DOMAIN_NAME] [DATE] 09:21 -05:00 [PERSON_NAME] , Rackspace [DATE…" at bounding box center [621, 226] width 325 height 160
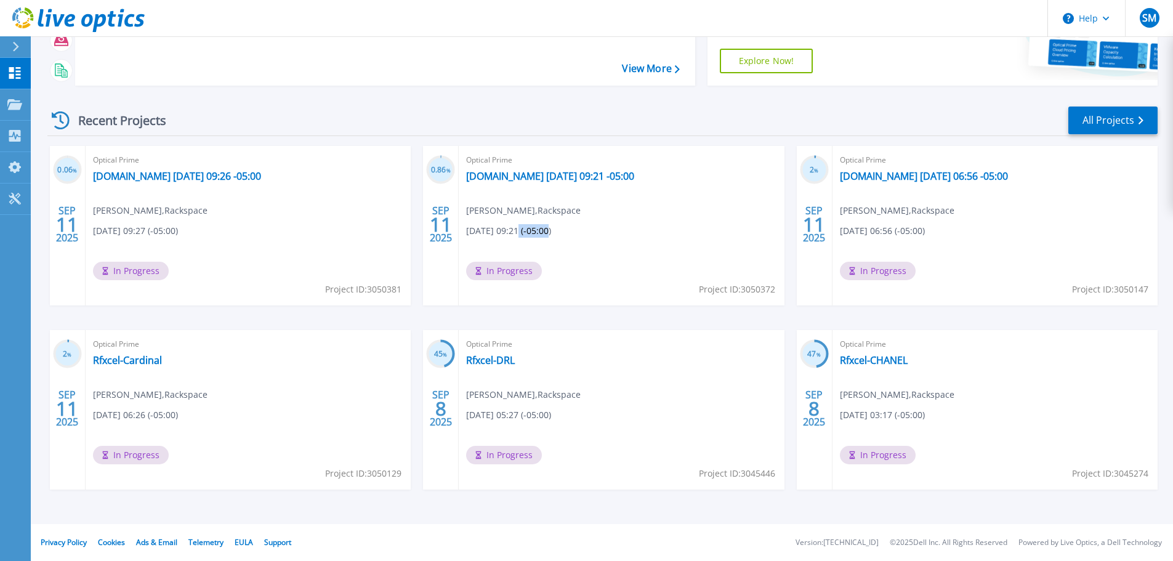
drag, startPoint x: 518, startPoint y: 232, endPoint x: 545, endPoint y: 233, distance: 27.1
click at [545, 233] on span "[DATE] 09:21 (-05:00)" at bounding box center [508, 231] width 85 height 14
click at [548, 242] on div "Optical Prime [DOMAIN_NAME] [DATE] 09:21 -05:00 [PERSON_NAME] , Rackspace [DATE…" at bounding box center [621, 226] width 325 height 160
click at [613, 177] on link "[DOMAIN_NAME] [DATE] 09:21 -05:00" at bounding box center [550, 176] width 168 height 12
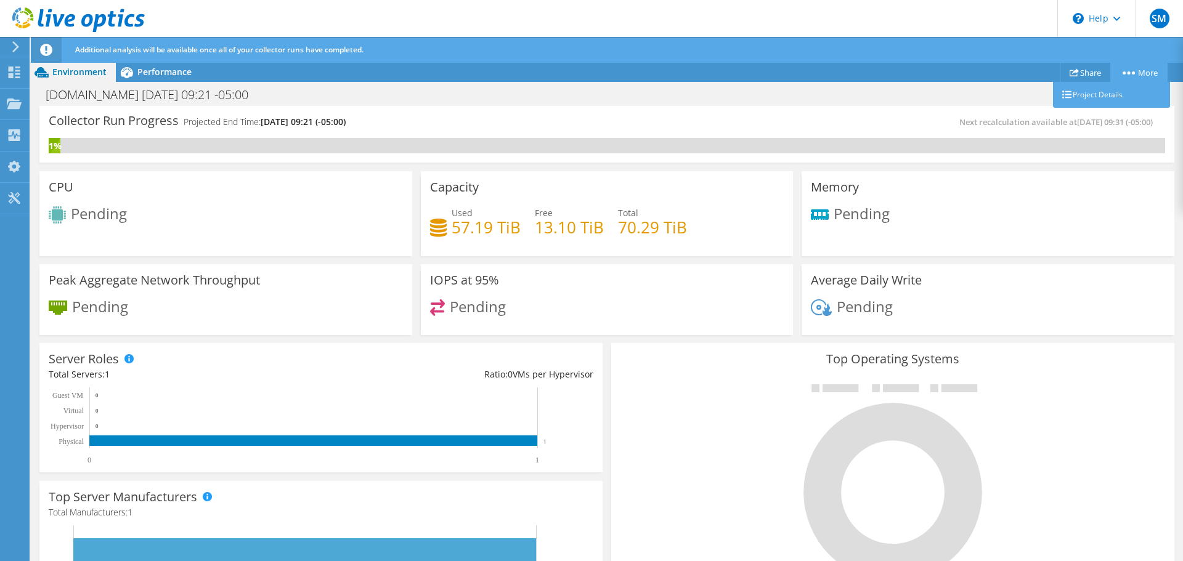
click at [1128, 68] on link "More" at bounding box center [1138, 72] width 57 height 19
click at [158, 72] on span "Performance" at bounding box center [164, 72] width 54 height 12
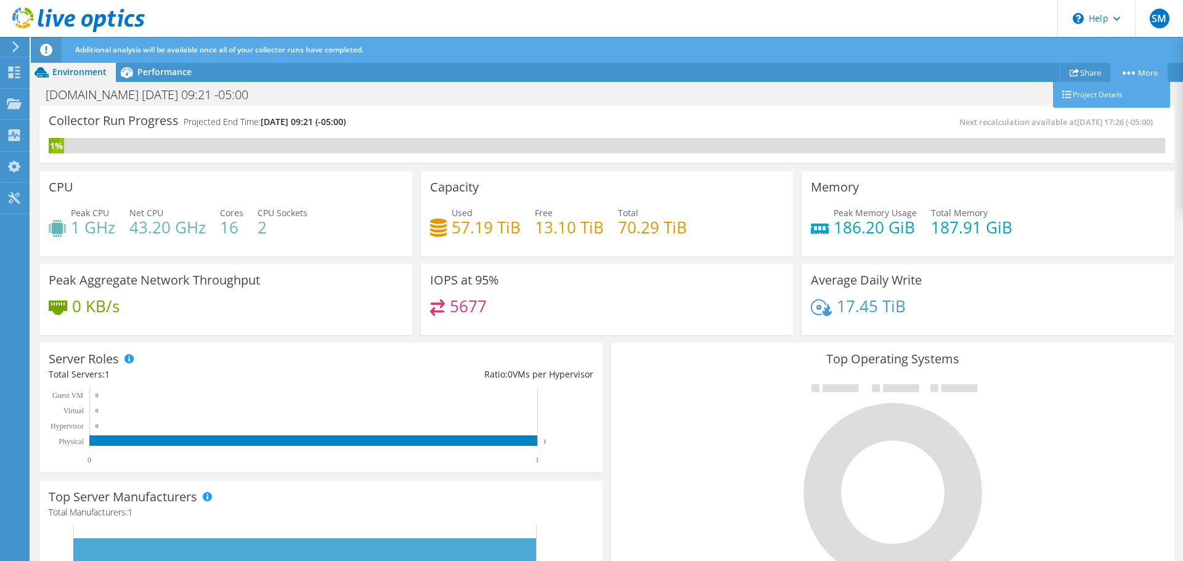
click at [1122, 68] on link "More" at bounding box center [1138, 72] width 57 height 19
click at [1127, 73] on circle at bounding box center [1128, 72] width 3 height 3
click at [1126, 71] on icon at bounding box center [1128, 72] width 12 height 3
click at [1127, 72] on circle at bounding box center [1128, 72] width 3 height 3
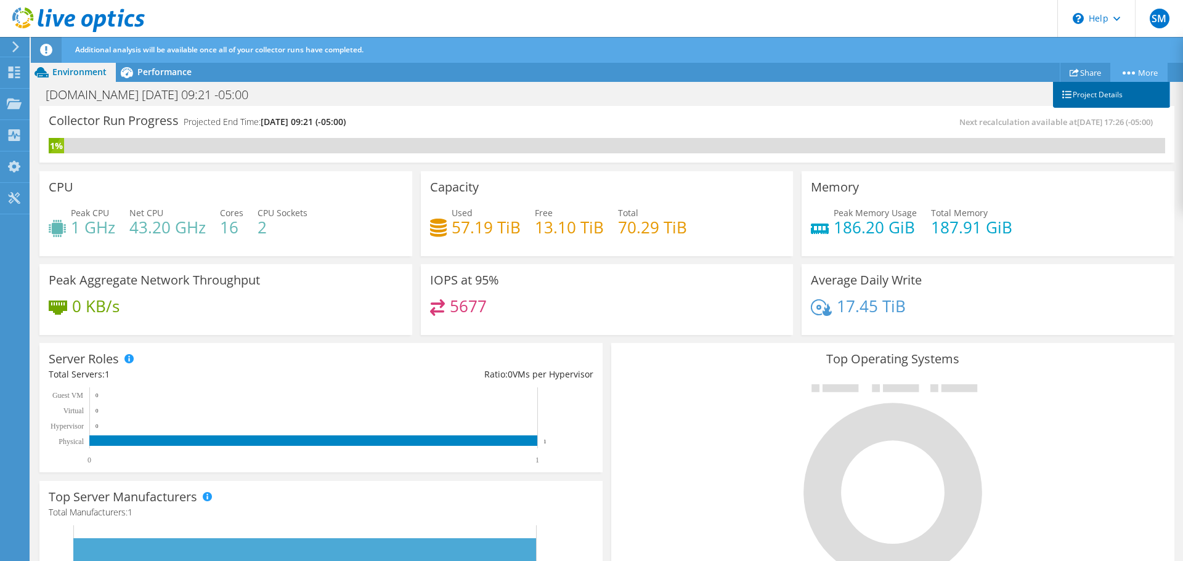
click at [1086, 95] on link "Project Details" at bounding box center [1111, 95] width 117 height 26
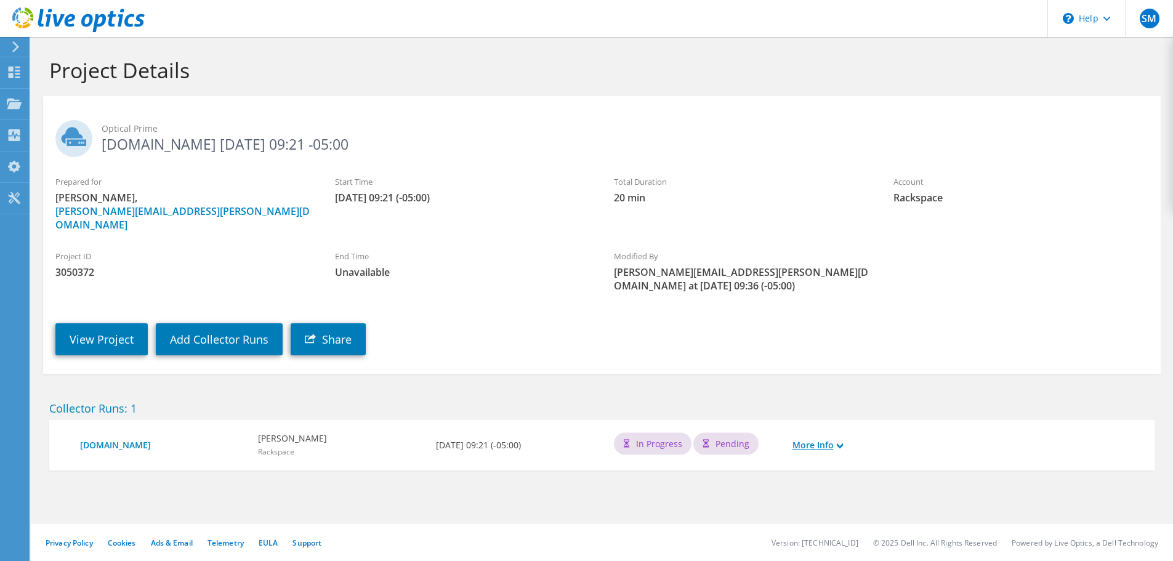
click at [843, 439] on link "More Info" at bounding box center [818, 446] width 51 height 14
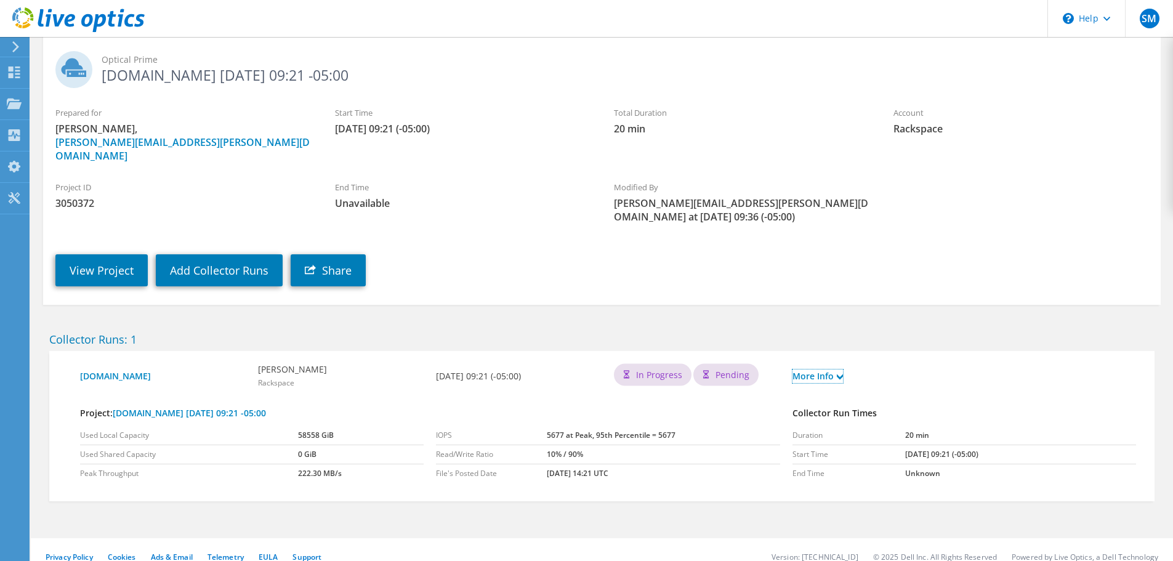
scroll to position [70, 0]
click at [106, 254] on link "View Project" at bounding box center [101, 270] width 92 height 32
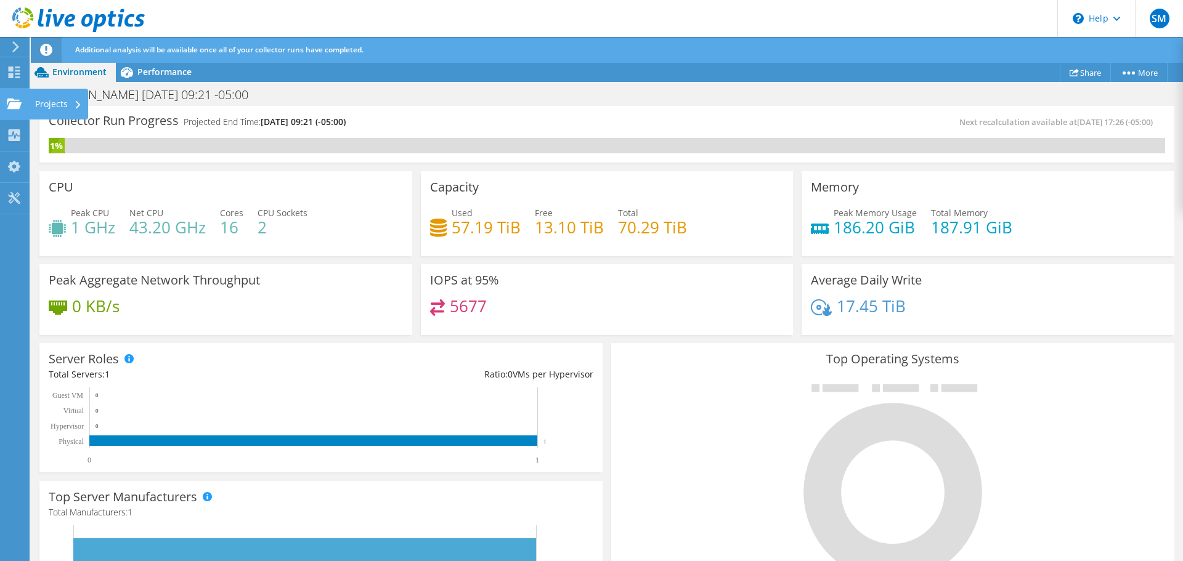
click at [56, 102] on div "Projects" at bounding box center [58, 104] width 59 height 31
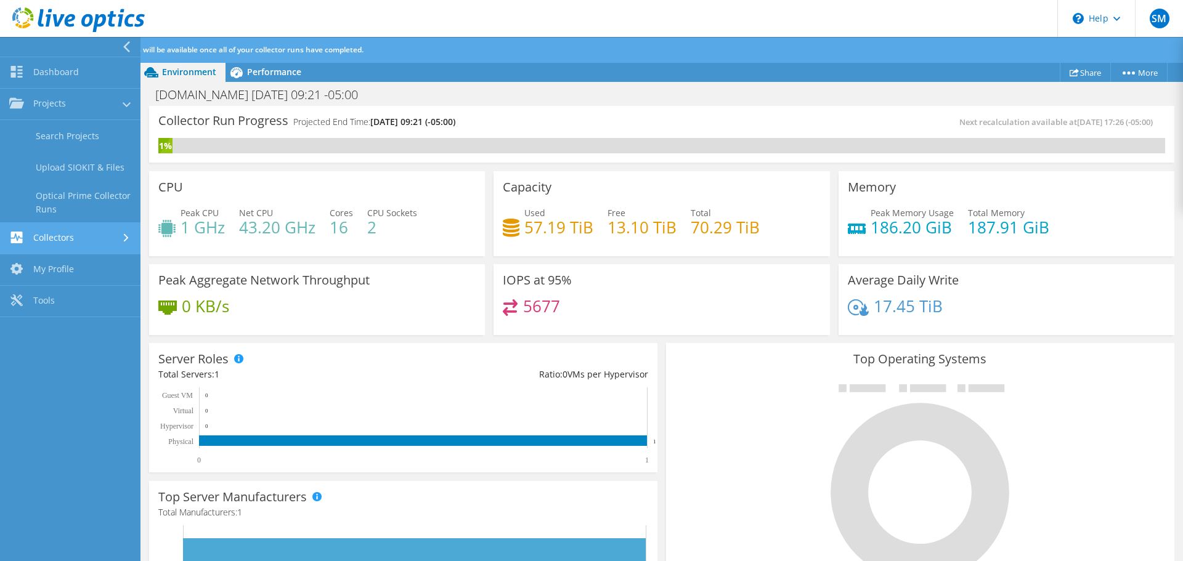
click at [64, 232] on link "Collectors" at bounding box center [70, 238] width 140 height 31
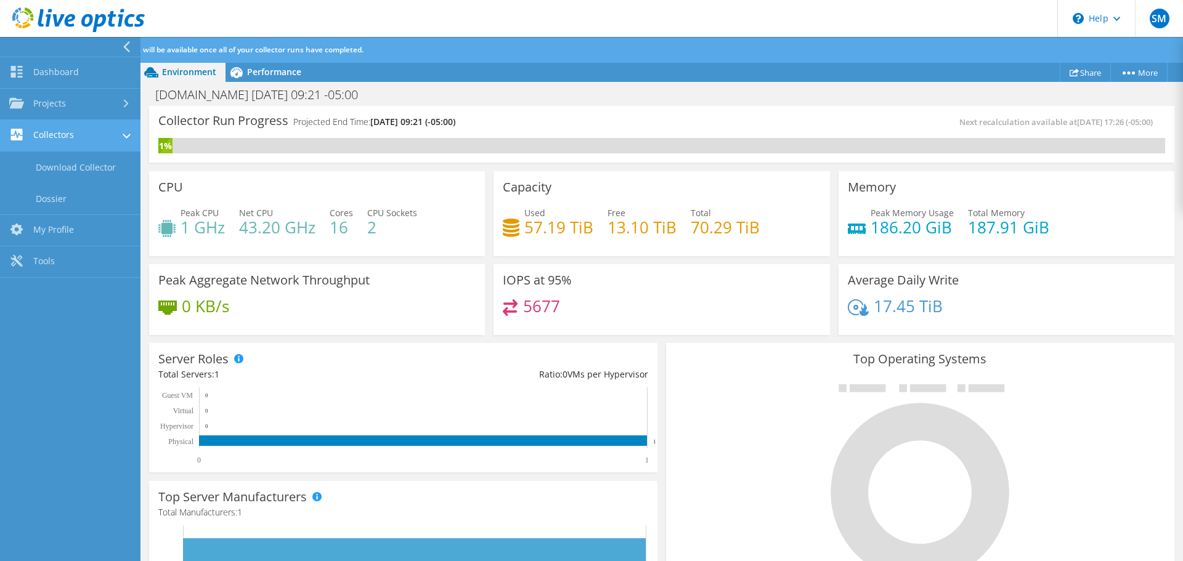
click at [78, 139] on link "Collectors" at bounding box center [70, 135] width 140 height 31
click at [73, 132] on link "Collectors" at bounding box center [70, 135] width 140 height 31
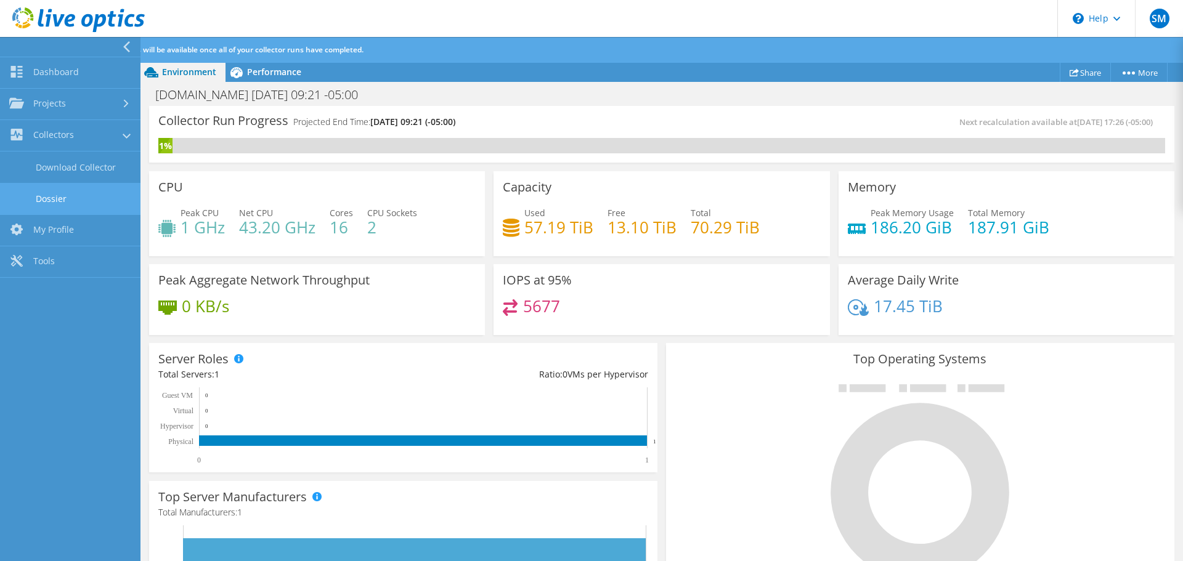
click at [52, 202] on link "Dossier" at bounding box center [70, 198] width 140 height 31
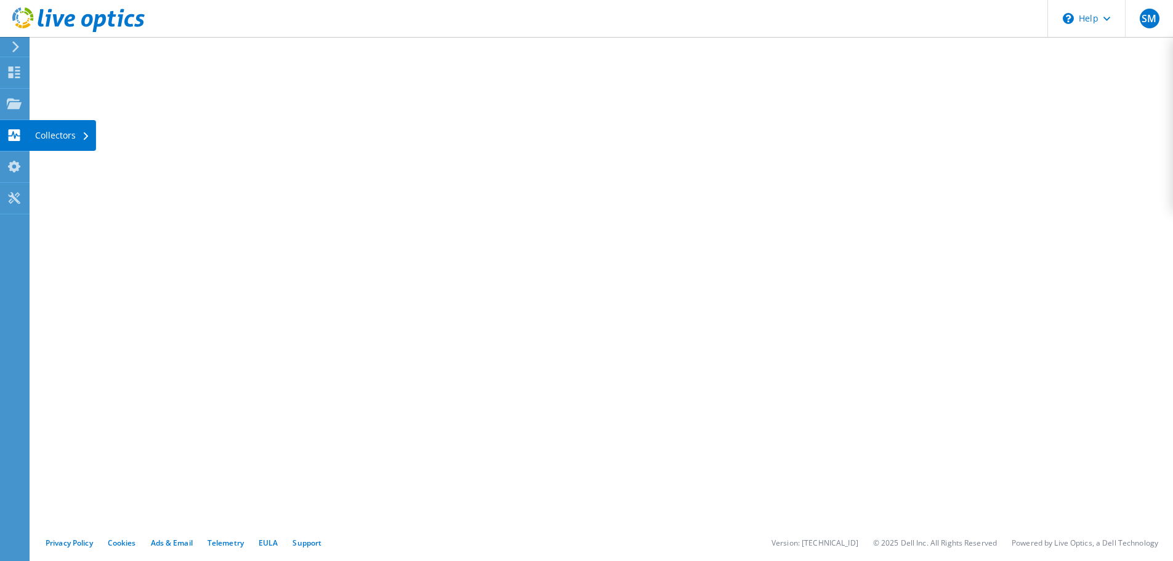
click at [49, 137] on div "Collectors" at bounding box center [62, 135] width 67 height 31
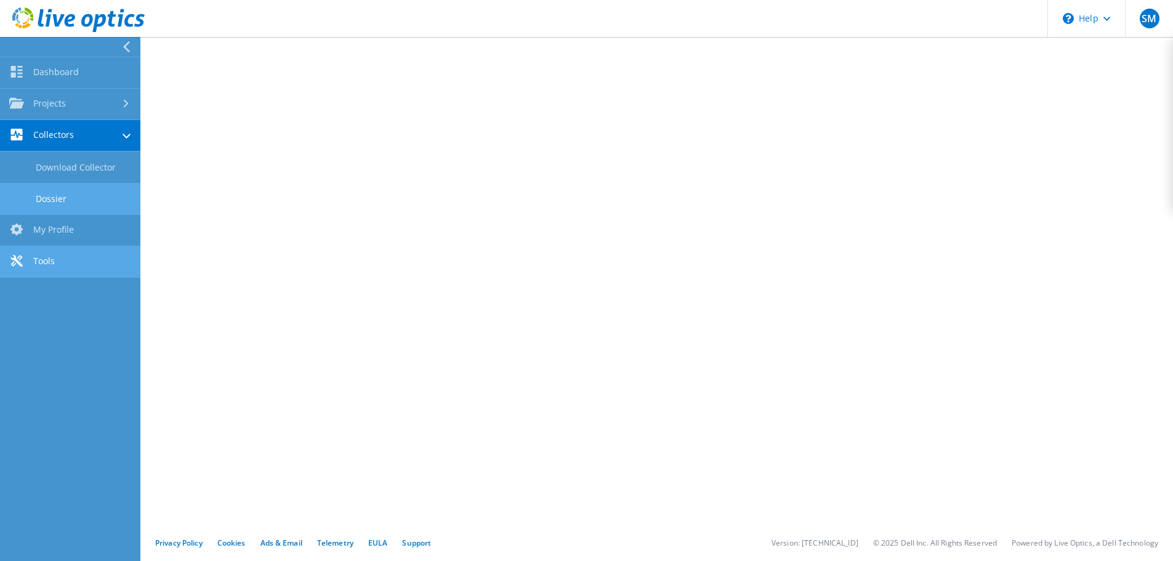
click at [71, 257] on link "Tools" at bounding box center [70, 261] width 140 height 31
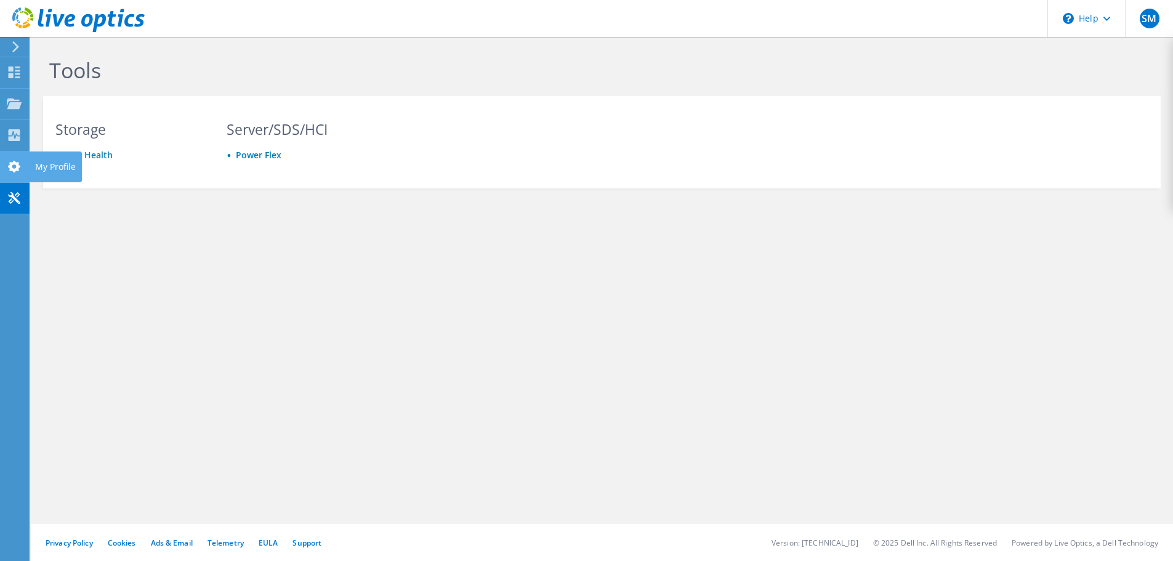
click at [17, 168] on use at bounding box center [14, 167] width 12 height 12
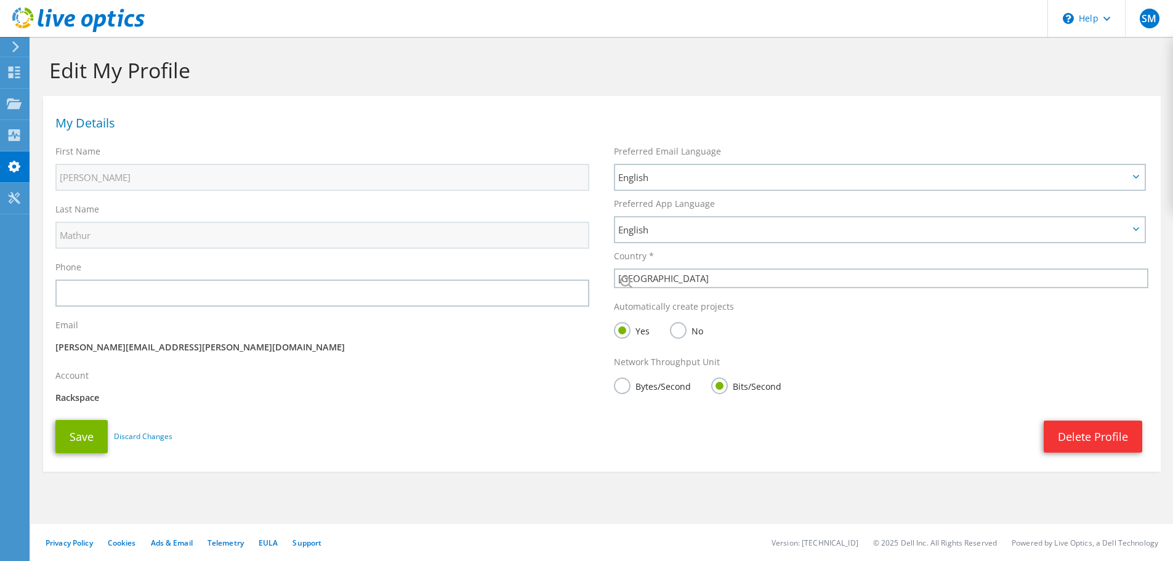
select select "101"
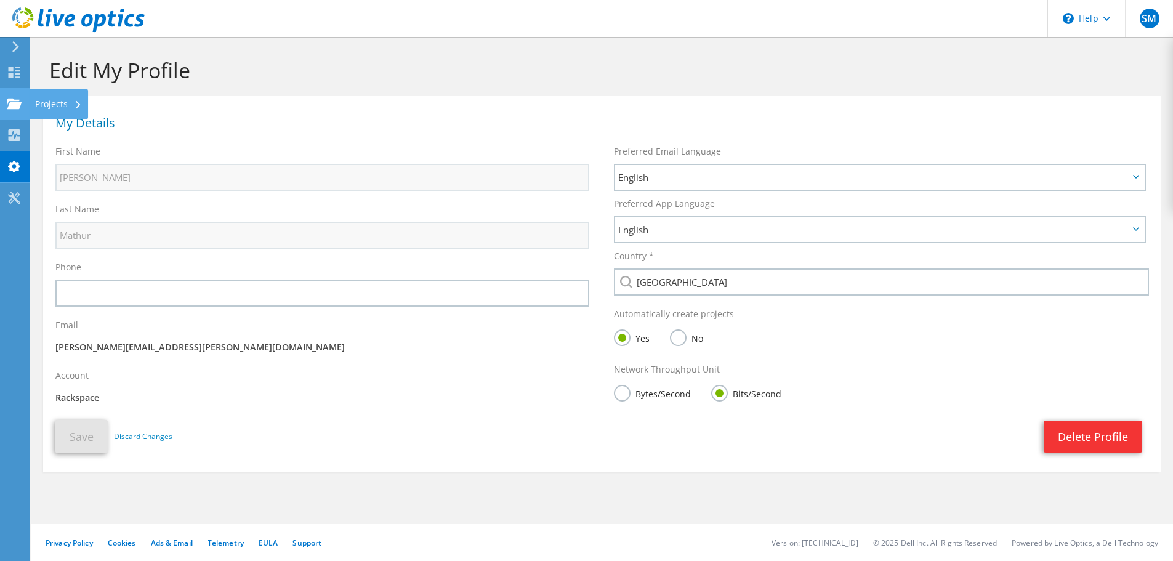
click at [46, 105] on div "Projects" at bounding box center [58, 104] width 59 height 31
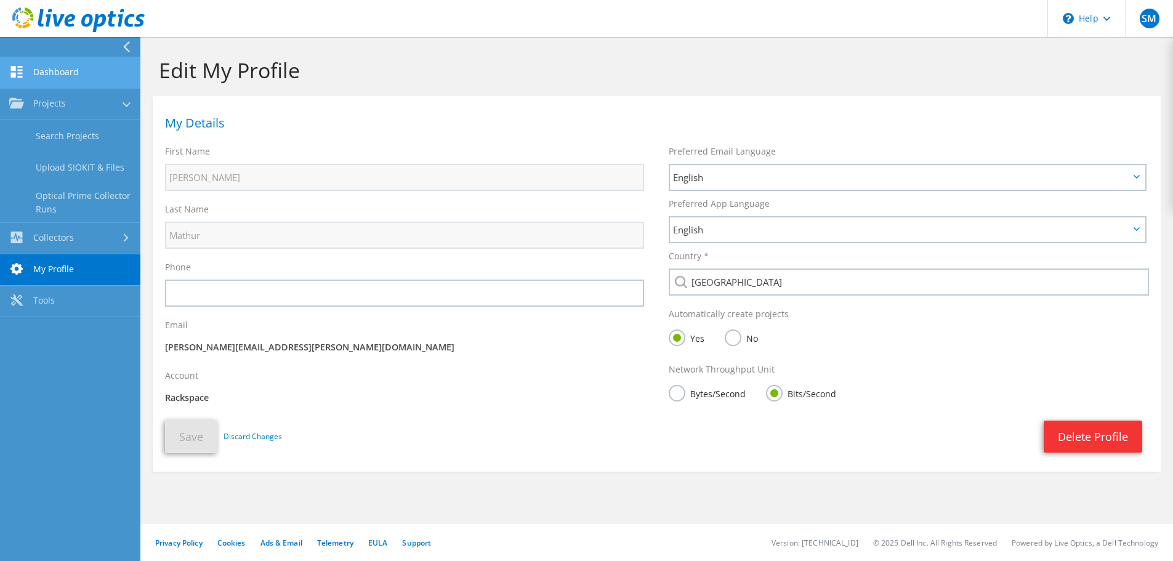
click at [69, 68] on link "Dashboard" at bounding box center [70, 72] width 140 height 31
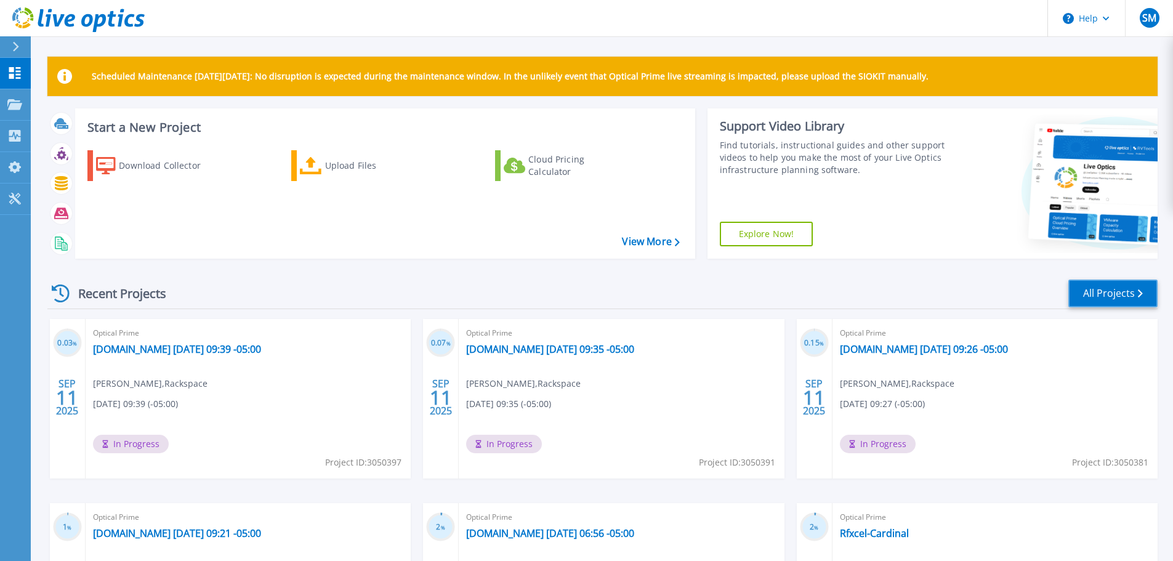
click at [1090, 291] on link "All Projects" at bounding box center [1113, 294] width 89 height 28
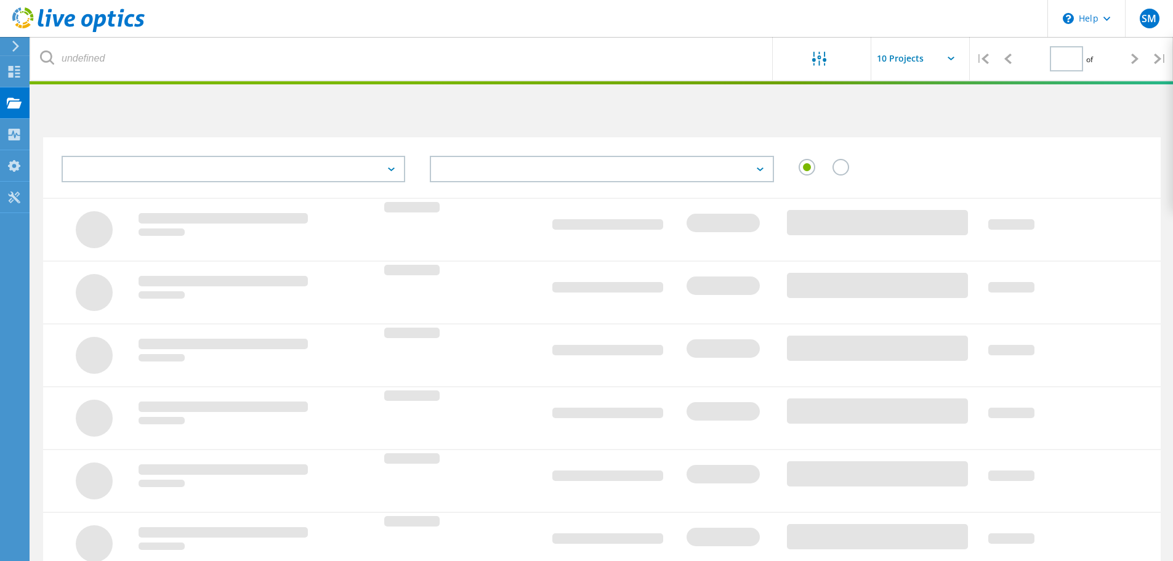
type input "1"
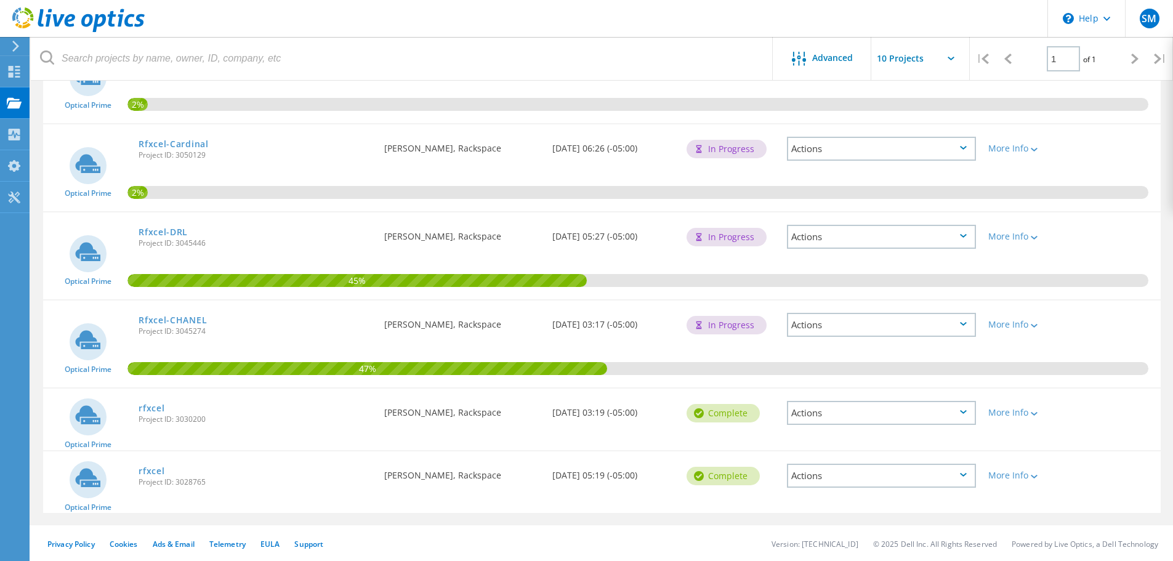
scroll to position [544, 0]
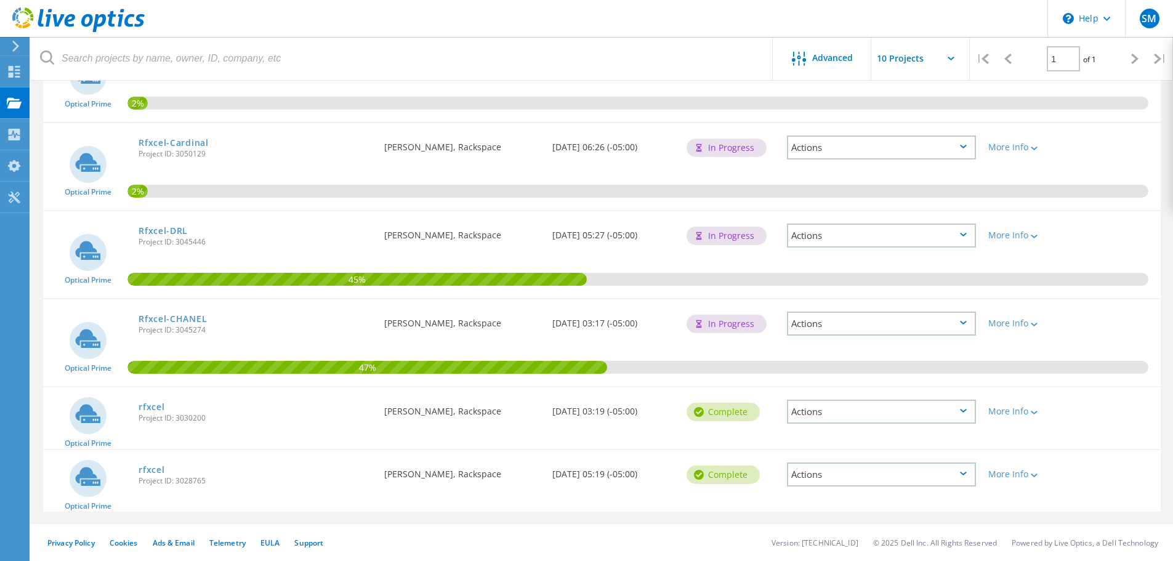
click at [963, 415] on div "Actions" at bounding box center [881, 412] width 189 height 24
click at [965, 322] on icon at bounding box center [963, 323] width 7 height 4
click at [1073, 379] on div "47%" at bounding box center [602, 342] width 1118 height 87
click at [964, 474] on icon at bounding box center [963, 474] width 7 height 4
click at [1060, 442] on div "Optical Prime rfxcel Project ID: 3030200 Requested By Saransh Mathur, Rackspace…" at bounding box center [602, 418] width 1118 height 62
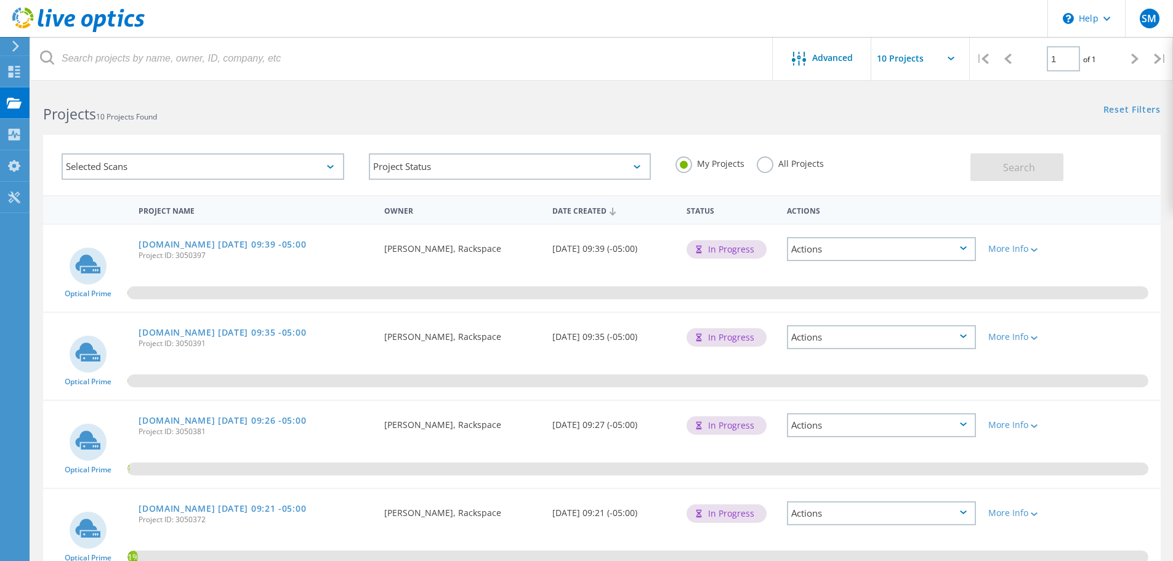
scroll to position [0, 0]
click at [767, 168] on label "All Projects" at bounding box center [790, 165] width 67 height 12
click at [0, 0] on input "All Projects" at bounding box center [0, 0] width 0 height 0
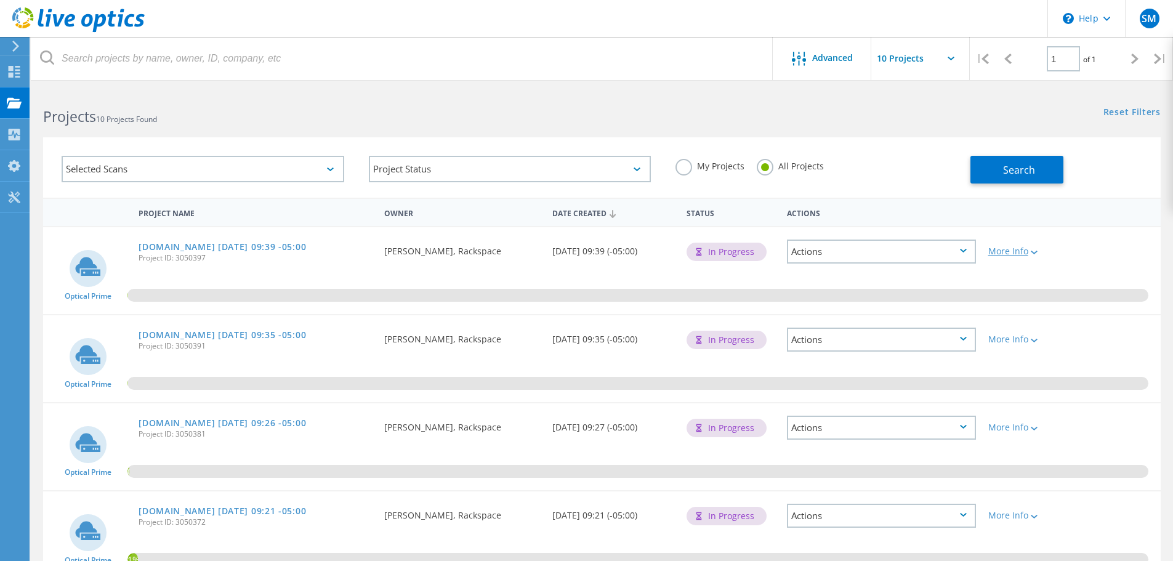
click at [1031, 253] on div at bounding box center [1033, 251] width 9 height 7
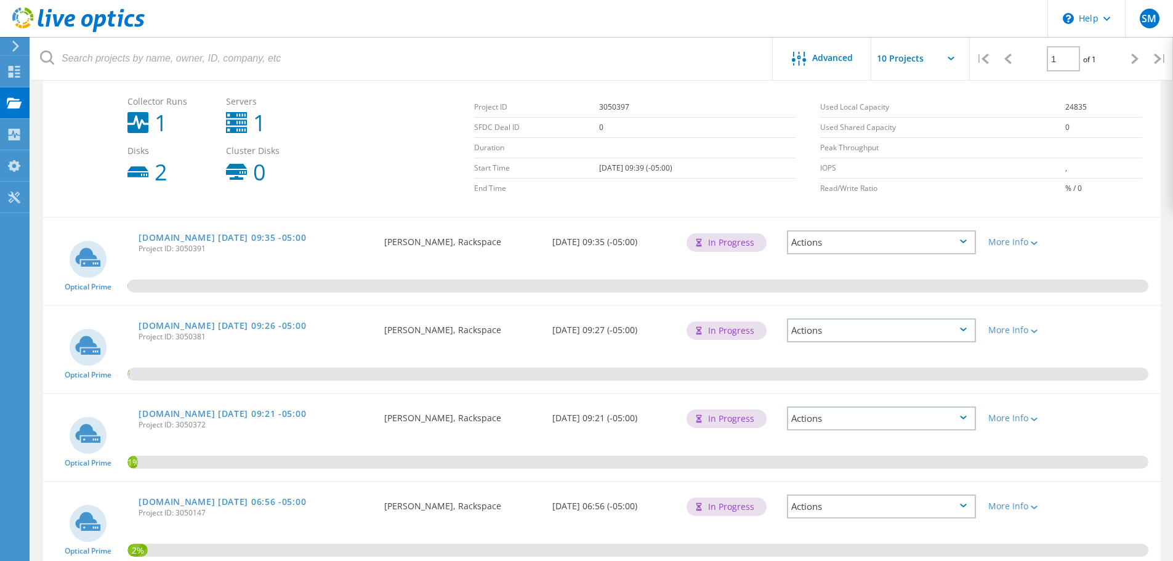
scroll to position [246, 0]
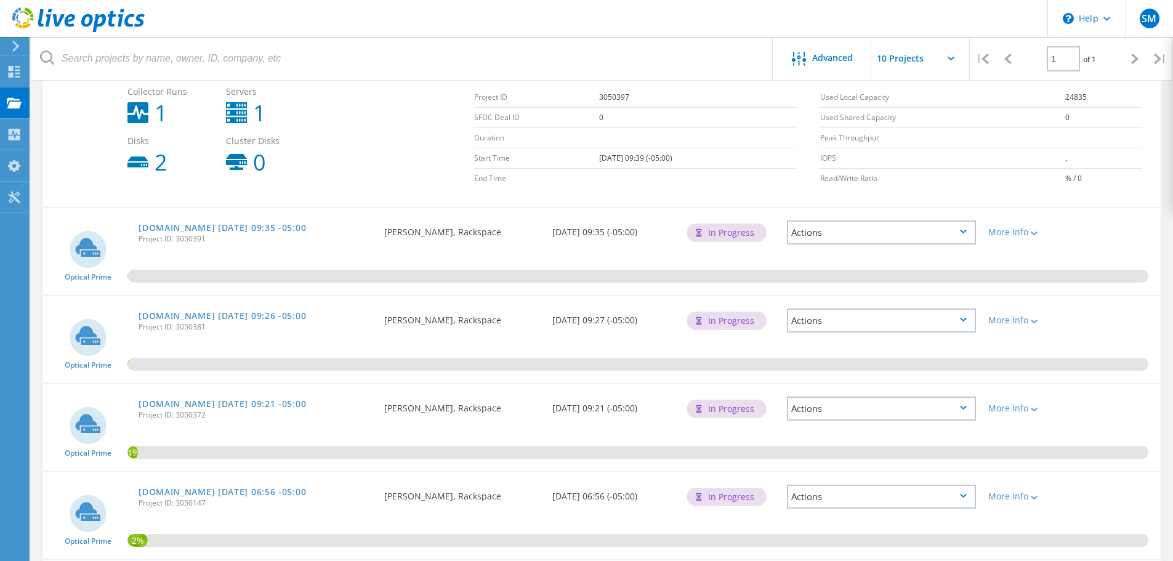
click at [747, 229] on div "In Progress" at bounding box center [727, 233] width 80 height 18
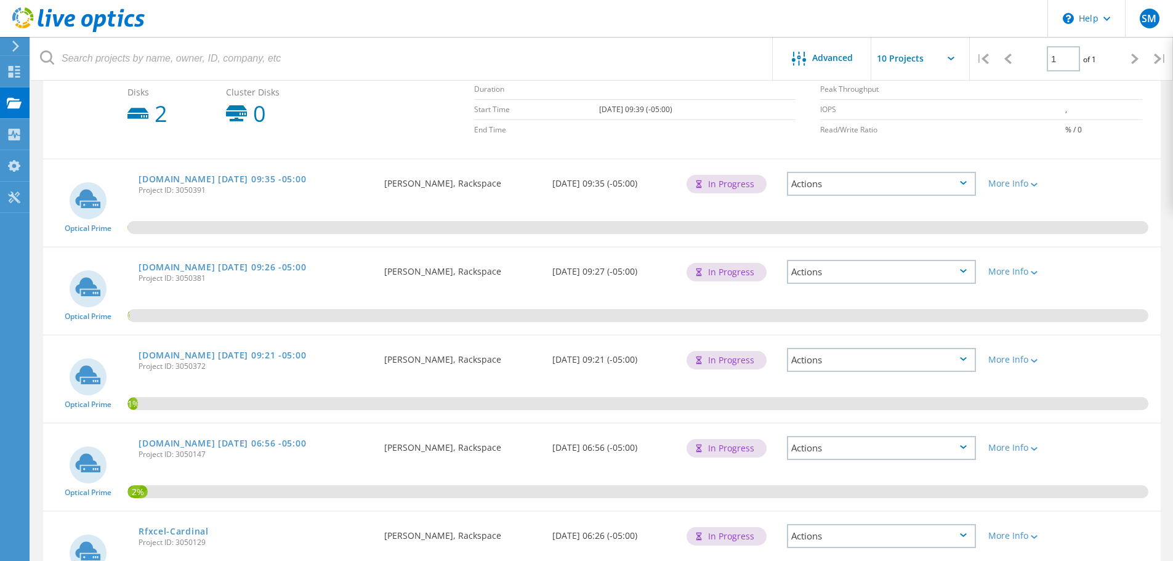
scroll to position [308, 0]
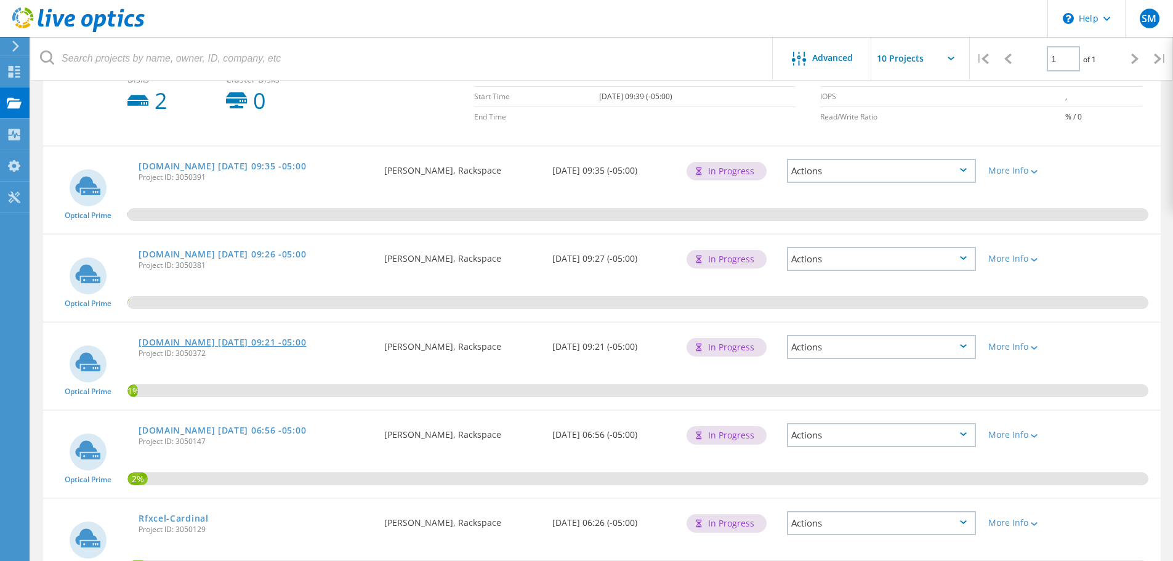
click at [306, 344] on link "[DOMAIN_NAME] [DATE] 09:21 -05:00" at bounding box center [223, 342] width 168 height 9
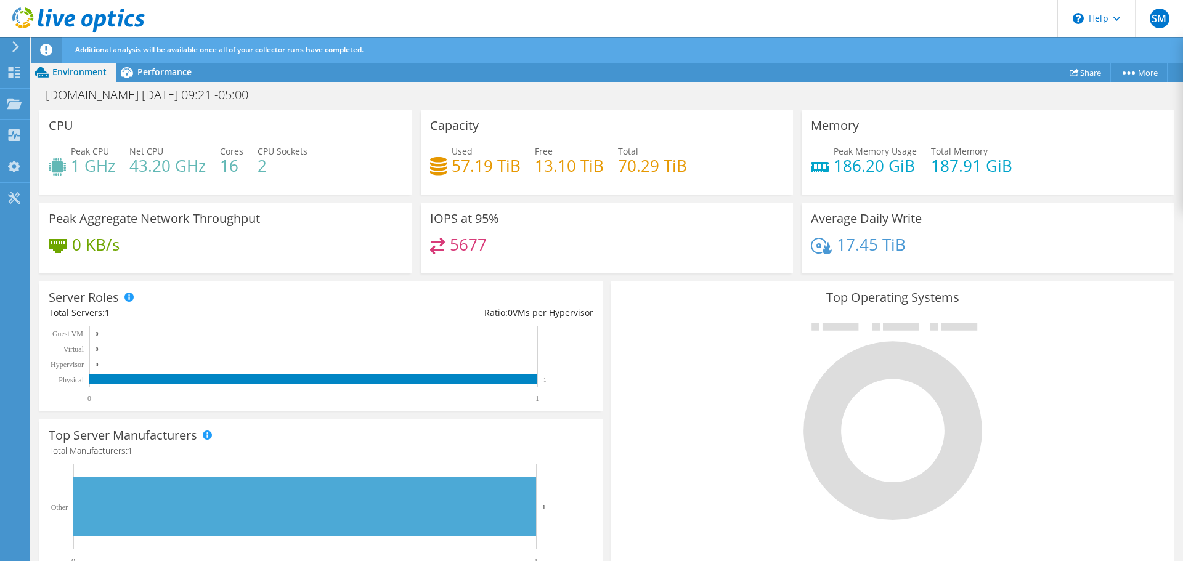
scroll to position [183, 0]
click at [38, 135] on div "Collectors" at bounding box center [62, 135] width 67 height 31
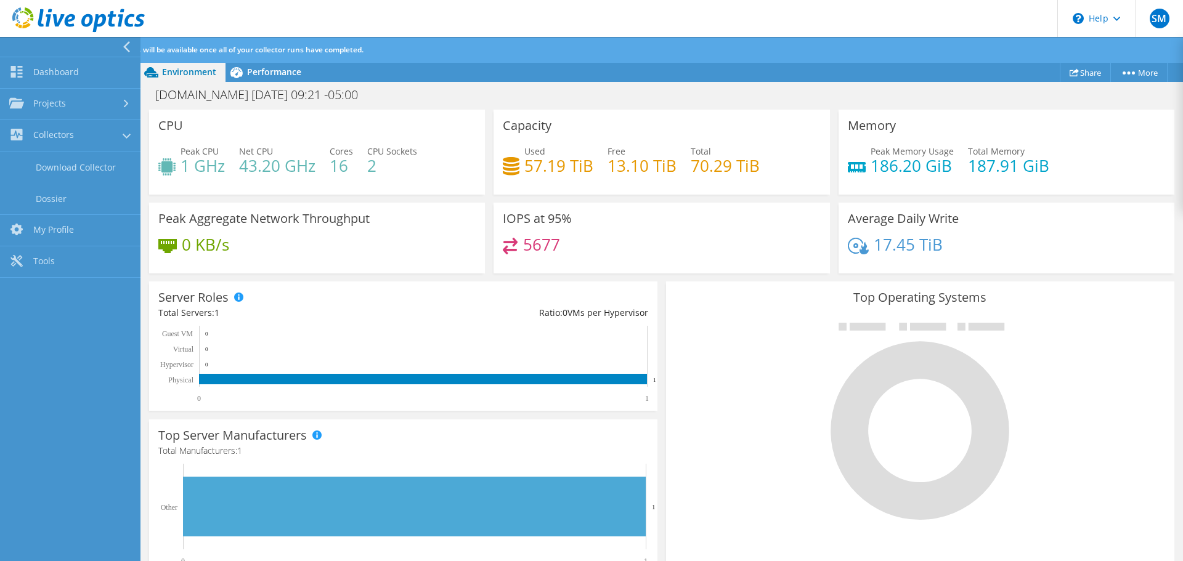
click at [38, 135] on link "Collectors" at bounding box center [70, 135] width 140 height 31
click at [49, 108] on link "Projects" at bounding box center [70, 104] width 140 height 31
click at [328, 197] on div "CPU Peak CPU 1 GHz Net CPU 43.20 GHz Cores 16 CPU Sockets 2" at bounding box center [317, 151] width 344 height 93
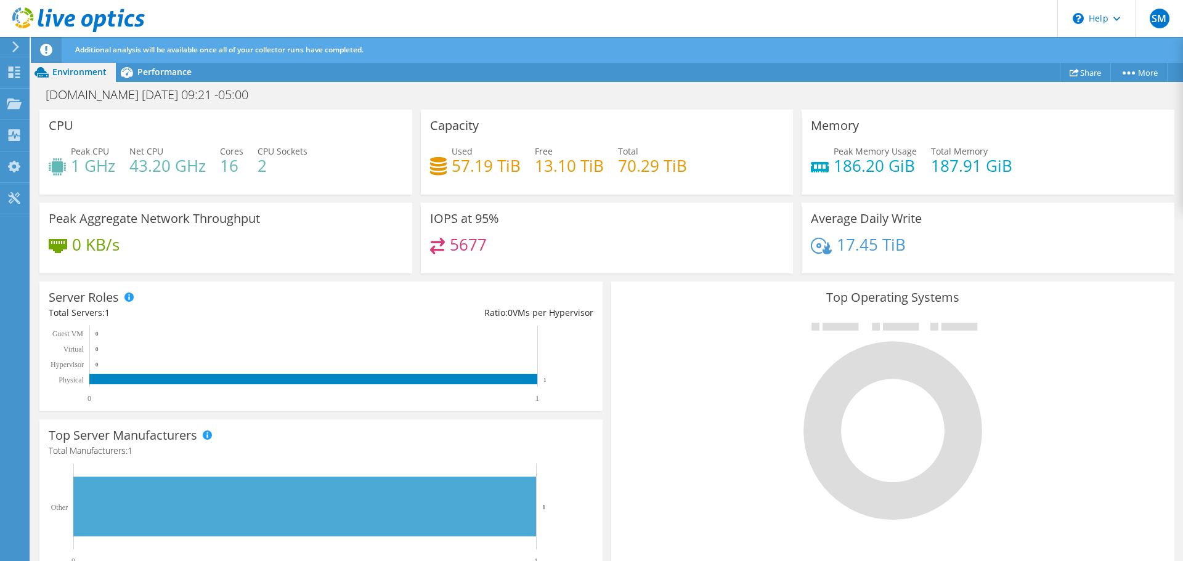
scroll to position [368, 0]
click at [1128, 78] on link "More" at bounding box center [1138, 72] width 57 height 19
click at [1127, 73] on circle at bounding box center [1128, 72] width 3 height 3
click at [150, 69] on span "Performance" at bounding box center [164, 72] width 54 height 12
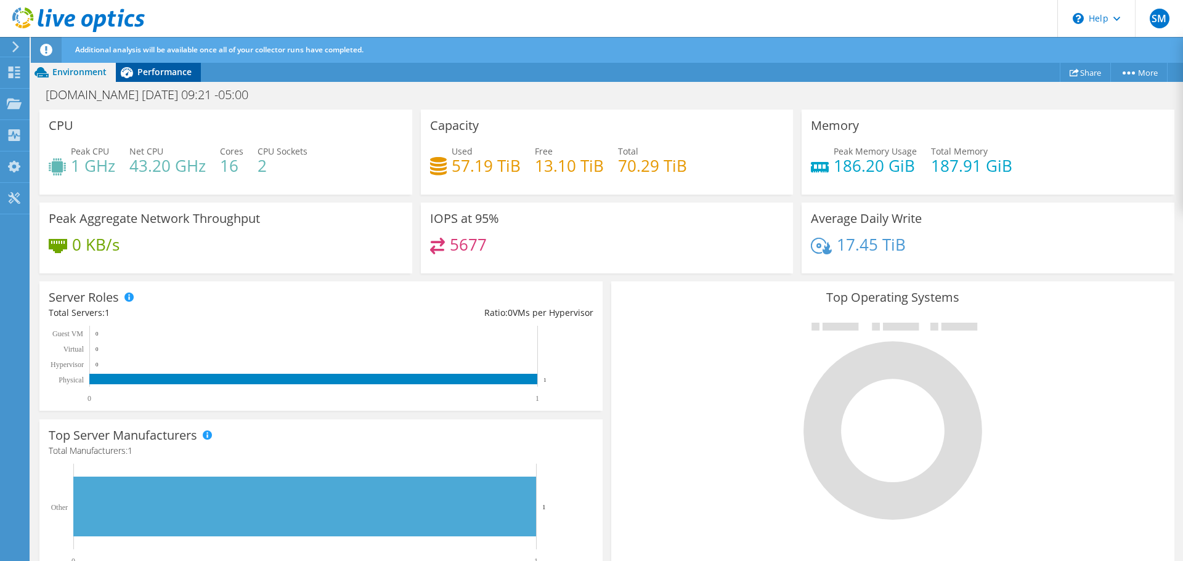
scroll to position [0, 0]
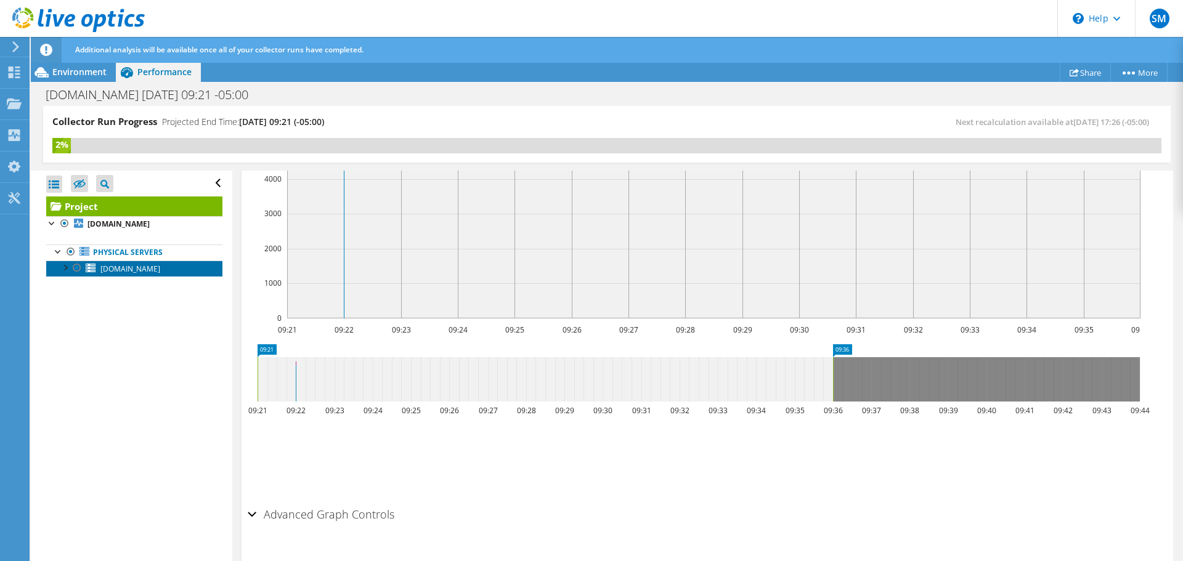
click at [153, 271] on span "[DOMAIN_NAME]" at bounding box center [130, 269] width 60 height 10
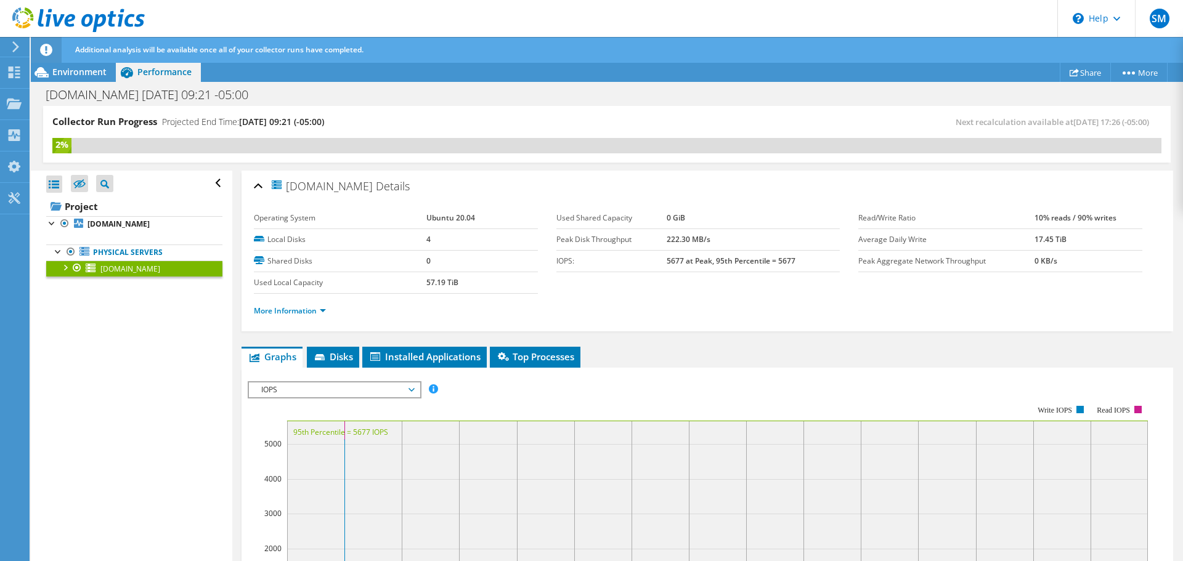
click at [13, 45] on icon at bounding box center [15, 46] width 9 height 11
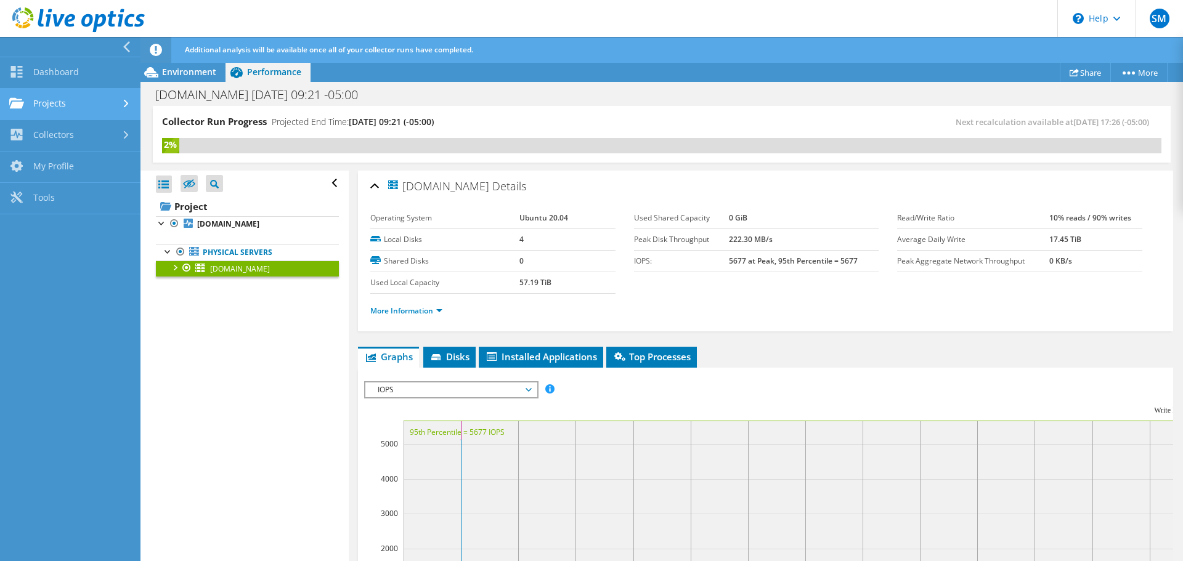
click at [49, 99] on link "Projects" at bounding box center [70, 104] width 140 height 31
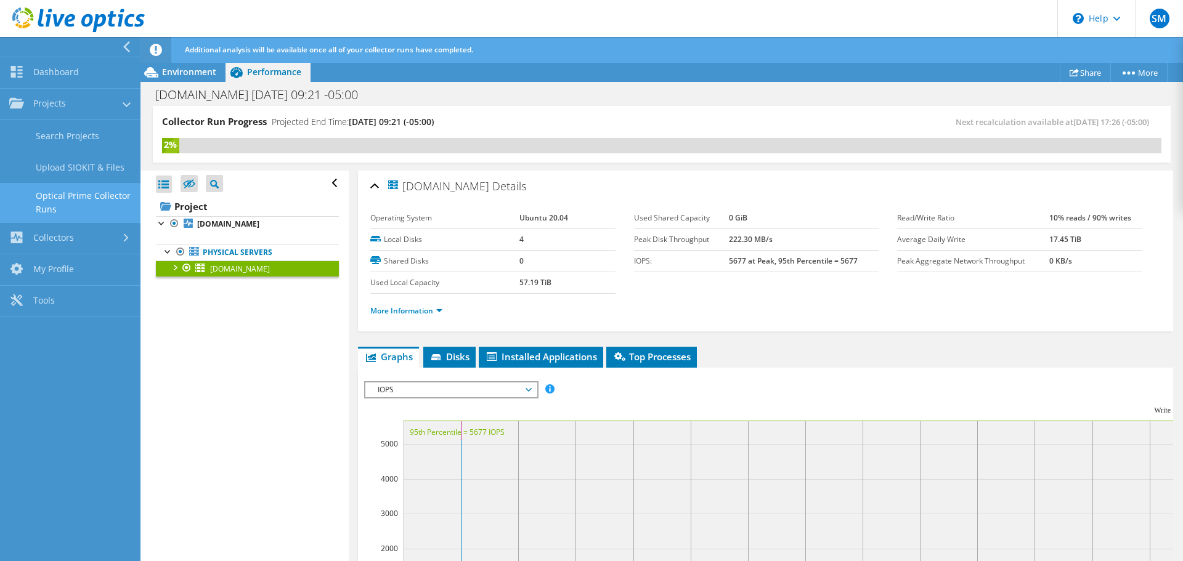
click at [83, 198] on link "Optical Prime Collector Runs" at bounding box center [70, 202] width 140 height 39
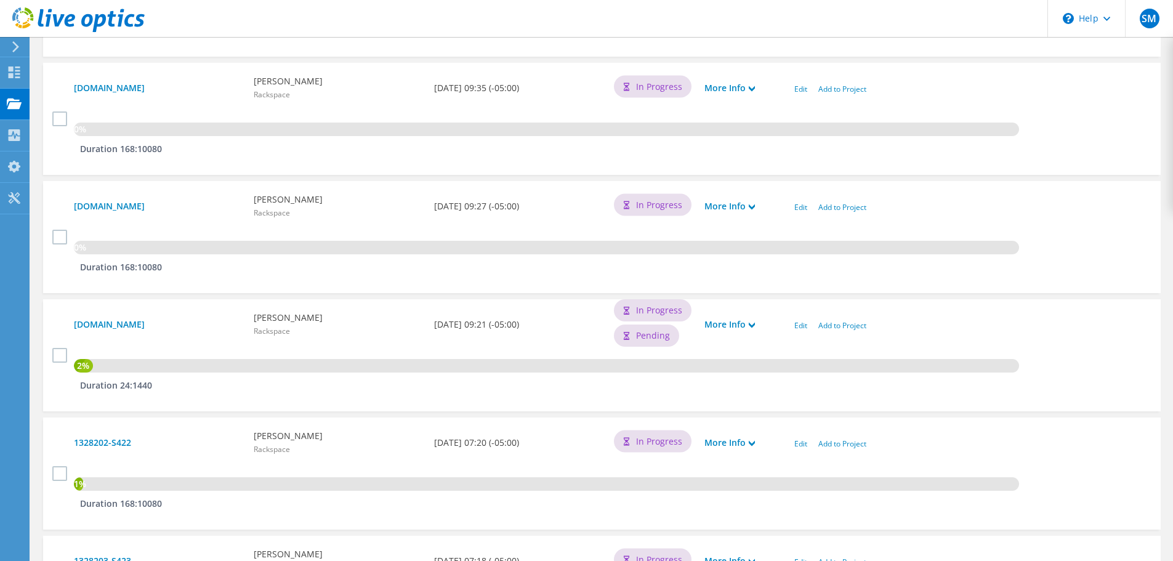
scroll to position [493, 0]
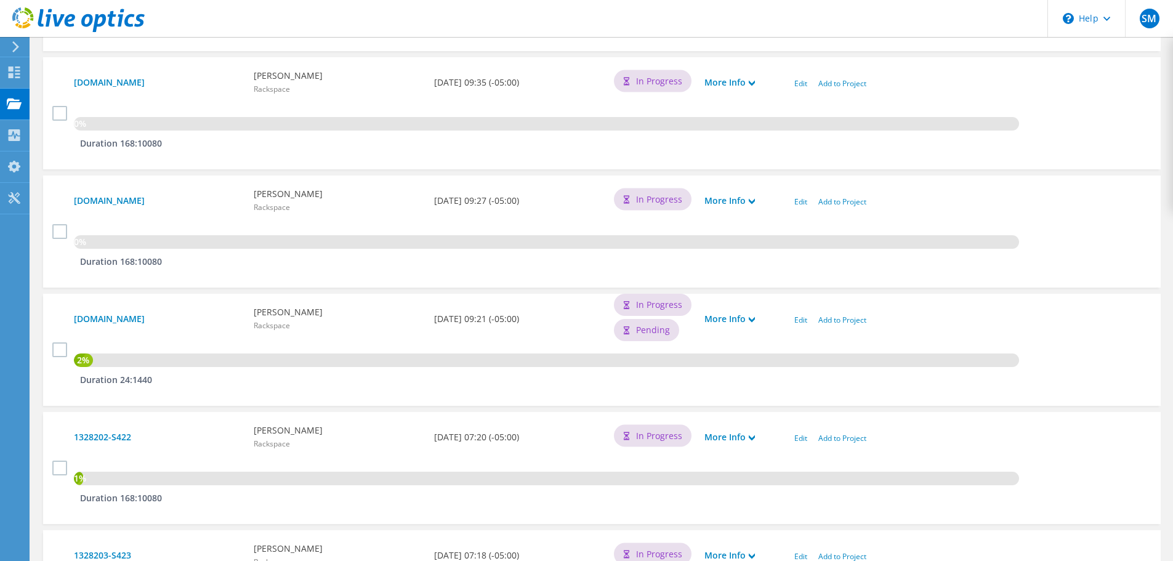
drag, startPoint x: 154, startPoint y: 376, endPoint x: 119, endPoint y: 378, distance: 35.2
click at [119, 378] on div "2% Duration 24:1440" at bounding box center [608, 366] width 1081 height 62
click at [57, 350] on label at bounding box center [61, 349] width 18 height 15
click at [0, 0] on input "checkbox" at bounding box center [0, 0] width 0 height 0
drag, startPoint x: 798, startPoint y: 318, endPoint x: 821, endPoint y: 349, distance: 37.8
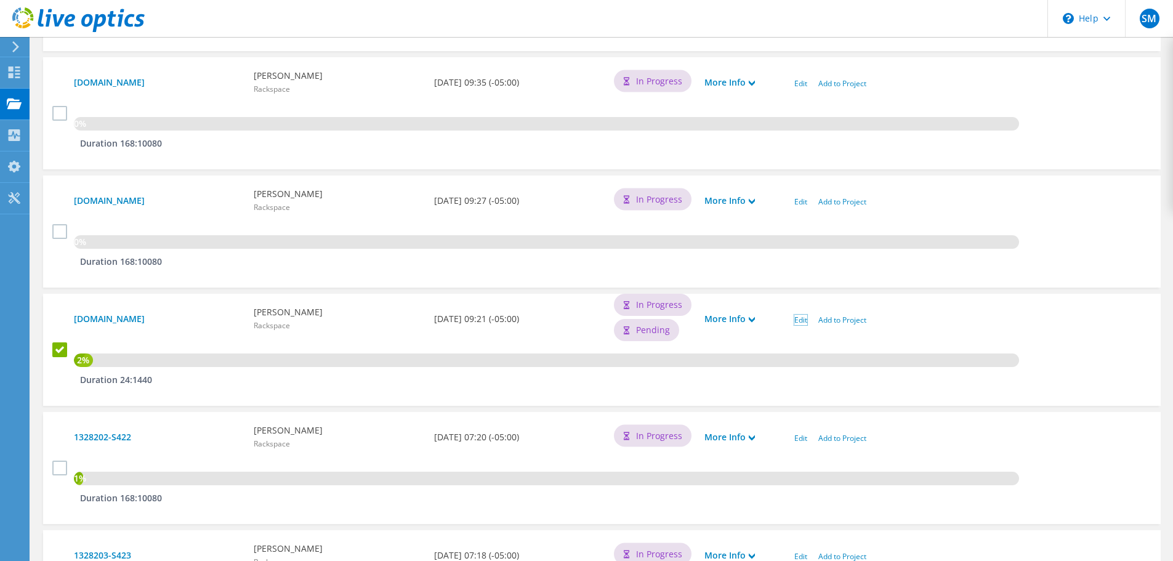
click at [798, 318] on link "Edit" at bounding box center [801, 320] width 13 height 10
click at [753, 318] on icon at bounding box center [752, 320] width 6 height 6
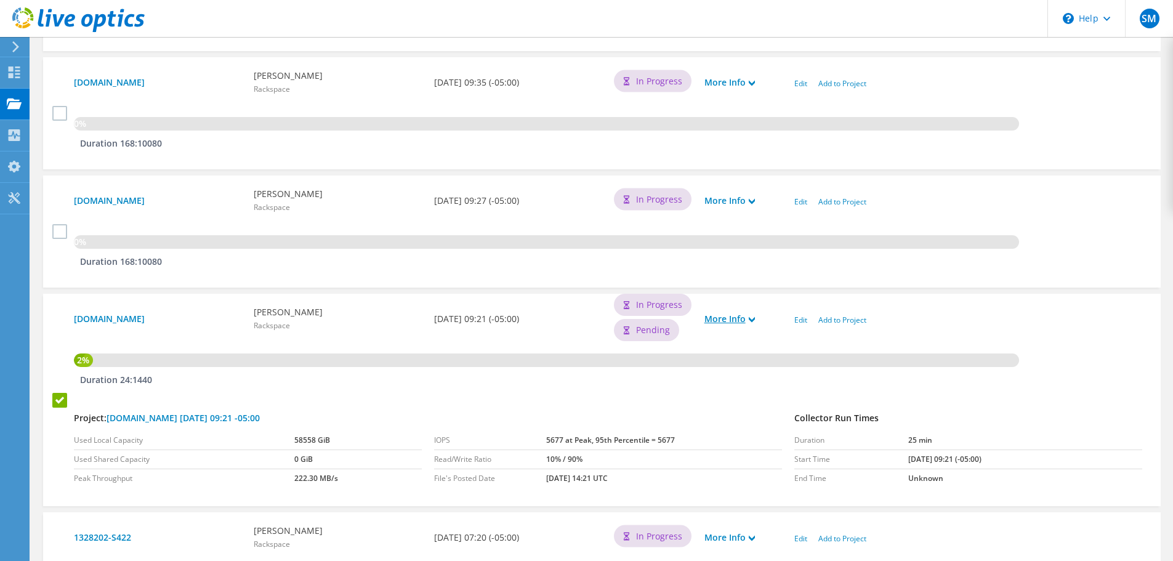
click at [753, 318] on icon at bounding box center [752, 320] width 6 height 6
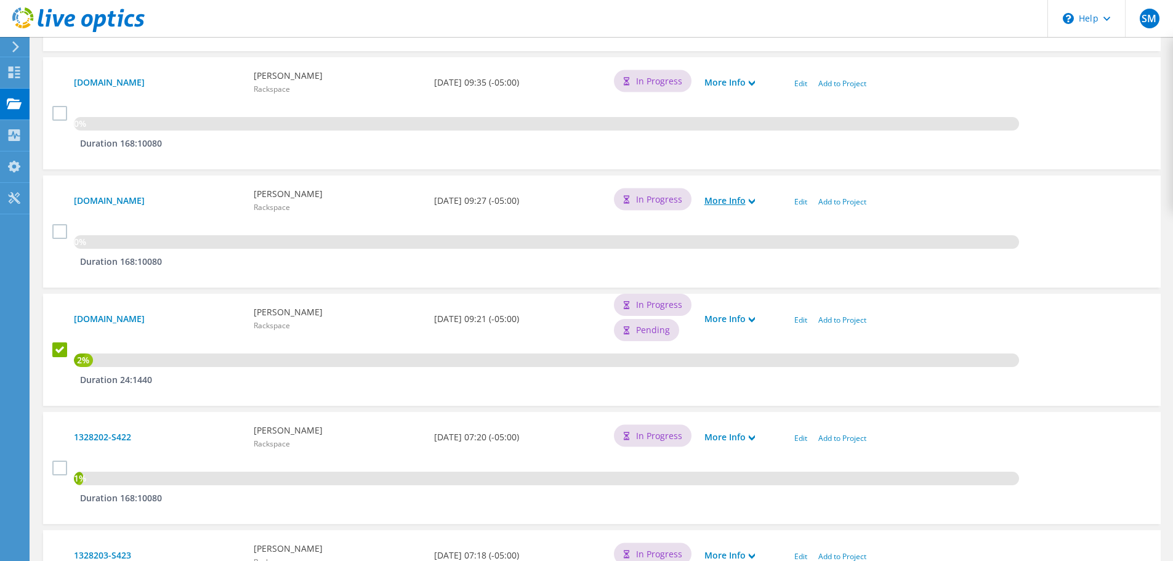
click at [753, 200] on icon at bounding box center [752, 201] width 6 height 6
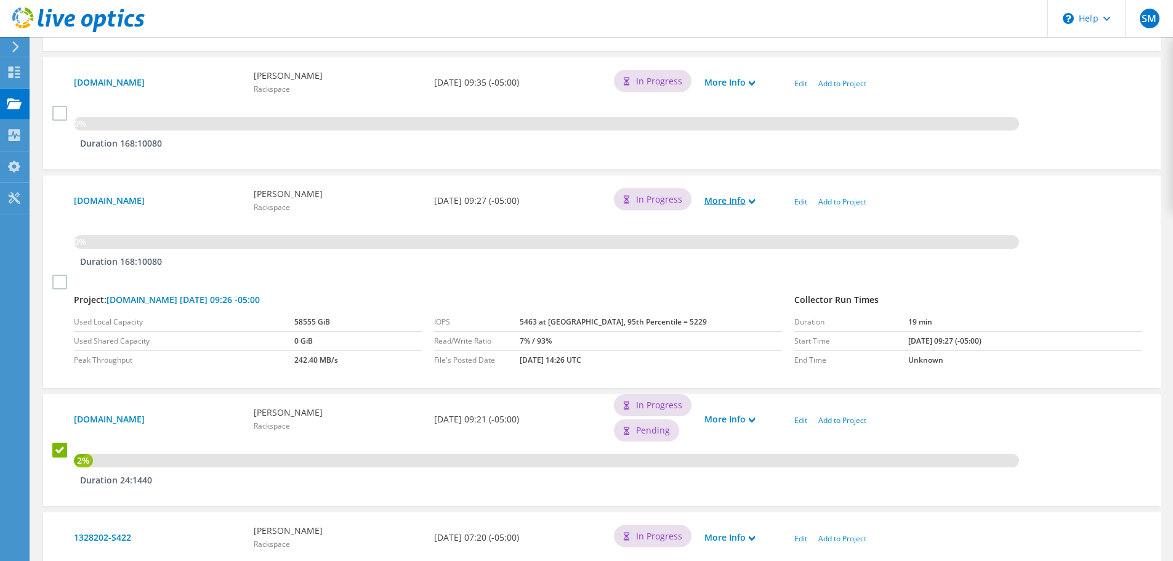
click at [753, 200] on icon at bounding box center [752, 201] width 6 height 6
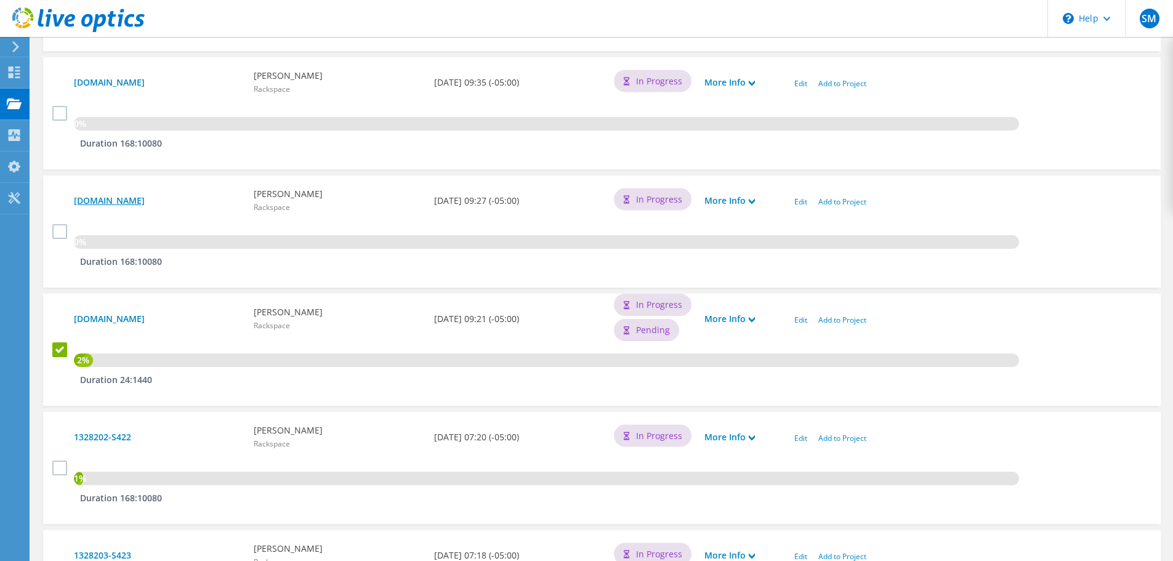
click at [153, 198] on link "[DOMAIN_NAME]" at bounding box center [158, 201] width 168 height 14
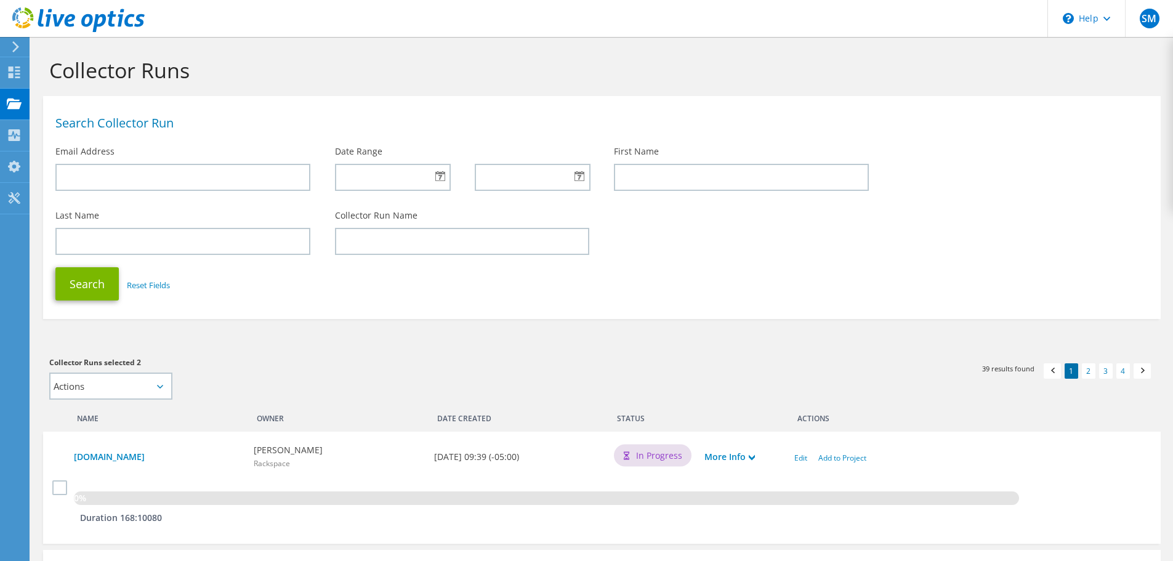
scroll to position [493, 0]
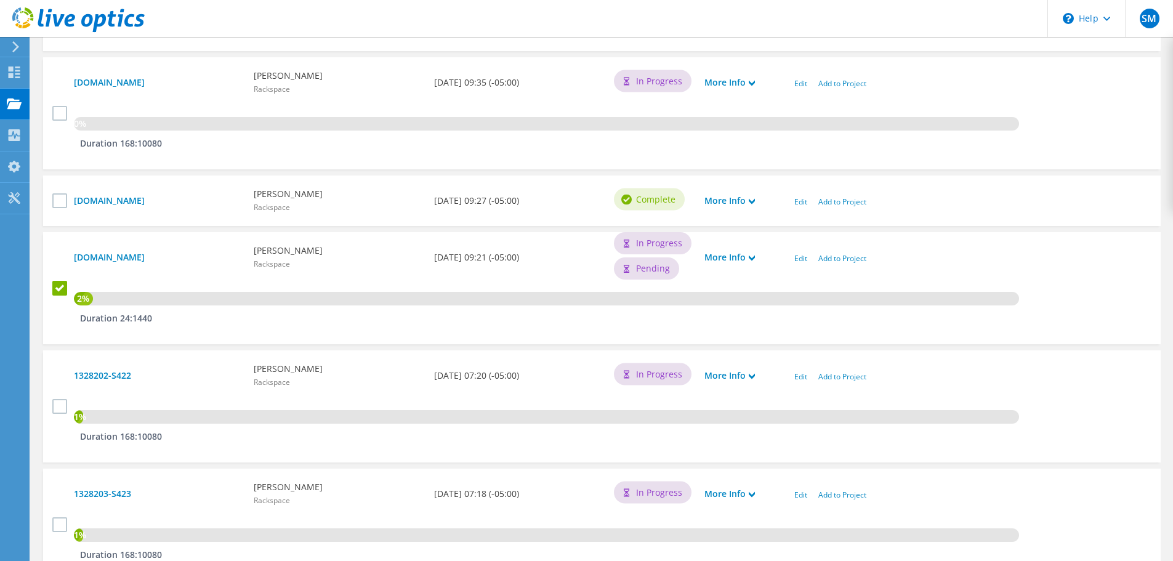
drag, startPoint x: 535, startPoint y: 199, endPoint x: 435, endPoint y: 205, distance: 100.0
click at [435, 205] on b "09/11/2025, 09:27 (-05:00)" at bounding box center [476, 201] width 85 height 14
click at [457, 218] on div "1270023-S353.rfxcel.com Saransh Mathur Rackspace 09/11/2025, 09:27 (-05:00) Com…" at bounding box center [602, 201] width 1118 height 51
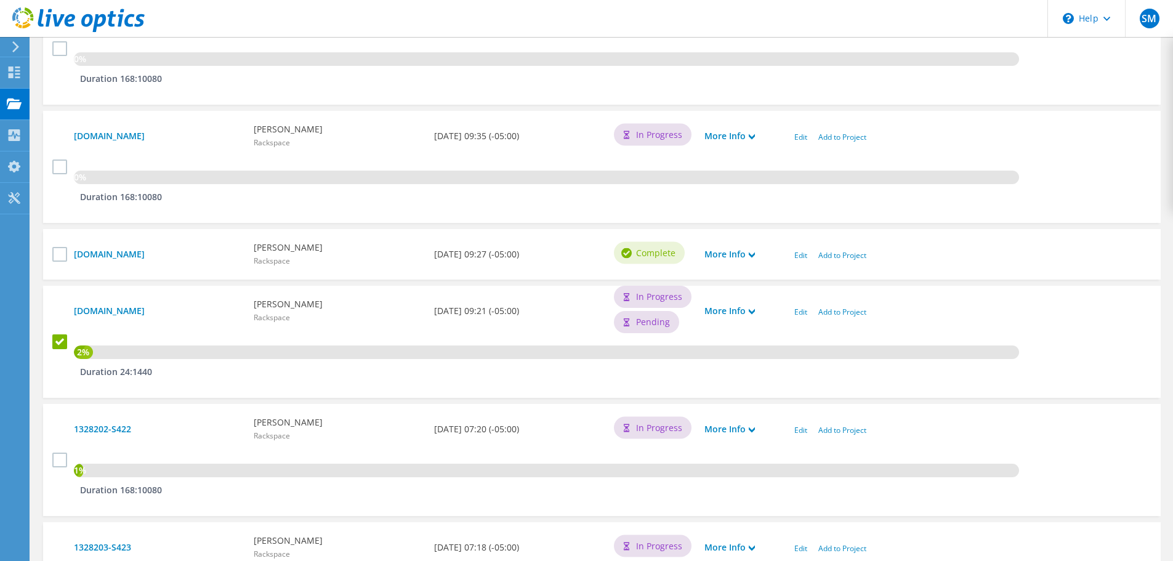
scroll to position [431, 0]
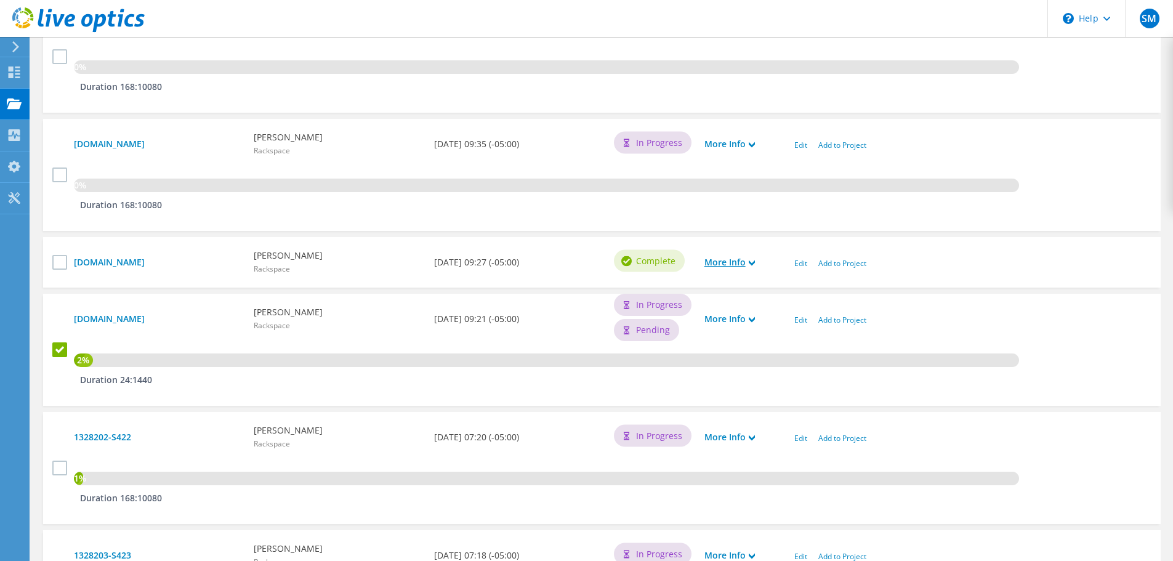
click at [753, 262] on icon at bounding box center [752, 263] width 6 height 6
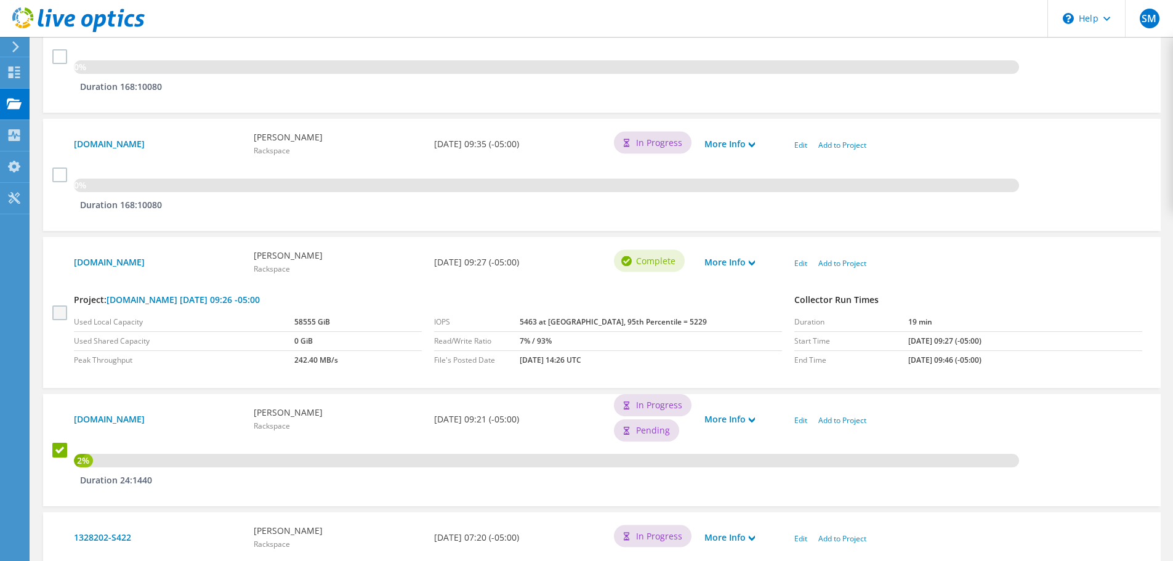
click at [57, 313] on label at bounding box center [61, 312] width 18 height 15
click at [0, 0] on input "checkbox" at bounding box center [0, 0] width 0 height 0
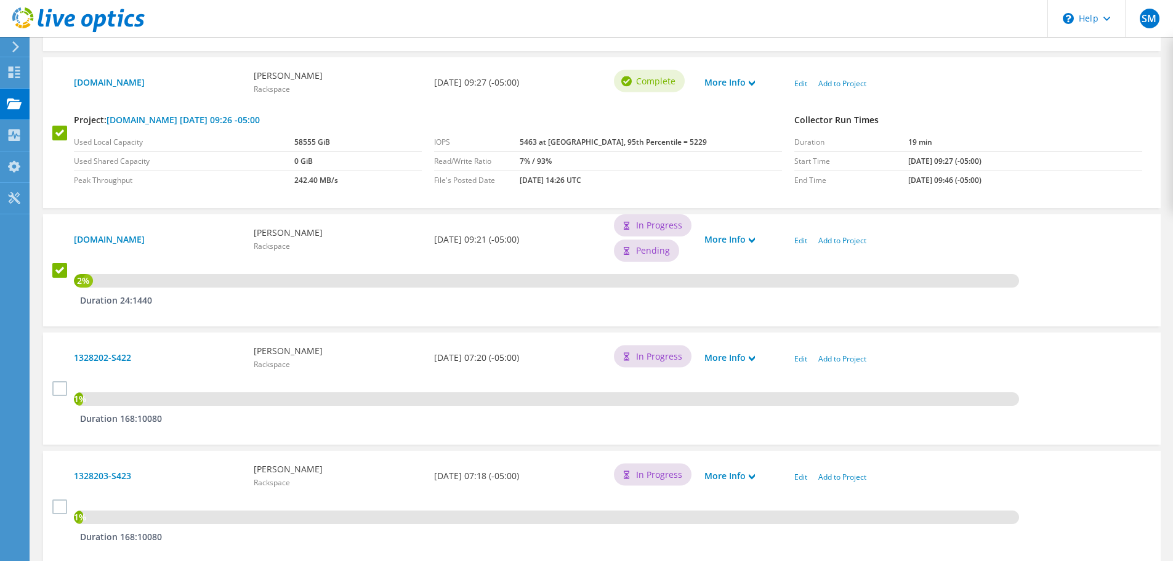
scroll to position [616, 0]
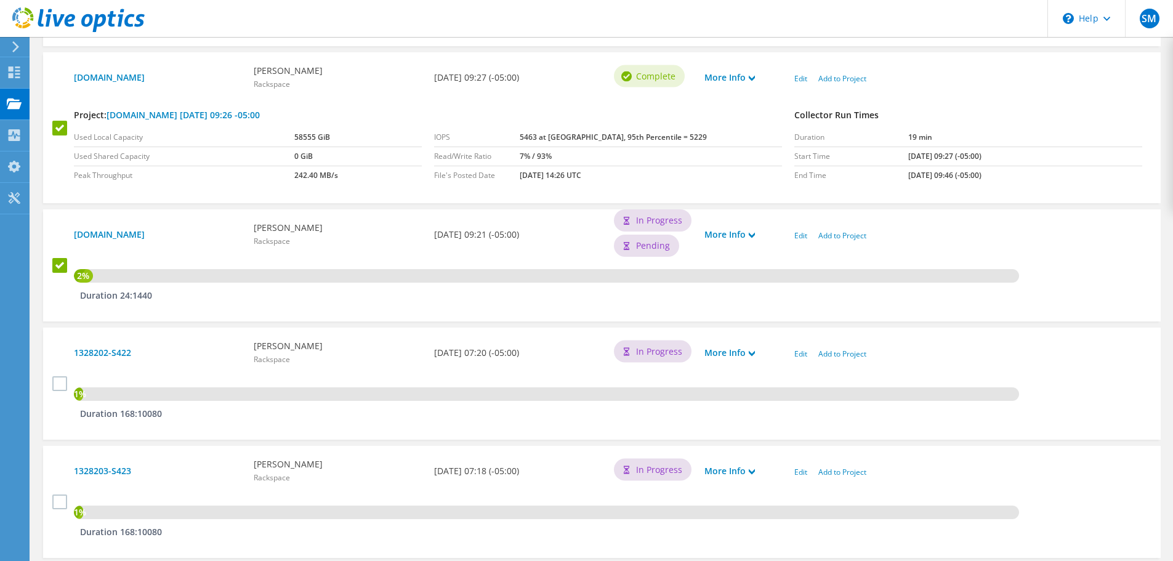
click at [330, 300] on div "2% Duration 24:1440" at bounding box center [608, 282] width 1081 height 62
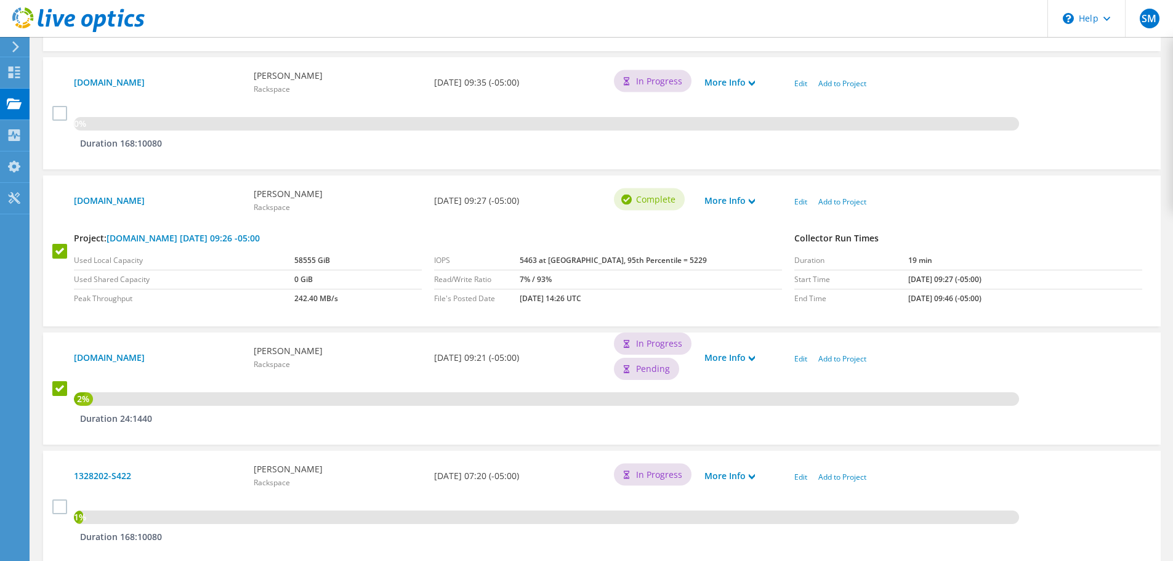
scroll to position [431, 0]
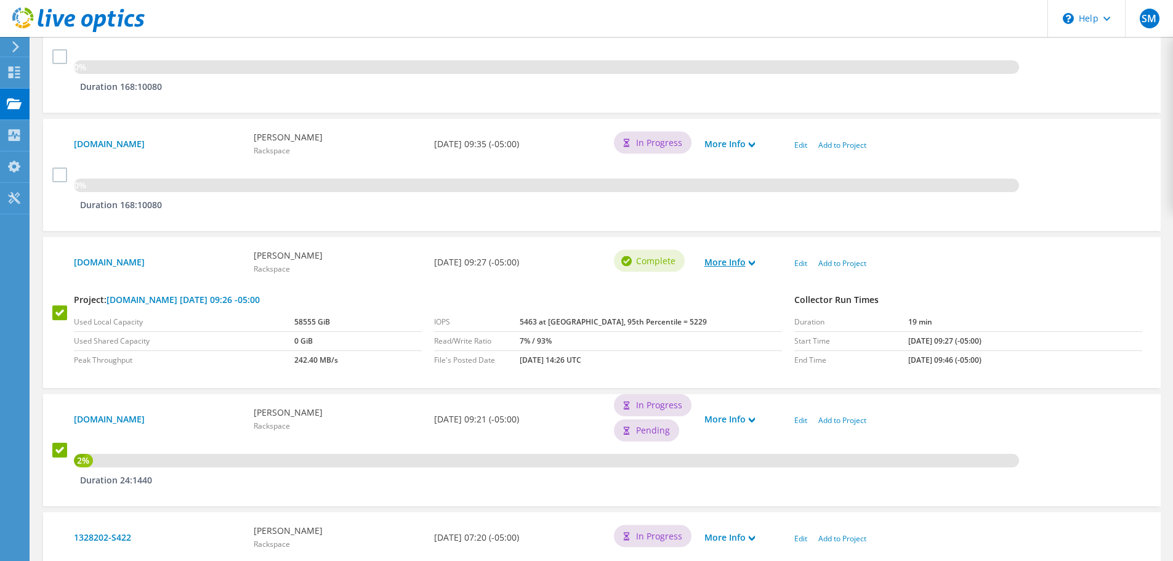
click at [755, 261] on use at bounding box center [752, 264] width 6 height 6
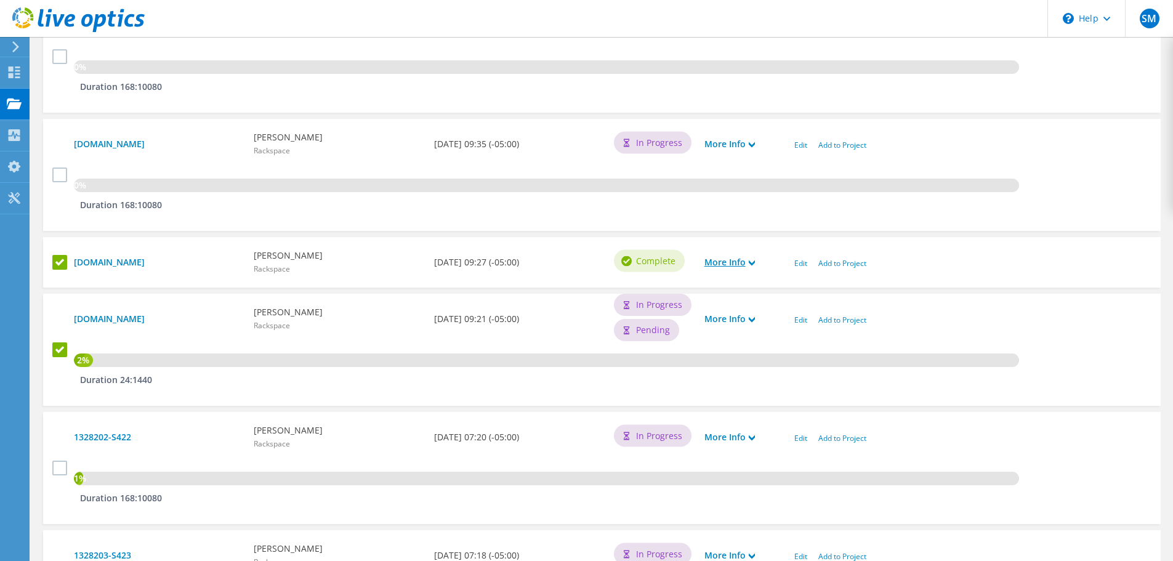
click at [749, 261] on link "More Info" at bounding box center [730, 263] width 51 height 14
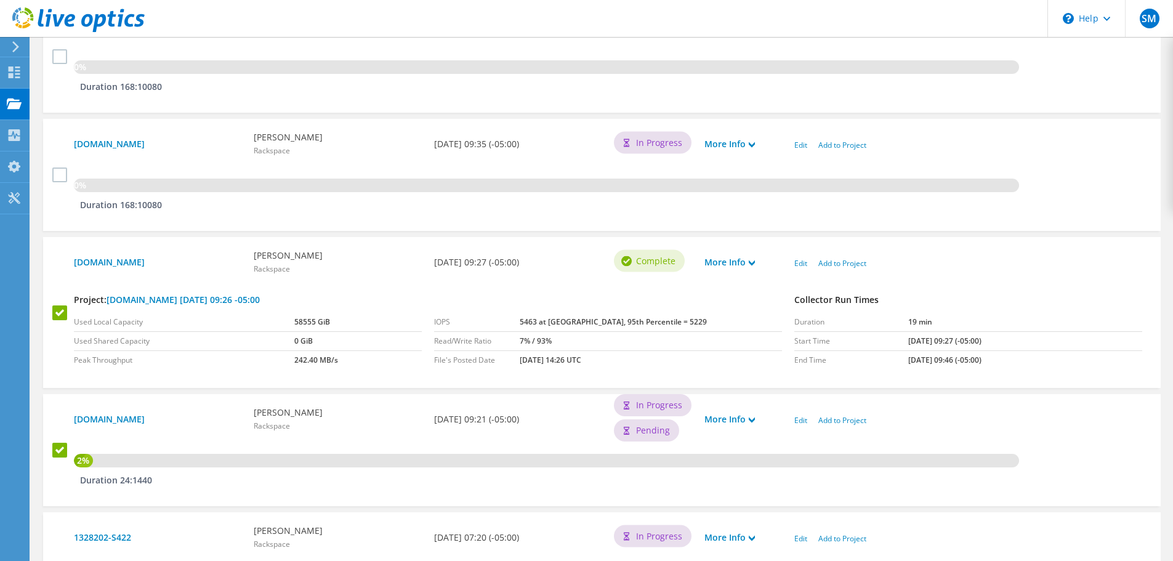
click at [57, 313] on label at bounding box center [61, 312] width 18 height 15
click at [0, 0] on input "checkbox" at bounding box center [0, 0] width 0 height 0
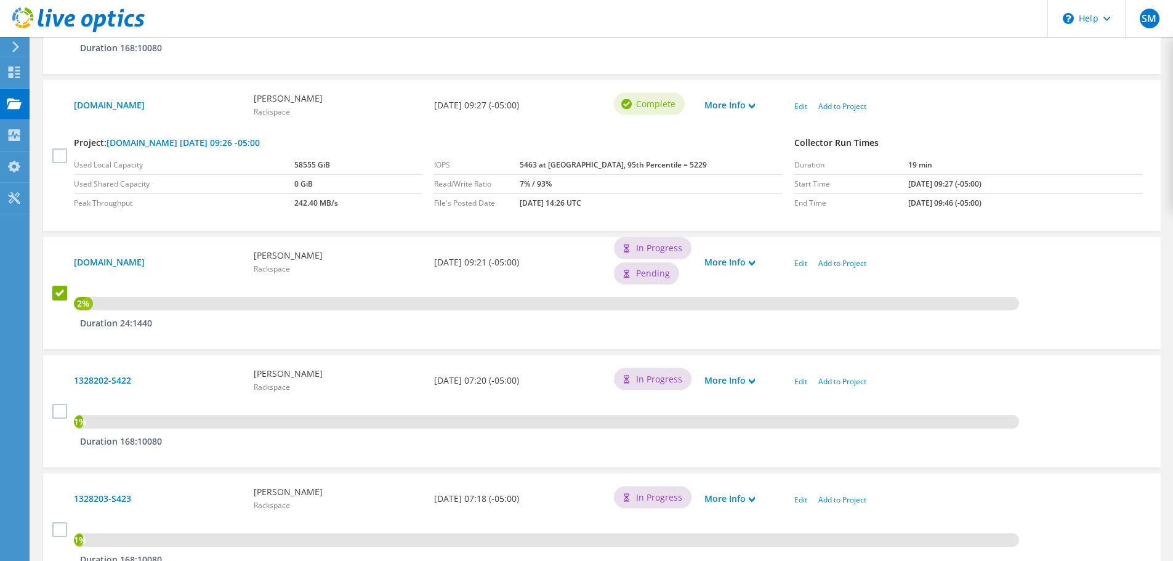
scroll to position [554, 0]
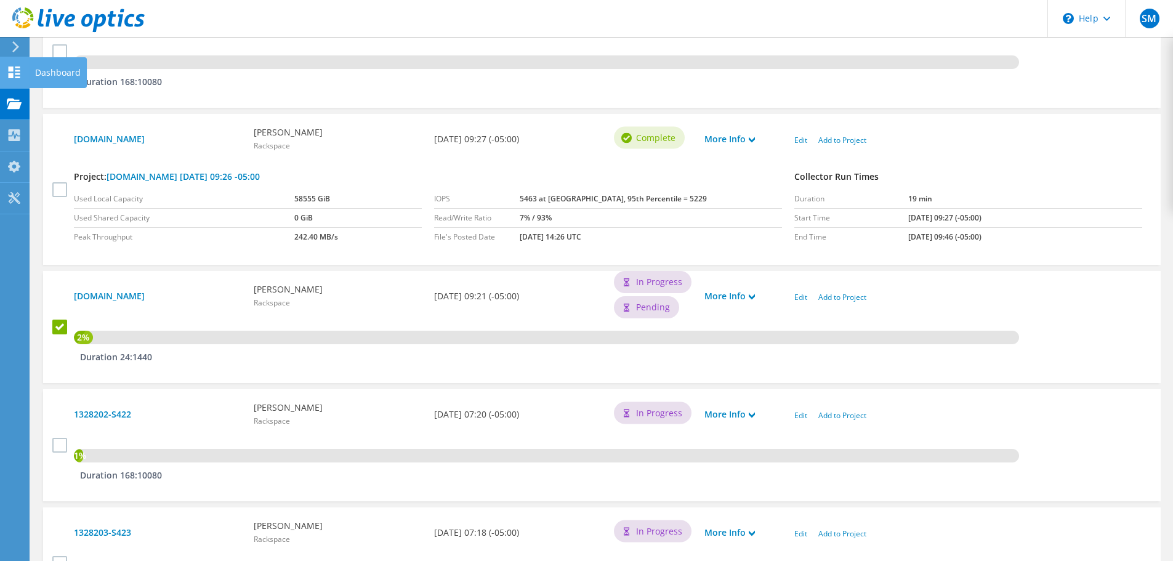
click at [59, 70] on div "Dashboard" at bounding box center [58, 72] width 58 height 31
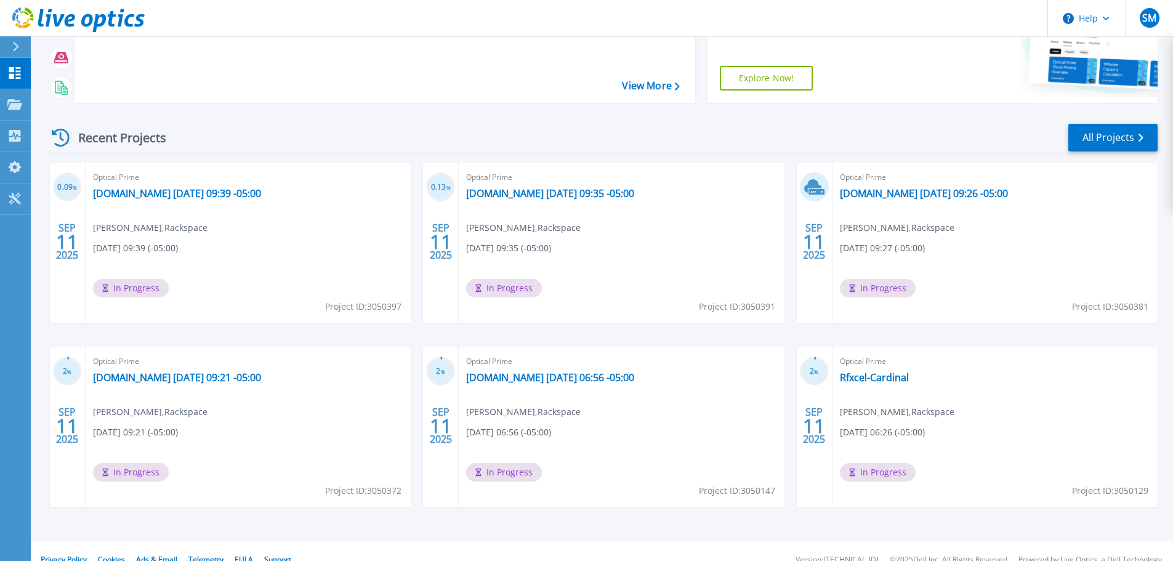
scroll to position [173, 0]
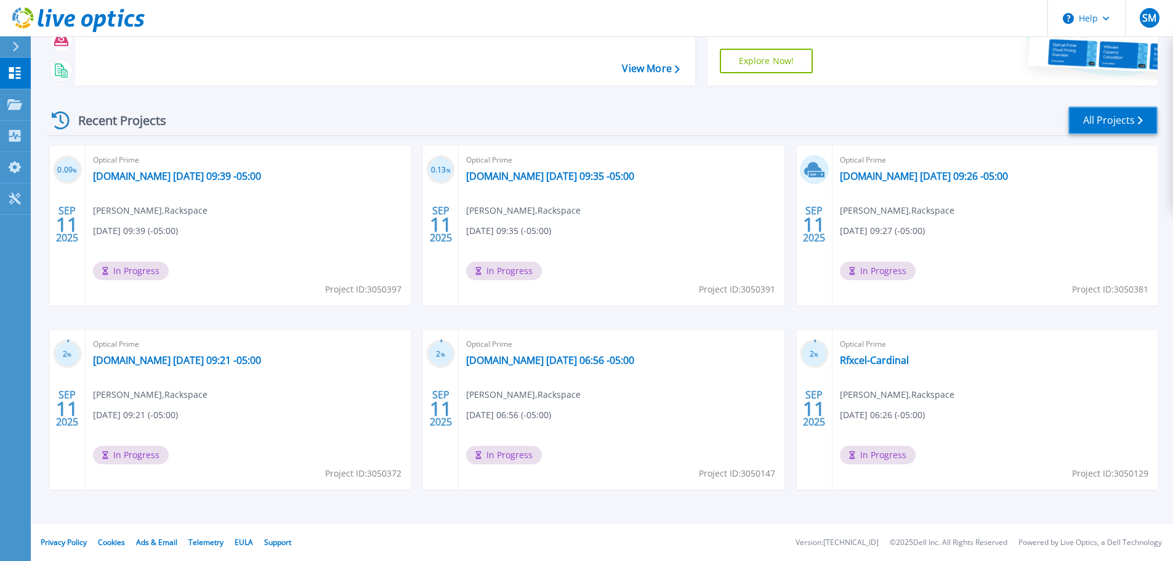
click at [1109, 116] on link "All Projects" at bounding box center [1113, 121] width 89 height 28
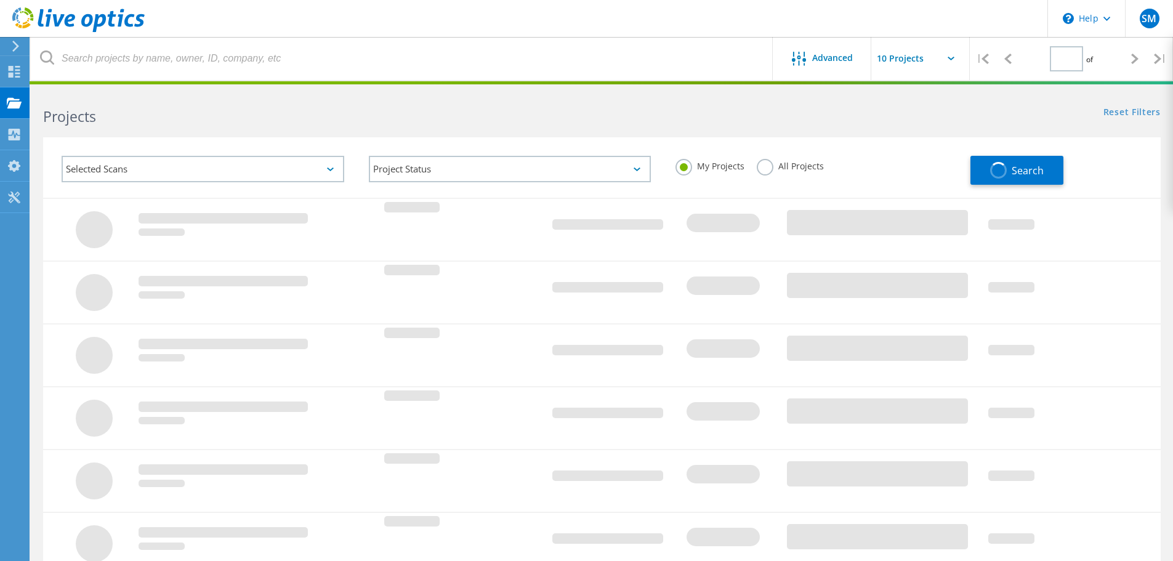
type input "1"
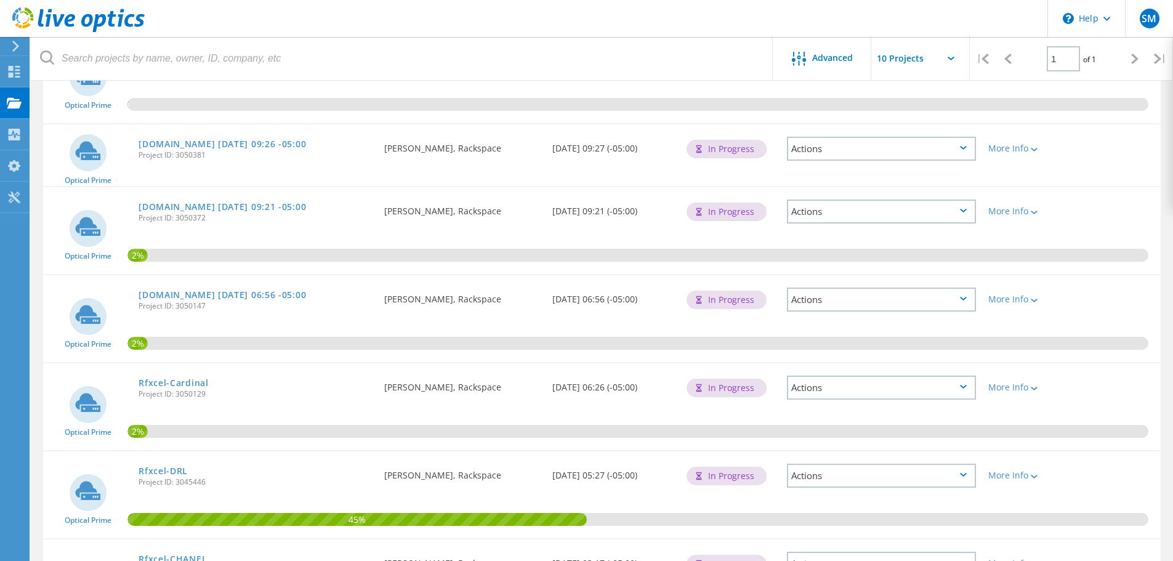
scroll to position [211, 0]
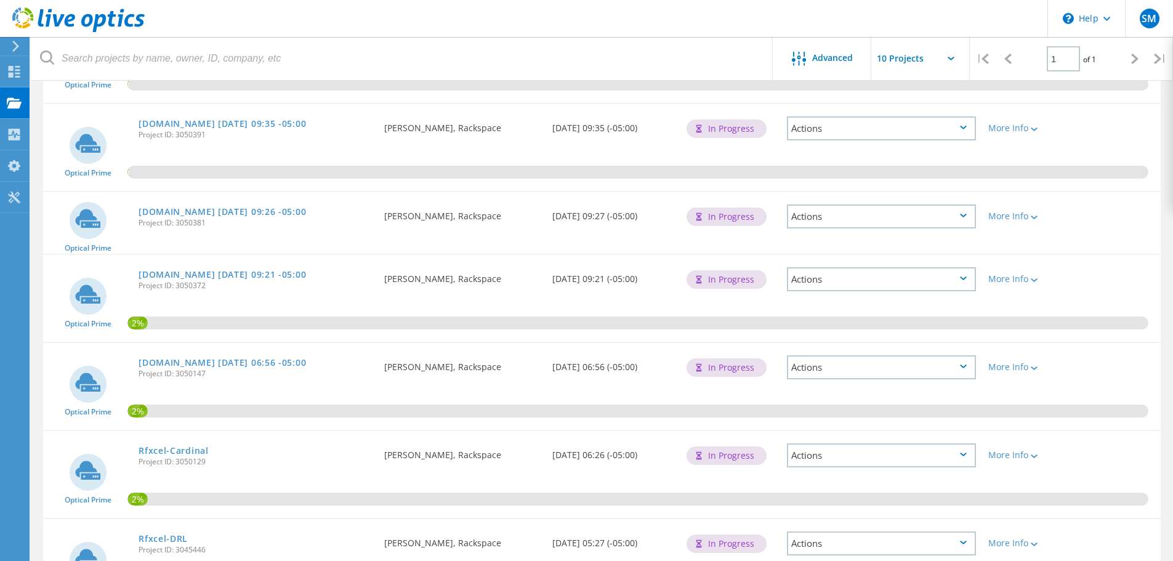
click at [751, 216] on div "In Progress" at bounding box center [727, 217] width 80 height 18
click at [960, 214] on icon at bounding box center [963, 216] width 7 height 4
click at [1100, 269] on div "2%" at bounding box center [602, 298] width 1118 height 87
click at [966, 213] on div "Actions" at bounding box center [881, 216] width 189 height 24
click at [1091, 265] on div "2%" at bounding box center [602, 298] width 1118 height 87
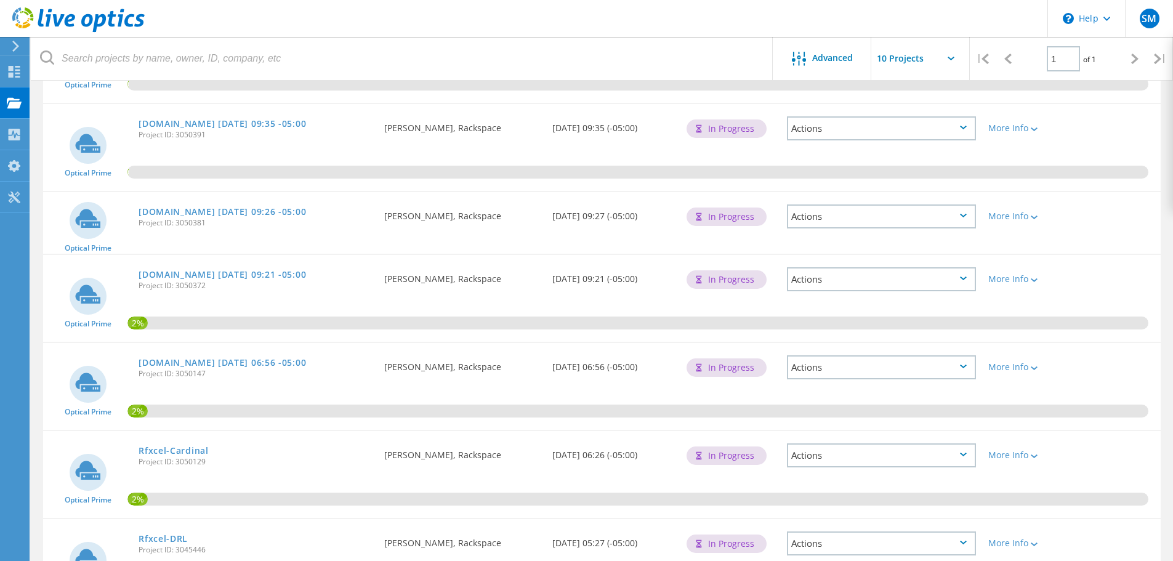
click at [965, 278] on icon at bounding box center [963, 279] width 7 height 4
click at [1101, 265] on div "2%" at bounding box center [602, 298] width 1118 height 87
click at [965, 214] on icon at bounding box center [963, 216] width 7 height 4
click at [879, 240] on div "Delete" at bounding box center [881, 245] width 187 height 19
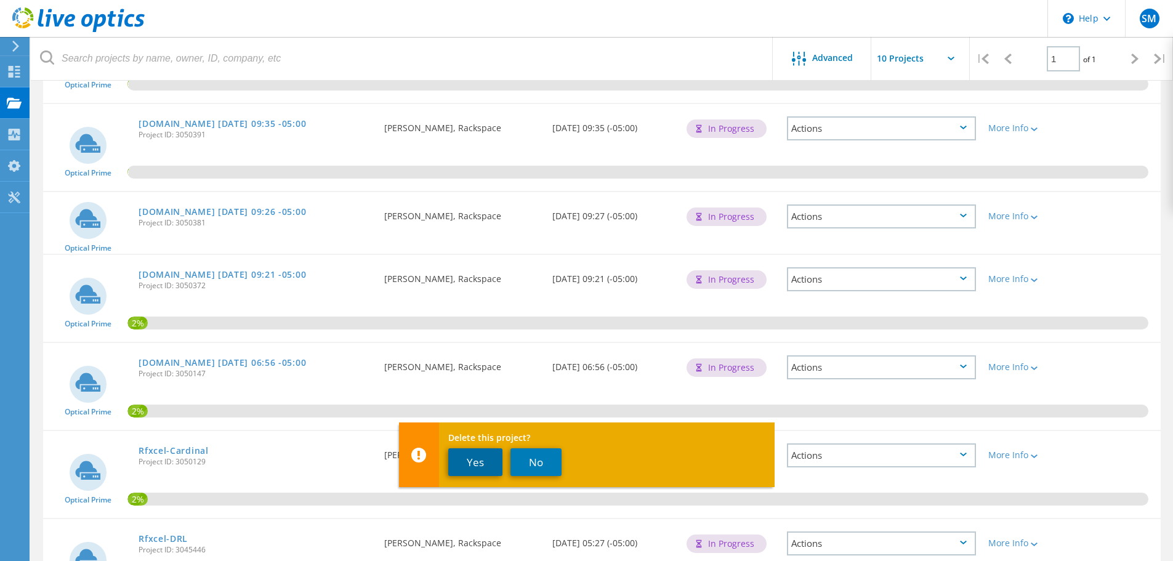
click at [477, 461] on button "Yes" at bounding box center [475, 462] width 54 height 28
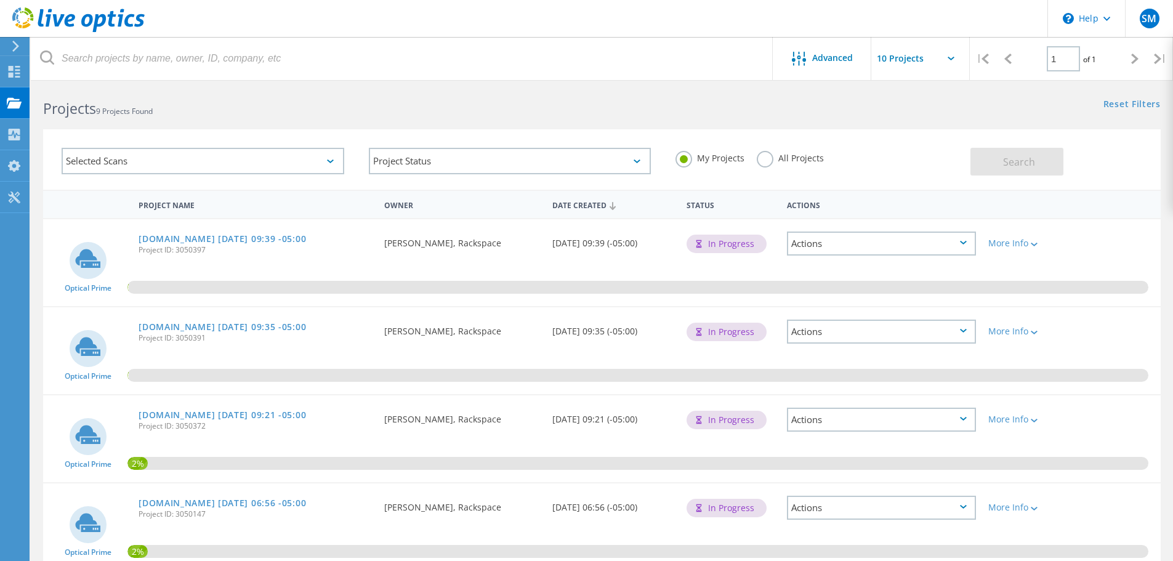
scroll to position [0, 0]
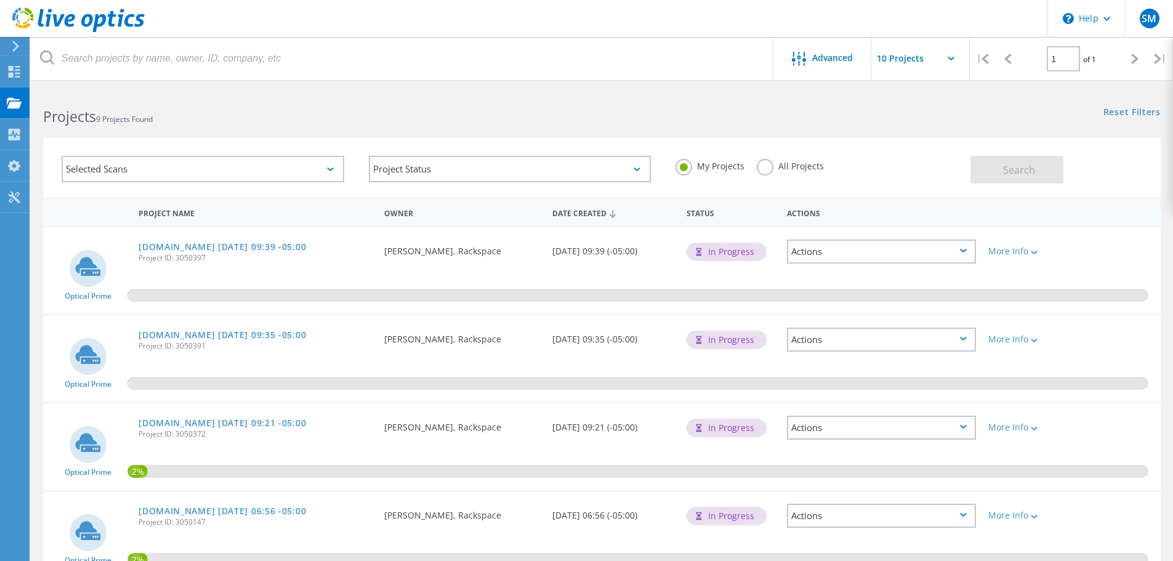
click at [961, 251] on icon at bounding box center [963, 251] width 7 height 4
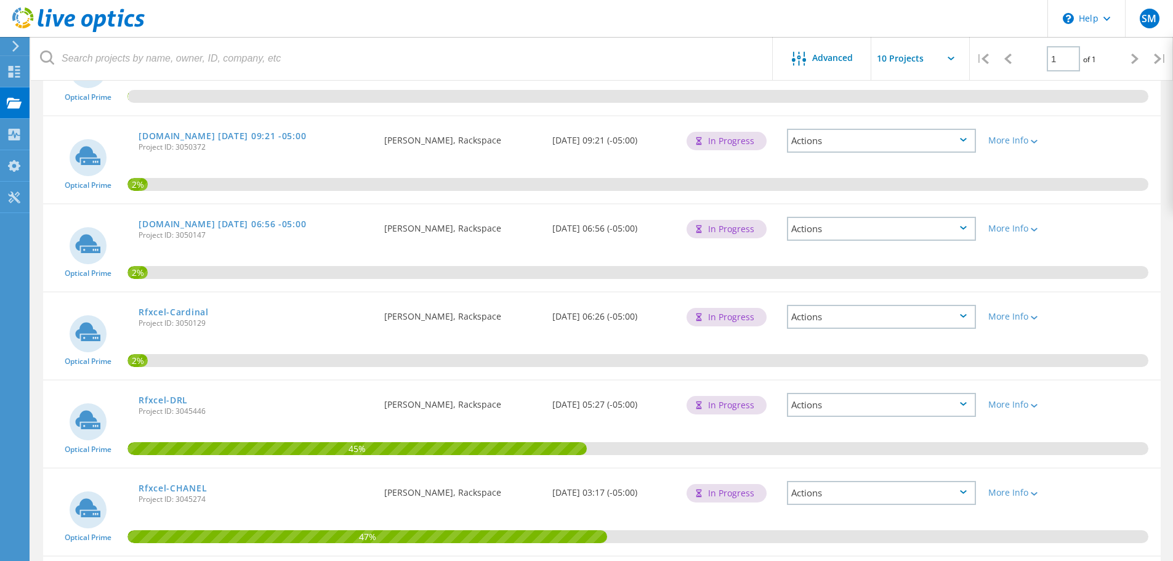
scroll to position [272, 0]
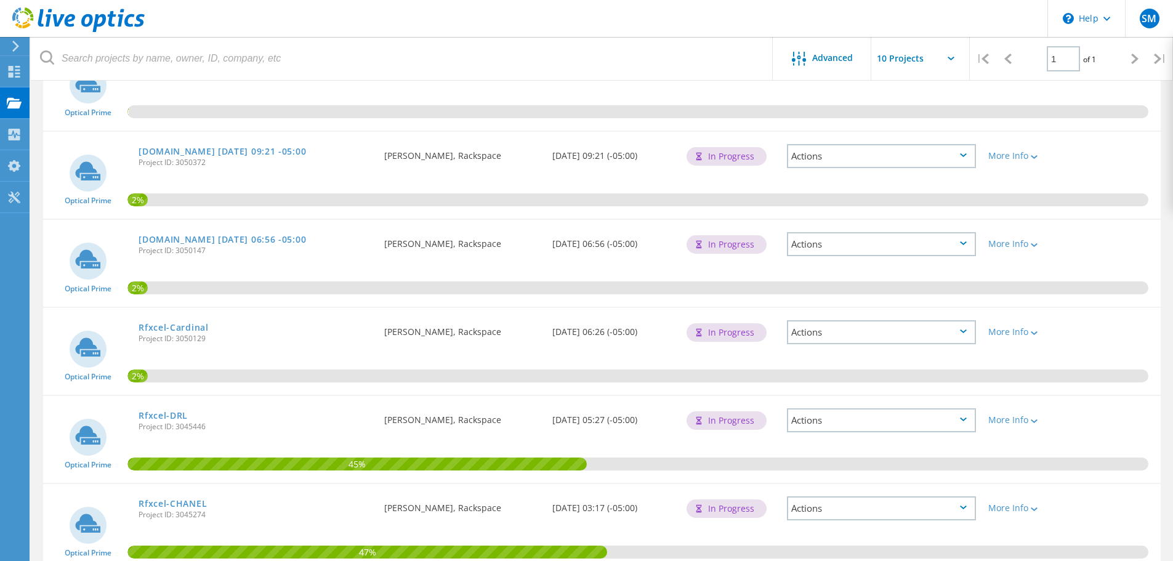
click at [960, 241] on div "Actions" at bounding box center [881, 244] width 189 height 24
click at [605, 250] on div "Date Created [DATE] 06:56 (-05:00)" at bounding box center [613, 240] width 134 height 41
click at [264, 237] on link "[DOMAIN_NAME] [DATE] 06:56 -05:00" at bounding box center [223, 239] width 168 height 9
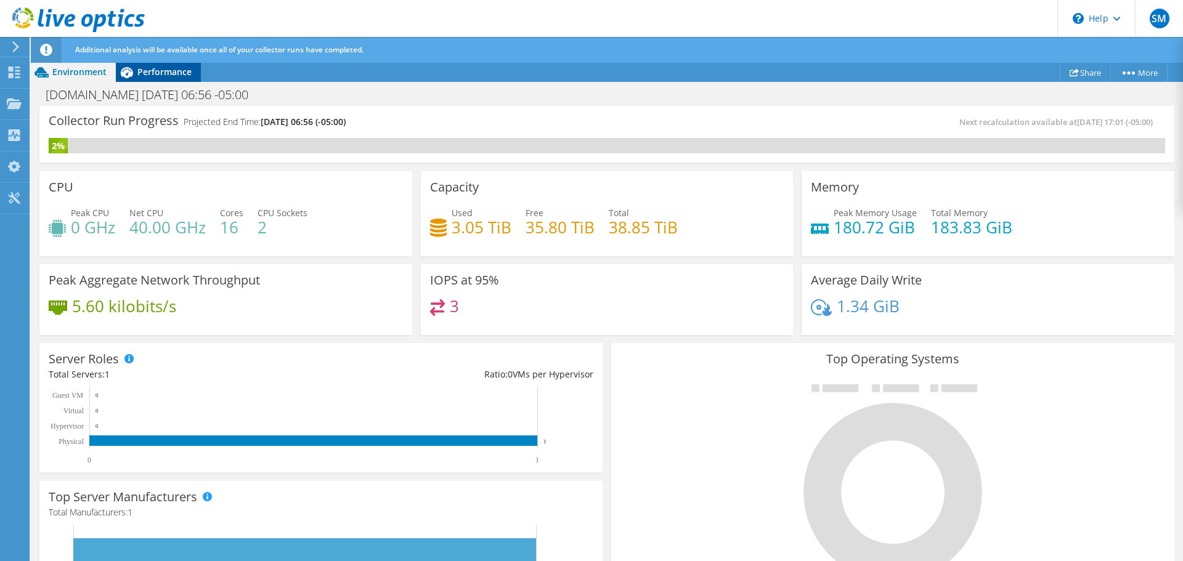
click at [160, 73] on span "Performance" at bounding box center [164, 72] width 54 height 12
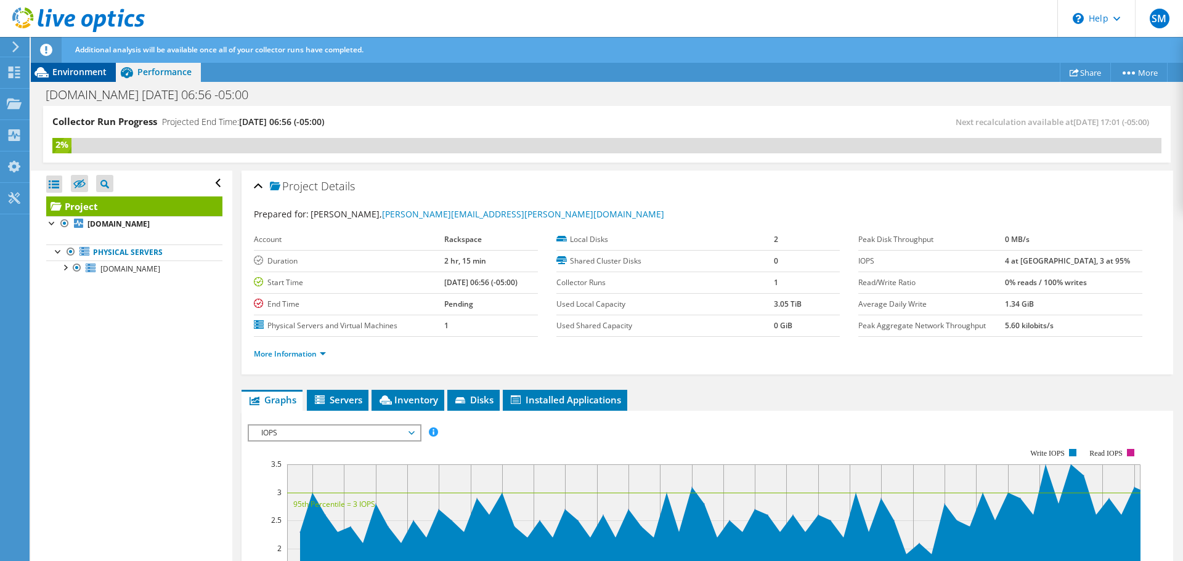
click at [79, 75] on span "Environment" at bounding box center [79, 72] width 54 height 12
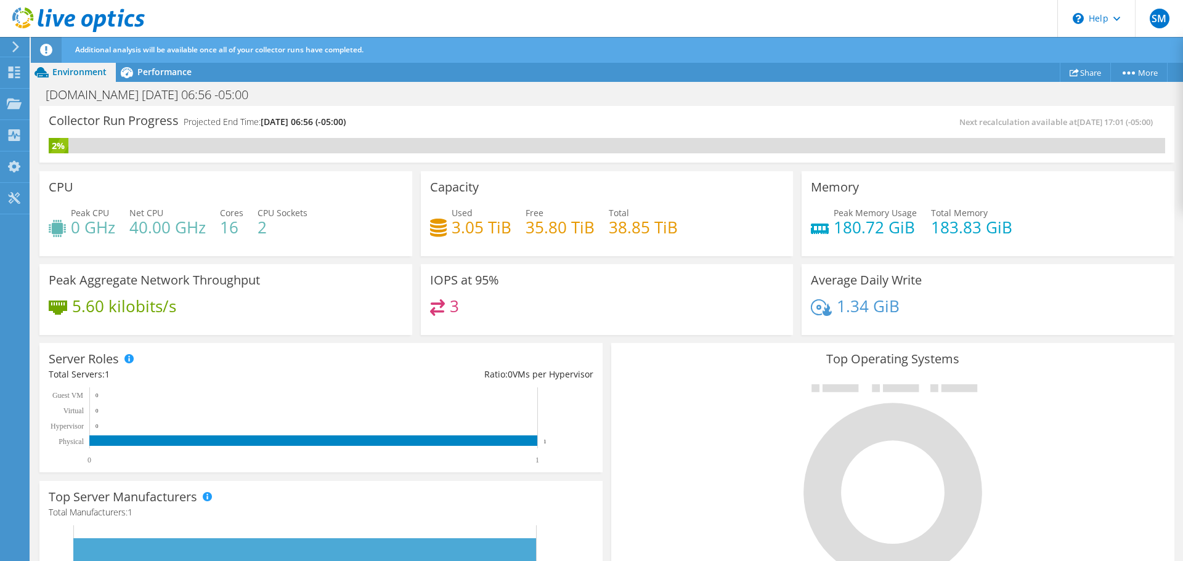
scroll to position [368, 0]
click at [36, 73] on div "Dashboard" at bounding box center [58, 72] width 58 height 31
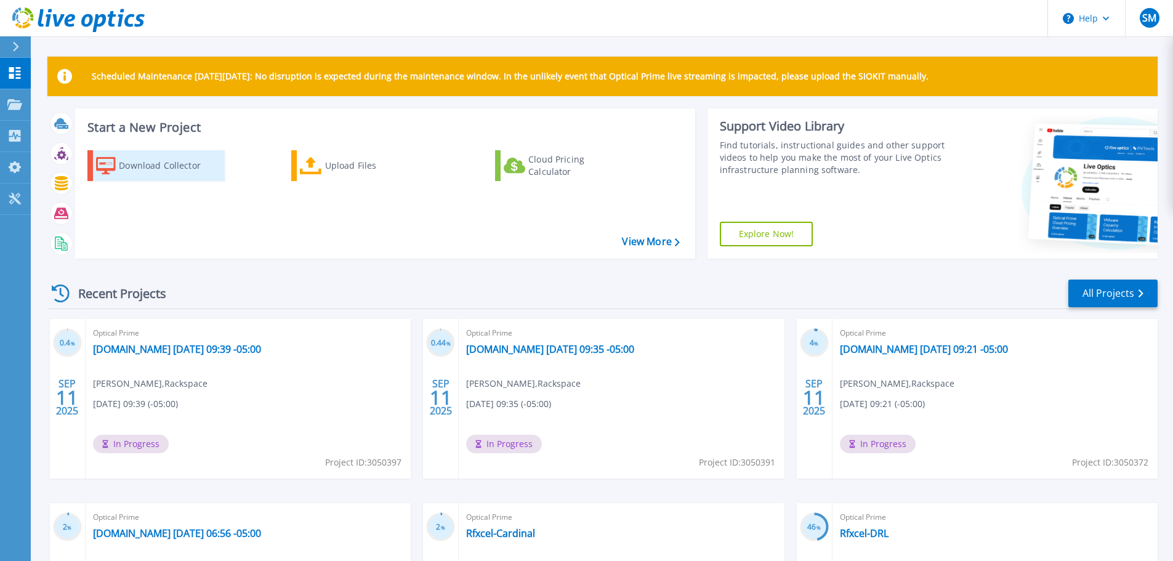
click at [166, 165] on div "Download Collector" at bounding box center [168, 165] width 99 height 25
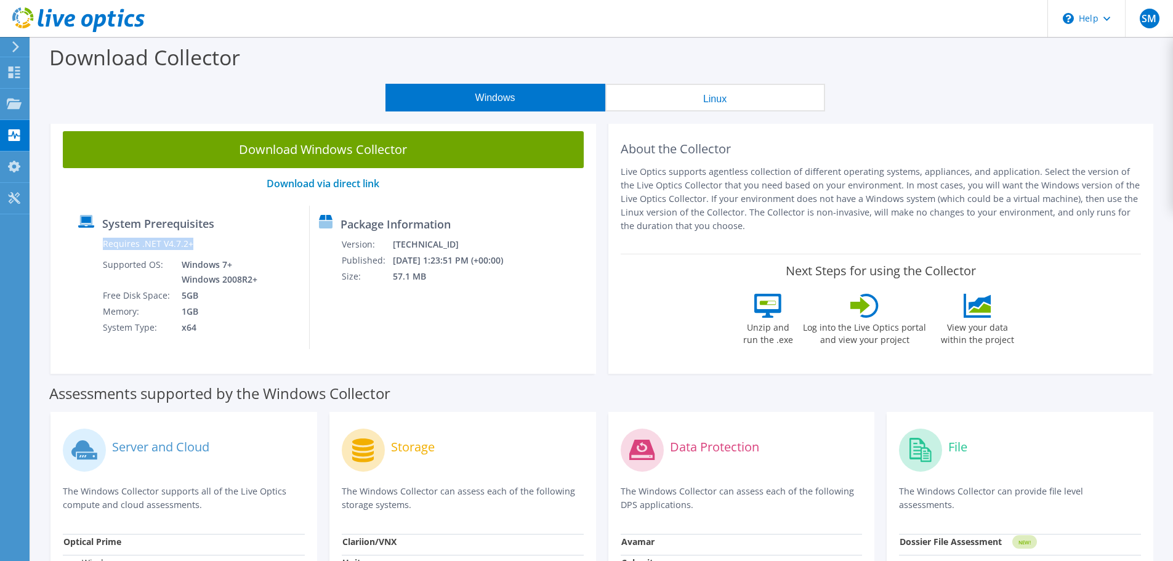
drag, startPoint x: 194, startPoint y: 240, endPoint x: 102, endPoint y: 241, distance: 91.8
click at [102, 241] on td "Requires .NET V4.7.2+" at bounding box center [181, 246] width 158 height 21
copy label "Requires .NET V4.7.2+"
